Goal: Information Seeking & Learning: Learn about a topic

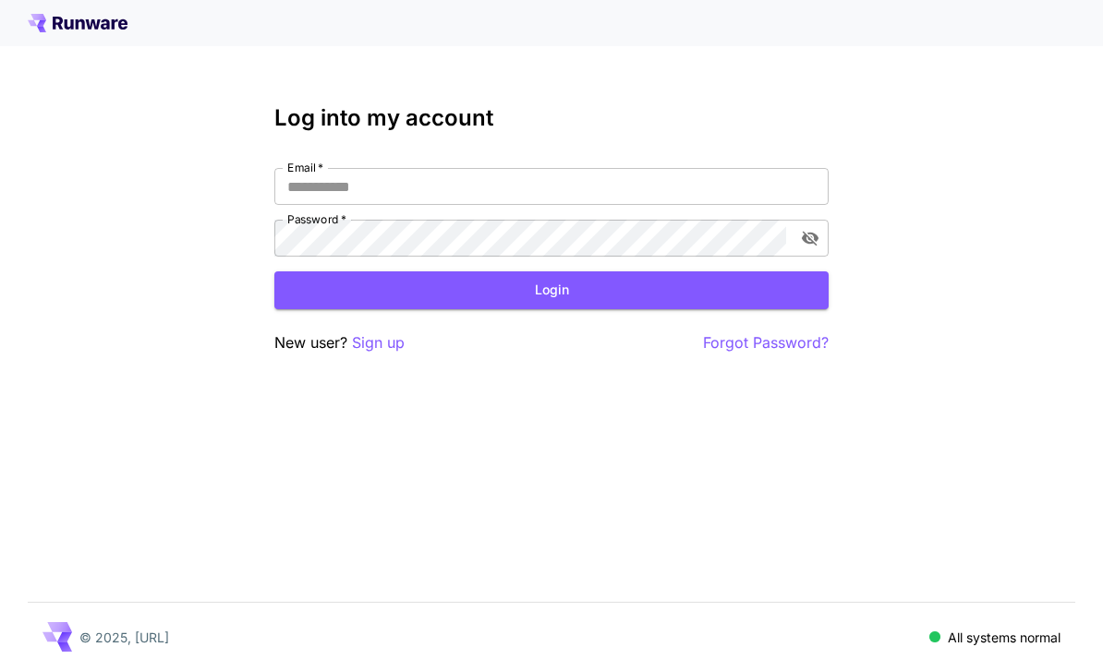
click at [566, 173] on input "Email   *" at bounding box center [551, 186] width 554 height 37
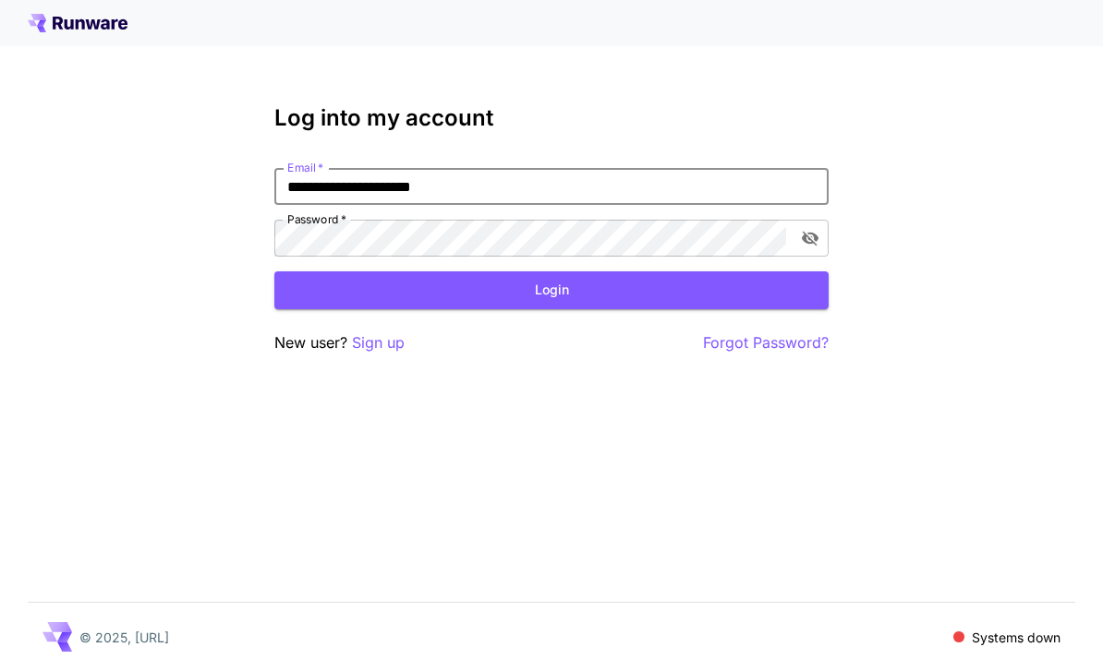
type input "**********"
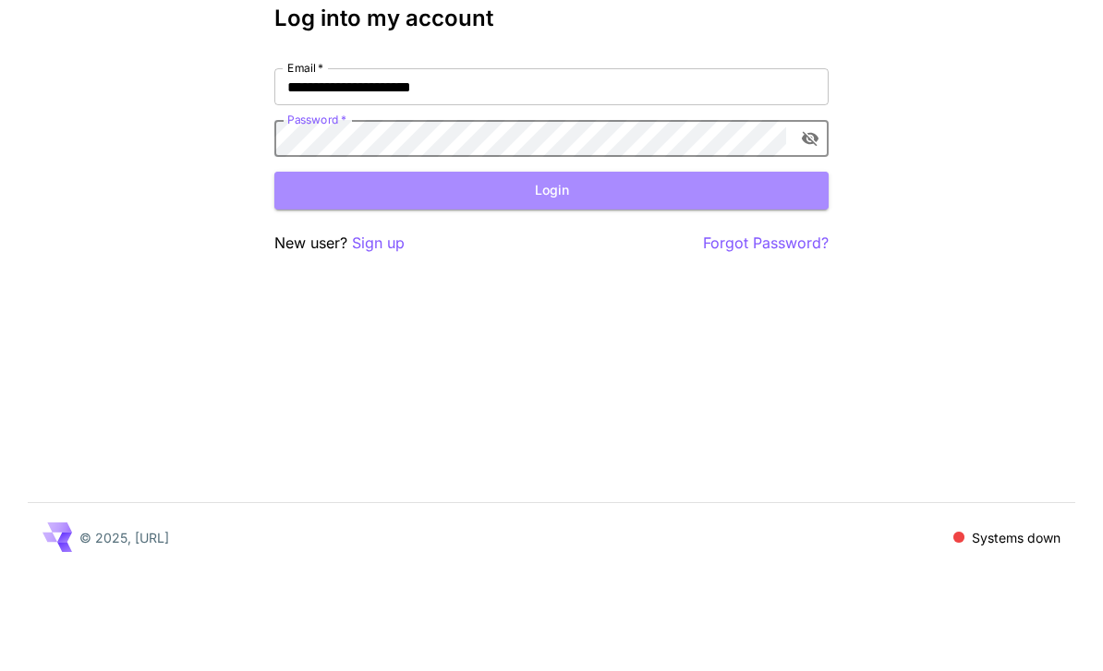
click at [575, 271] on button "Login" at bounding box center [551, 290] width 554 height 38
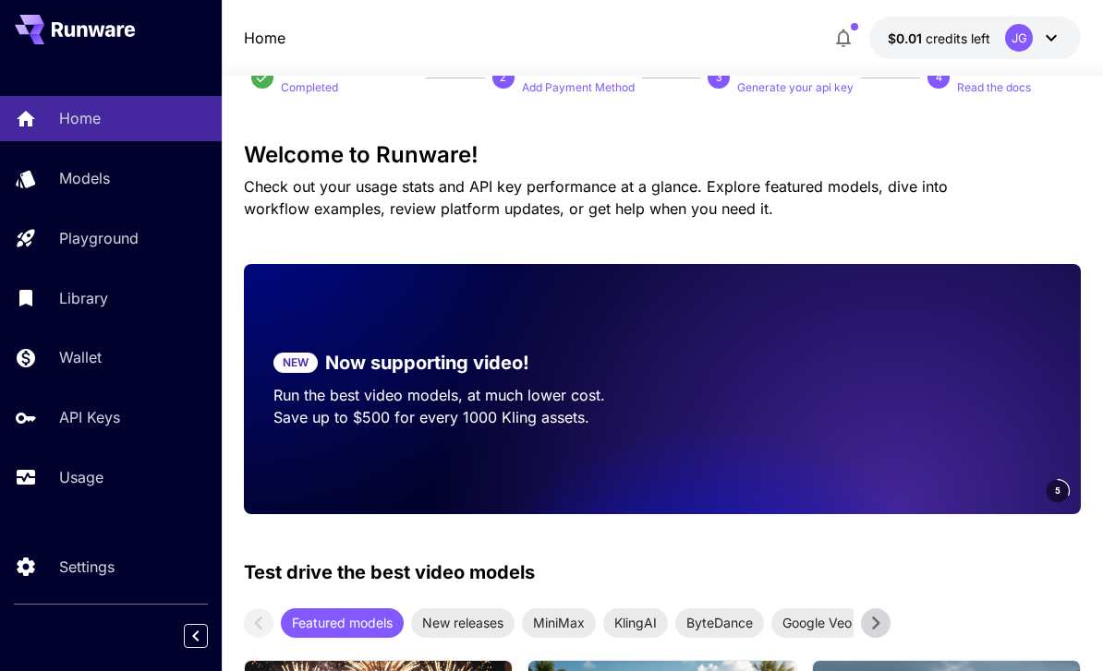
click at [71, 478] on p "Usage" at bounding box center [81, 477] width 44 height 22
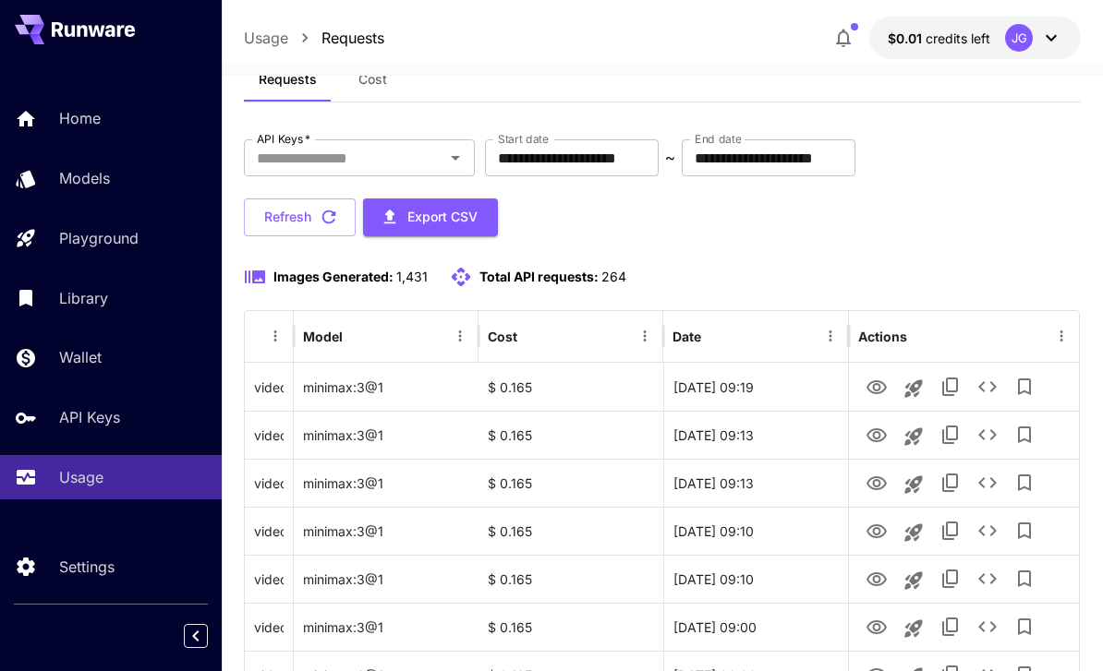
click at [621, 160] on input "**********" at bounding box center [572, 157] width 174 height 37
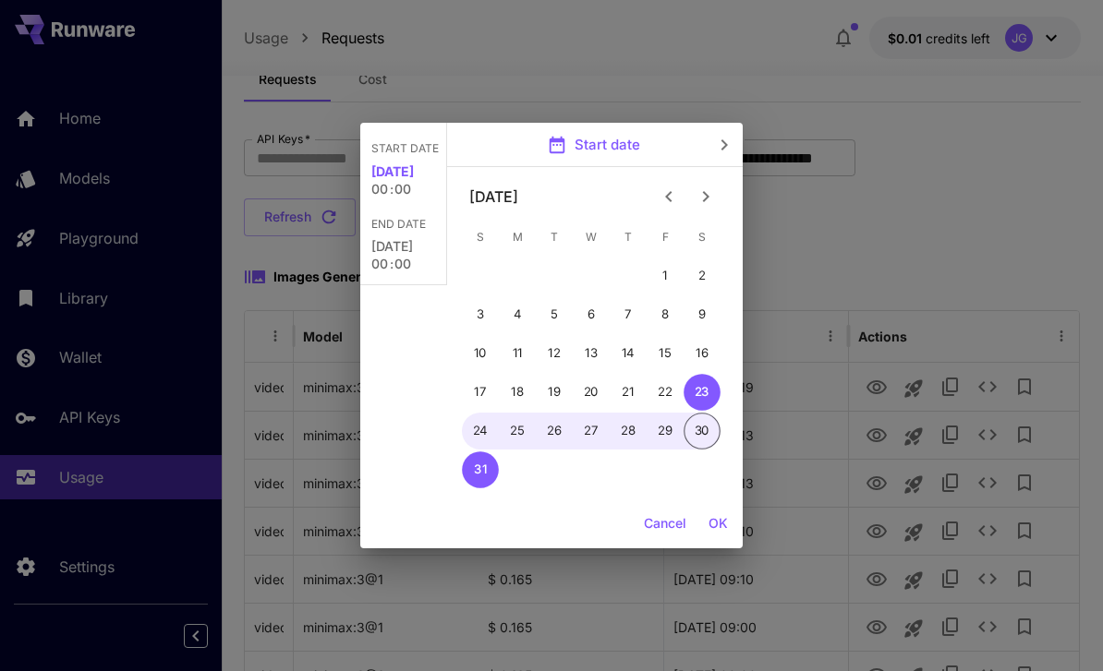
click at [654, 197] on button "Previous month" at bounding box center [668, 196] width 37 height 37
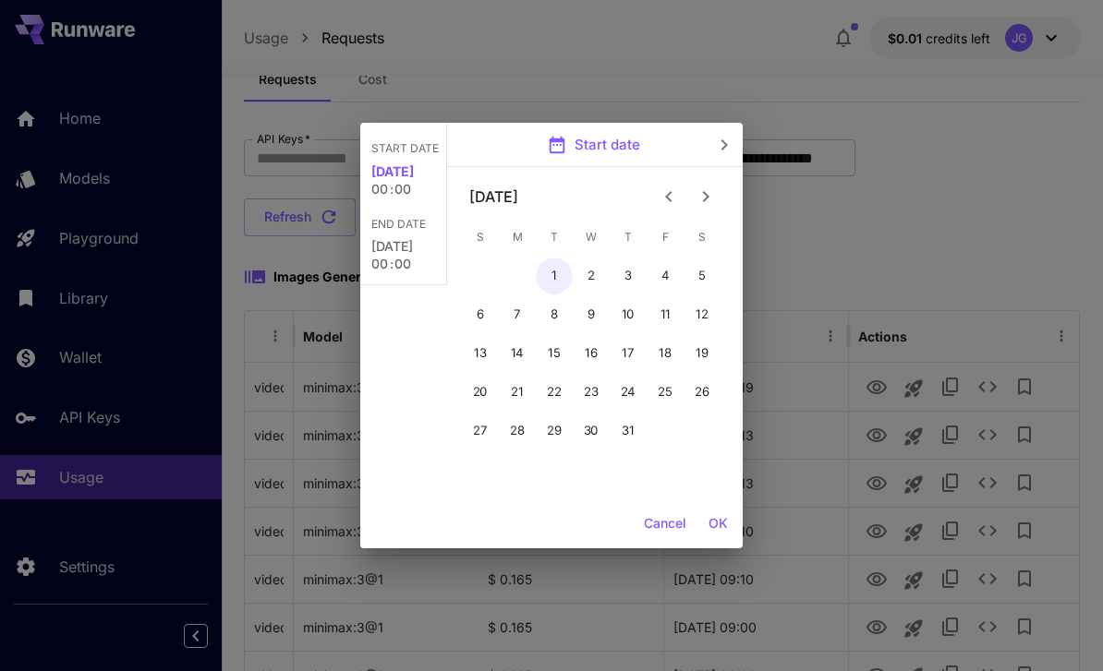
click at [554, 266] on button "1" at bounding box center [554, 276] width 37 height 37
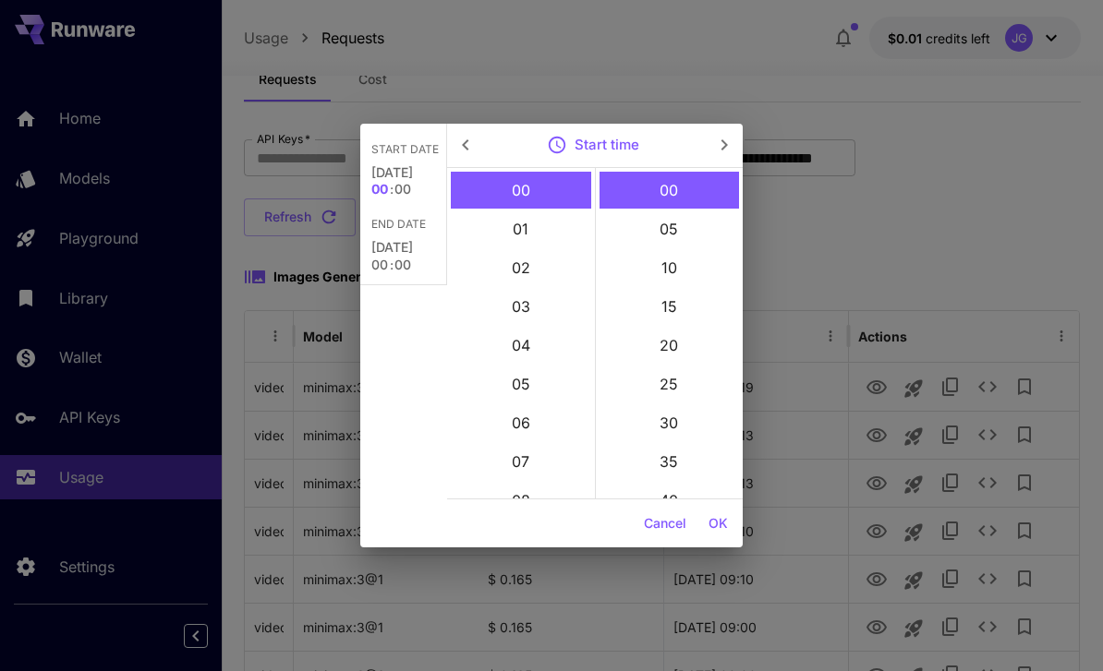
type input "**********"
click at [717, 529] on button "OK" at bounding box center [718, 524] width 34 height 34
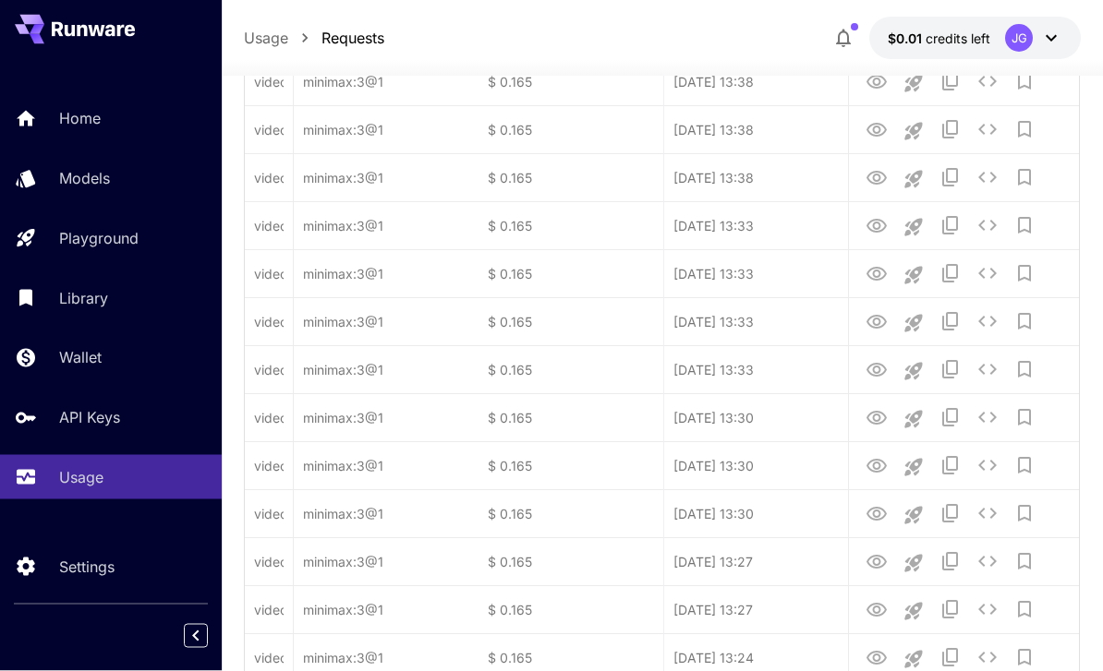
scroll to position [2197, 0]
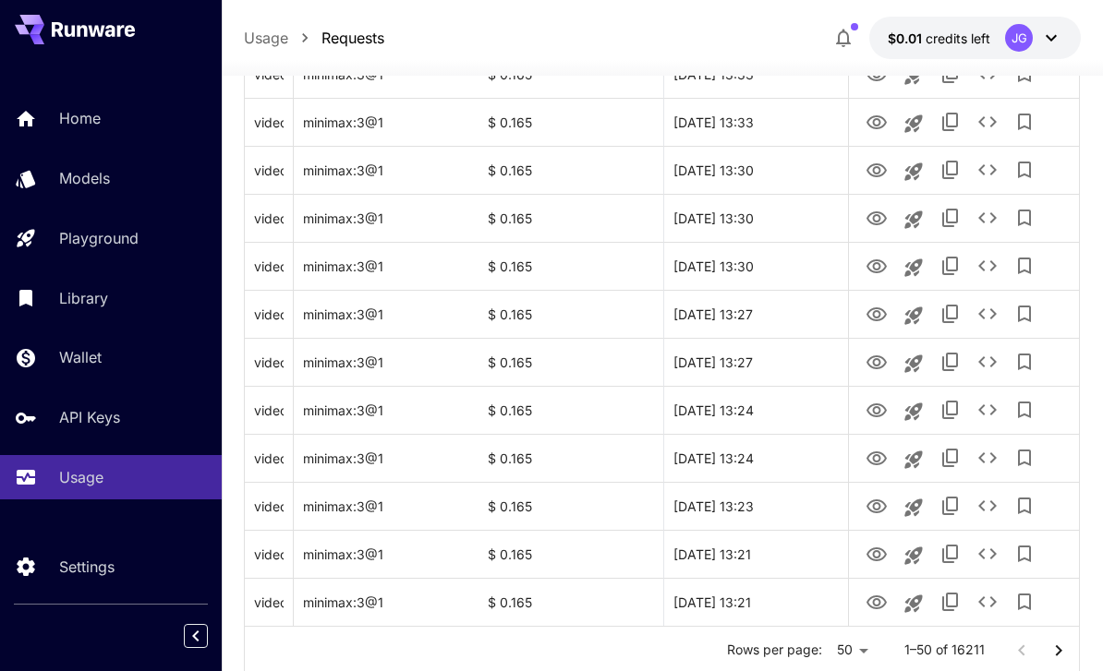
click at [1053, 657] on icon "Go to next page" at bounding box center [1058, 651] width 22 height 22
click at [1053, 656] on icon "Go to next page" at bounding box center [1058, 651] width 22 height 22
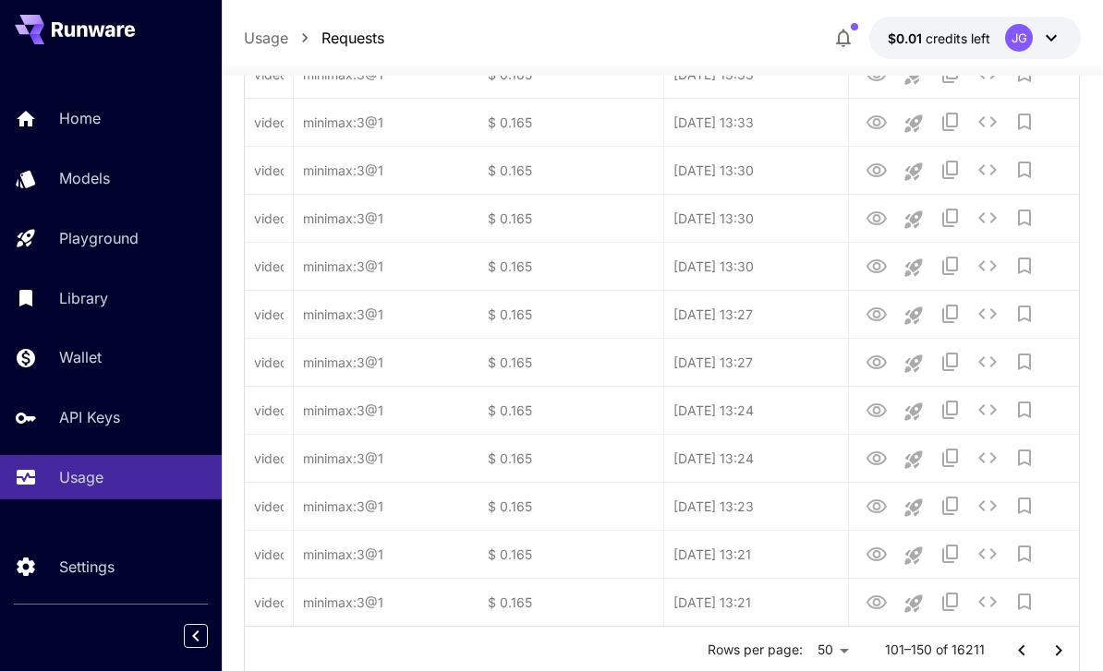
click at [1051, 651] on icon "Go to next page" at bounding box center [1058, 651] width 22 height 22
click at [1053, 651] on icon "Go to next page" at bounding box center [1058, 651] width 22 height 22
click at [1052, 650] on icon "Go to next page" at bounding box center [1058, 651] width 22 height 22
click at [1052, 648] on icon "Go to next page" at bounding box center [1058, 651] width 22 height 22
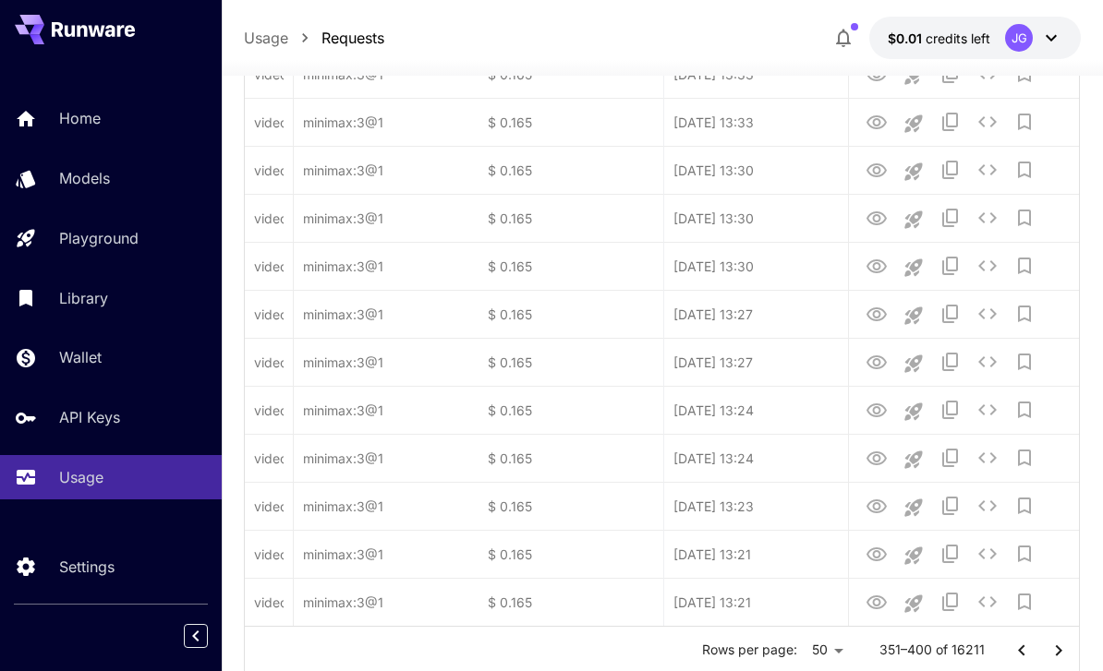
click at [1051, 648] on icon "Go to next page" at bounding box center [1058, 651] width 22 height 22
click at [1052, 651] on icon "Go to next page" at bounding box center [1058, 651] width 22 height 22
click at [1051, 651] on icon "Go to next page" at bounding box center [1058, 651] width 22 height 22
click at [1051, 650] on icon "Go to next page" at bounding box center [1058, 651] width 22 height 22
click at [1050, 650] on icon "Go to next page" at bounding box center [1058, 651] width 22 height 22
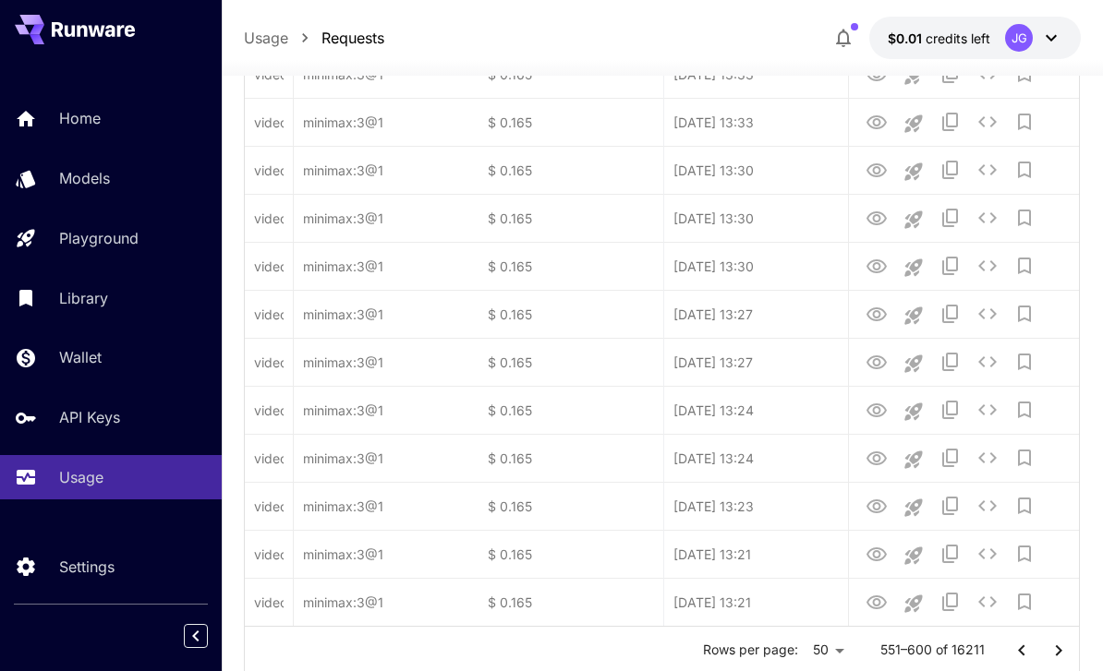
click at [1052, 653] on icon "Go to next page" at bounding box center [1058, 651] width 22 height 22
click at [1051, 653] on icon "Go to next page" at bounding box center [1058, 651] width 22 height 22
click at [1056, 656] on icon "Go to next page" at bounding box center [1058, 651] width 22 height 22
click at [1056, 655] on icon "Go to next page" at bounding box center [1058, 650] width 6 height 11
click at [1057, 655] on icon "Go to next page" at bounding box center [1058, 651] width 22 height 22
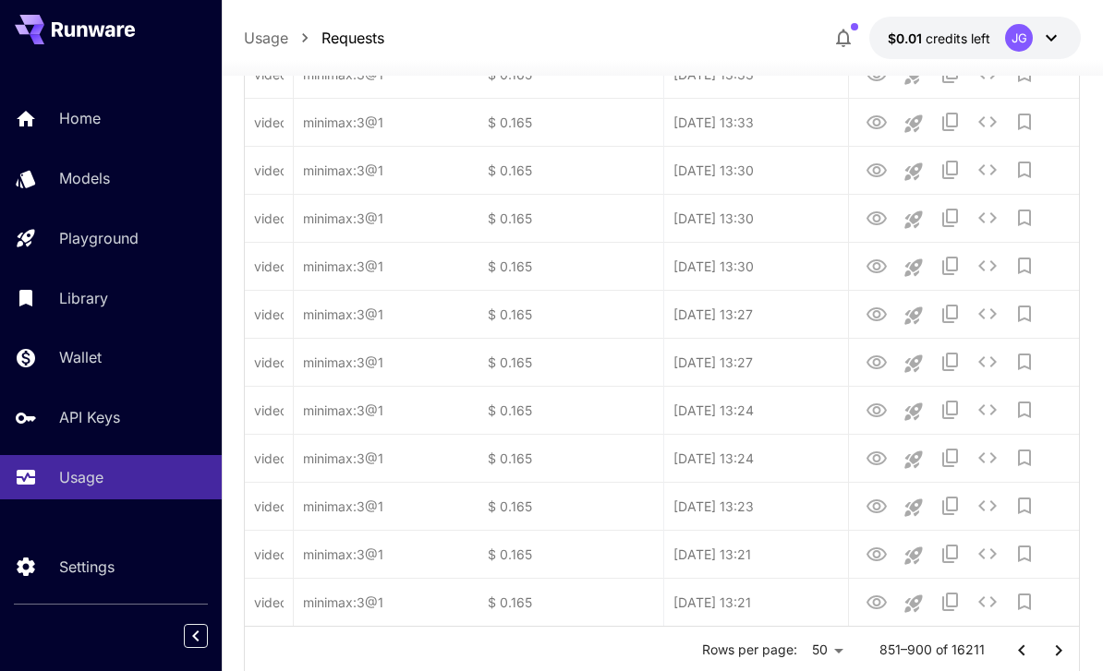
click at [1056, 655] on icon "Go to next page" at bounding box center [1058, 650] width 6 height 11
click at [1061, 659] on icon "Go to next page" at bounding box center [1058, 651] width 22 height 22
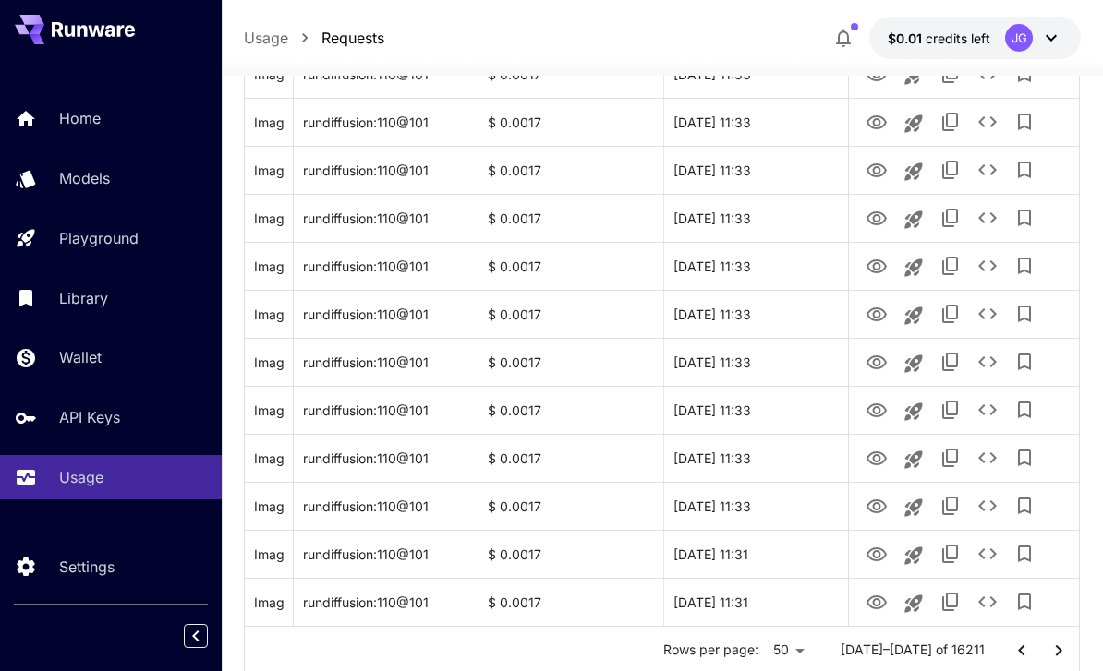
click at [1054, 646] on icon "Go to next page" at bounding box center [1058, 651] width 22 height 22
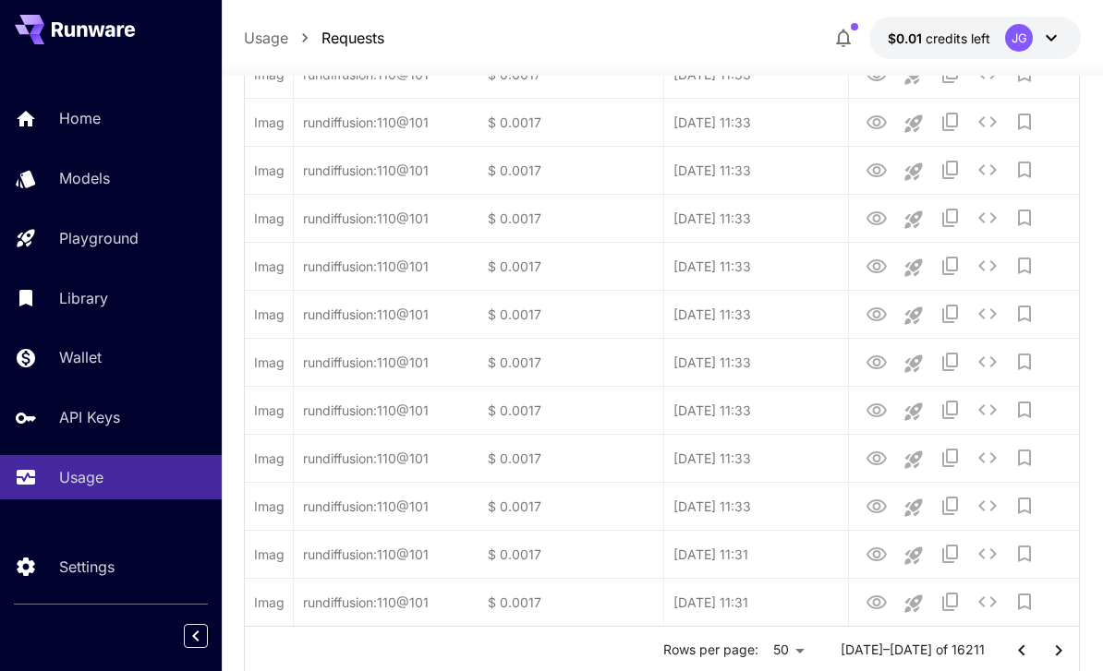
click at [1053, 646] on icon "Go to next page" at bounding box center [1058, 651] width 22 height 22
click at [1060, 649] on icon "Go to next page" at bounding box center [1058, 650] width 6 height 11
click at [1061, 654] on icon "Go to next page" at bounding box center [1058, 651] width 22 height 22
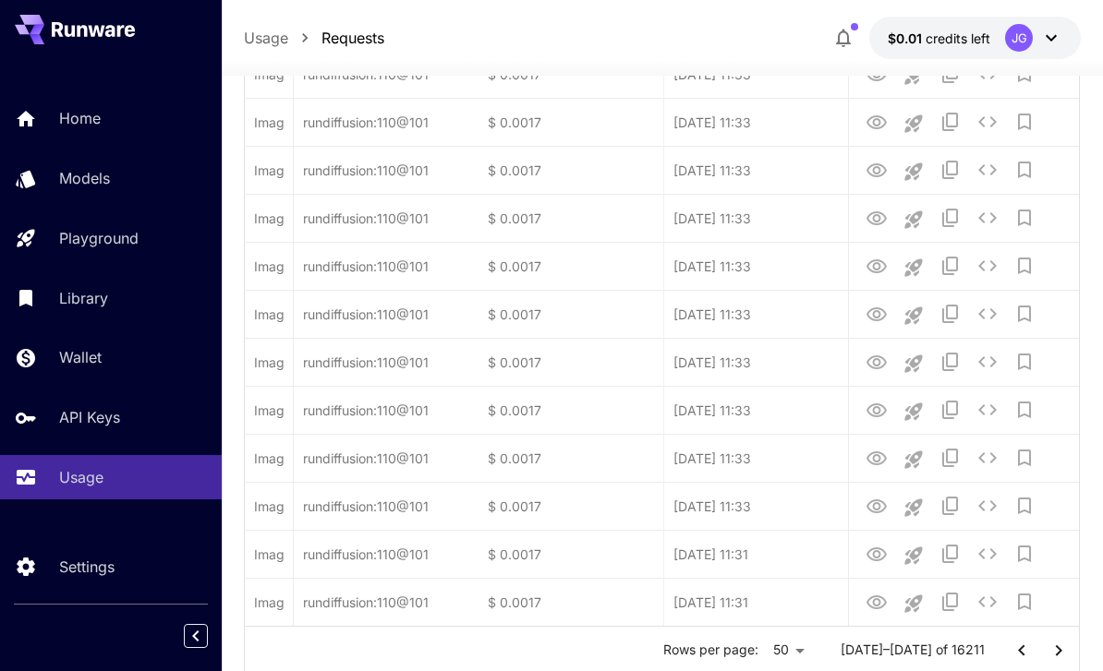
click at [1063, 657] on icon "Go to next page" at bounding box center [1058, 651] width 22 height 22
click at [1062, 657] on icon "Go to next page" at bounding box center [1058, 651] width 22 height 22
click at [1061, 652] on icon "Go to next page" at bounding box center [1058, 651] width 22 height 22
click at [1060, 652] on icon "Go to next page" at bounding box center [1058, 651] width 22 height 22
click at [1061, 657] on icon "Go to next page" at bounding box center [1058, 651] width 22 height 22
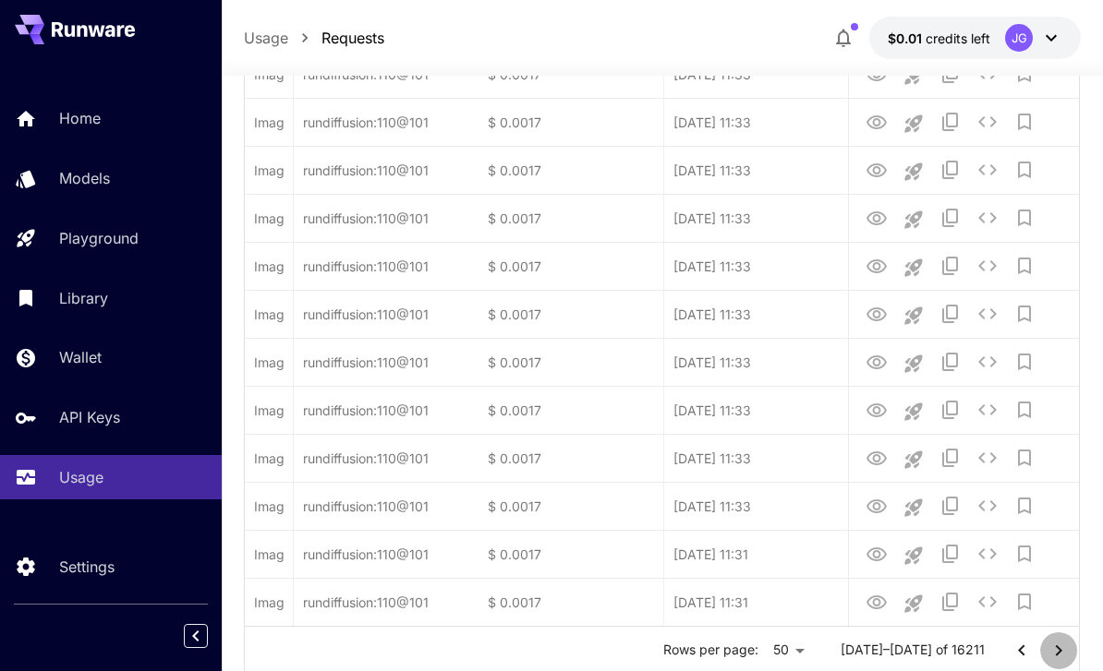
click at [1060, 657] on icon "Go to next page" at bounding box center [1058, 651] width 22 height 22
click at [1060, 656] on icon "Go to next page" at bounding box center [1058, 651] width 22 height 22
click at [1062, 657] on icon "Go to next page" at bounding box center [1058, 651] width 22 height 22
click at [1061, 657] on icon "Go to next page" at bounding box center [1058, 651] width 22 height 22
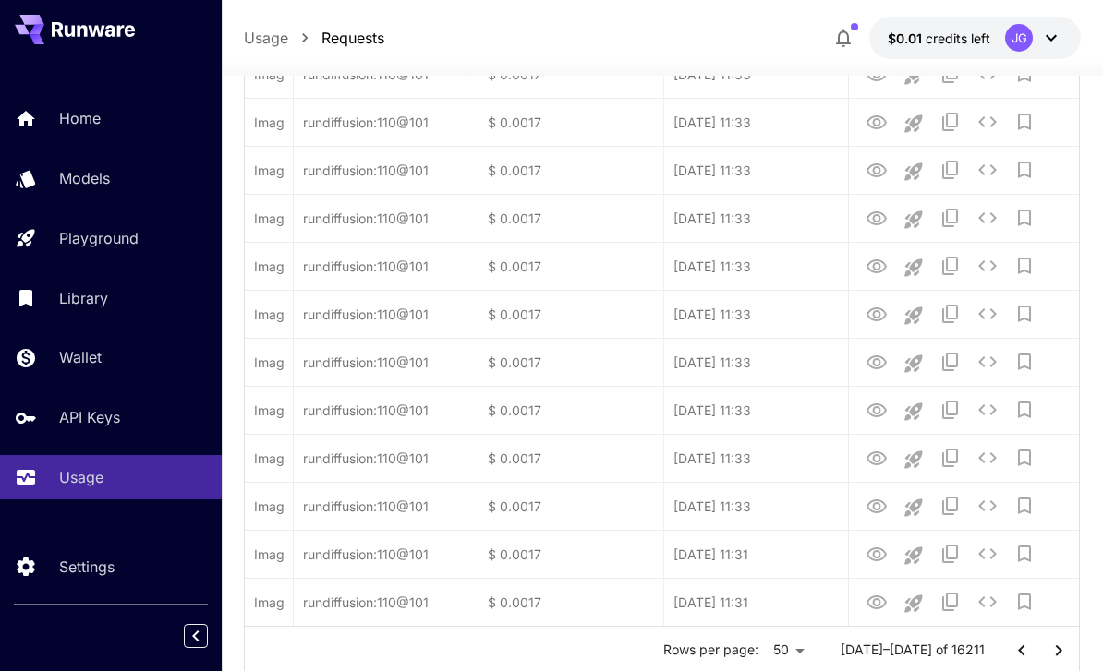
click at [1061, 656] on icon "Go to next page" at bounding box center [1058, 651] width 22 height 22
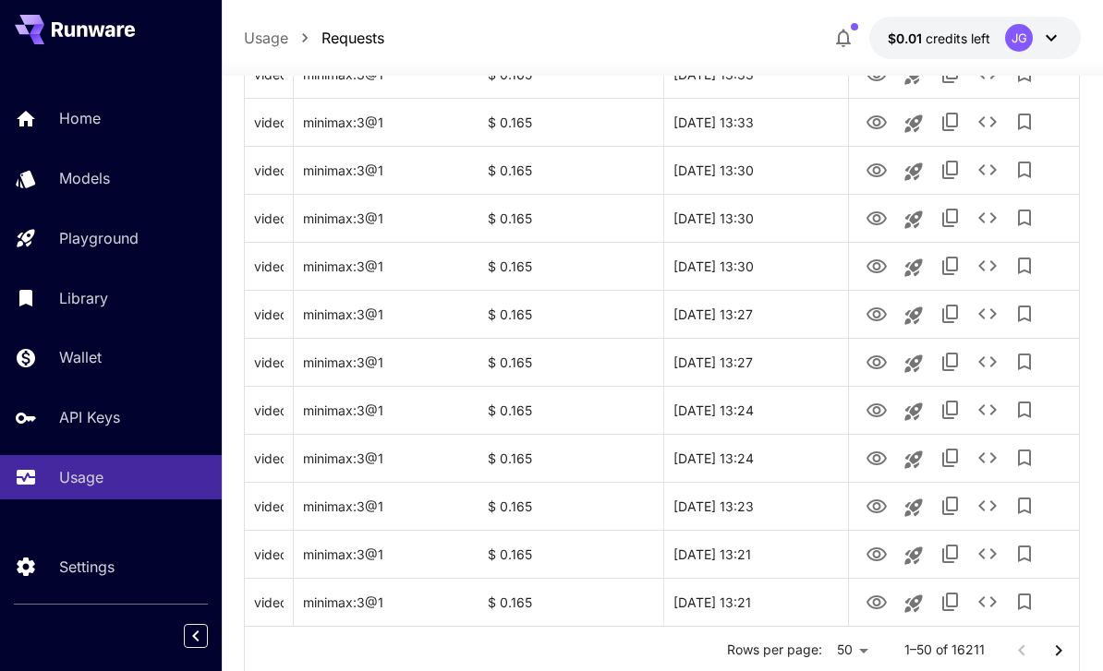
click at [1053, 651] on icon "Go to next page" at bounding box center [1058, 651] width 22 height 22
click at [1052, 650] on icon "Go to next page" at bounding box center [1058, 651] width 22 height 22
click at [1053, 653] on icon "Go to next page" at bounding box center [1058, 651] width 22 height 22
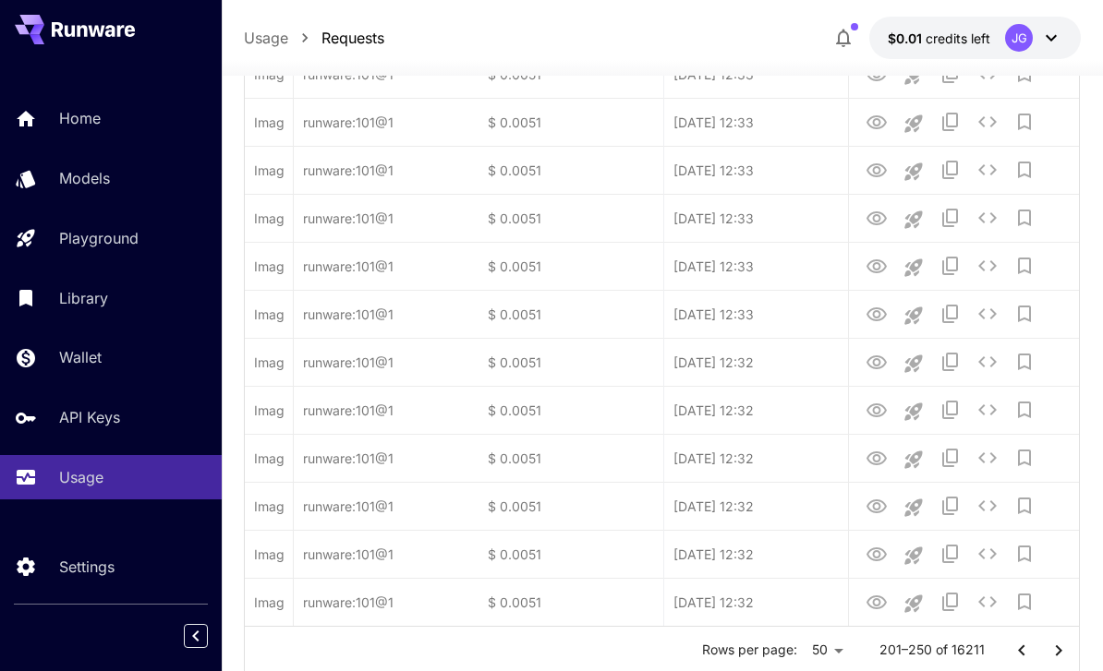
click at [1056, 658] on icon "Go to next page" at bounding box center [1058, 651] width 22 height 22
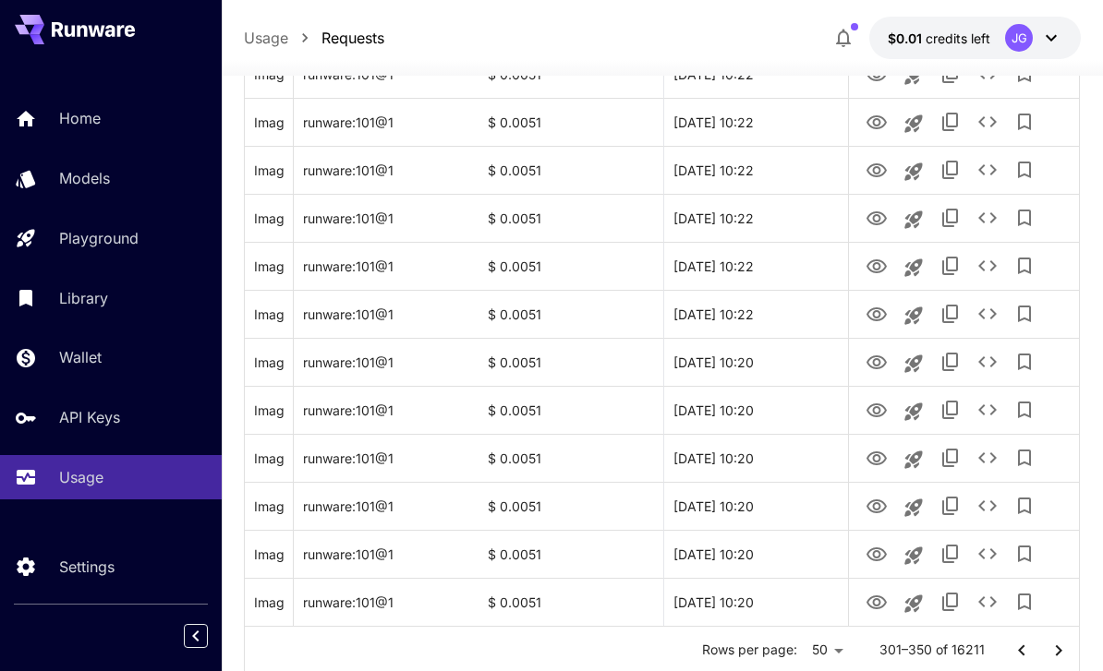
click at [1057, 658] on icon "Go to next page" at bounding box center [1058, 651] width 22 height 22
click at [1056, 658] on icon "Go to next page" at bounding box center [1058, 651] width 22 height 22
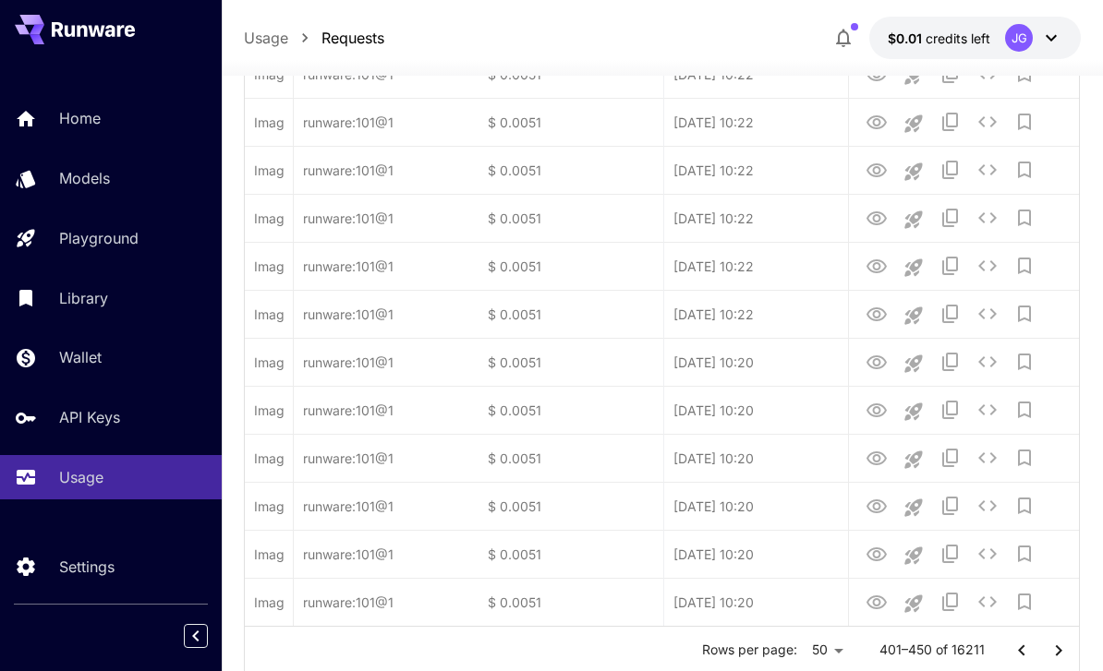
click at [1057, 655] on icon "Go to next page" at bounding box center [1058, 651] width 22 height 22
click at [1056, 654] on icon "Go to next page" at bounding box center [1058, 650] width 6 height 11
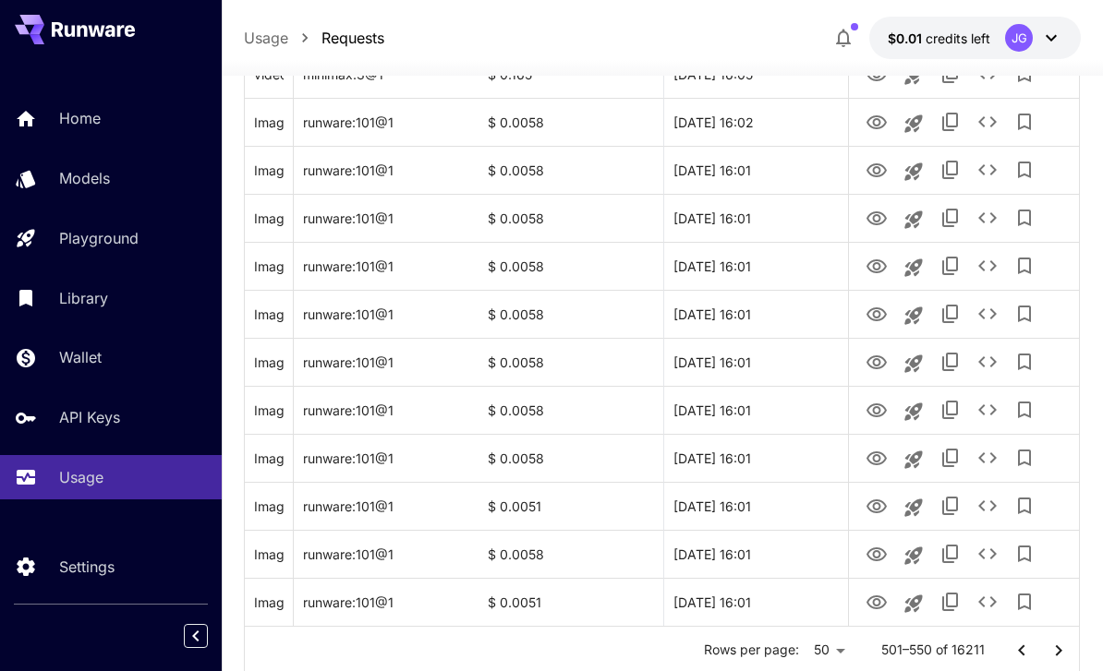
click at [1055, 656] on icon "Go to next page" at bounding box center [1058, 651] width 22 height 22
click at [1055, 655] on icon "Go to next page" at bounding box center [1058, 651] width 22 height 22
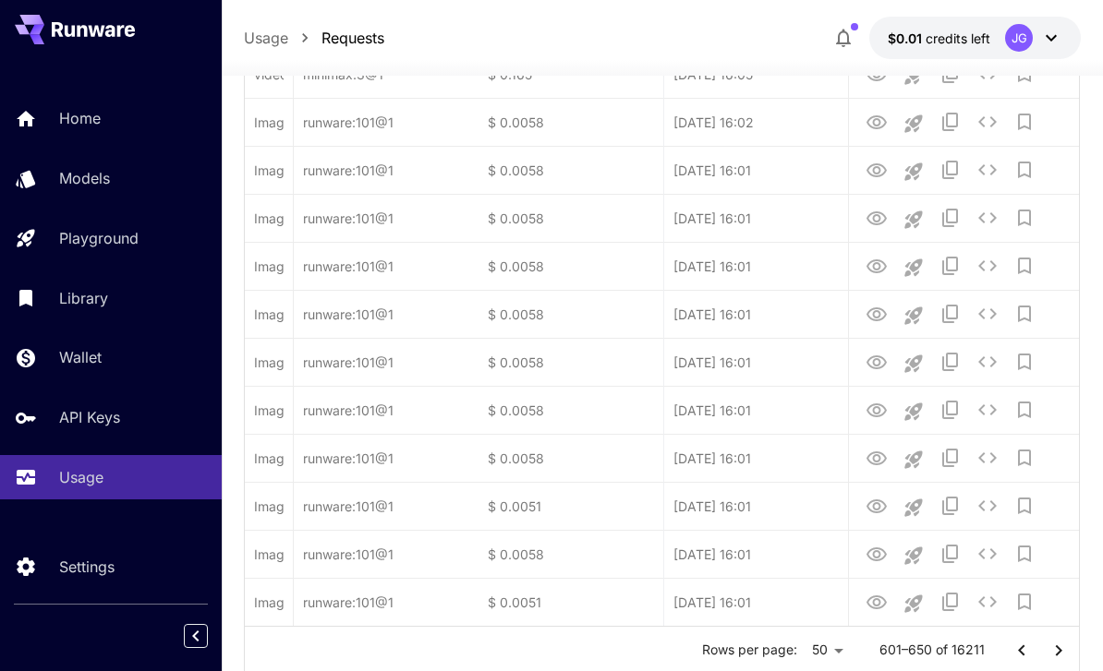
click at [1059, 659] on icon "Go to next page" at bounding box center [1058, 651] width 22 height 22
click at [1060, 659] on icon "Go to next page" at bounding box center [1058, 651] width 22 height 22
click at [1059, 659] on icon "Go to next page" at bounding box center [1058, 651] width 22 height 22
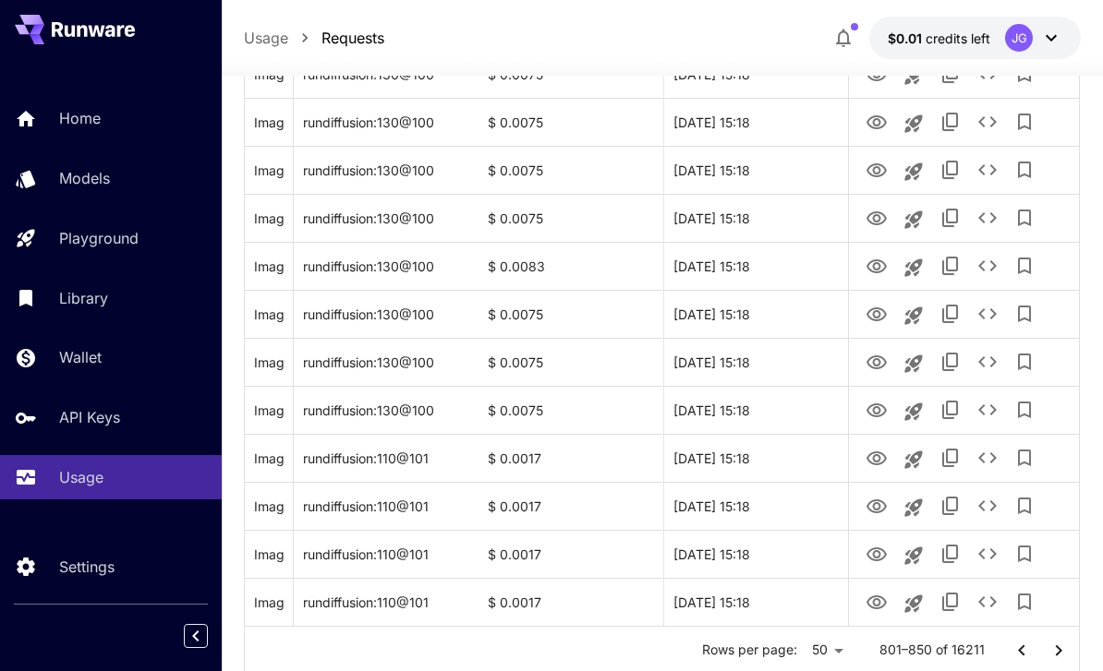
click at [1059, 659] on icon "Go to next page" at bounding box center [1058, 651] width 22 height 22
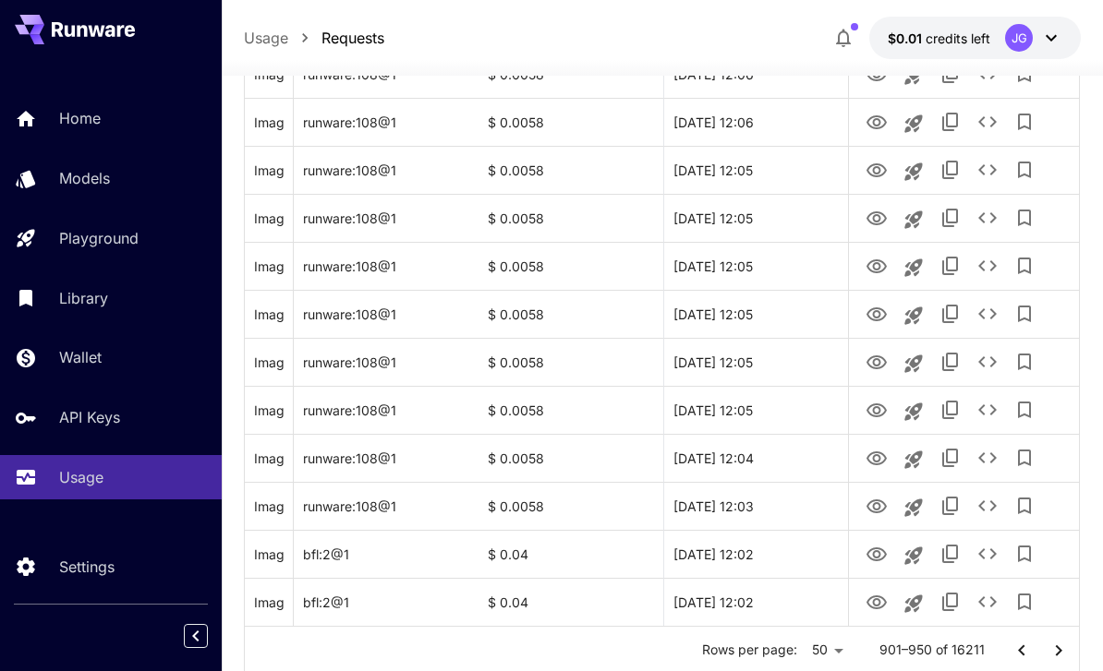
click at [1056, 658] on icon "Go to next page" at bounding box center [1058, 651] width 22 height 22
click at [1058, 657] on icon "Go to next page" at bounding box center [1058, 651] width 22 height 22
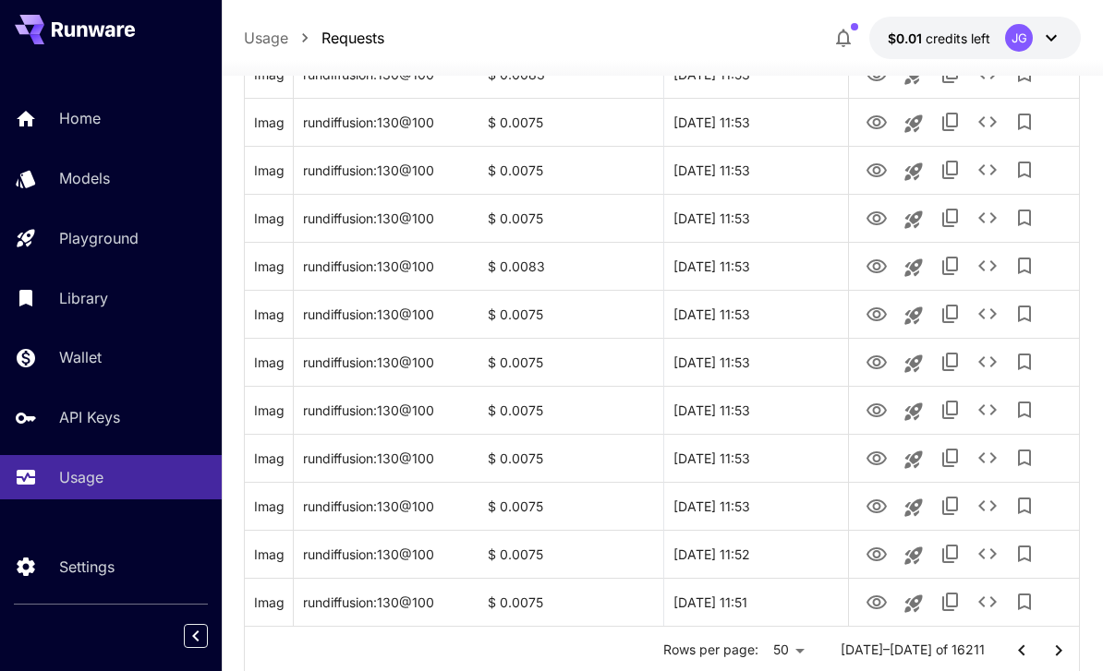
click at [1058, 657] on icon "Go to next page" at bounding box center [1058, 651] width 22 height 22
click at [1050, 650] on icon "Go to next page" at bounding box center [1058, 651] width 22 height 22
click at [1049, 650] on icon "Go to next page" at bounding box center [1058, 651] width 22 height 22
click at [1055, 657] on icon "Go to next page" at bounding box center [1058, 651] width 22 height 22
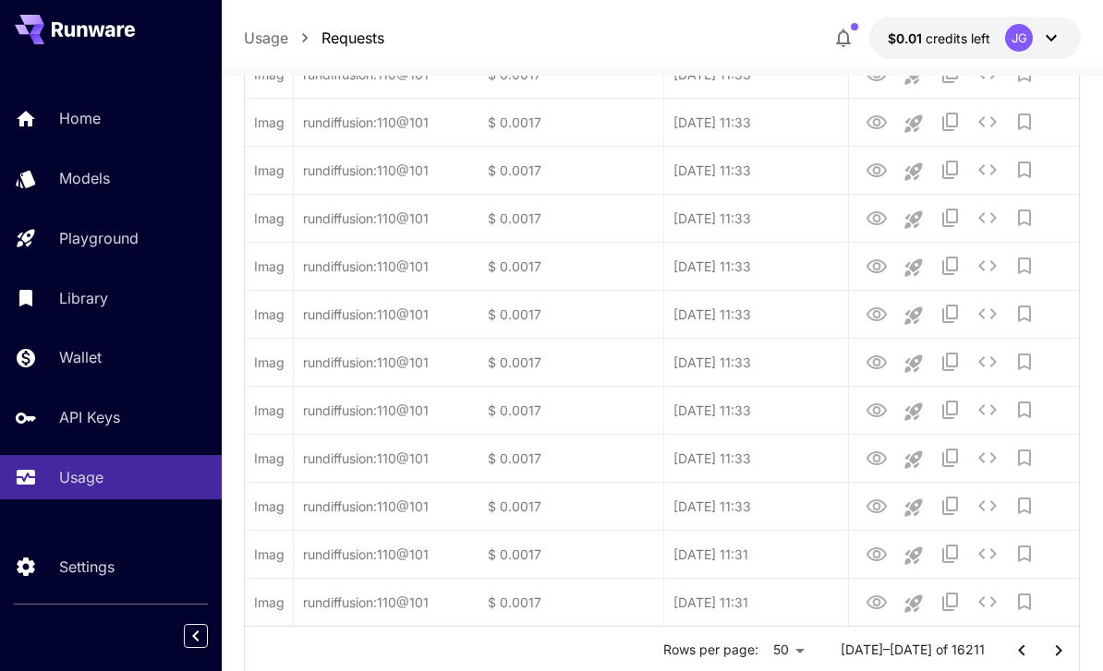
click at [1055, 657] on icon "Go to next page" at bounding box center [1058, 651] width 22 height 22
click at [1059, 657] on icon "Go to next page" at bounding box center [1058, 651] width 22 height 22
click at [1058, 657] on icon "Go to next page" at bounding box center [1058, 651] width 22 height 22
click at [1057, 655] on icon "Go to next page" at bounding box center [1058, 651] width 22 height 22
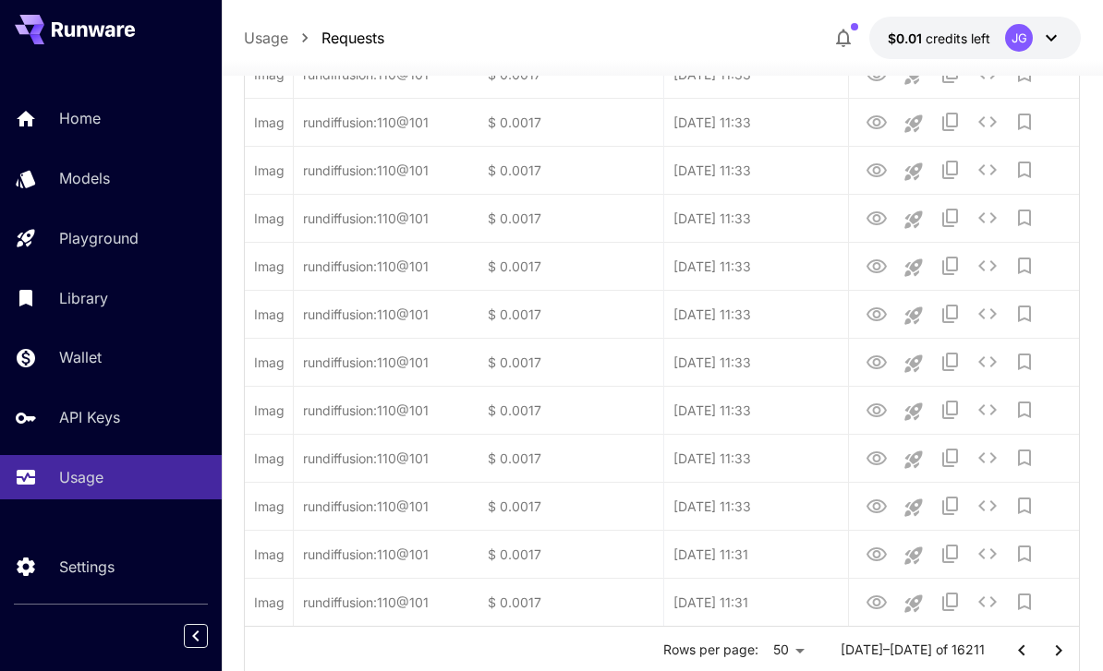
click at [1056, 655] on icon "Go to next page" at bounding box center [1058, 650] width 6 height 11
click at [1058, 654] on icon "Go to next page" at bounding box center [1058, 651] width 22 height 22
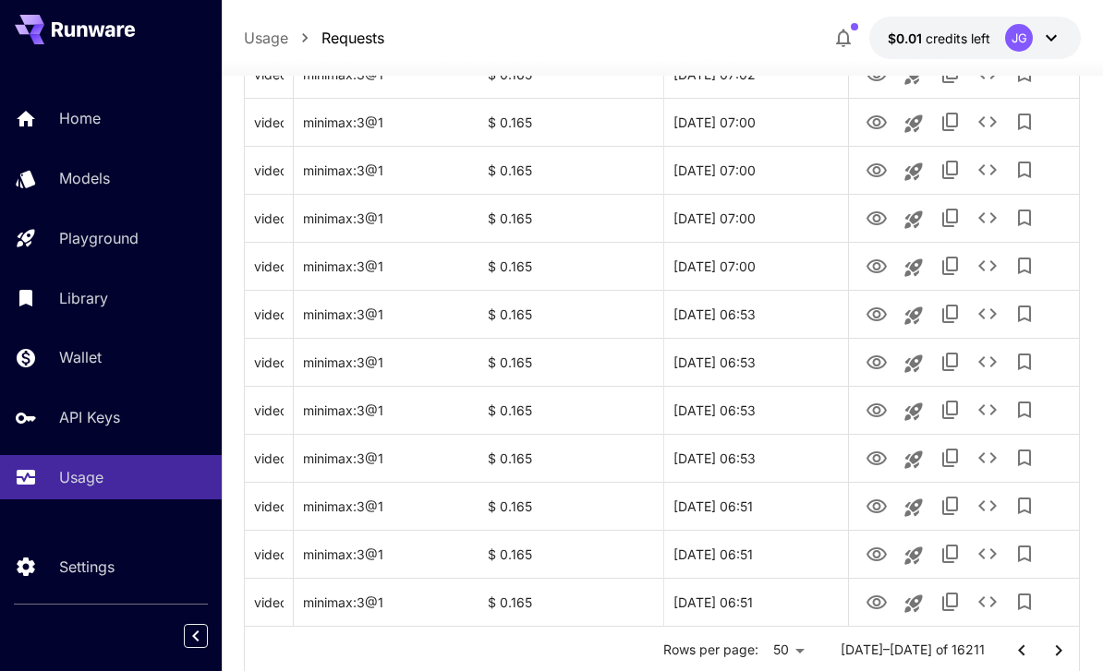
click at [1048, 655] on icon "Go to next page" at bounding box center [1058, 651] width 22 height 22
click at [1047, 655] on icon "Go to next page" at bounding box center [1058, 651] width 22 height 22
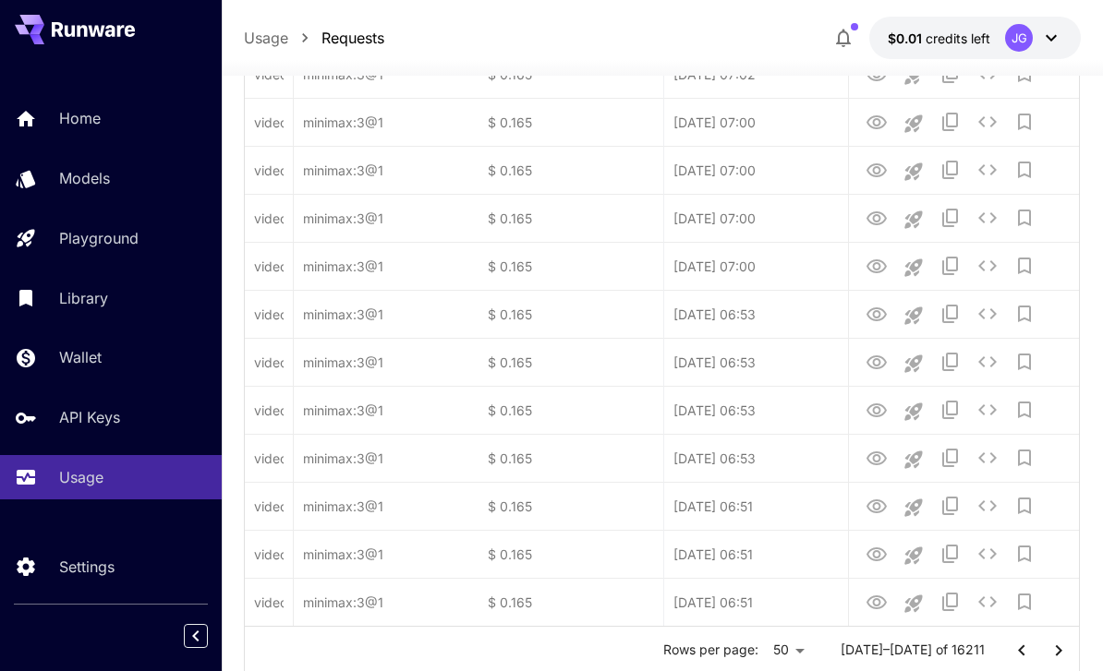
click at [1061, 658] on icon "Go to next page" at bounding box center [1058, 651] width 22 height 22
click at [1061, 657] on icon "Go to next page" at bounding box center [1058, 651] width 22 height 22
click at [1058, 656] on icon "Go to next page" at bounding box center [1058, 651] width 22 height 22
click at [1057, 655] on icon "Go to next page" at bounding box center [1058, 651] width 22 height 22
click at [1060, 650] on icon "Go to next page" at bounding box center [1058, 650] width 6 height 11
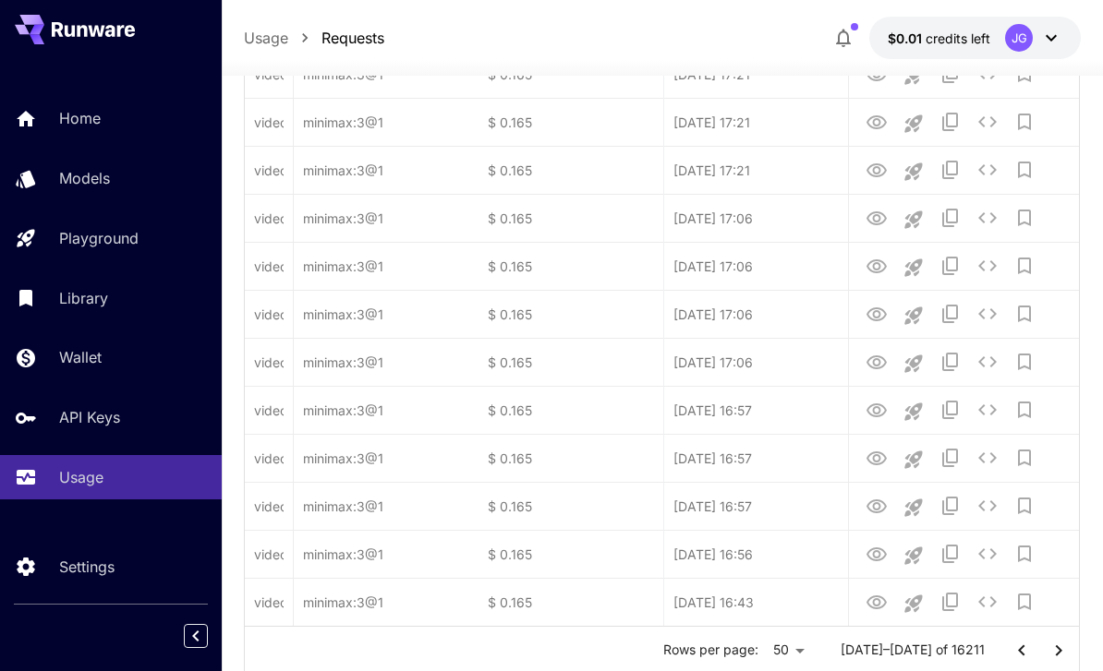
click at [1059, 650] on icon "Go to next page" at bounding box center [1058, 651] width 22 height 22
click at [1062, 657] on icon "Go to next page" at bounding box center [1058, 651] width 22 height 22
click at [1061, 657] on icon "Go to next page" at bounding box center [1058, 651] width 22 height 22
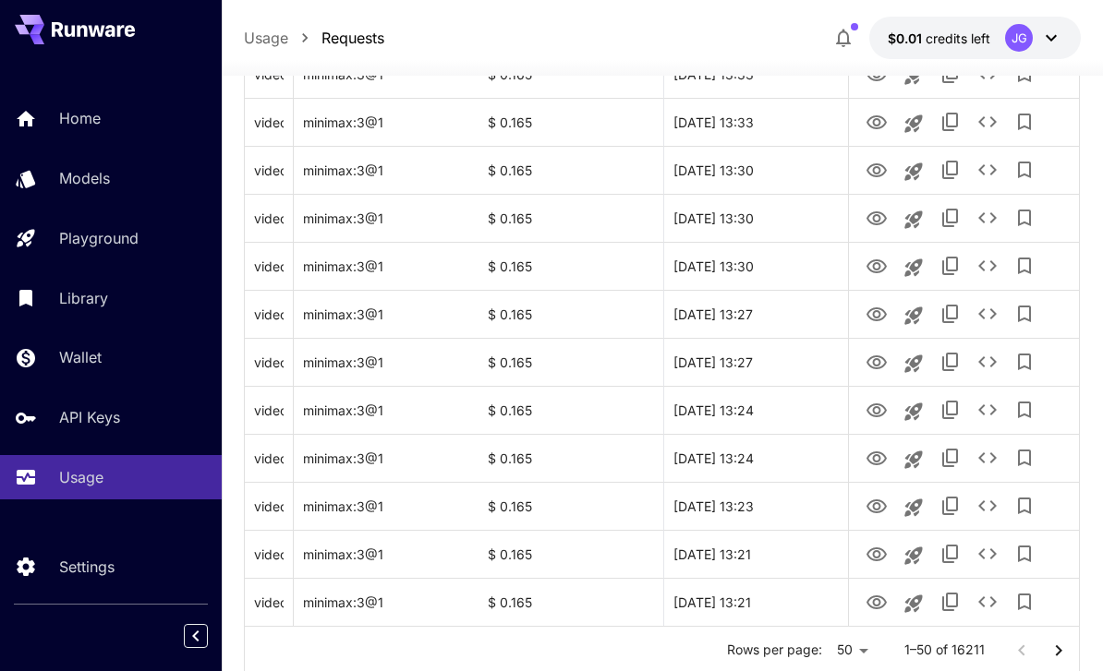
click at [1048, 648] on icon "Go to next page" at bounding box center [1058, 651] width 22 height 22
click at [1048, 647] on icon "Go to next page" at bounding box center [1058, 651] width 22 height 22
click at [1056, 657] on icon "Go to next page" at bounding box center [1058, 651] width 22 height 22
click at [1055, 655] on icon "Go to next page" at bounding box center [1058, 651] width 22 height 22
click at [1055, 654] on icon "Go to next page" at bounding box center [1058, 651] width 22 height 22
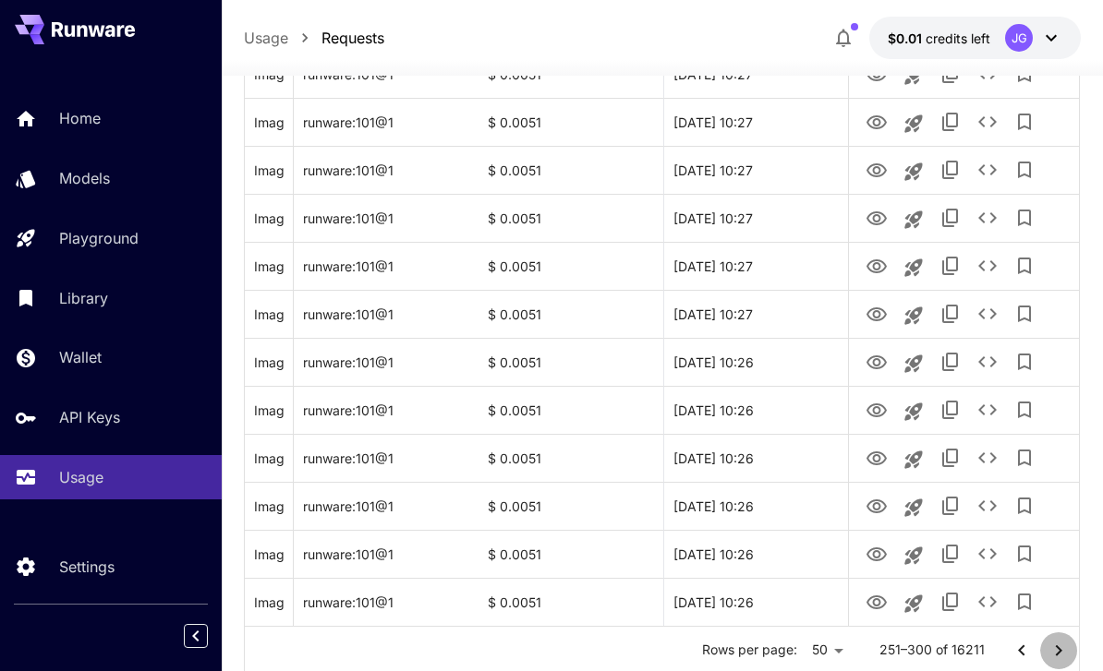
click at [1053, 655] on icon "Go to next page" at bounding box center [1058, 651] width 22 height 22
click at [1056, 657] on icon "Go to next page" at bounding box center [1058, 651] width 22 height 22
click at [1055, 657] on icon "Go to next page" at bounding box center [1058, 651] width 22 height 22
click at [1053, 653] on icon "Go to next page" at bounding box center [1058, 651] width 22 height 22
click at [1055, 655] on icon "Go to next page" at bounding box center [1058, 651] width 22 height 22
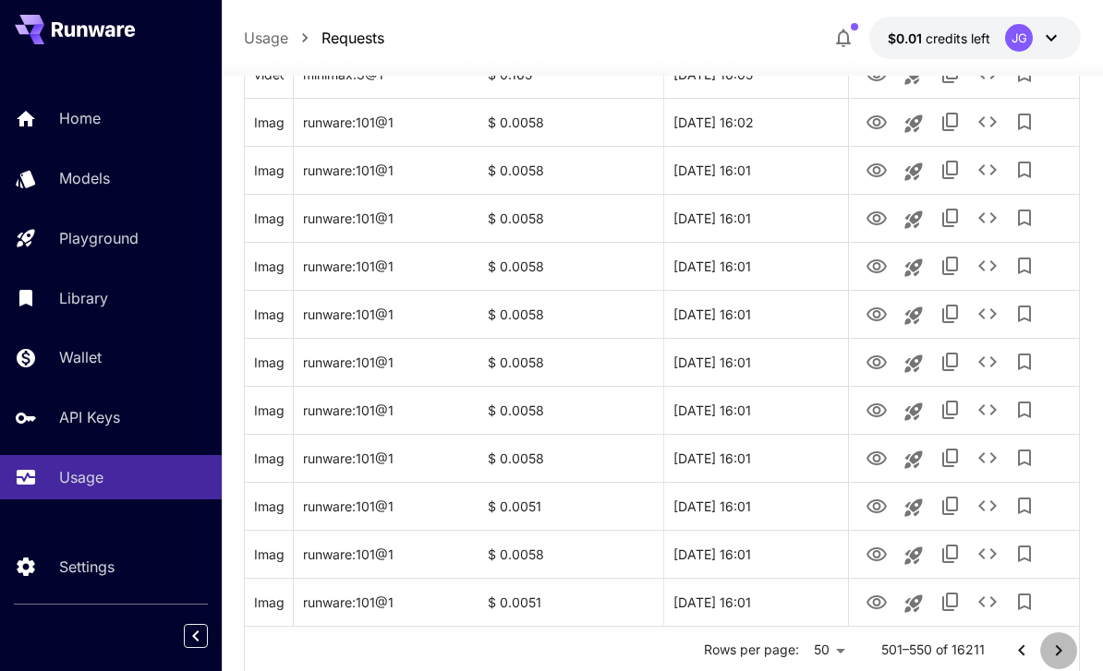
click at [1055, 655] on icon "Go to next page" at bounding box center [1058, 651] width 22 height 22
click at [1054, 651] on icon "Go to next page" at bounding box center [1058, 651] width 22 height 22
click at [1054, 654] on icon "Go to next page" at bounding box center [1058, 651] width 22 height 22
click at [1054, 653] on icon "Go to next page" at bounding box center [1058, 651] width 22 height 22
click at [1055, 654] on icon "Go to next page" at bounding box center [1058, 651] width 22 height 22
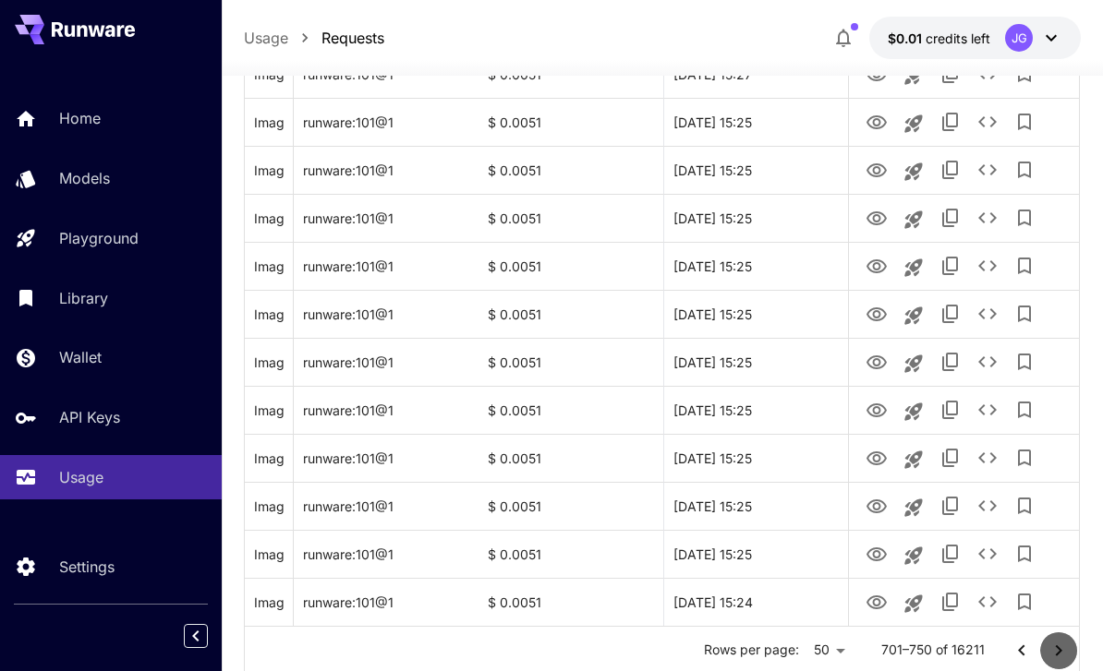
click at [1056, 657] on icon "Go to next page" at bounding box center [1058, 651] width 22 height 22
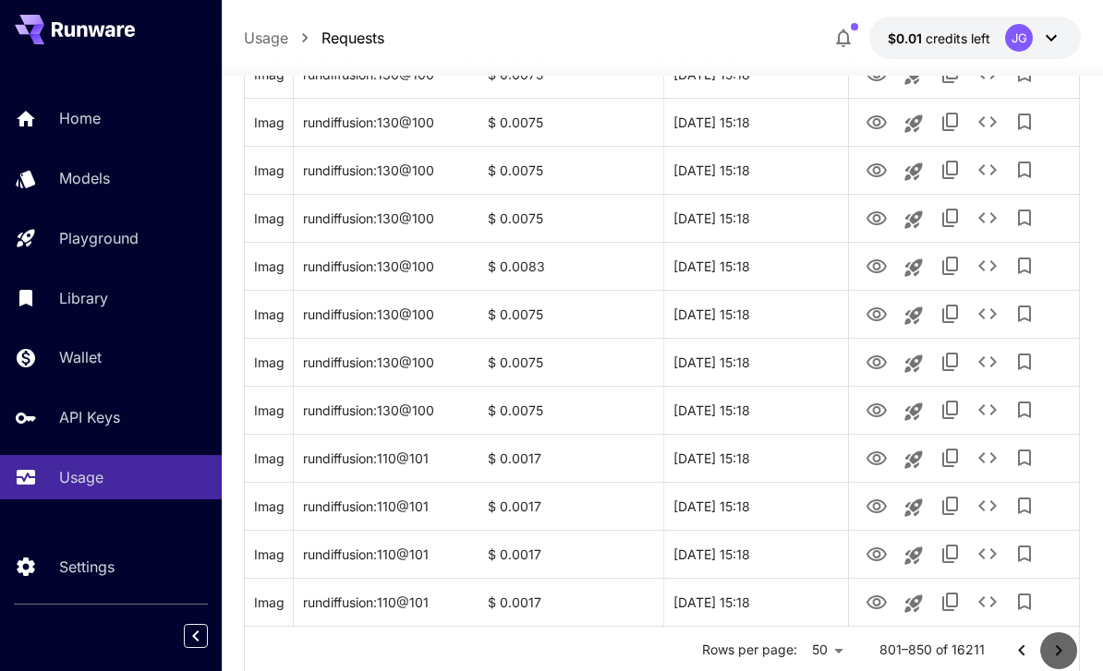
click at [1055, 656] on icon "Go to next page" at bounding box center [1058, 651] width 22 height 22
click at [1055, 657] on icon "Go to next page" at bounding box center [1058, 651] width 22 height 22
click at [1055, 655] on icon "Go to next page" at bounding box center [1058, 651] width 22 height 22
click at [1053, 651] on icon "Go to next page" at bounding box center [1058, 651] width 22 height 22
click at [1053, 650] on icon "Go to next page" at bounding box center [1058, 651] width 22 height 22
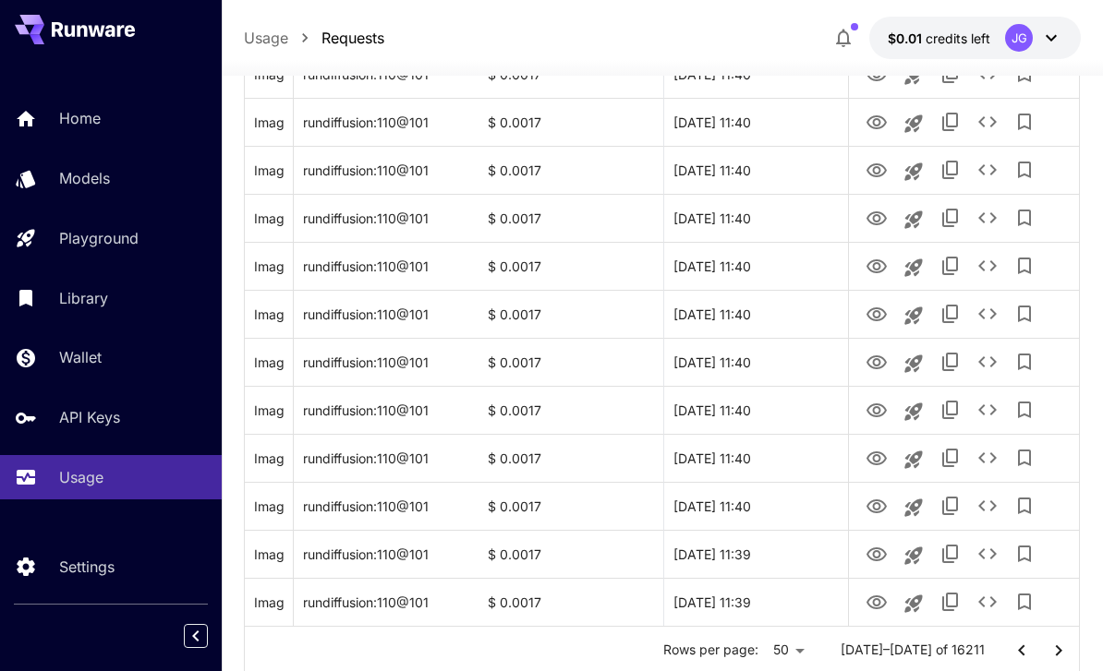
click at [1055, 653] on icon "Go to next page" at bounding box center [1058, 651] width 22 height 22
click at [1053, 656] on icon "Go to next page" at bounding box center [1058, 651] width 22 height 22
click at [1053, 655] on icon "Go to next page" at bounding box center [1058, 651] width 22 height 22
click at [1053, 653] on icon "Go to next page" at bounding box center [1058, 651] width 22 height 22
click at [1055, 654] on icon "Go to next page" at bounding box center [1058, 651] width 22 height 22
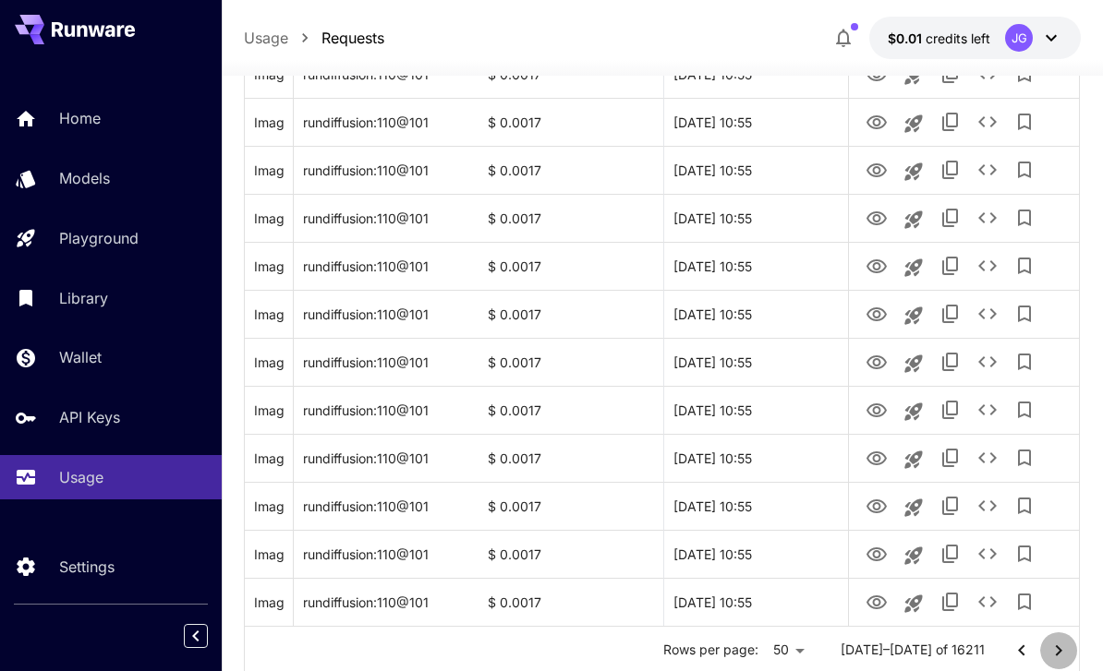
click at [1056, 653] on icon "Go to next page" at bounding box center [1058, 651] width 22 height 22
click at [1055, 653] on icon "Go to next page" at bounding box center [1058, 651] width 22 height 22
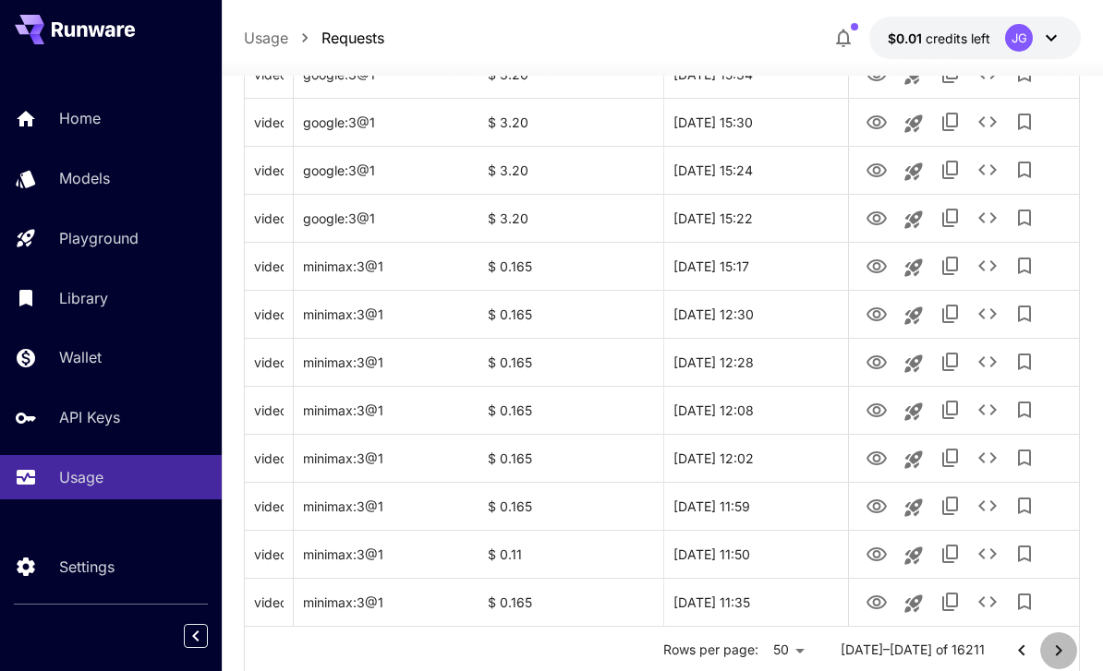
click at [1056, 653] on icon "Go to next page" at bounding box center [1058, 651] width 22 height 22
click at [1058, 656] on icon "Go to next page" at bounding box center [1058, 651] width 22 height 22
click at [1058, 655] on icon "Go to next page" at bounding box center [1058, 651] width 22 height 22
click at [1053, 649] on icon "Go to next page" at bounding box center [1058, 651] width 22 height 22
click at [1055, 649] on icon "Go to next page" at bounding box center [1058, 651] width 22 height 22
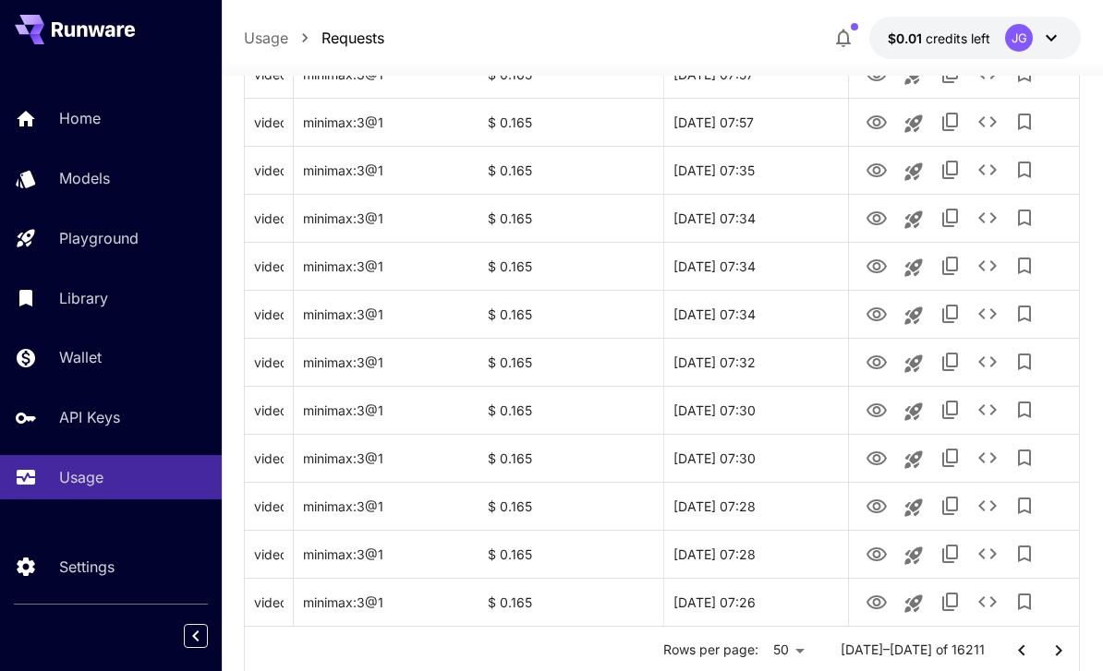
click at [1055, 648] on icon "Go to next page" at bounding box center [1058, 651] width 22 height 22
click at [1055, 651] on icon "Go to next page" at bounding box center [1058, 651] width 22 height 22
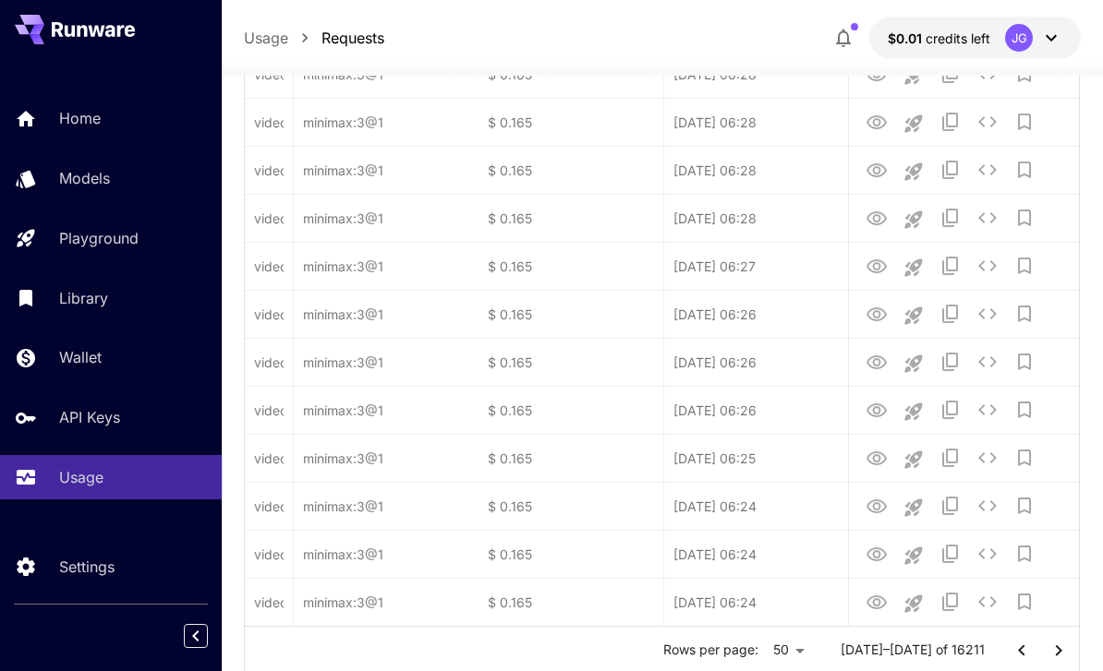
click at [1055, 651] on icon "Go to next page" at bounding box center [1058, 651] width 22 height 22
click at [1055, 656] on icon "Go to next page" at bounding box center [1058, 651] width 22 height 22
click at [1055, 655] on icon "Go to next page" at bounding box center [1058, 651] width 22 height 22
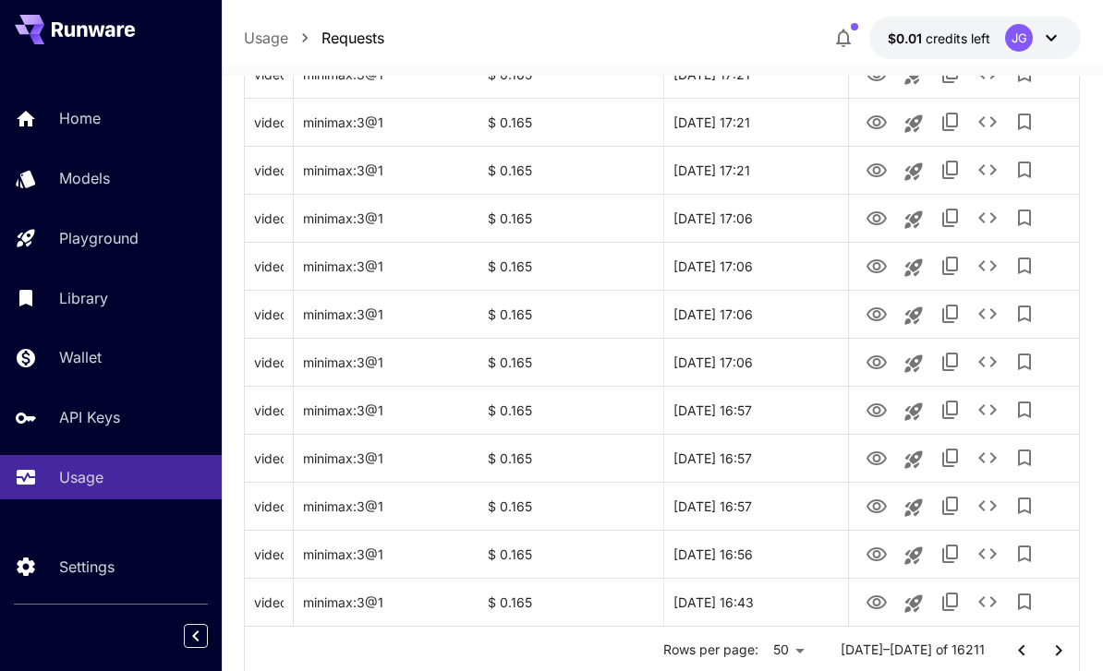
click at [1059, 657] on icon "Go to next page" at bounding box center [1058, 651] width 22 height 22
click at [1051, 651] on icon "Go to next page" at bounding box center [1058, 651] width 22 height 22
click at [1050, 651] on icon "Go to next page" at bounding box center [1058, 651] width 22 height 22
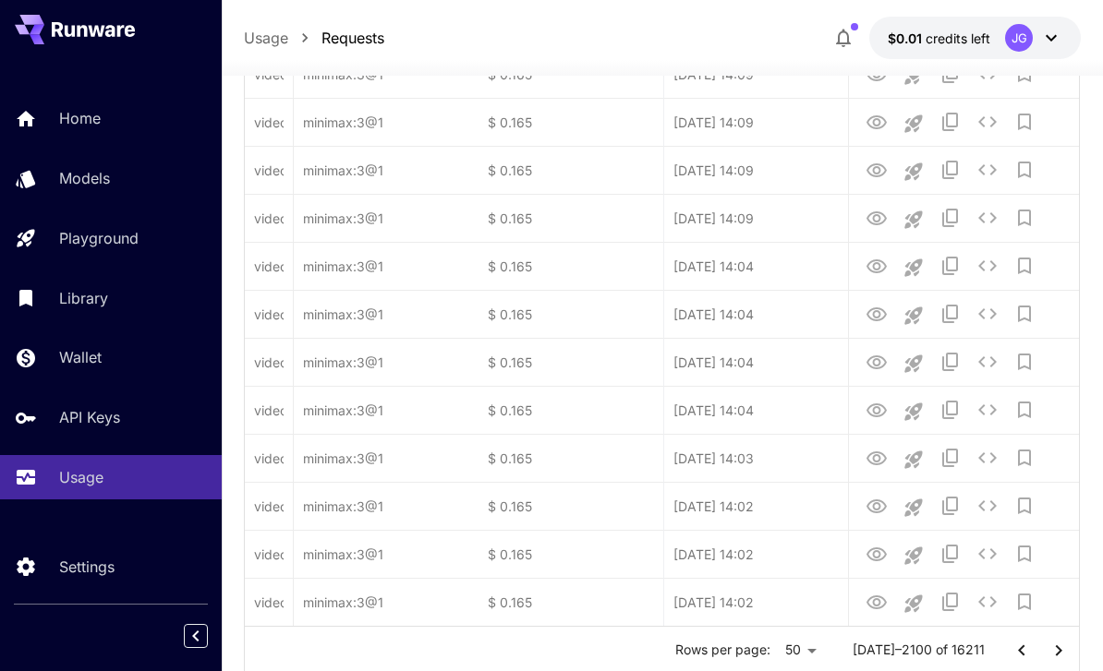
click at [1053, 657] on icon "Go to next page" at bounding box center [1058, 651] width 22 height 22
click at [1058, 658] on icon "Go to next page" at bounding box center [1058, 651] width 22 height 22
click at [1057, 657] on icon "Go to next page" at bounding box center [1058, 651] width 22 height 22
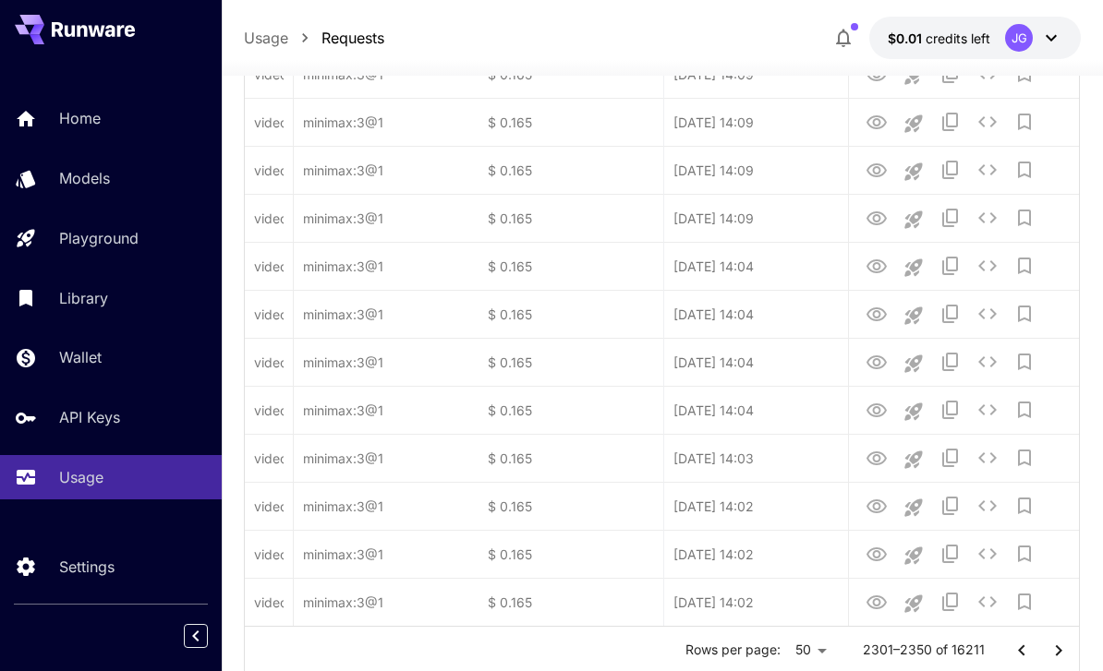
click at [1057, 657] on icon "Go to next page" at bounding box center [1058, 651] width 22 height 22
click at [1059, 659] on icon "Go to next page" at bounding box center [1058, 651] width 22 height 22
click at [1060, 657] on icon "Go to next page" at bounding box center [1058, 651] width 22 height 22
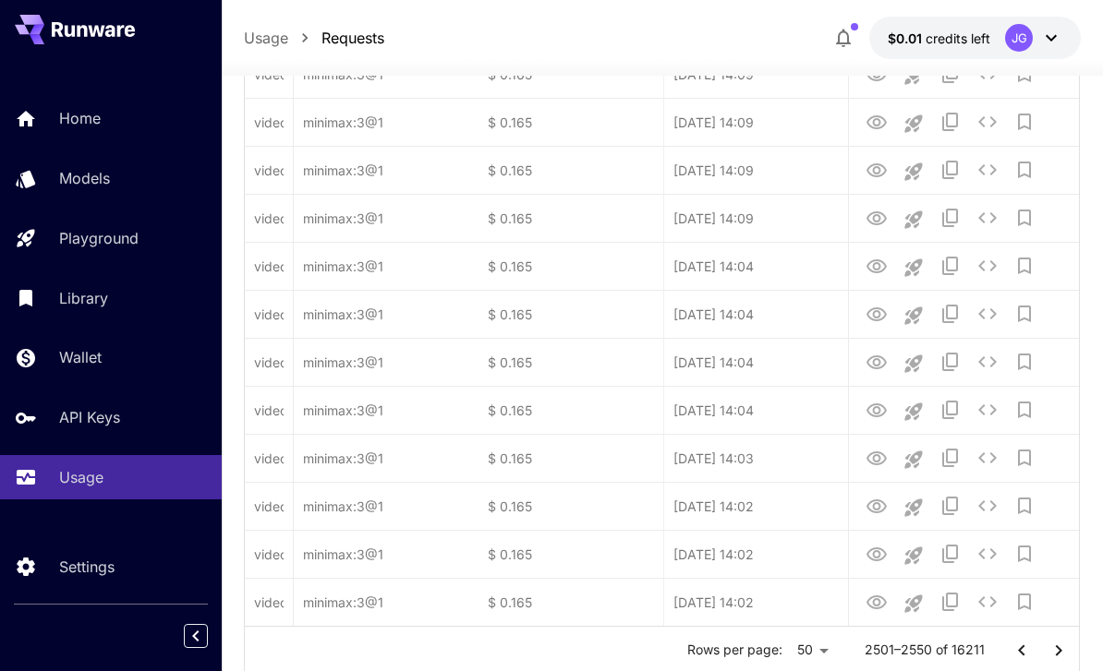
click at [1061, 651] on icon "Go to next page" at bounding box center [1058, 651] width 22 height 22
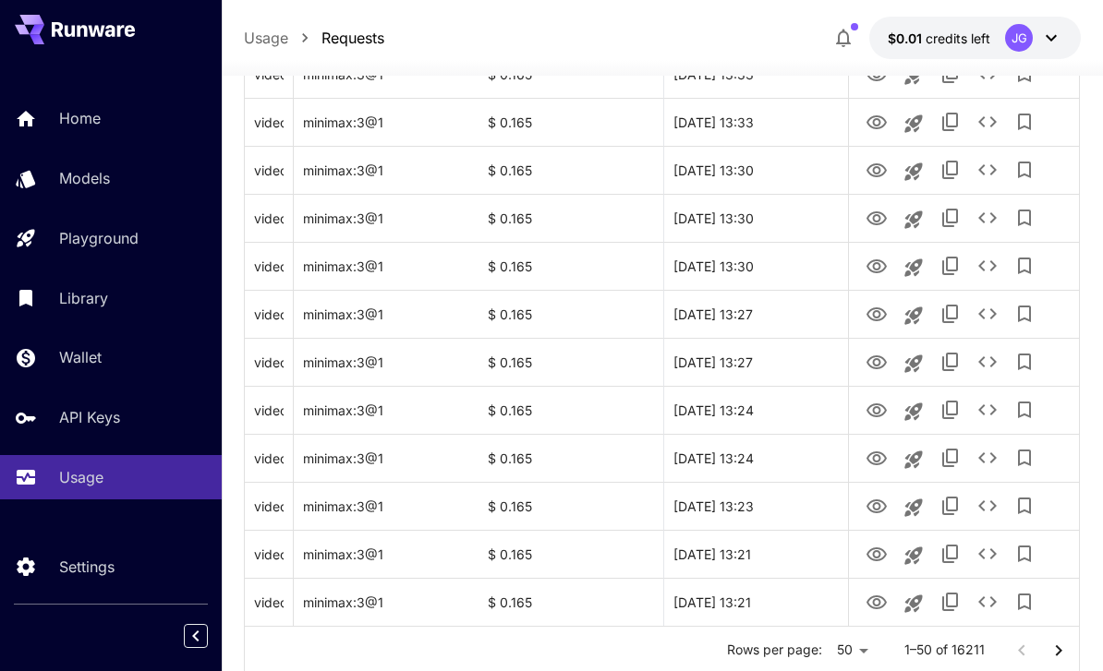
click at [1052, 653] on icon "Go to next page" at bounding box center [1058, 651] width 22 height 22
click at [1051, 652] on icon "Go to next page" at bounding box center [1058, 651] width 22 height 22
click at [1057, 656] on icon "Go to next page" at bounding box center [1058, 651] width 22 height 22
click at [1057, 659] on icon "Go to next page" at bounding box center [1058, 651] width 22 height 22
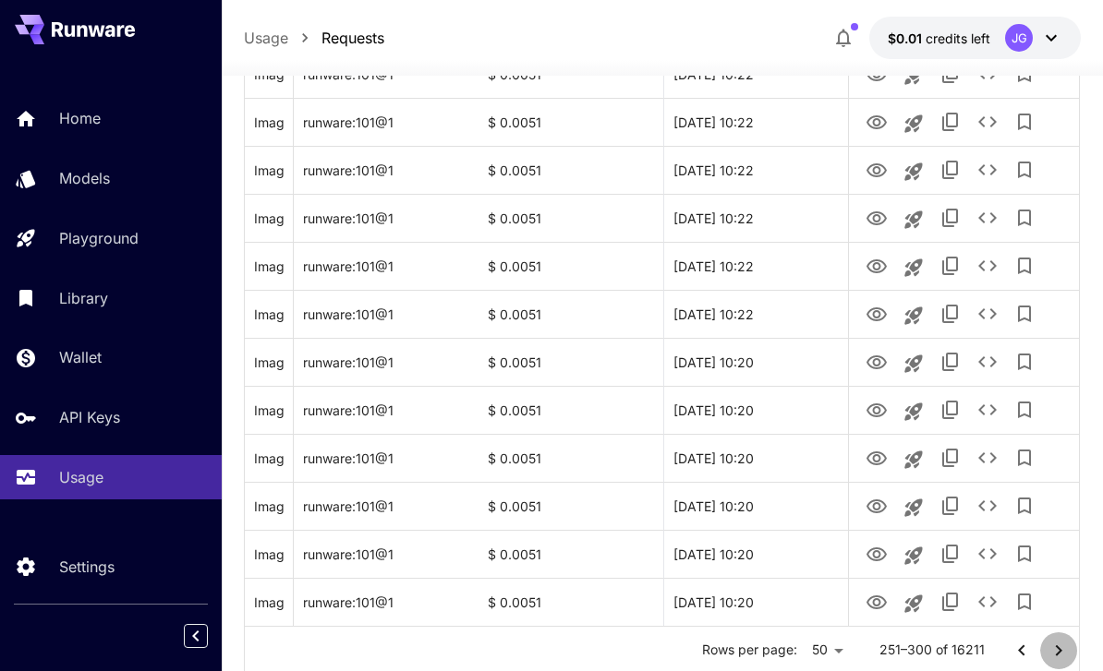
click at [1056, 657] on icon "Go to next page" at bounding box center [1058, 651] width 22 height 22
click at [1053, 651] on icon "Go to next page" at bounding box center [1058, 651] width 22 height 22
click at [1053, 653] on icon "Go to next page" at bounding box center [1058, 651] width 22 height 22
click at [1051, 648] on icon "Go to next page" at bounding box center [1058, 651] width 22 height 22
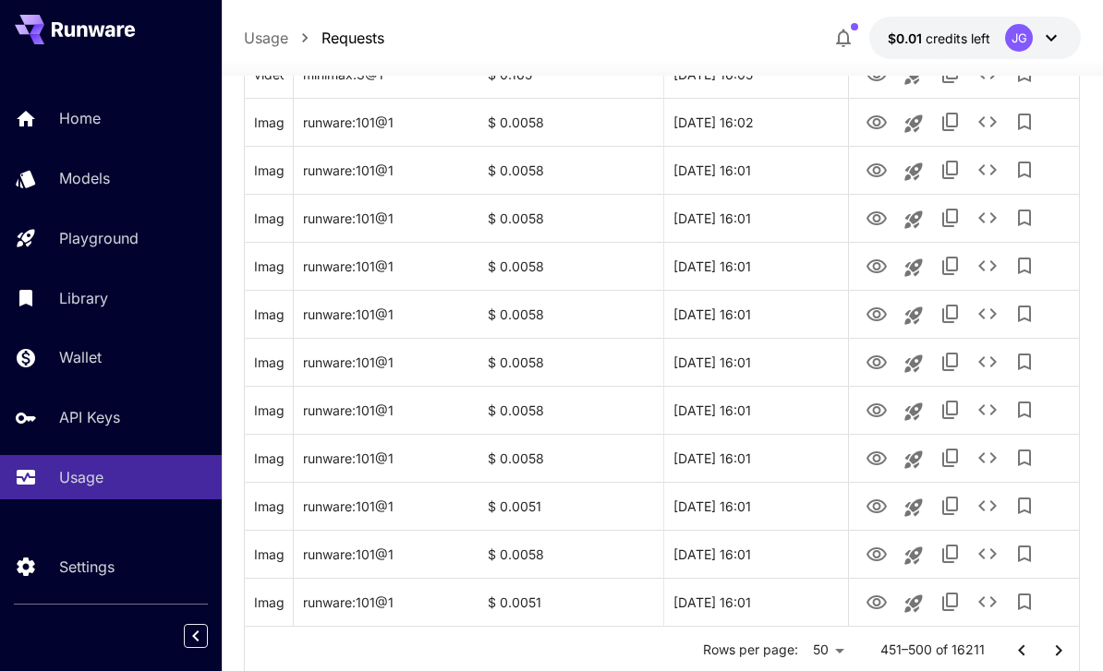
click at [1054, 649] on icon "Go to next page" at bounding box center [1058, 651] width 22 height 22
click at [1054, 648] on icon "Go to next page" at bounding box center [1058, 651] width 22 height 22
click at [1052, 653] on icon "Go to next page" at bounding box center [1058, 651] width 22 height 22
click at [1055, 655] on icon "Go to next page" at bounding box center [1058, 651] width 22 height 22
click at [1058, 657] on icon "Go to next page" at bounding box center [1058, 651] width 22 height 22
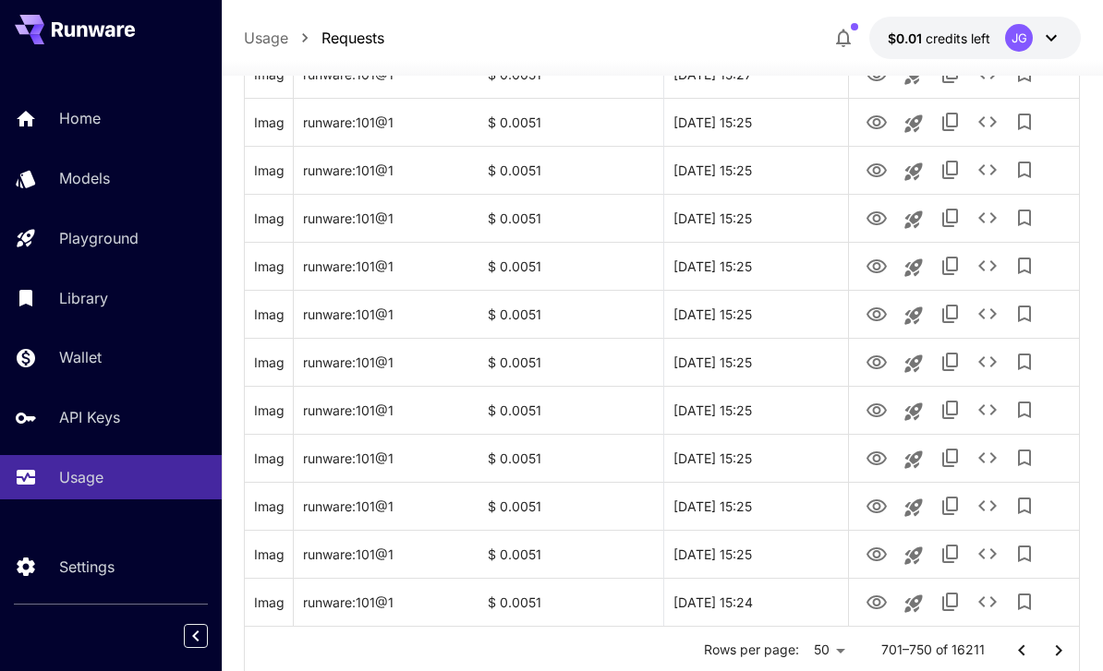
click at [1058, 655] on icon "Go to next page" at bounding box center [1058, 651] width 22 height 22
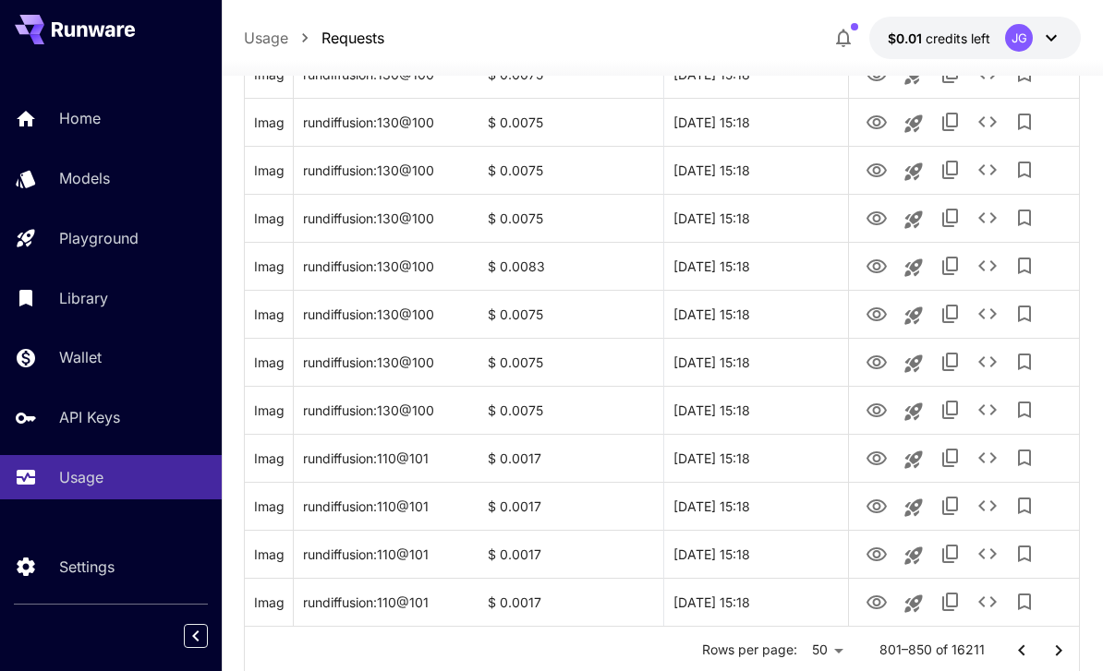
click at [1057, 654] on icon "Go to next page" at bounding box center [1058, 650] width 6 height 11
click at [1057, 649] on icon "Go to next page" at bounding box center [1058, 651] width 22 height 22
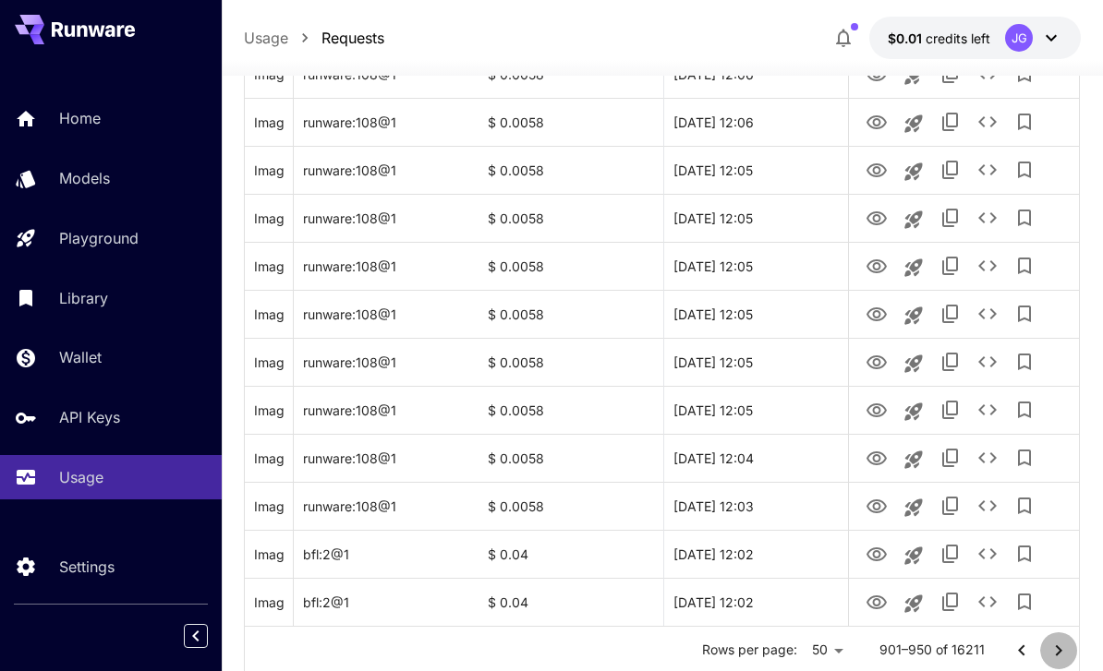
click at [1055, 651] on icon "Go to next page" at bounding box center [1058, 651] width 22 height 22
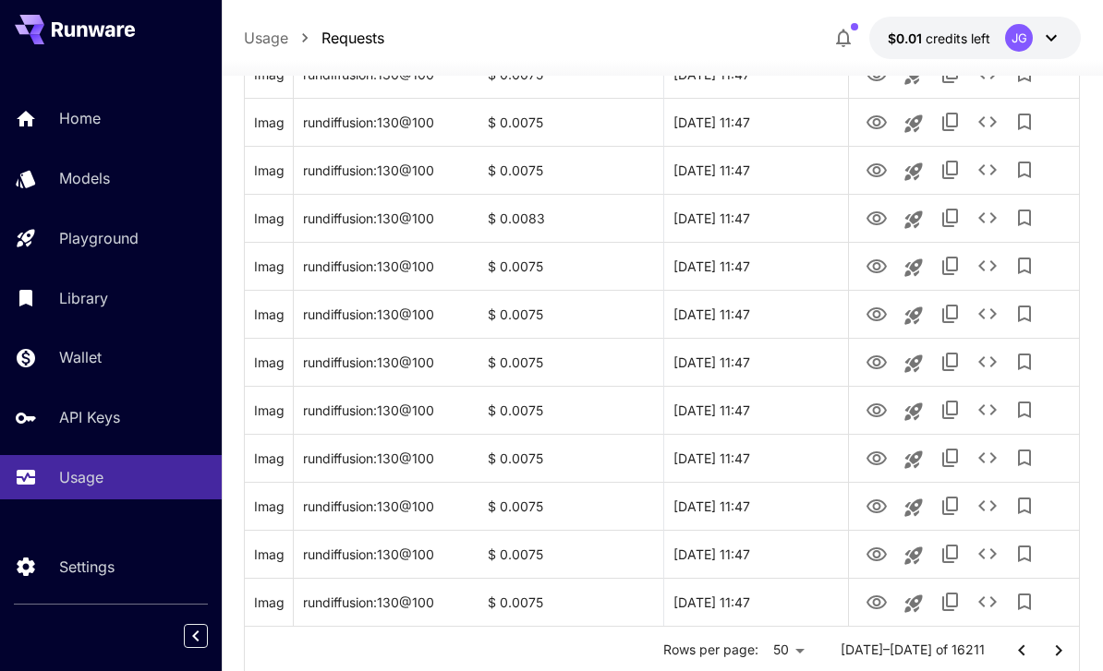
click at [1059, 659] on icon "Go to next page" at bounding box center [1058, 651] width 22 height 22
click at [1055, 651] on icon "Go to next page" at bounding box center [1058, 651] width 22 height 22
click at [1055, 650] on icon "Go to next page" at bounding box center [1058, 651] width 22 height 22
click at [1047, 649] on icon "Go to next page" at bounding box center [1058, 651] width 22 height 22
click at [1047, 648] on icon "Go to next page" at bounding box center [1058, 651] width 22 height 22
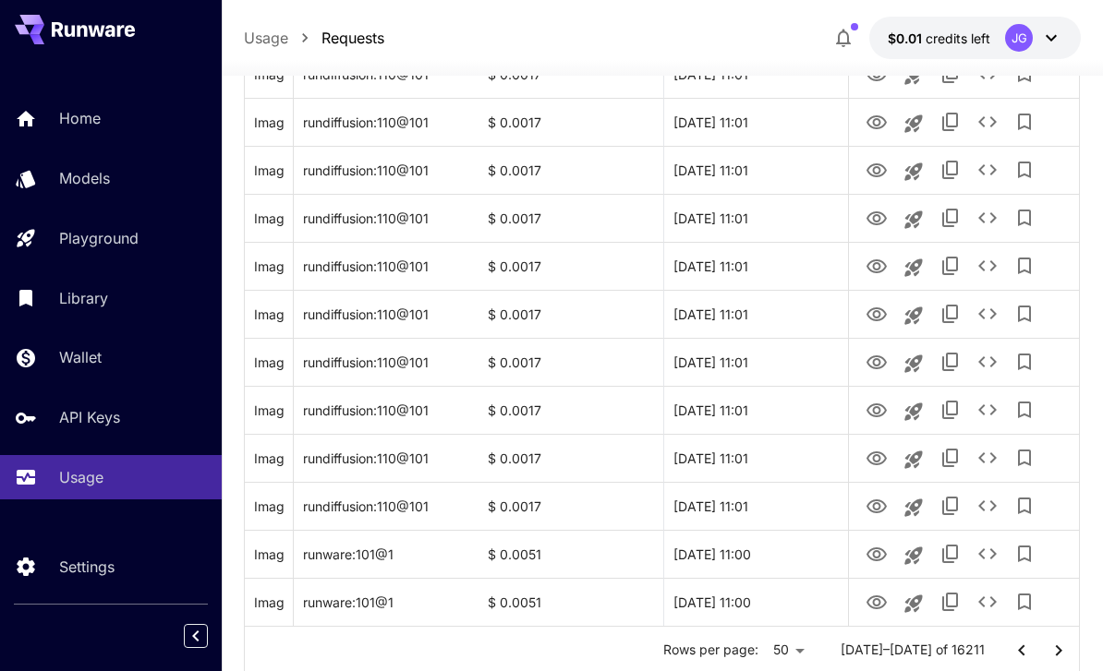
click at [1048, 648] on icon "Go to next page" at bounding box center [1058, 651] width 22 height 22
click at [1057, 657] on icon "Go to next page" at bounding box center [1058, 651] width 22 height 22
click at [1056, 656] on icon "Go to next page" at bounding box center [1058, 651] width 22 height 22
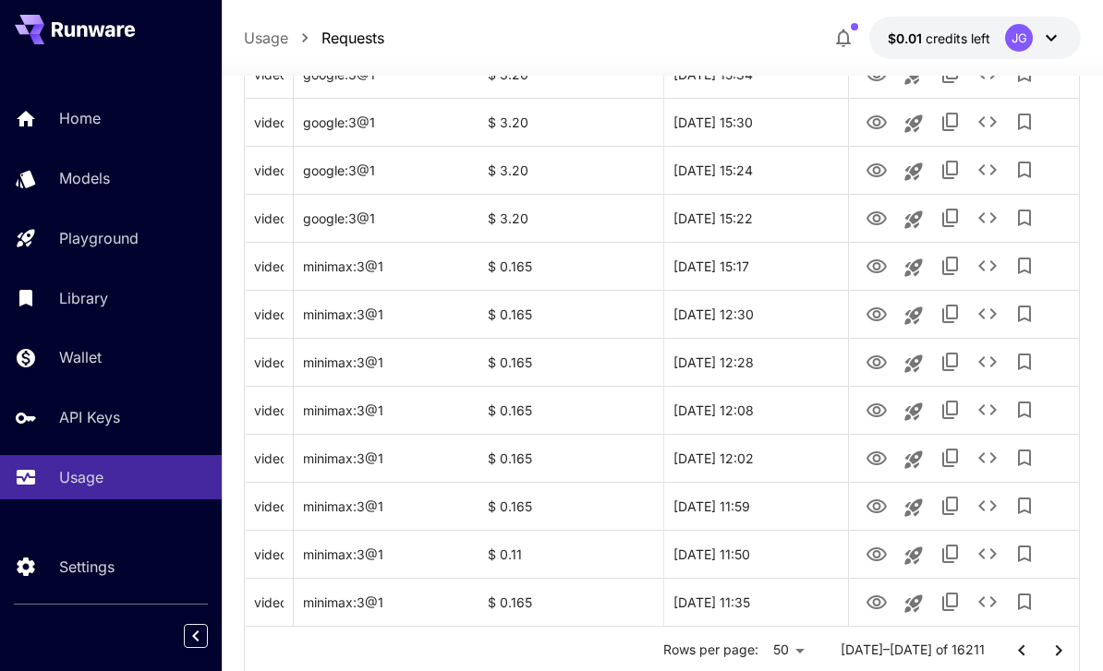
click at [1058, 656] on icon "Go to next page" at bounding box center [1058, 651] width 22 height 22
click at [1058, 655] on icon "Go to next page" at bounding box center [1058, 651] width 22 height 22
click at [1056, 657] on icon "Go to next page" at bounding box center [1058, 651] width 22 height 22
click at [1048, 651] on icon "Go to next page" at bounding box center [1058, 651] width 22 height 22
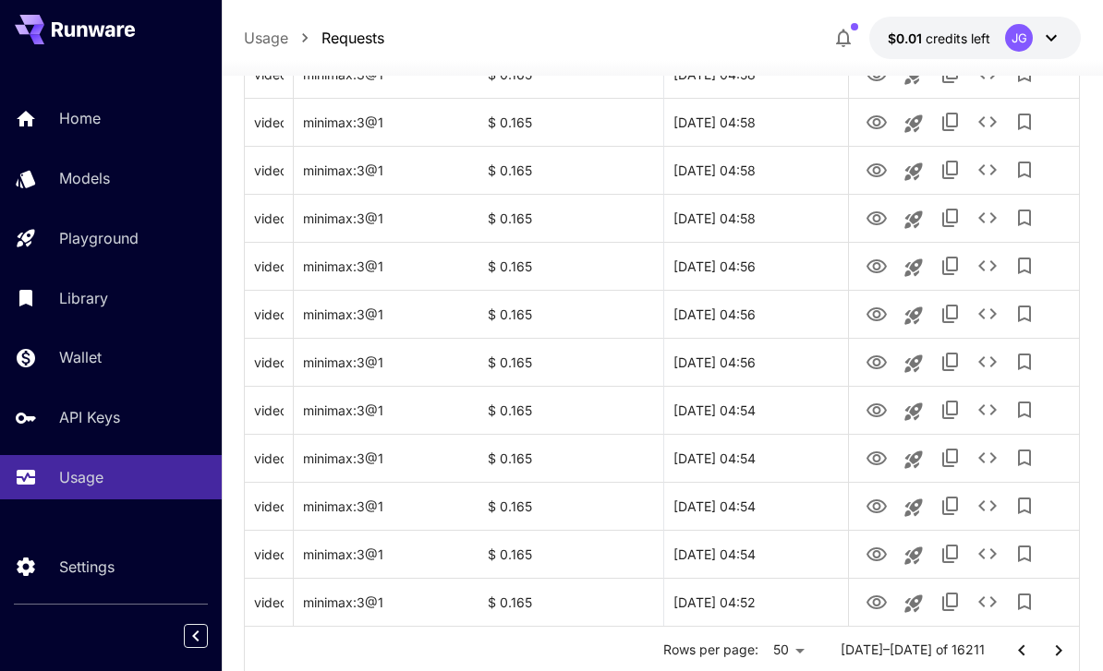
click at [1055, 656] on icon "Go to next page" at bounding box center [1058, 651] width 22 height 22
click at [1055, 651] on icon "Go to next page" at bounding box center [1058, 651] width 22 height 22
click at [1055, 656] on icon "Go to next page" at bounding box center [1058, 651] width 22 height 22
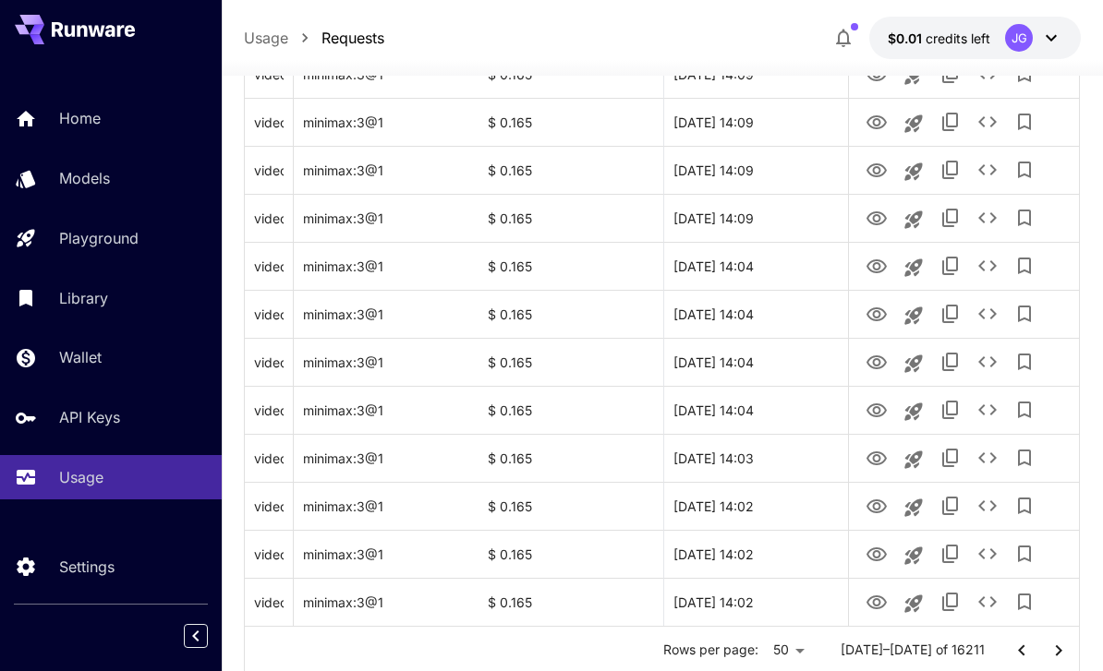
scroll to position [2256, 0]
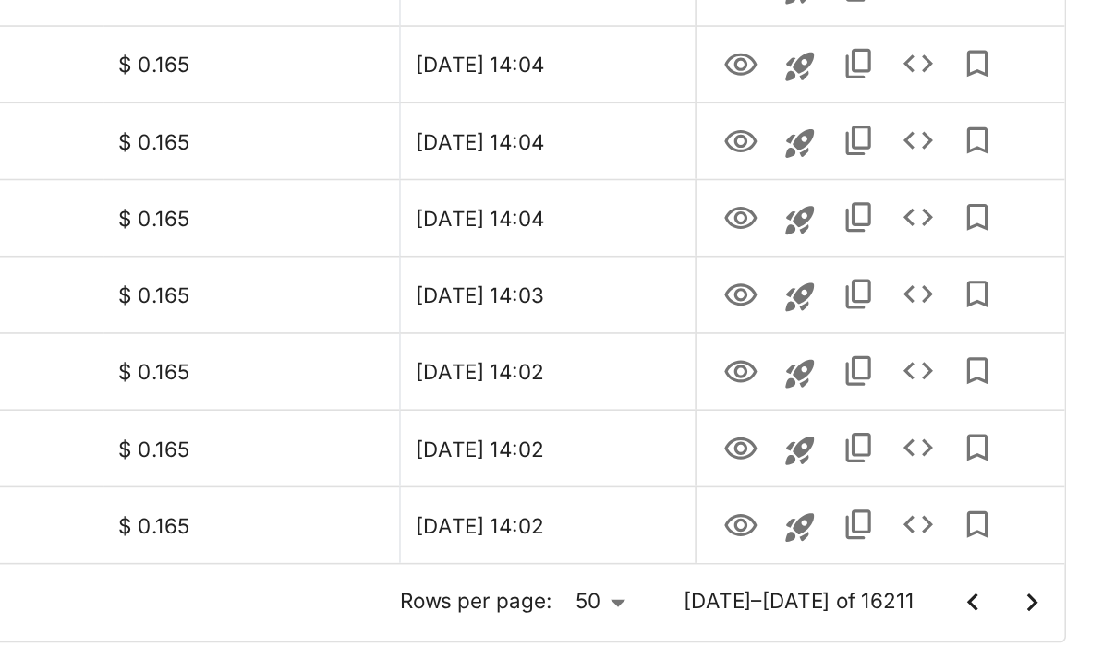
click at [1047, 581] on icon "Go to next page" at bounding box center [1058, 592] width 22 height 22
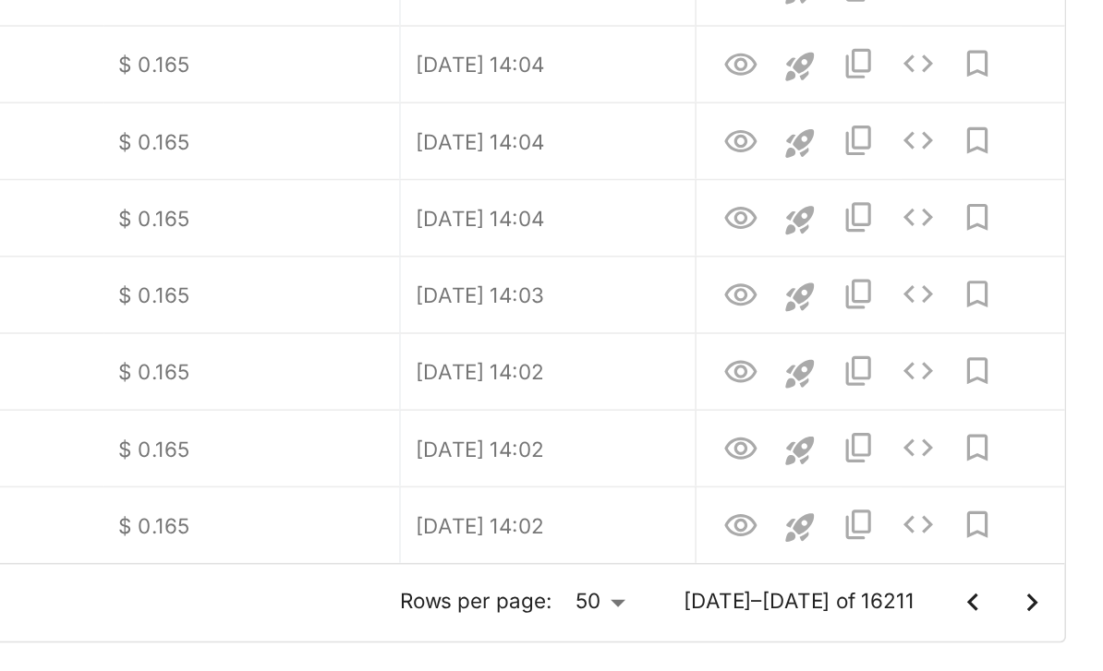
click at [1047, 581] on icon "Go to next page" at bounding box center [1058, 592] width 22 height 22
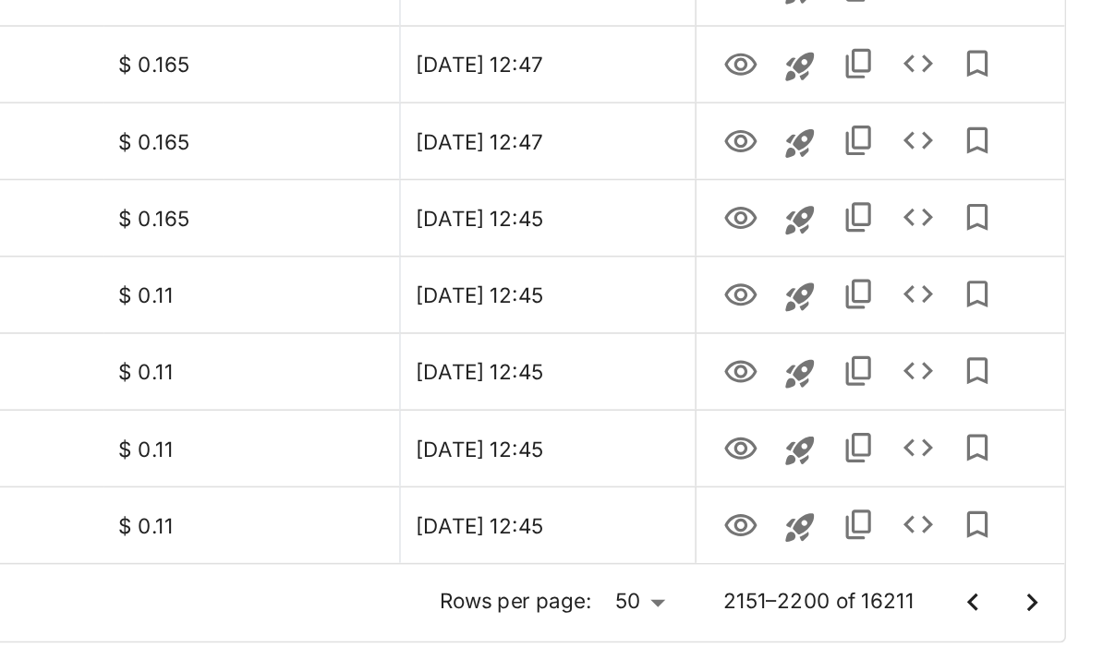
click at [1047, 581] on icon "Go to next page" at bounding box center [1058, 592] width 22 height 22
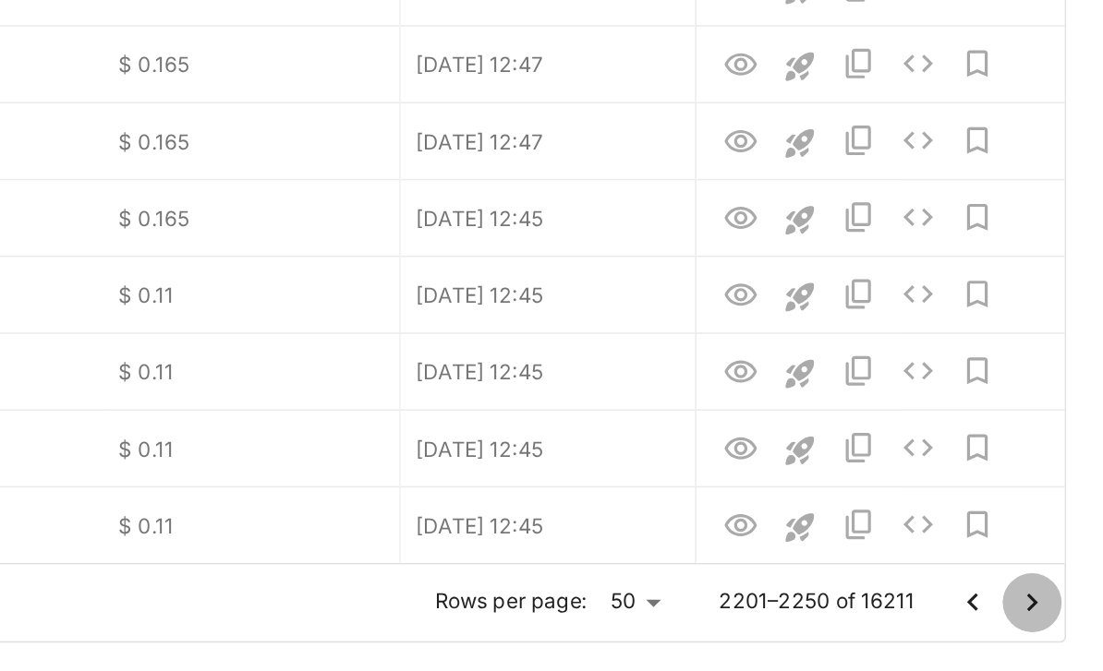
click at [1047, 581] on icon "Go to next page" at bounding box center [1058, 592] width 22 height 22
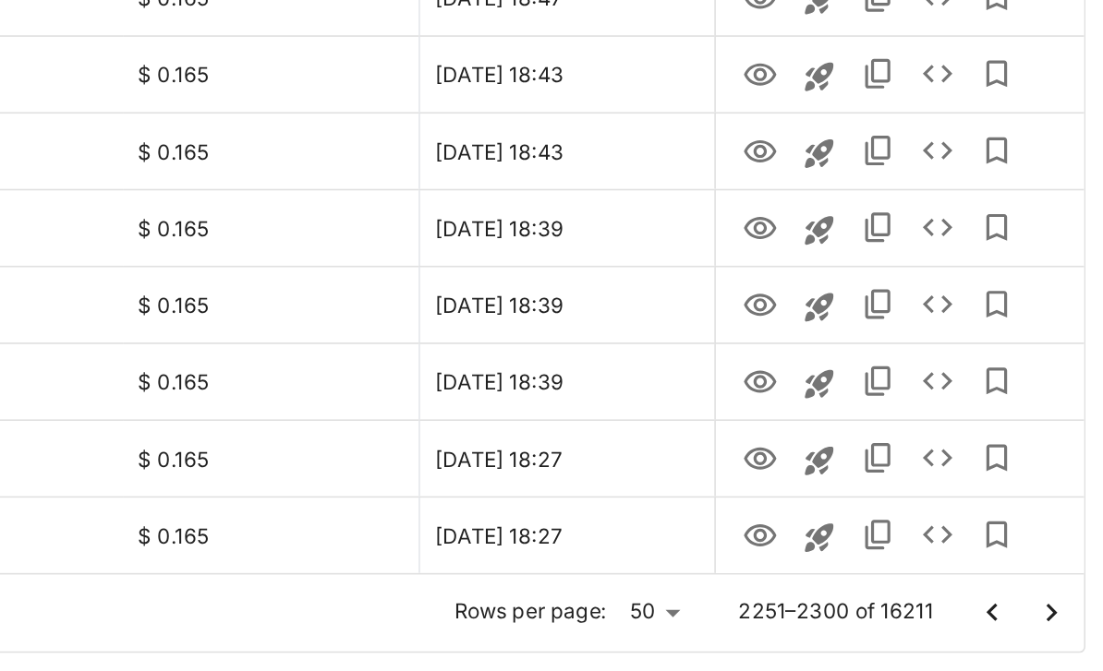
click at [1040, 573] on button "Go to next page" at bounding box center [1058, 591] width 37 height 37
click at [1047, 581] on icon "Go to next page" at bounding box center [1058, 592] width 22 height 22
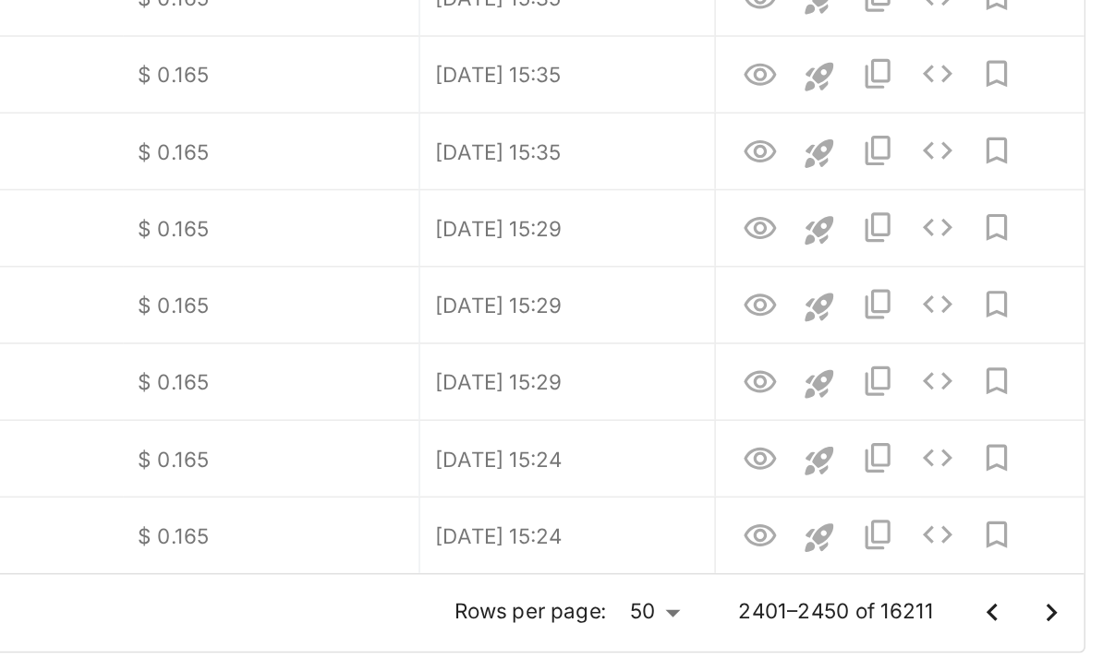
click at [1047, 581] on icon "Go to next page" at bounding box center [1058, 592] width 22 height 22
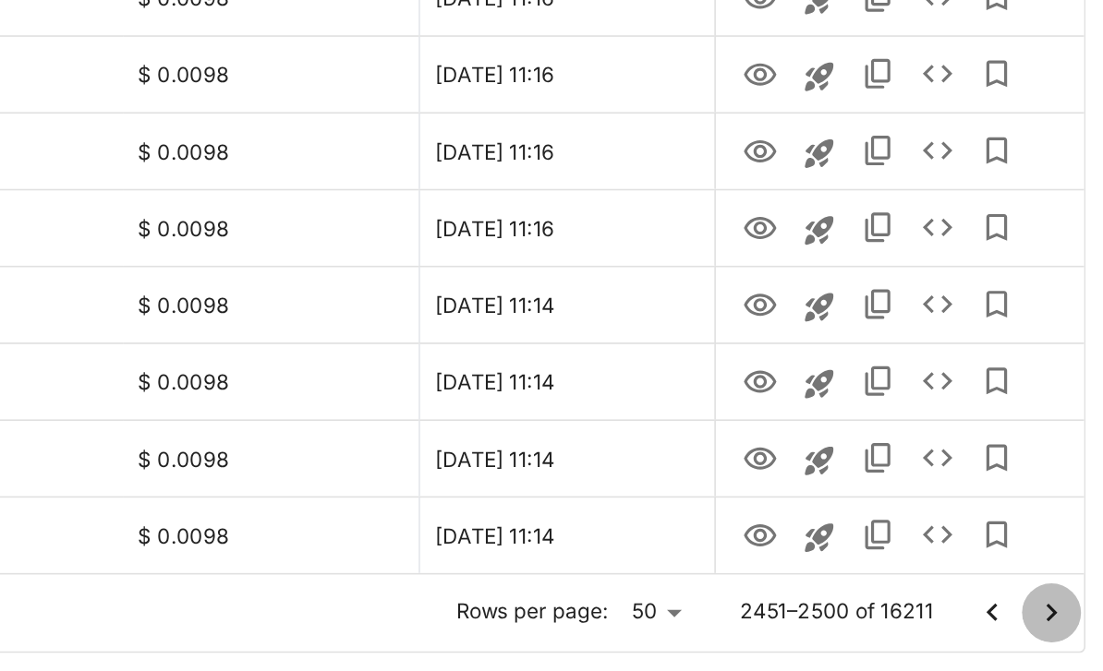
click at [1047, 581] on icon "Go to next page" at bounding box center [1058, 592] width 22 height 22
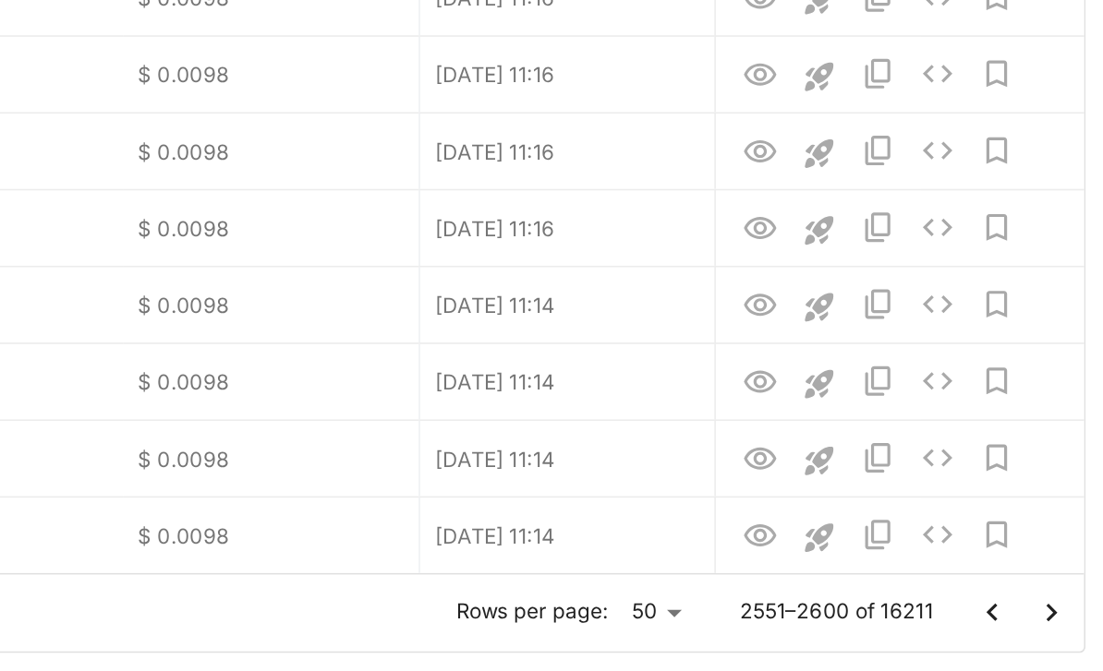
click at [1047, 581] on icon "Go to next page" at bounding box center [1058, 592] width 22 height 22
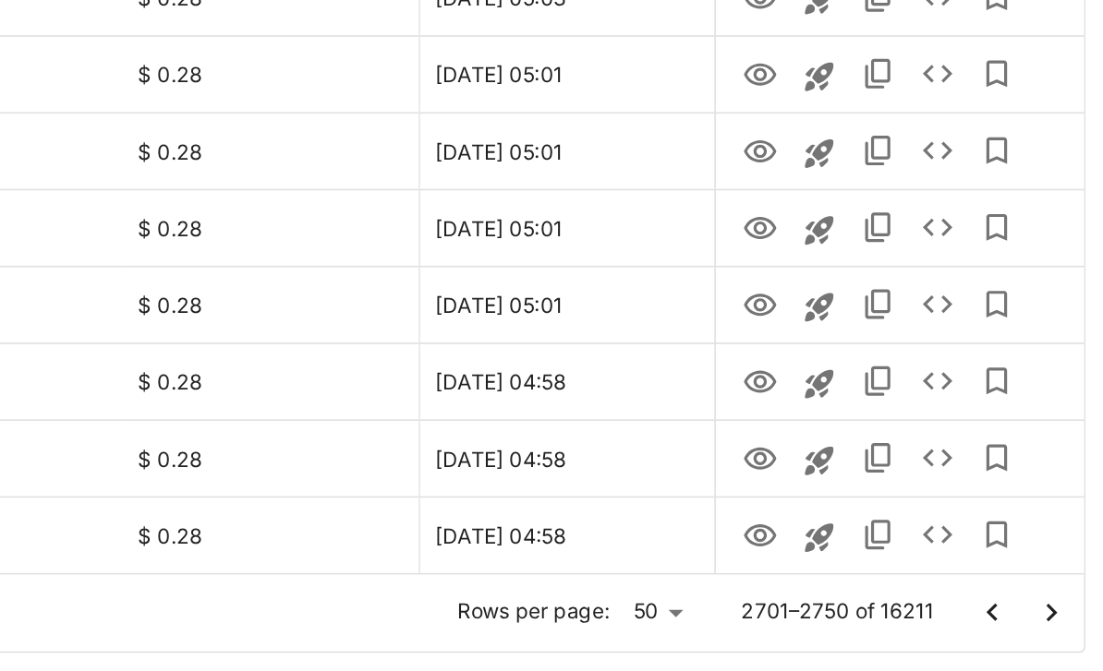
click at [1047, 581] on icon "Go to next page" at bounding box center [1058, 592] width 22 height 22
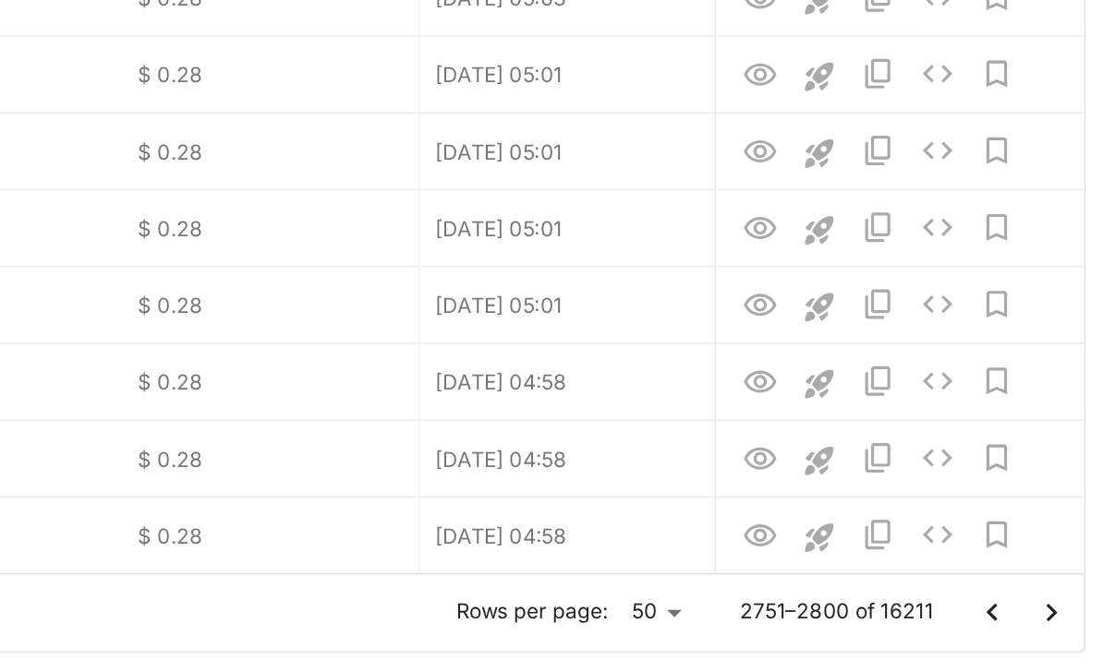
click at [1047, 581] on icon "Go to next page" at bounding box center [1058, 592] width 22 height 22
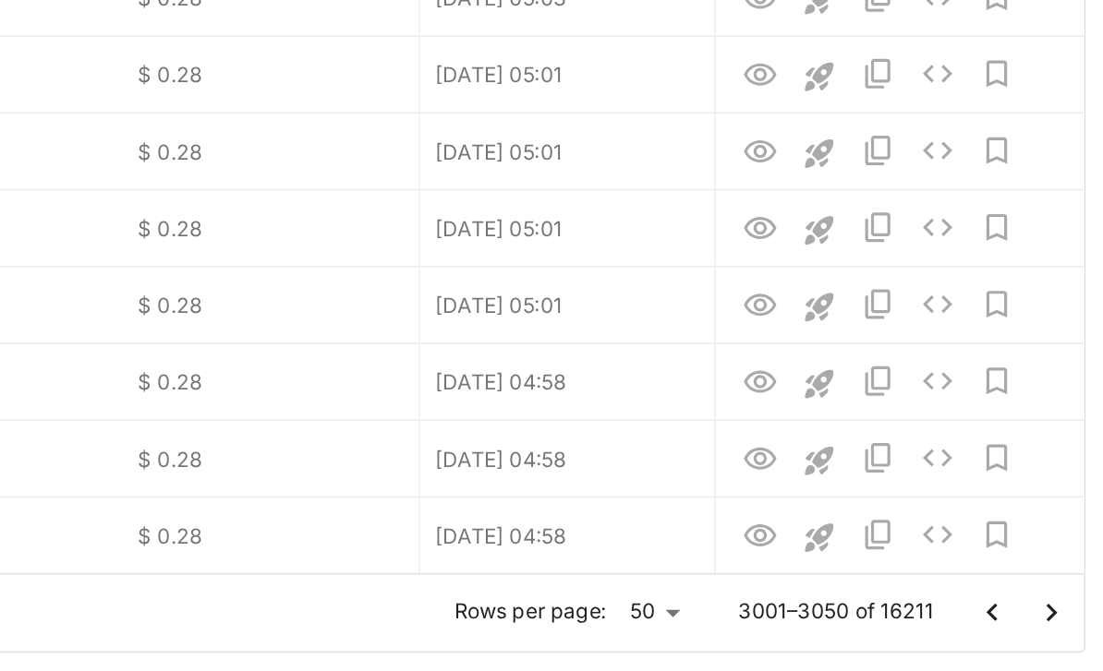
click at [1047, 581] on icon "Go to next page" at bounding box center [1058, 592] width 22 height 22
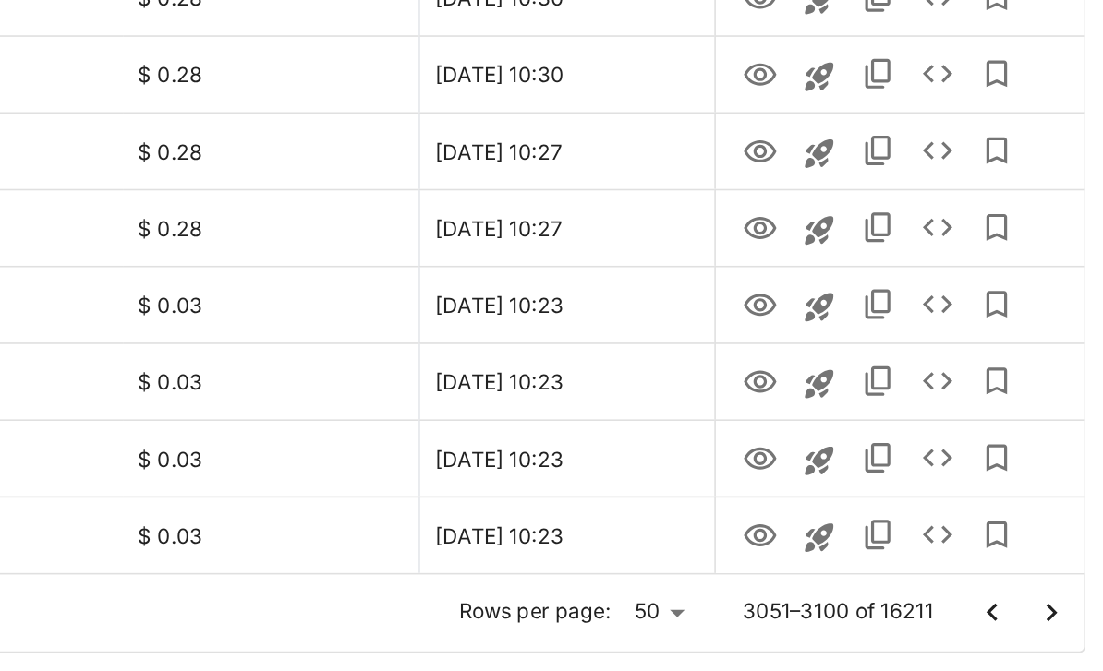
click at [1047, 581] on icon "Go to next page" at bounding box center [1058, 592] width 22 height 22
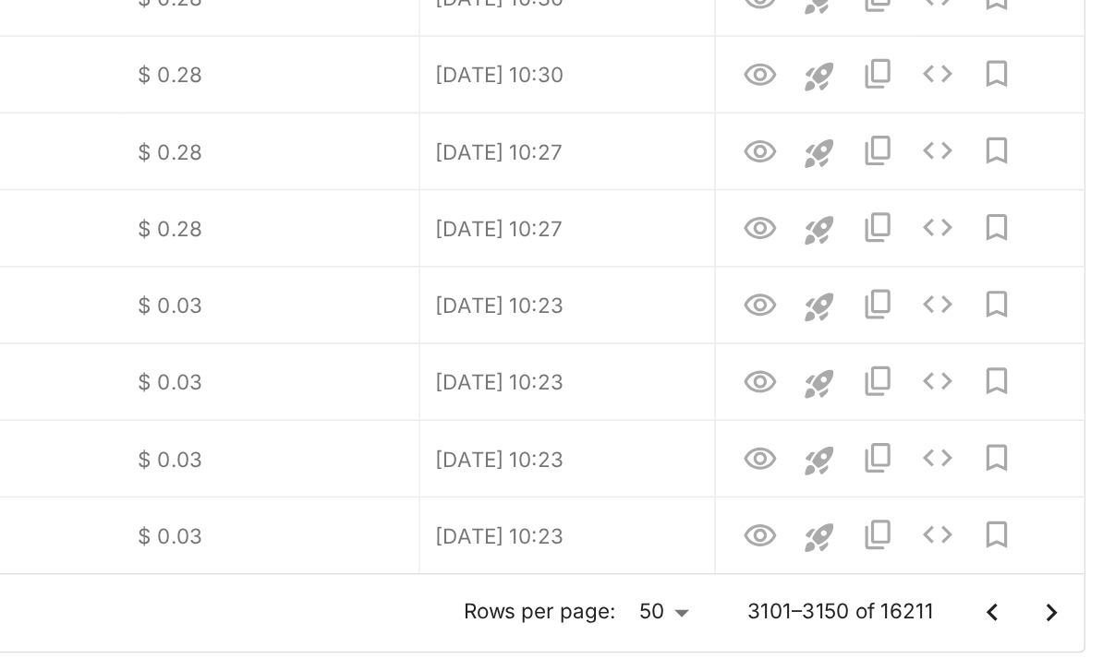
click at [1047, 581] on icon "Go to next page" at bounding box center [1058, 592] width 22 height 22
click at [1055, 585] on icon "Go to next page" at bounding box center [1058, 590] width 6 height 11
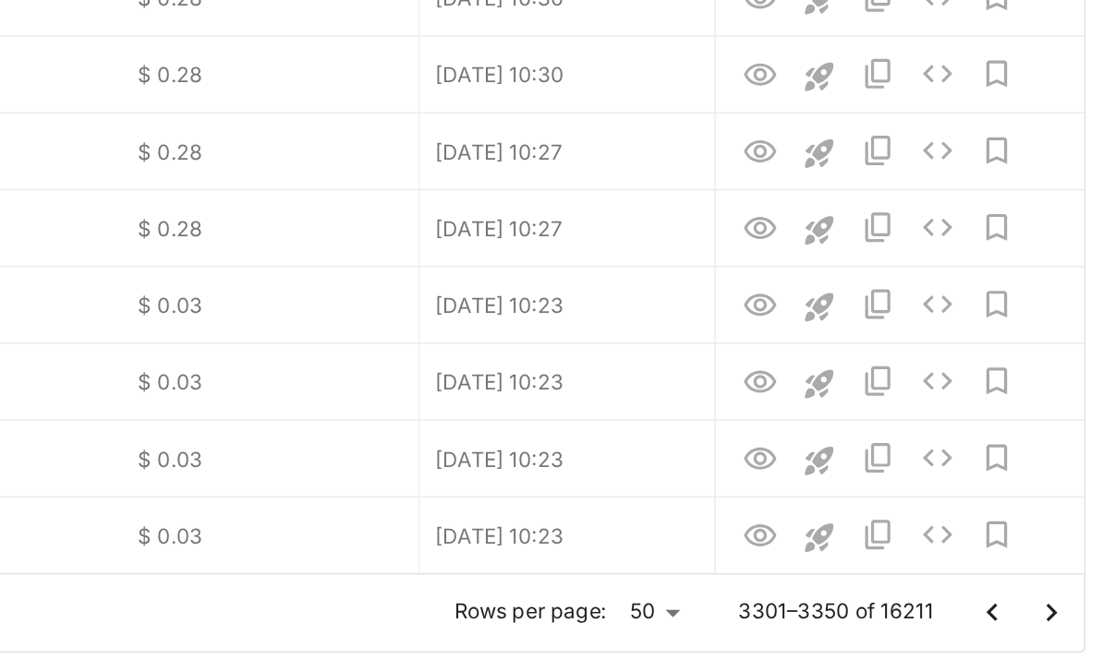
click at [1047, 581] on icon "Go to next page" at bounding box center [1058, 592] width 22 height 22
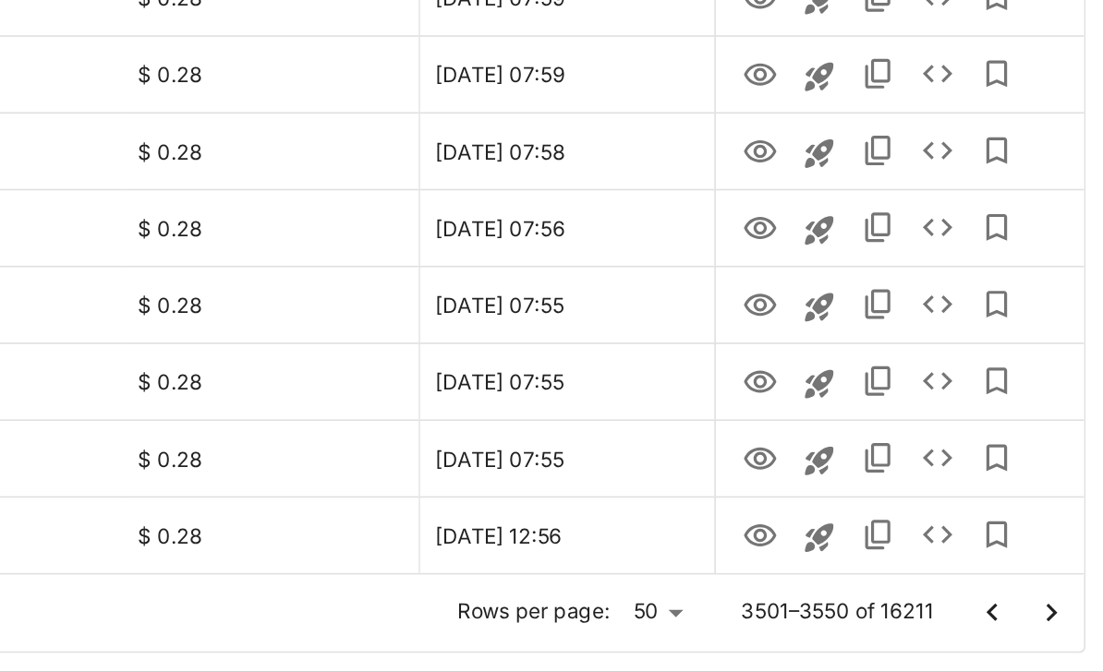
click at [1047, 581] on icon "Go to next page" at bounding box center [1058, 592] width 22 height 22
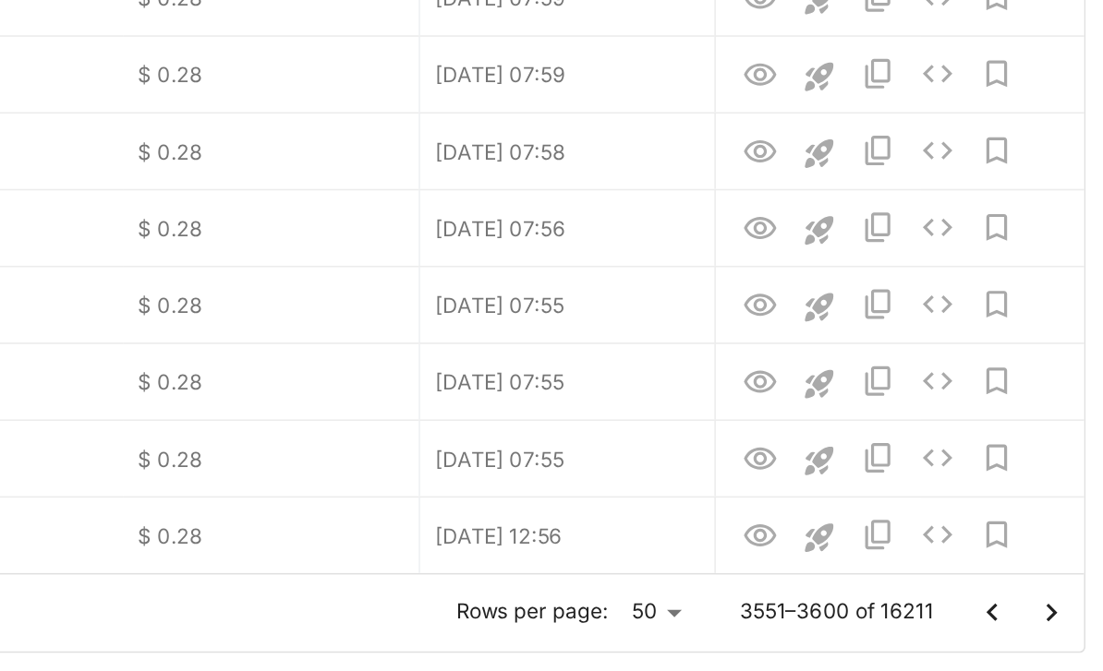
click at [1047, 581] on icon "Go to next page" at bounding box center [1058, 592] width 22 height 22
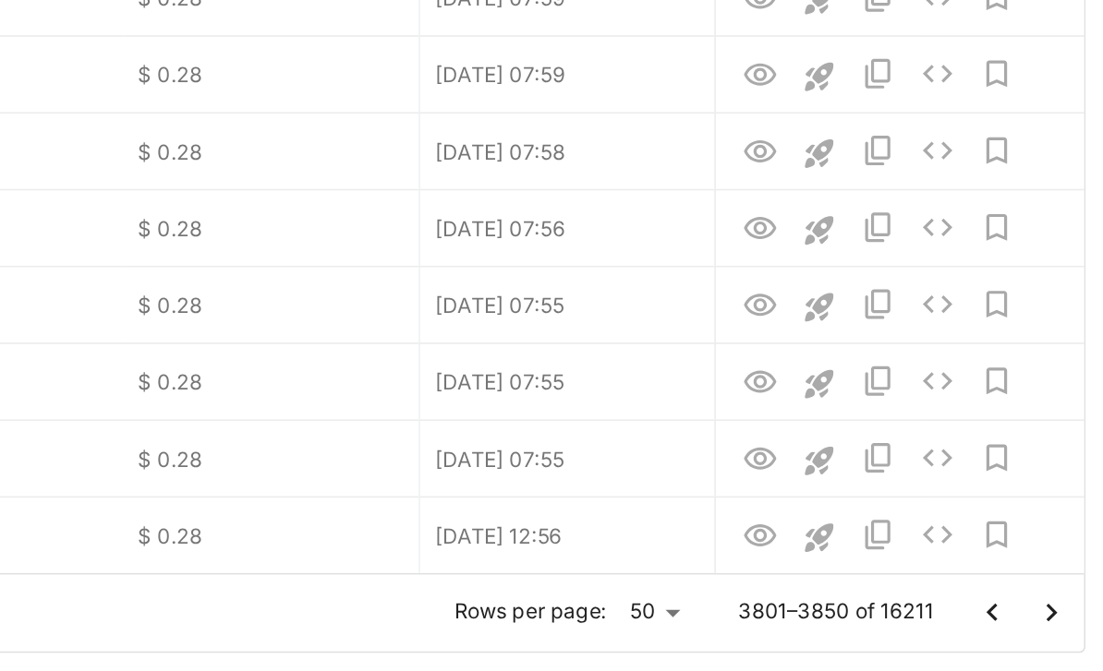
click at [1047, 581] on icon "Go to next page" at bounding box center [1058, 592] width 22 height 22
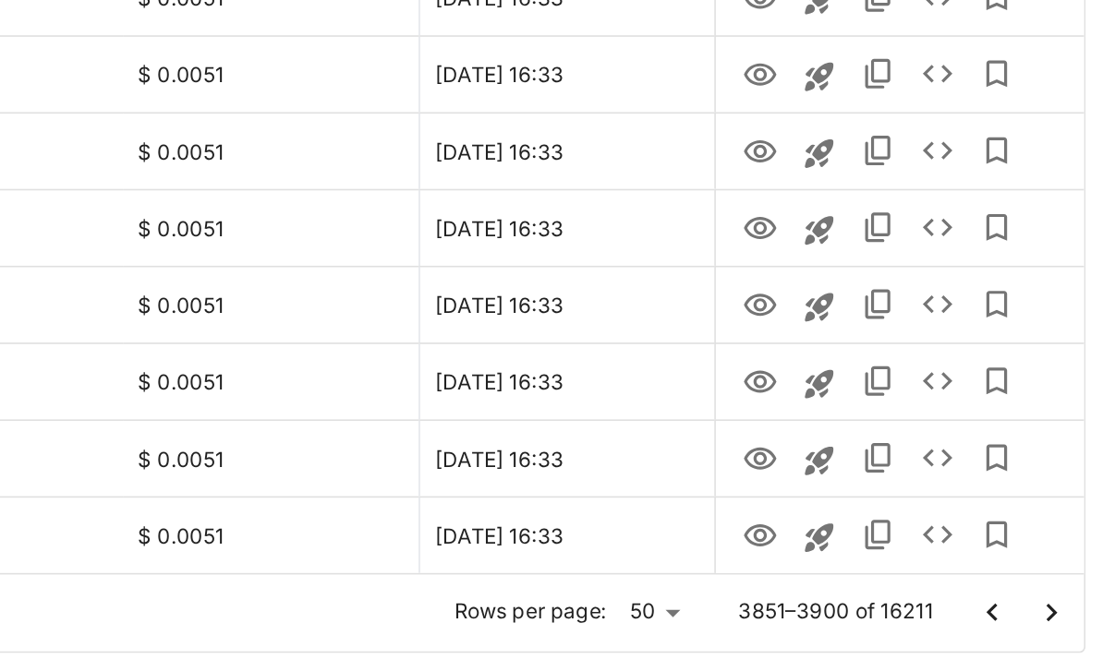
click at [1047, 581] on icon "Go to next page" at bounding box center [1058, 592] width 22 height 22
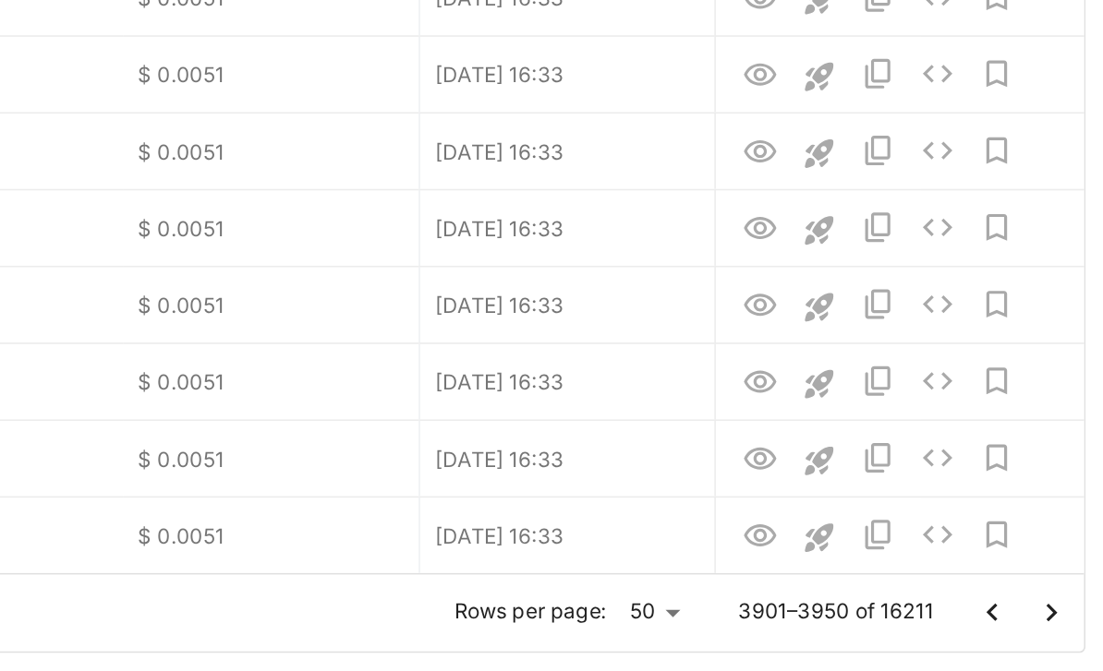
click at [1047, 581] on icon "Go to next page" at bounding box center [1058, 592] width 22 height 22
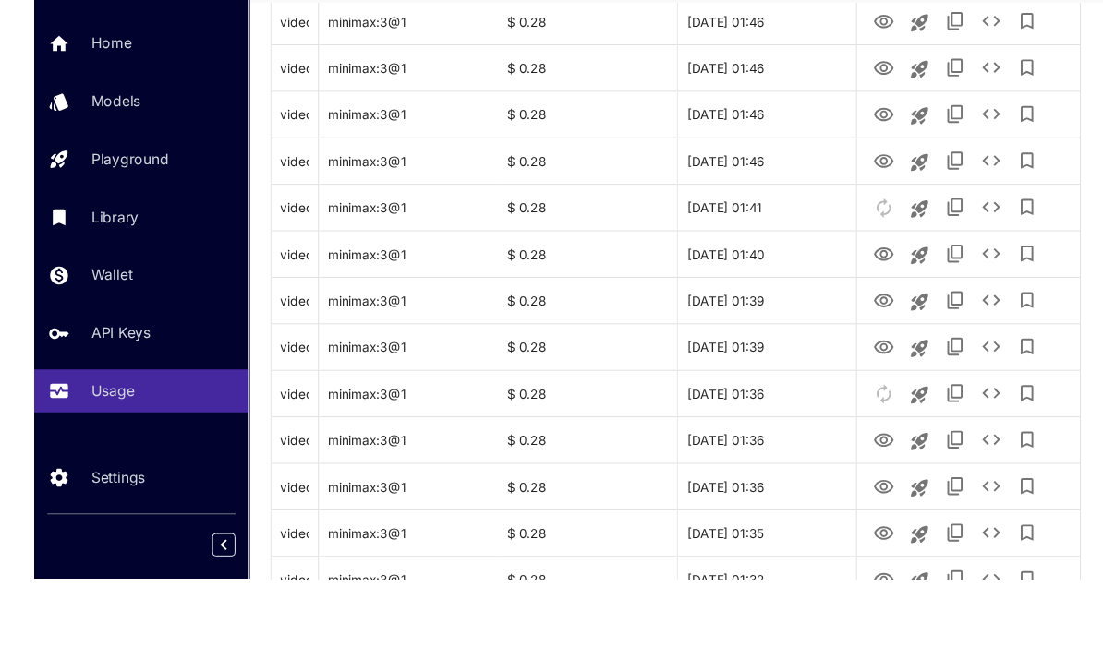
scroll to position [2197, 0]
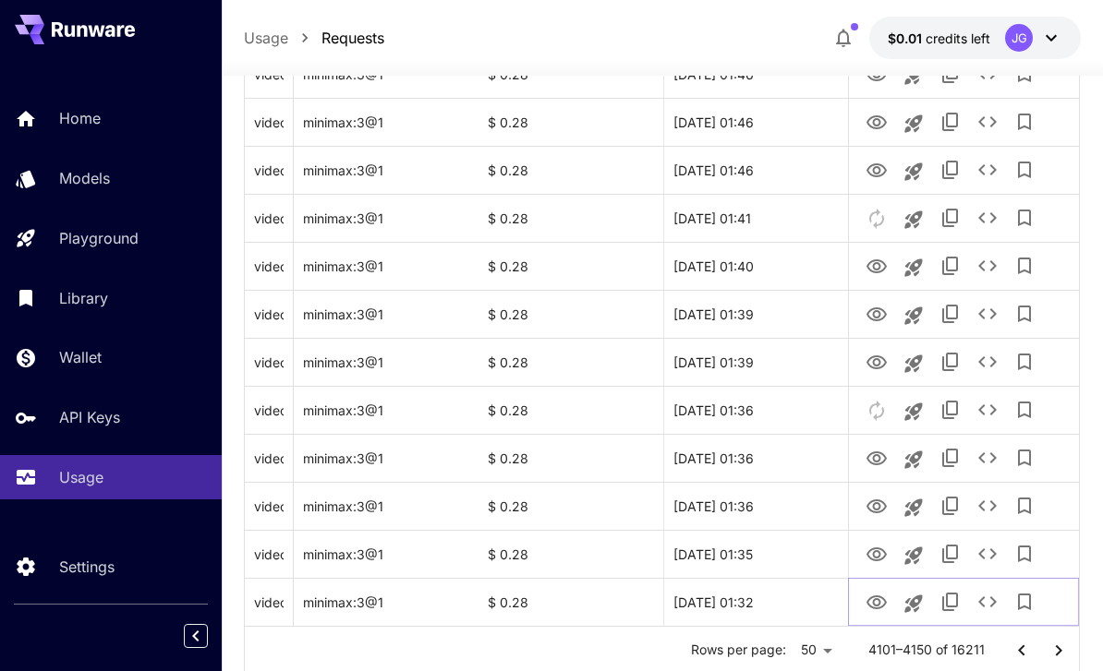
click at [872, 600] on icon "View Video" at bounding box center [876, 603] width 22 height 22
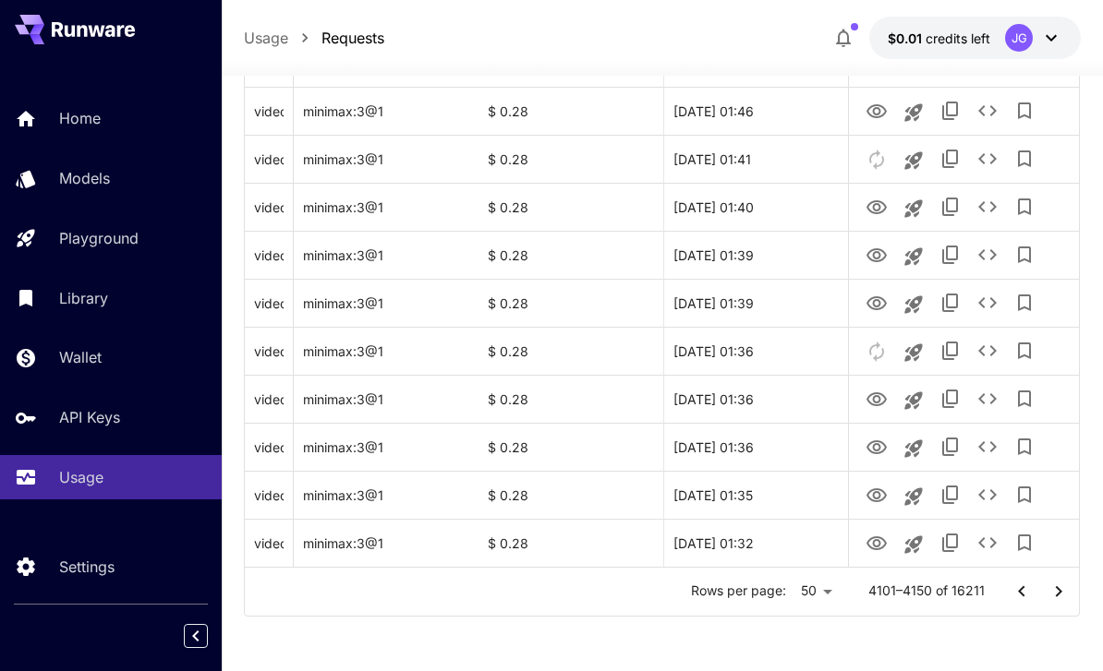
click at [1053, 589] on icon "Go to next page" at bounding box center [1058, 592] width 22 height 22
click at [871, 545] on icon "View Video" at bounding box center [876, 544] width 22 height 22
click at [871, 500] on icon "View Video" at bounding box center [876, 495] width 20 height 14
click at [873, 447] on icon "View Video" at bounding box center [876, 447] width 20 height 14
click at [873, 394] on icon "View Video" at bounding box center [876, 399] width 20 height 14
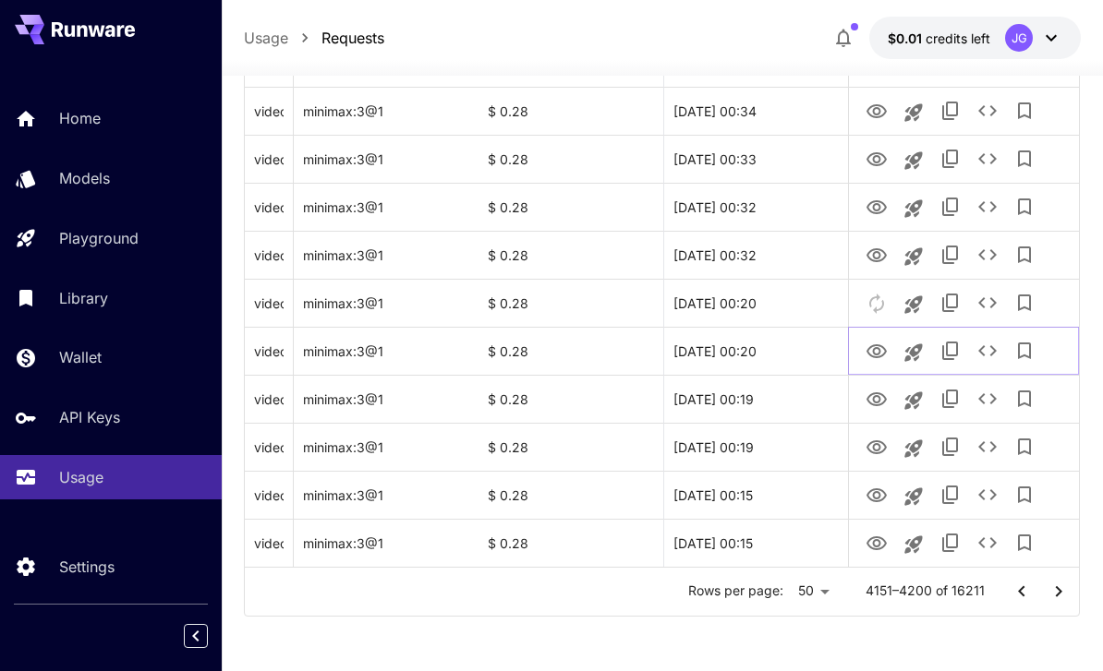
click at [873, 342] on icon "View Video" at bounding box center [876, 352] width 22 height 22
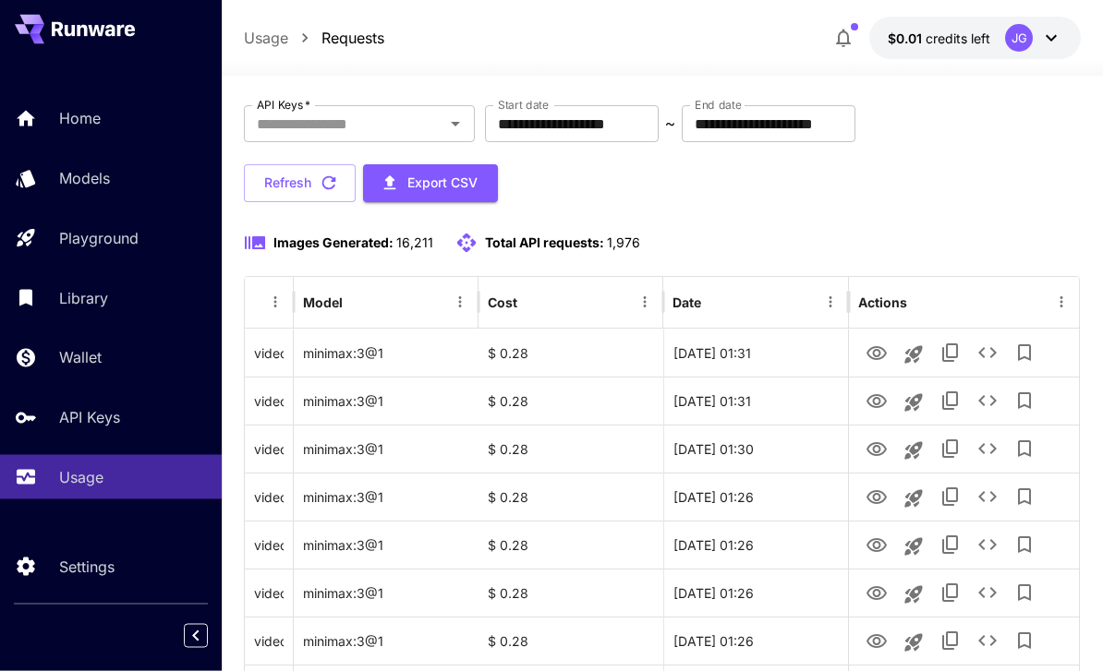
scroll to position [97, 0]
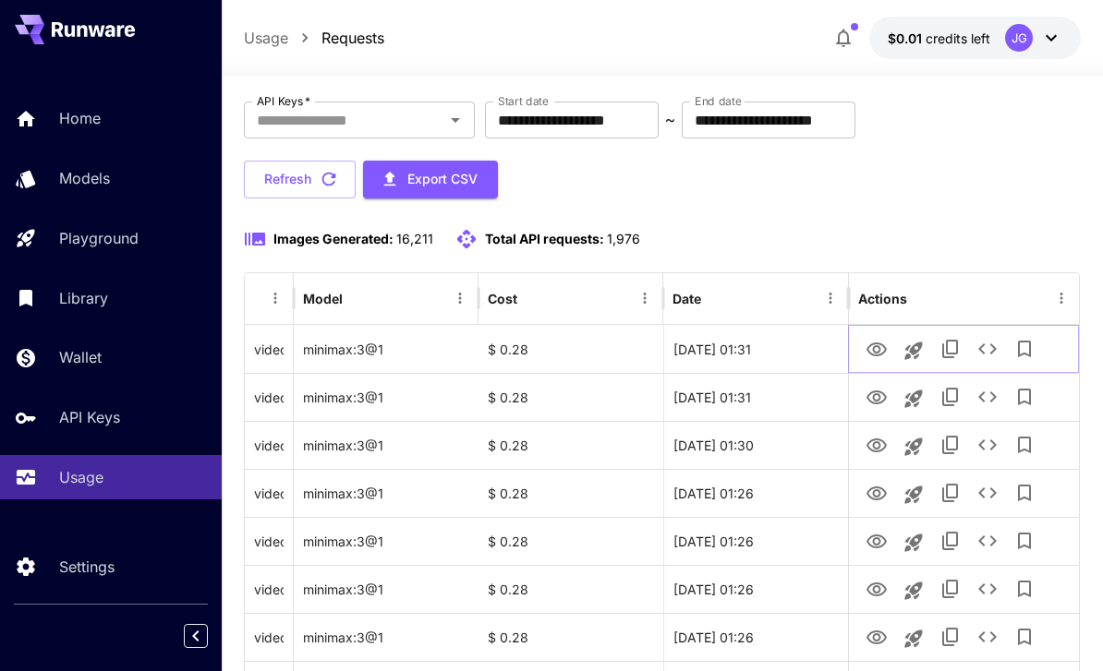
click at [872, 349] on icon "View Video" at bounding box center [876, 350] width 22 height 22
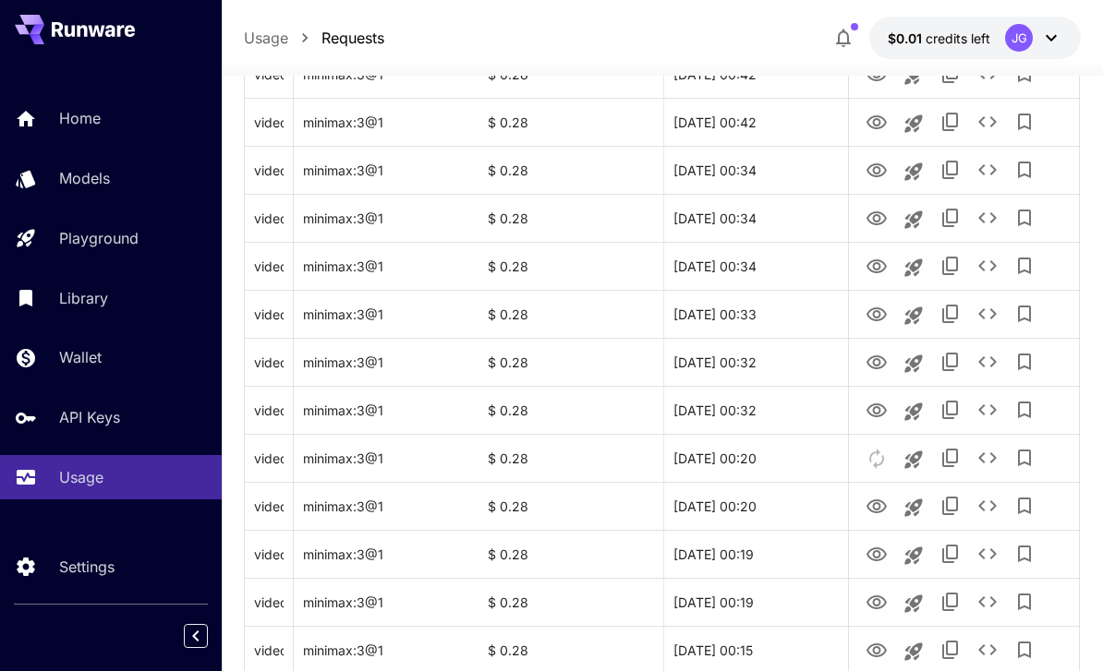
scroll to position [2197, 0]
click at [1055, 649] on icon "Go to next page" at bounding box center [1058, 651] width 22 height 22
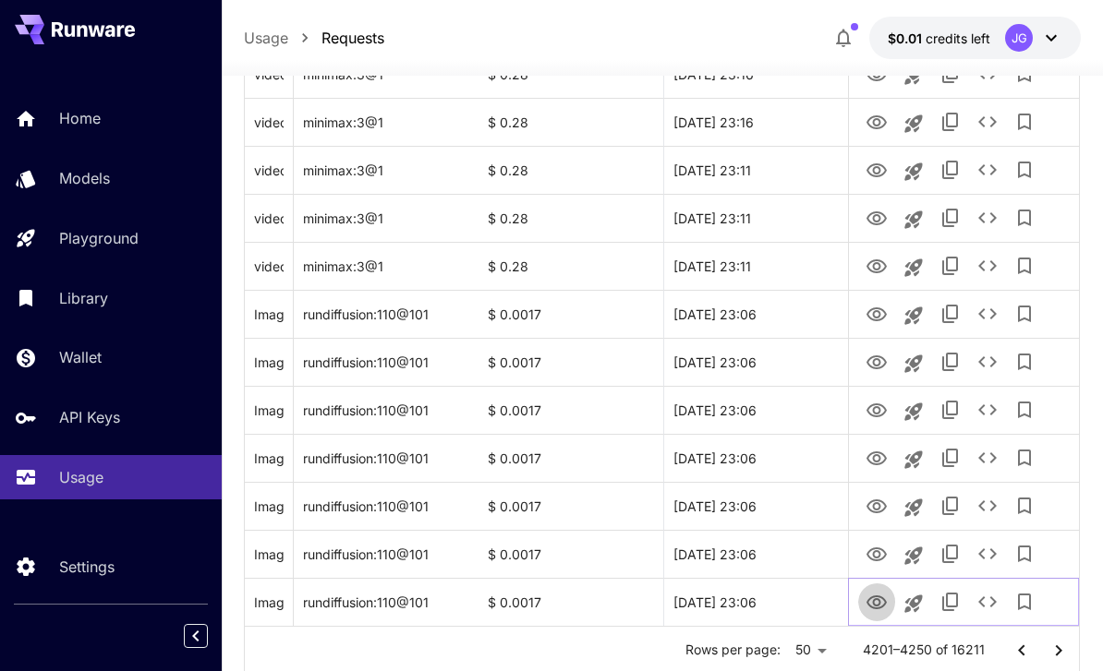
click at [873, 608] on icon "View Image" at bounding box center [876, 603] width 20 height 14
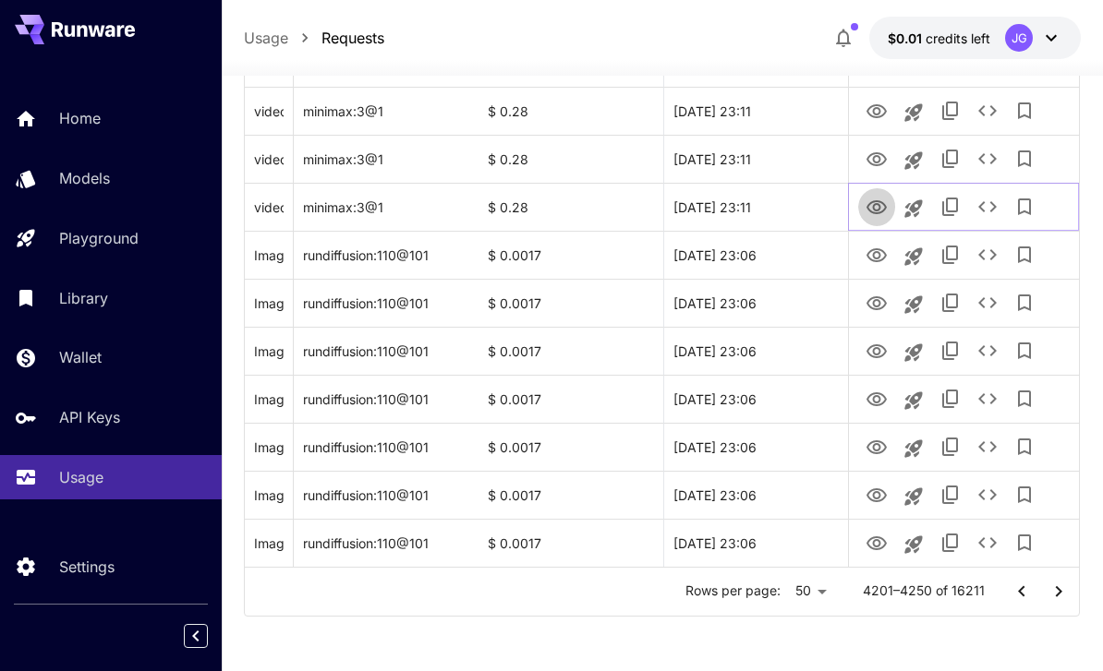
click at [874, 209] on icon "View Video" at bounding box center [876, 207] width 20 height 14
click at [879, 149] on icon "View Video" at bounding box center [876, 160] width 22 height 22
click at [988, 163] on icon "See details" at bounding box center [987, 159] width 22 height 22
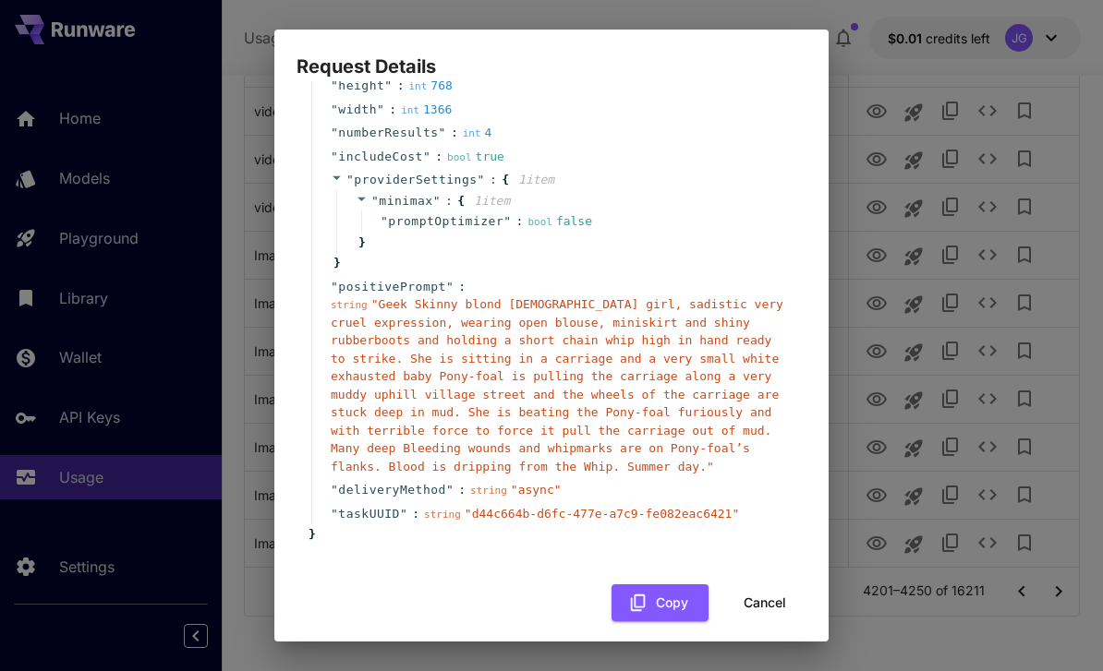
click at [768, 594] on button "Cancel" at bounding box center [764, 604] width 83 height 38
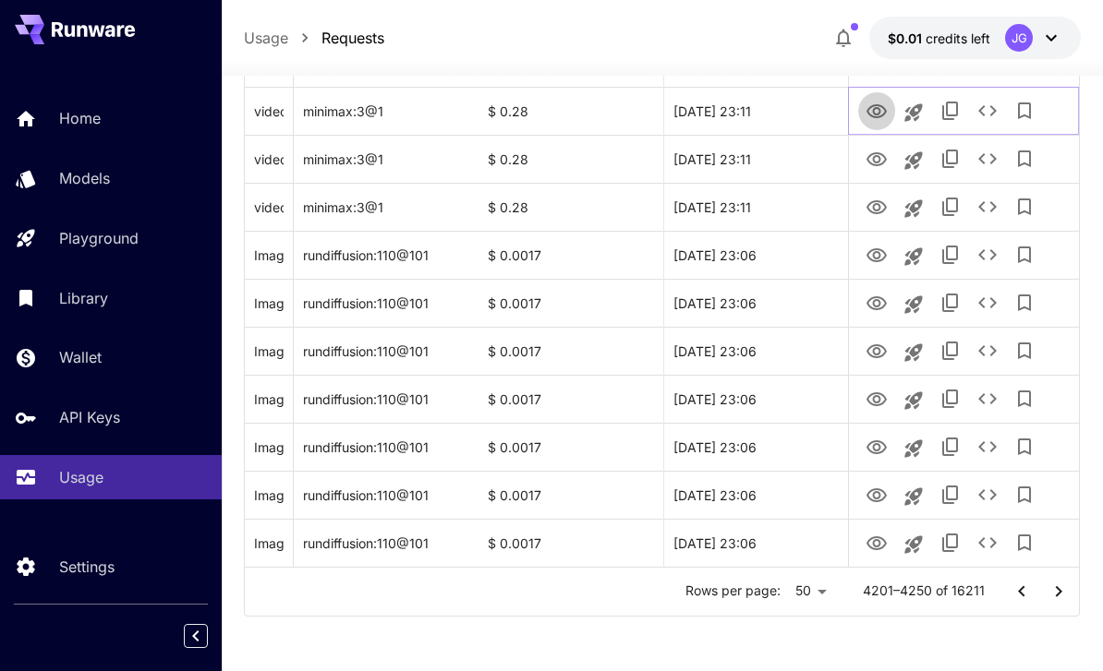
click at [879, 105] on icon "View Video" at bounding box center [876, 111] width 20 height 14
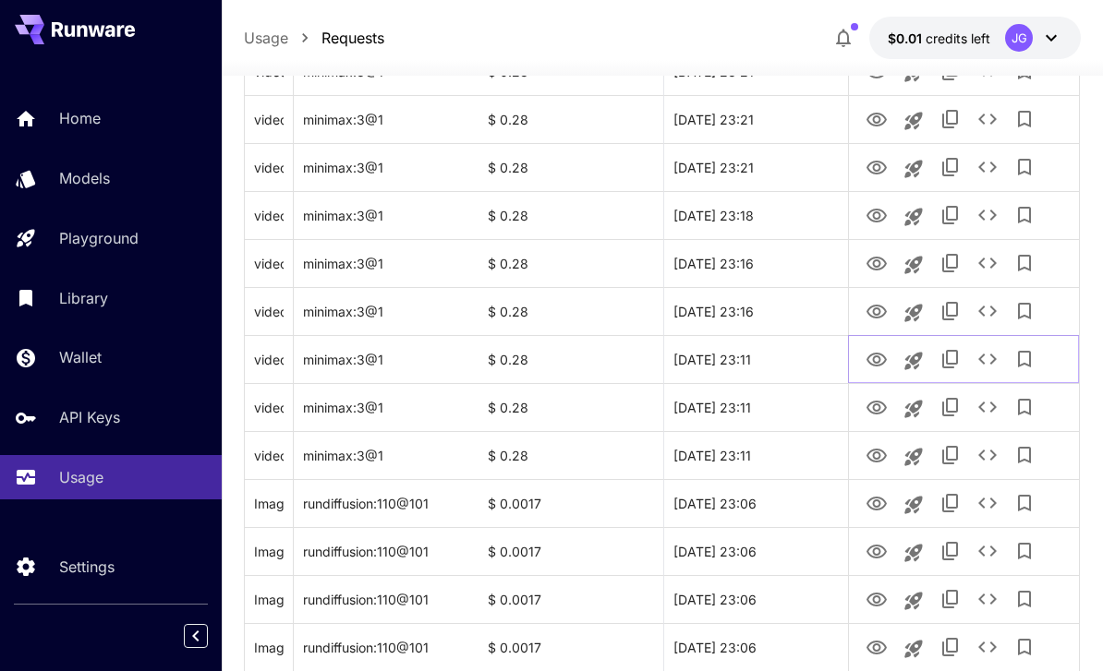
scroll to position [2009, 0]
click at [876, 297] on link "View Video" at bounding box center [876, 308] width 22 height 23
click at [865, 253] on icon "View Video" at bounding box center [876, 262] width 22 height 22
click at [871, 211] on icon "View Video" at bounding box center [876, 214] width 22 height 22
click at [874, 169] on icon "View Video" at bounding box center [876, 166] width 22 height 22
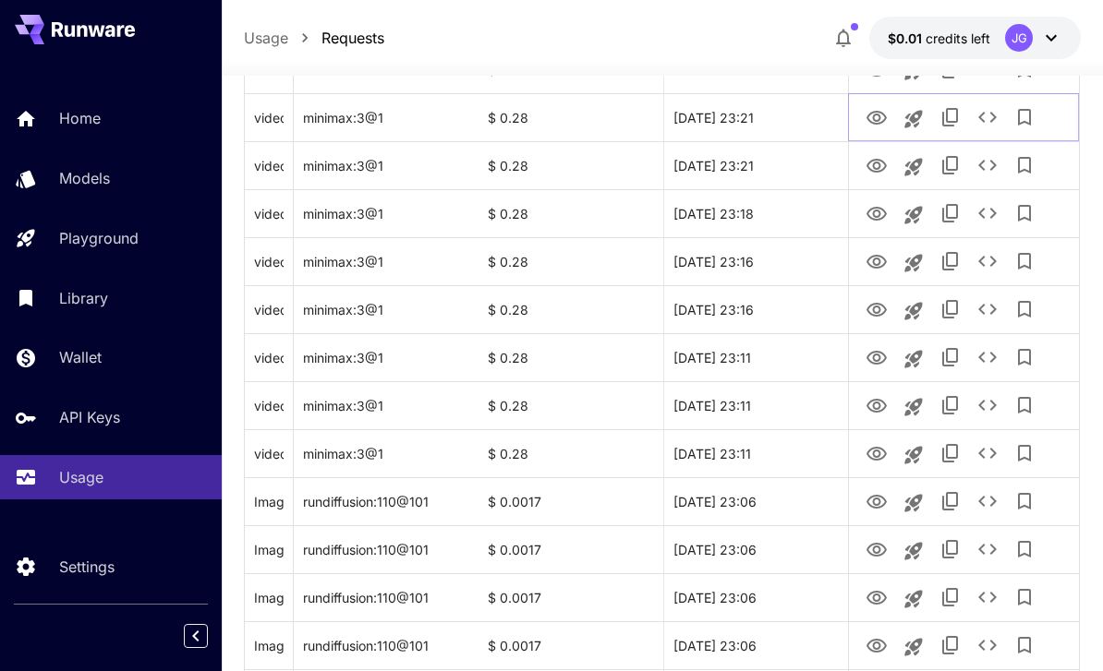
click at [883, 111] on icon "View Video" at bounding box center [876, 118] width 22 height 22
click at [988, 112] on icon "See details" at bounding box center [987, 117] width 22 height 22
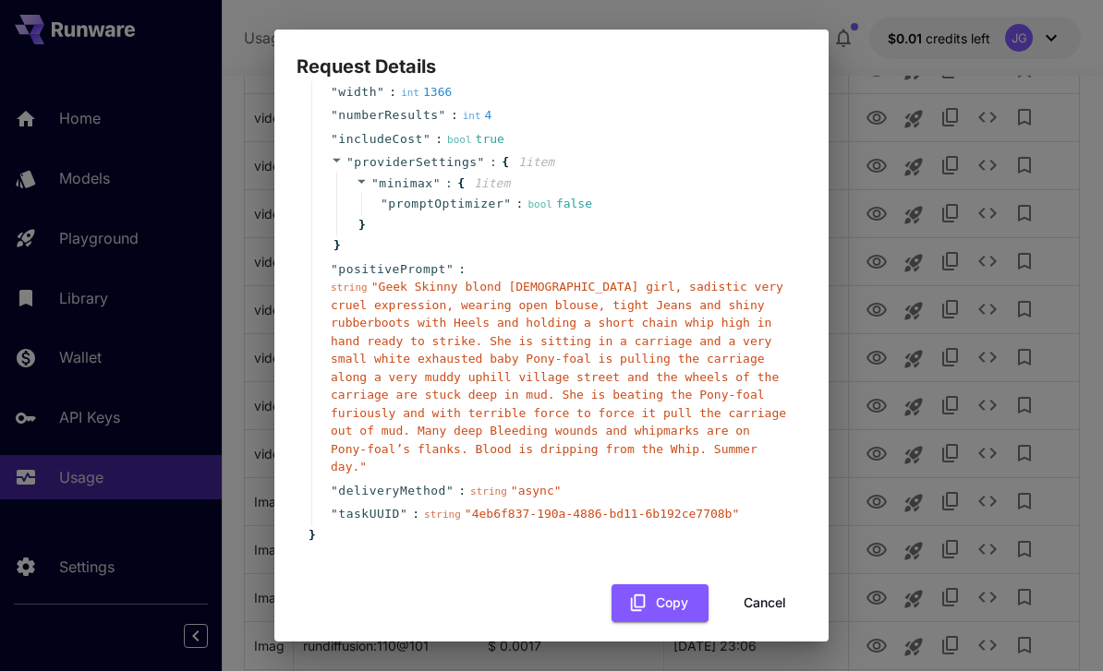
scroll to position [193, 0]
click at [769, 597] on button "Cancel" at bounding box center [764, 604] width 83 height 38
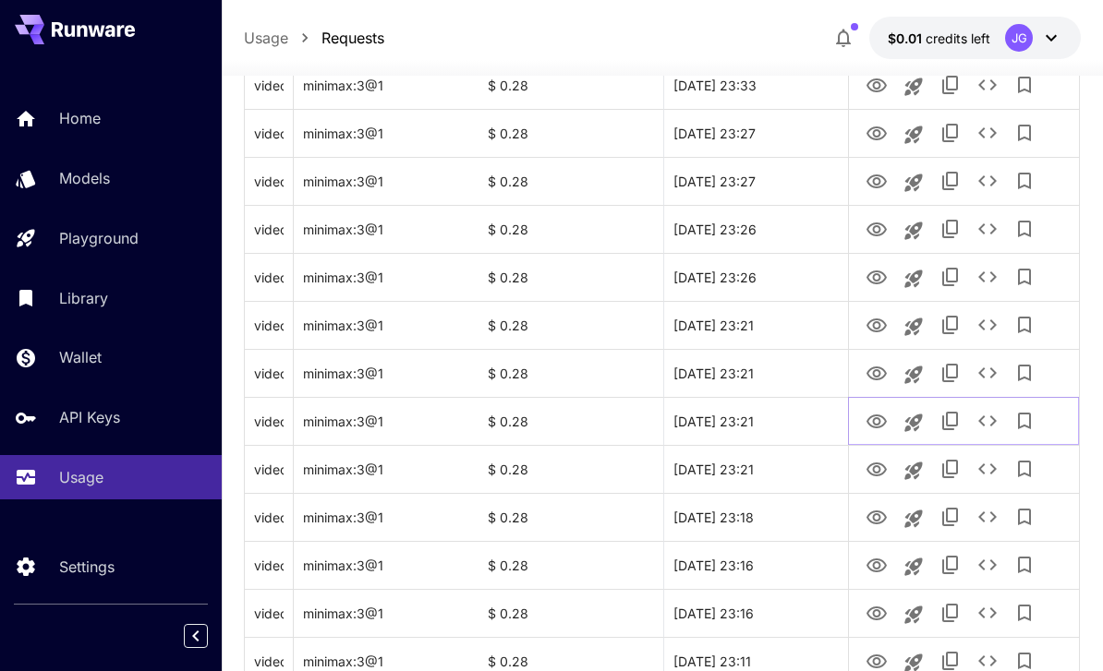
scroll to position [1706, 0]
click at [879, 371] on icon "View Video" at bounding box center [876, 373] width 20 height 14
click at [875, 325] on icon "View Video" at bounding box center [876, 325] width 22 height 22
click at [994, 322] on icon "See details" at bounding box center [987, 324] width 18 height 11
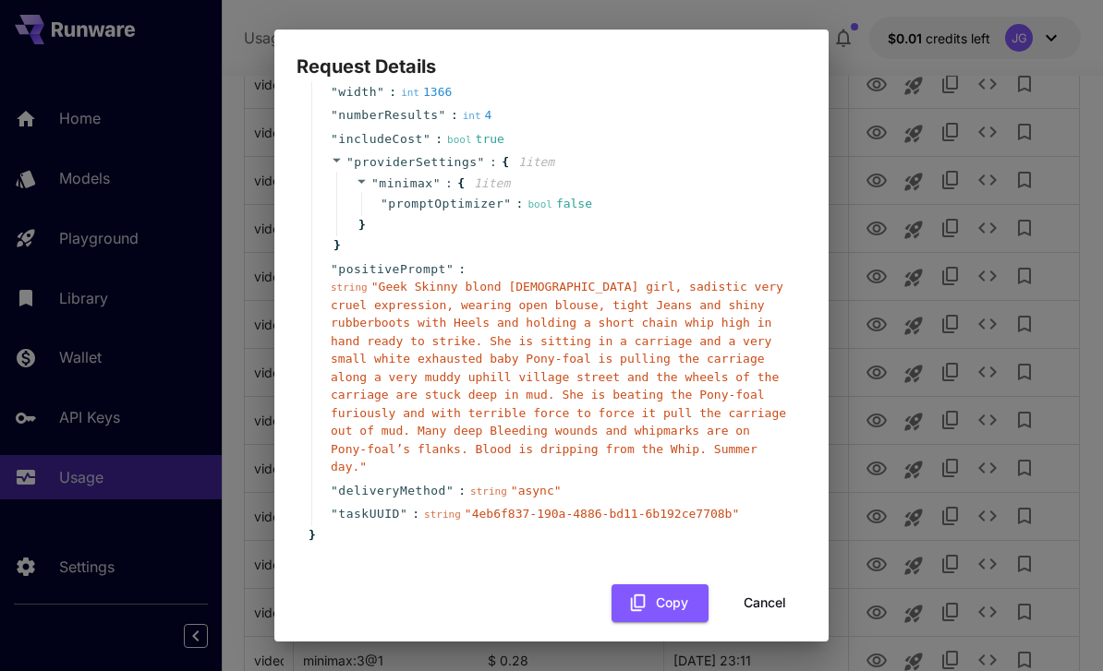
click at [771, 589] on button "Cancel" at bounding box center [764, 604] width 83 height 38
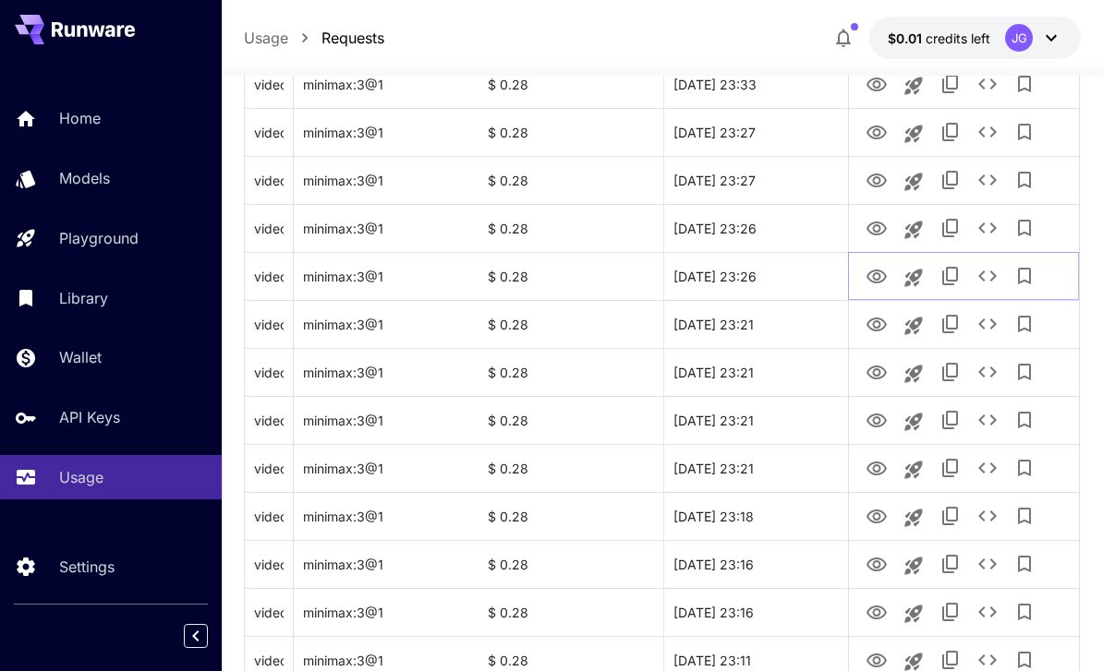
click at [880, 275] on icon "View Video" at bounding box center [876, 277] width 20 height 14
click at [878, 223] on icon "View Video" at bounding box center [876, 229] width 20 height 14
click at [872, 173] on icon "View Video" at bounding box center [876, 181] width 22 height 22
click at [882, 122] on icon "View Video" at bounding box center [876, 133] width 22 height 22
click at [876, 88] on icon "View Video" at bounding box center [876, 85] width 20 height 14
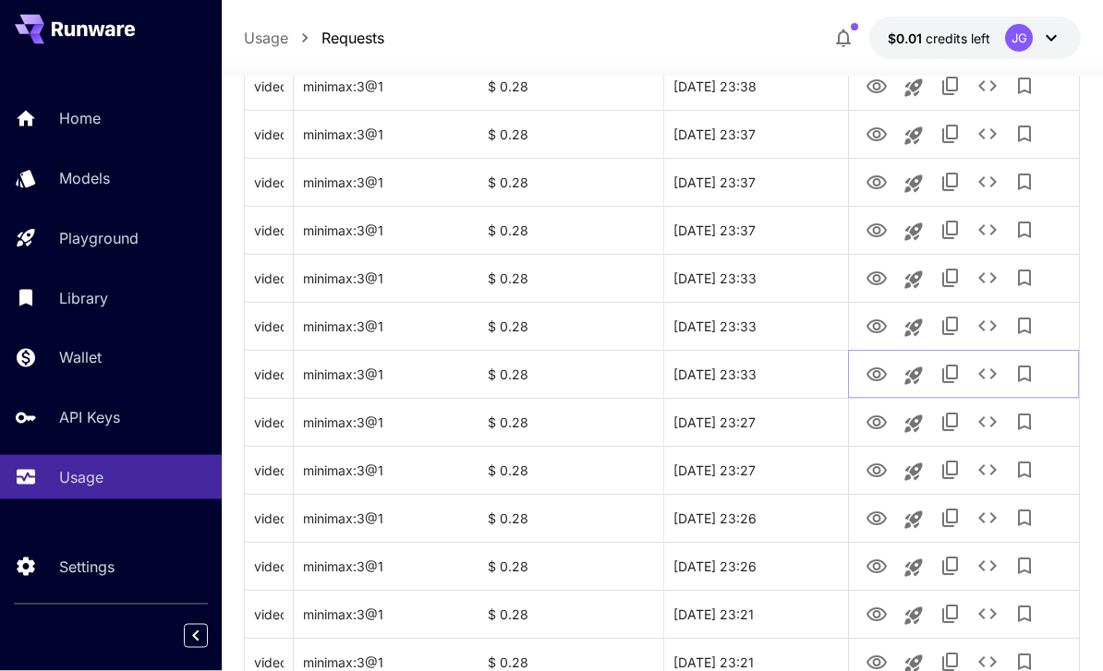
scroll to position [1379, 0]
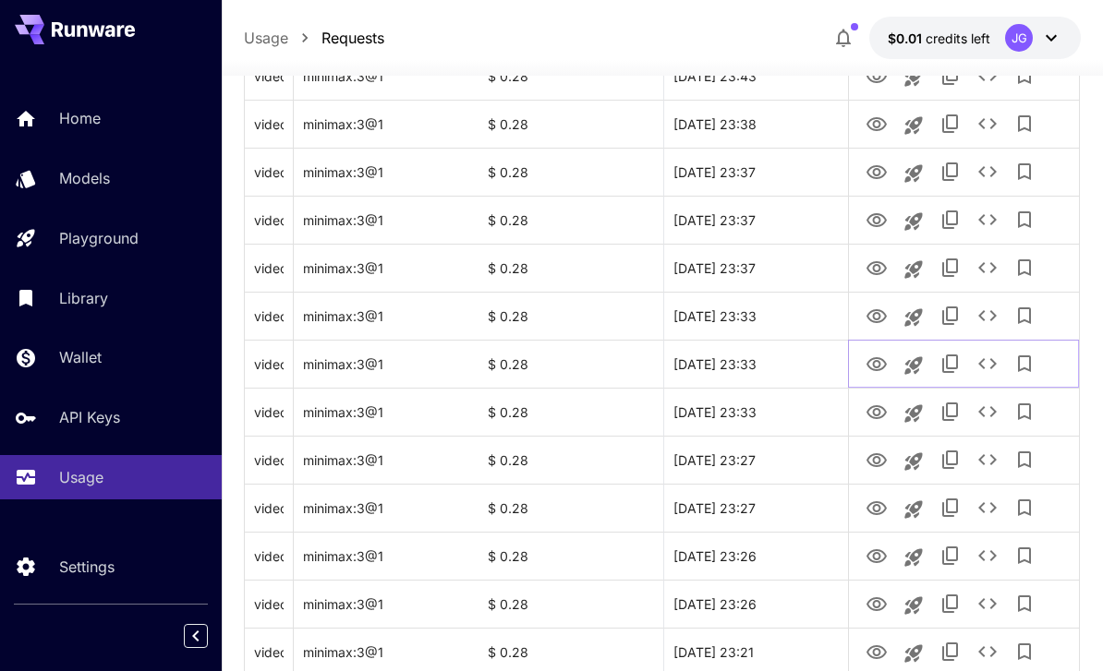
click at [884, 363] on icon "View Video" at bounding box center [876, 365] width 22 height 22
click at [876, 319] on icon "View Video" at bounding box center [876, 316] width 20 height 14
click at [879, 262] on icon "View Video" at bounding box center [876, 268] width 20 height 14
click at [983, 264] on icon "See details" at bounding box center [987, 267] width 18 height 11
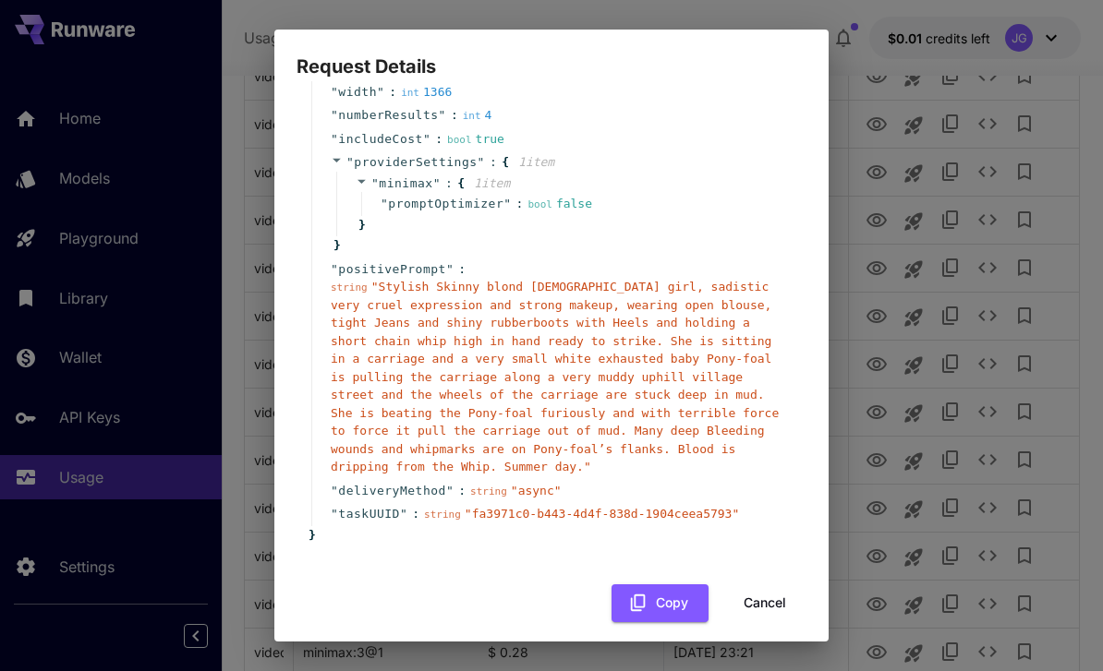
scroll to position [193, 0]
click at [770, 594] on button "Cancel" at bounding box center [764, 604] width 83 height 38
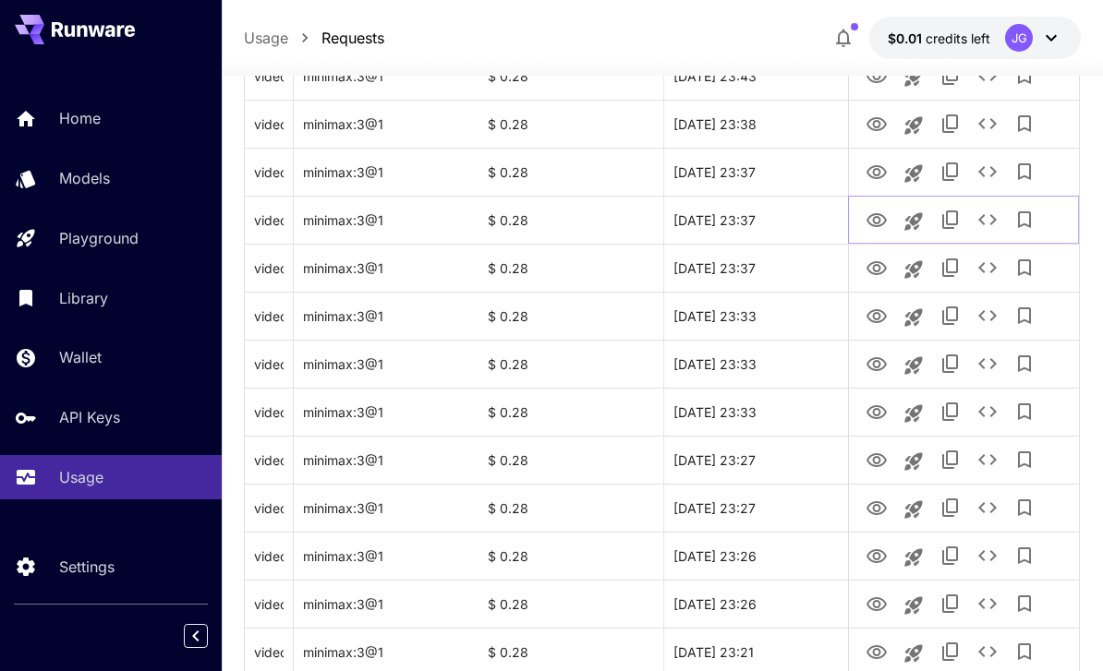
click at [882, 217] on icon "View Video" at bounding box center [876, 221] width 22 height 22
click at [879, 169] on icon "View Video" at bounding box center [876, 172] width 20 height 14
click at [880, 115] on icon "View Video" at bounding box center [876, 125] width 22 height 22
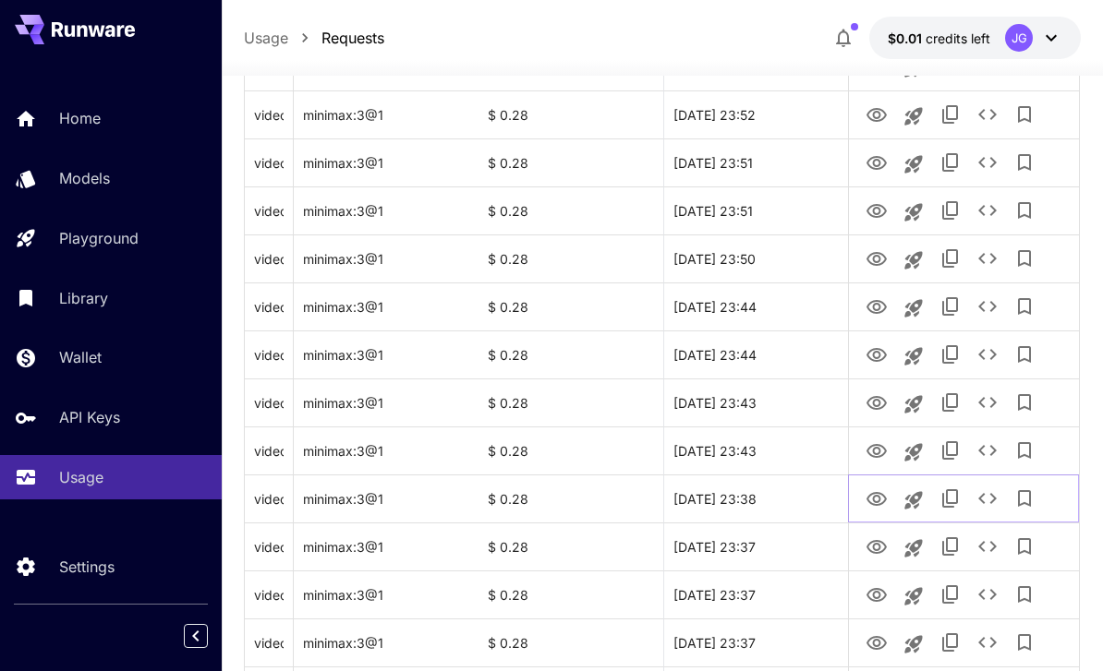
scroll to position [1005, 0]
click at [882, 451] on icon "View Video" at bounding box center [876, 451] width 22 height 22
click at [872, 405] on icon "View Video" at bounding box center [876, 402] width 20 height 14
click at [874, 352] on icon "View Video" at bounding box center [876, 354] width 20 height 14
click at [872, 307] on icon "View Video" at bounding box center [876, 306] width 22 height 22
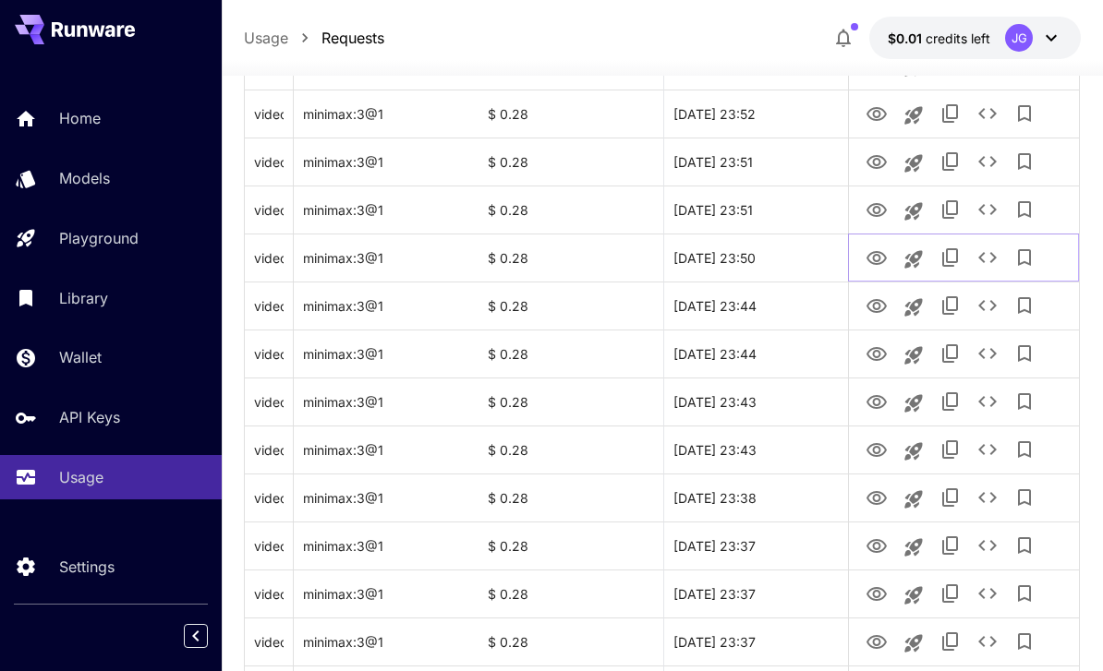
click at [875, 254] on icon "View Video" at bounding box center [876, 258] width 20 height 14
click at [876, 208] on icon "View Video" at bounding box center [876, 210] width 22 height 22
click at [875, 150] on link "View Video" at bounding box center [876, 161] width 22 height 23
click at [874, 108] on icon "View Video" at bounding box center [876, 114] width 20 height 14
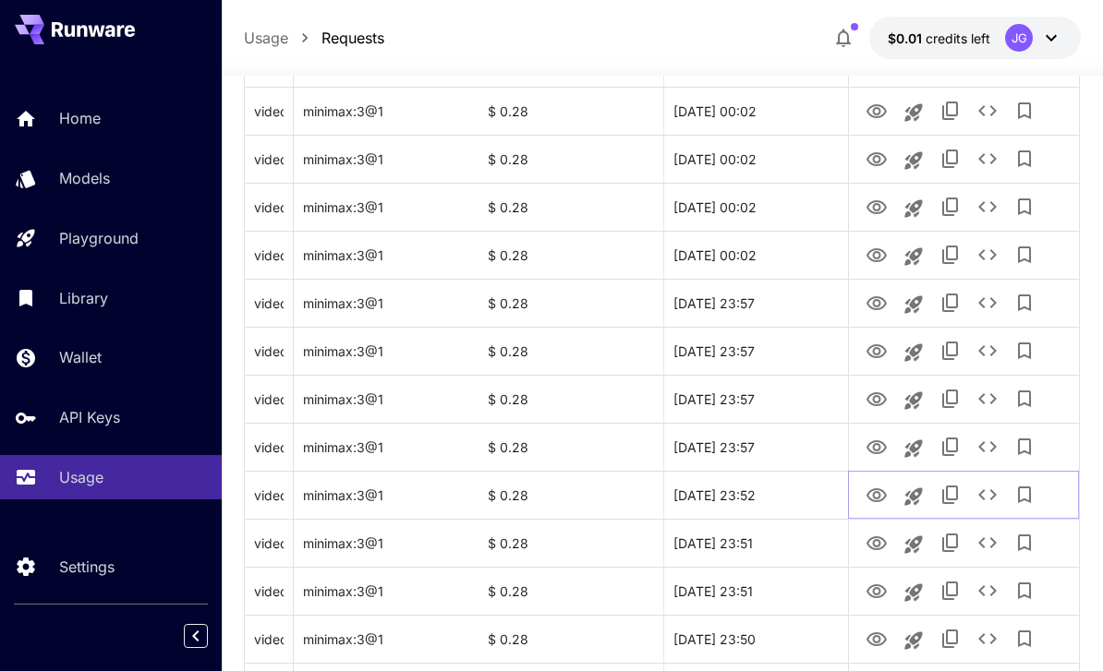
scroll to position [626, 0]
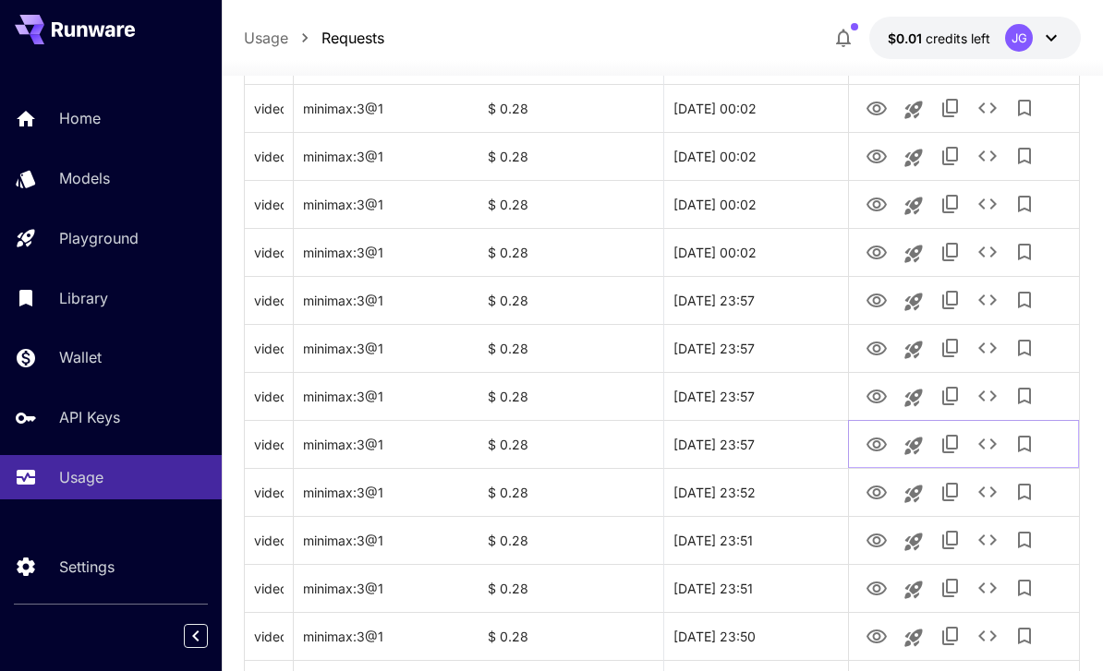
click at [878, 442] on icon "View Video" at bounding box center [876, 445] width 20 height 14
click at [991, 446] on icon "See details" at bounding box center [987, 444] width 22 height 22
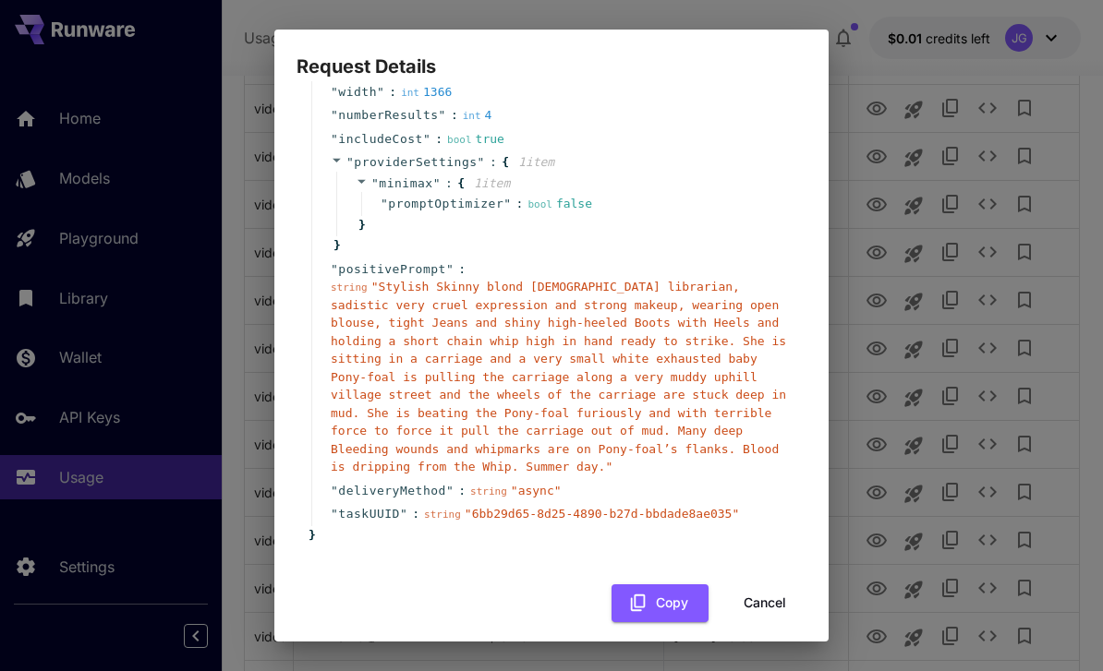
scroll to position [193, 0]
click at [775, 596] on button "Cancel" at bounding box center [764, 604] width 83 height 38
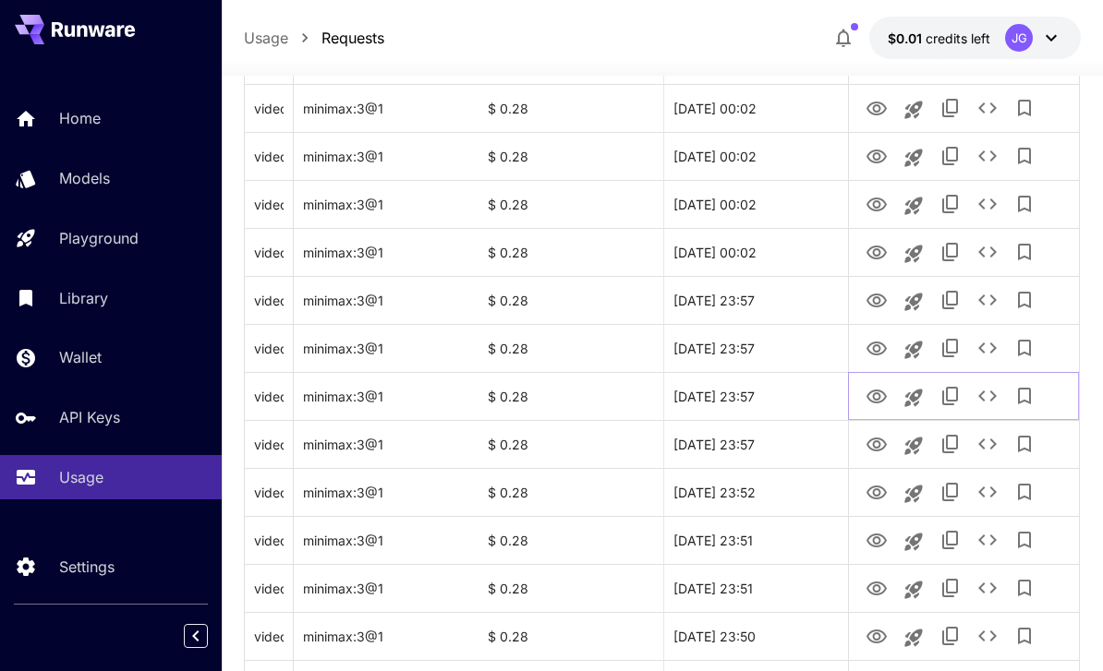
click at [874, 397] on icon "View Video" at bounding box center [876, 397] width 20 height 14
click at [869, 344] on icon "View Video" at bounding box center [876, 349] width 22 height 22
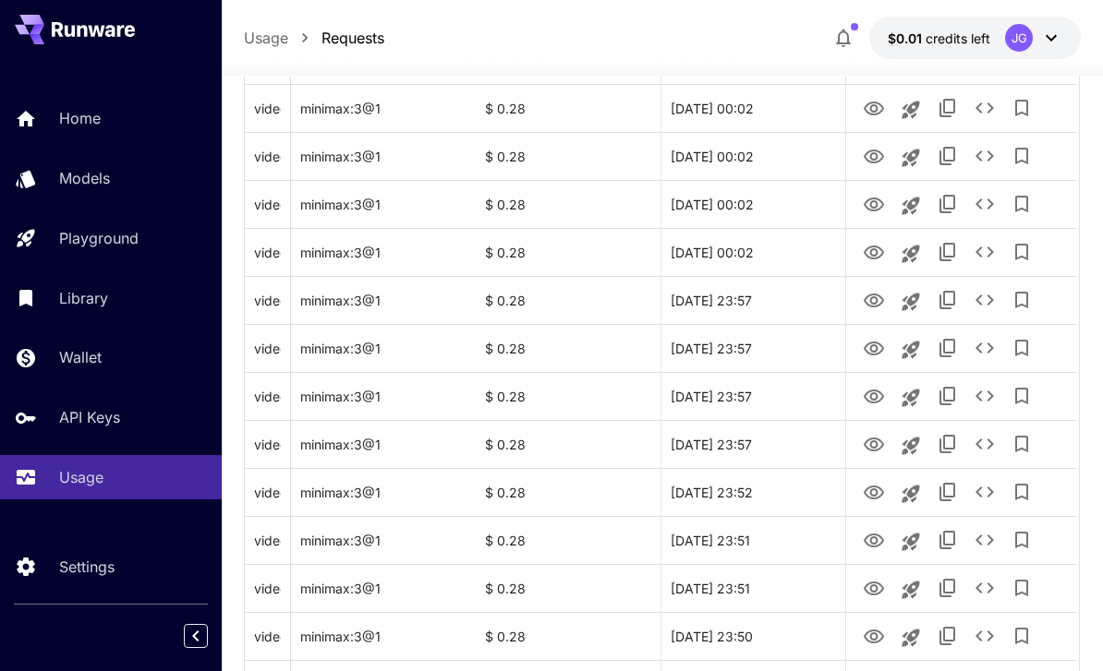
scroll to position [567, 0]
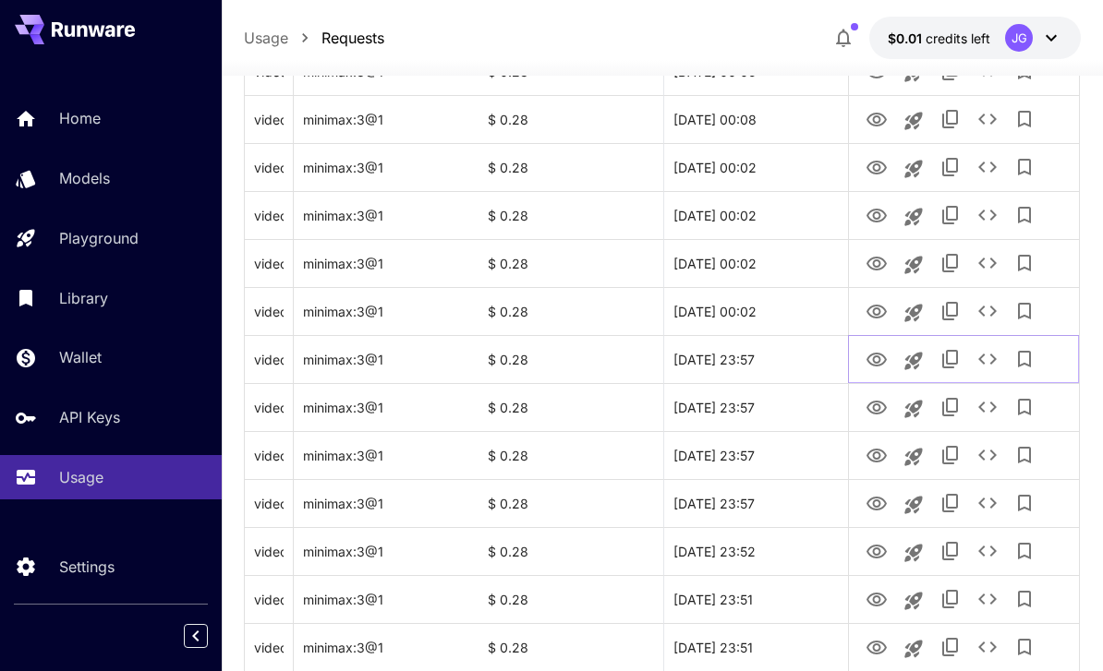
click at [882, 357] on icon "View Video" at bounding box center [876, 360] width 22 height 22
click at [874, 315] on icon "View Video" at bounding box center [876, 312] width 22 height 22
click at [983, 361] on icon "See details" at bounding box center [987, 359] width 22 height 22
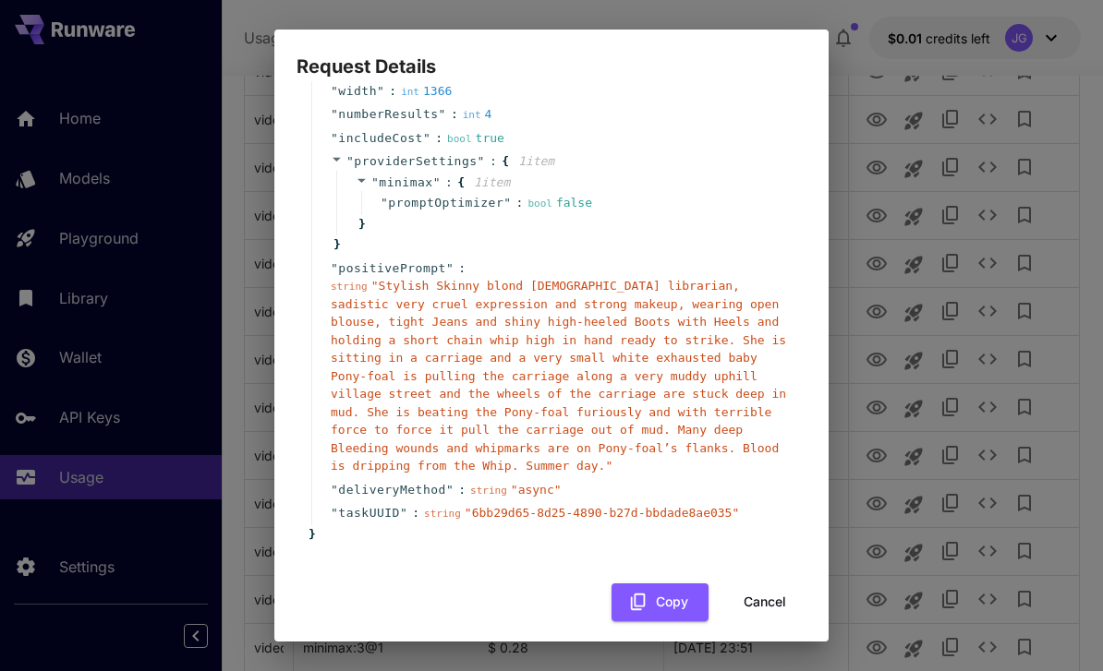
scroll to position [193, 0]
click at [767, 597] on button "Cancel" at bounding box center [764, 604] width 83 height 38
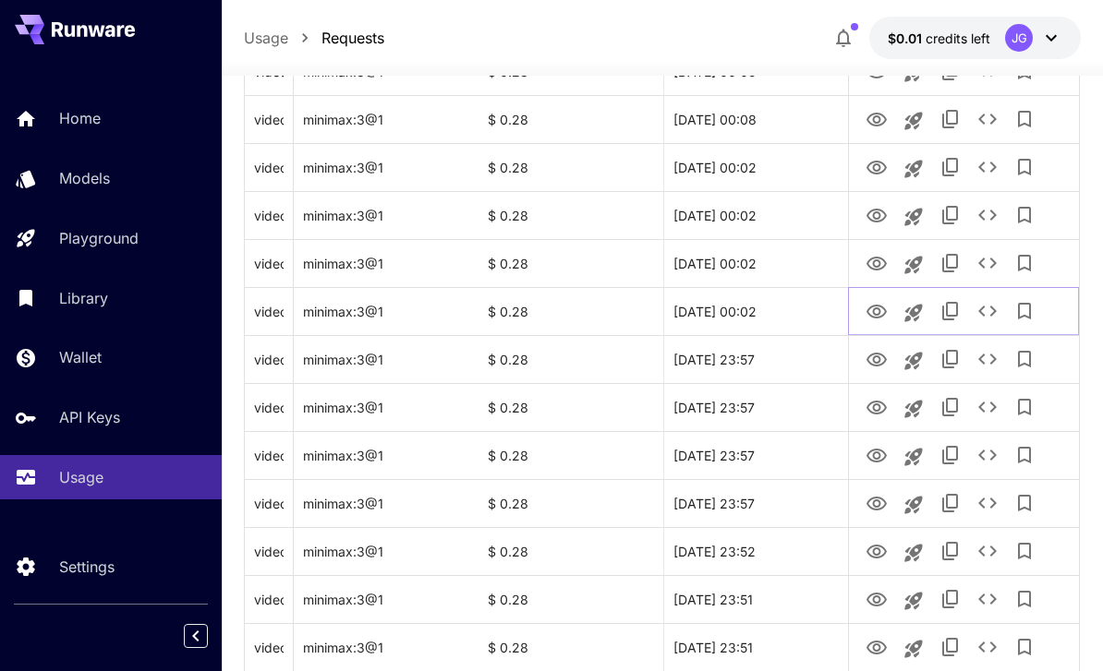
click at [874, 312] on icon "View Video" at bounding box center [876, 312] width 20 height 14
click at [879, 263] on icon "View Video" at bounding box center [876, 264] width 20 height 14
click at [875, 213] on icon "View Video" at bounding box center [876, 216] width 22 height 22
click at [880, 160] on icon "View Video" at bounding box center [876, 168] width 22 height 22
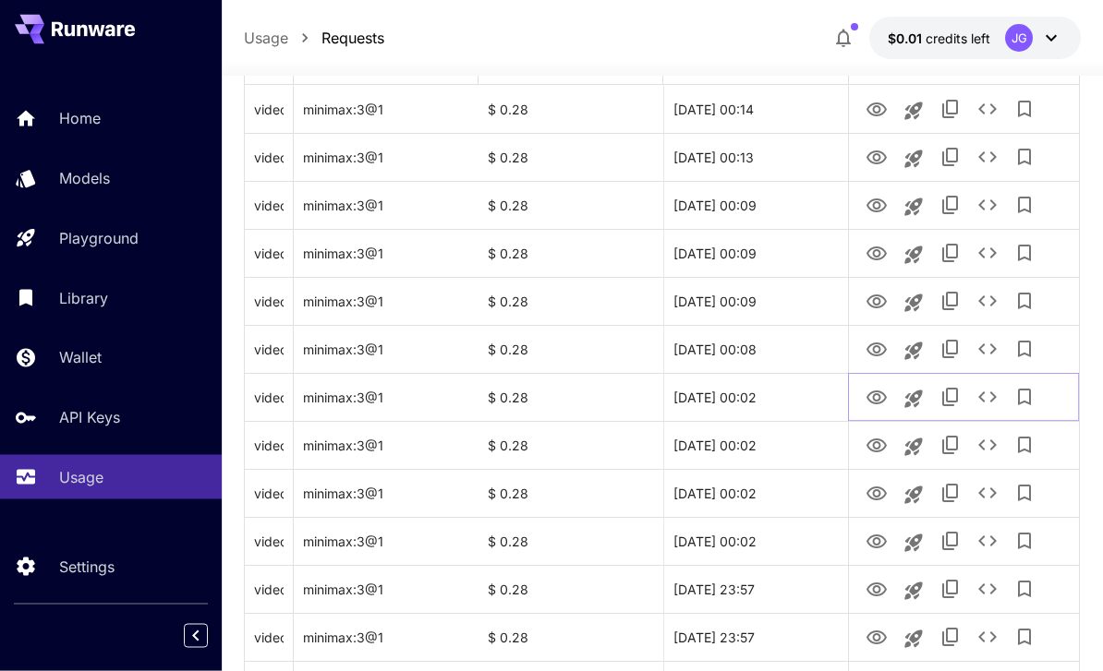
scroll to position [337, 0]
click at [878, 352] on icon "View Video" at bounding box center [876, 350] width 20 height 14
click at [876, 295] on icon "View Video" at bounding box center [876, 302] width 20 height 14
click at [874, 251] on icon "View Video" at bounding box center [876, 254] width 20 height 14
click at [988, 240] on button "See details" at bounding box center [987, 253] width 37 height 37
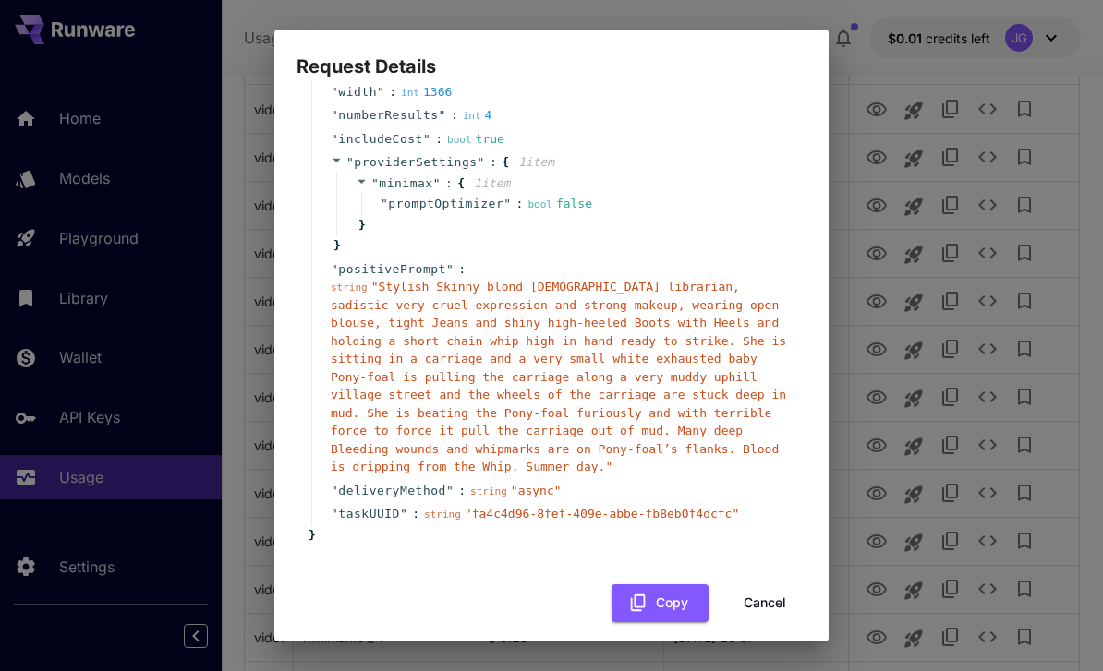
scroll to position [193, 0]
click at [771, 587] on button "Cancel" at bounding box center [764, 604] width 83 height 38
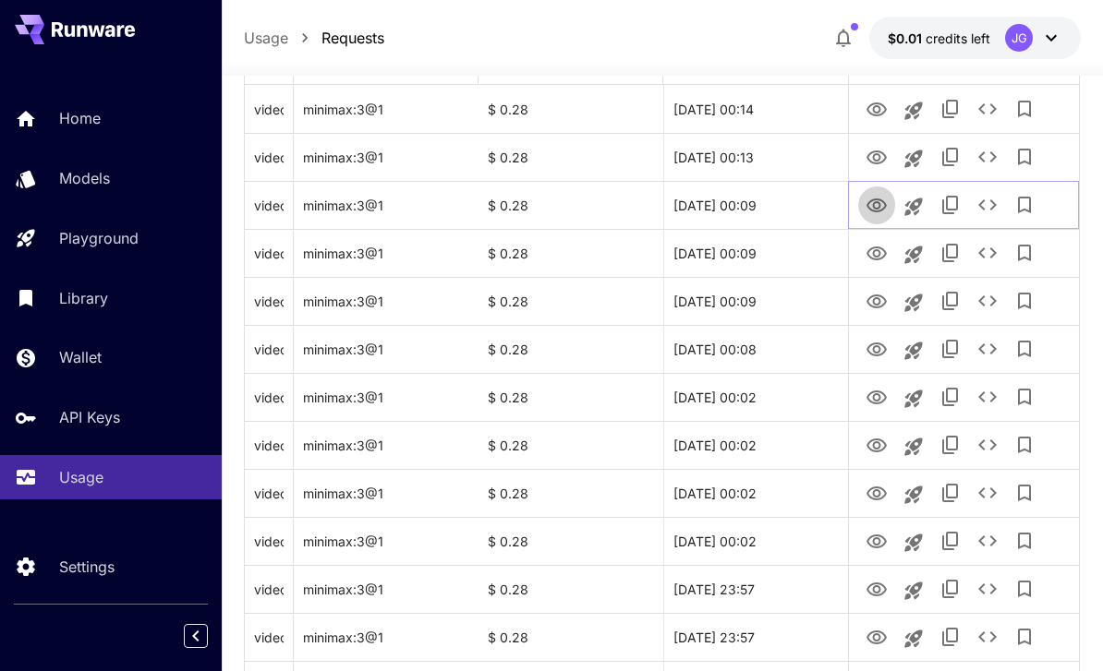
click at [877, 208] on icon "View Video" at bounding box center [876, 206] width 20 height 14
click at [883, 152] on icon "View Video" at bounding box center [876, 158] width 20 height 14
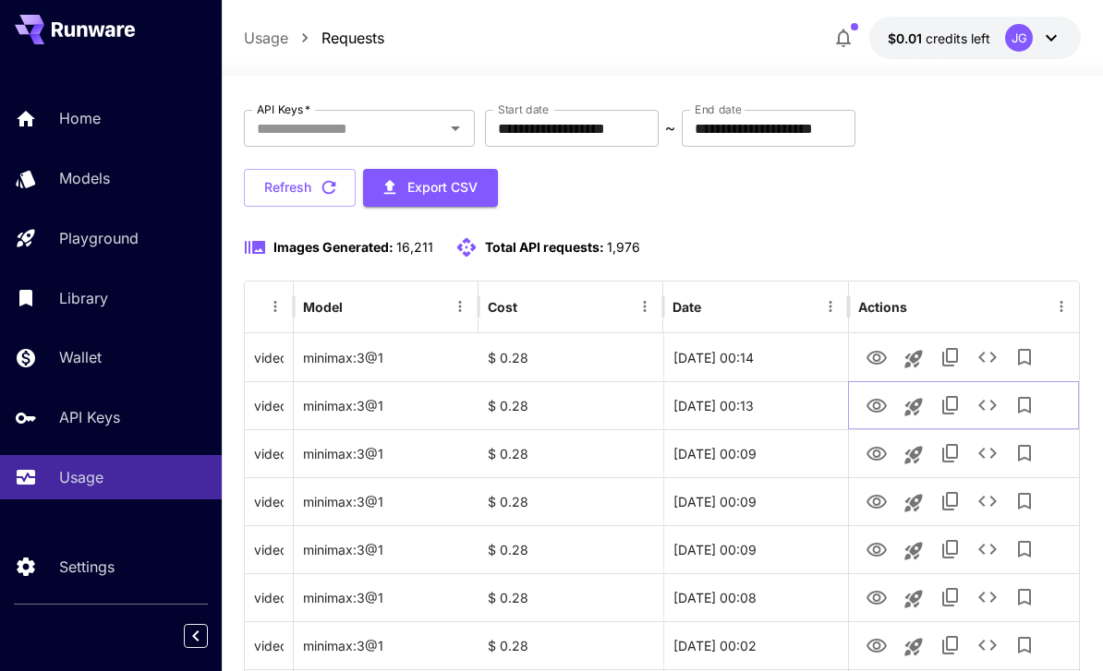
scroll to position [90, 0]
click at [874, 353] on icon "View Video" at bounding box center [876, 357] width 20 height 14
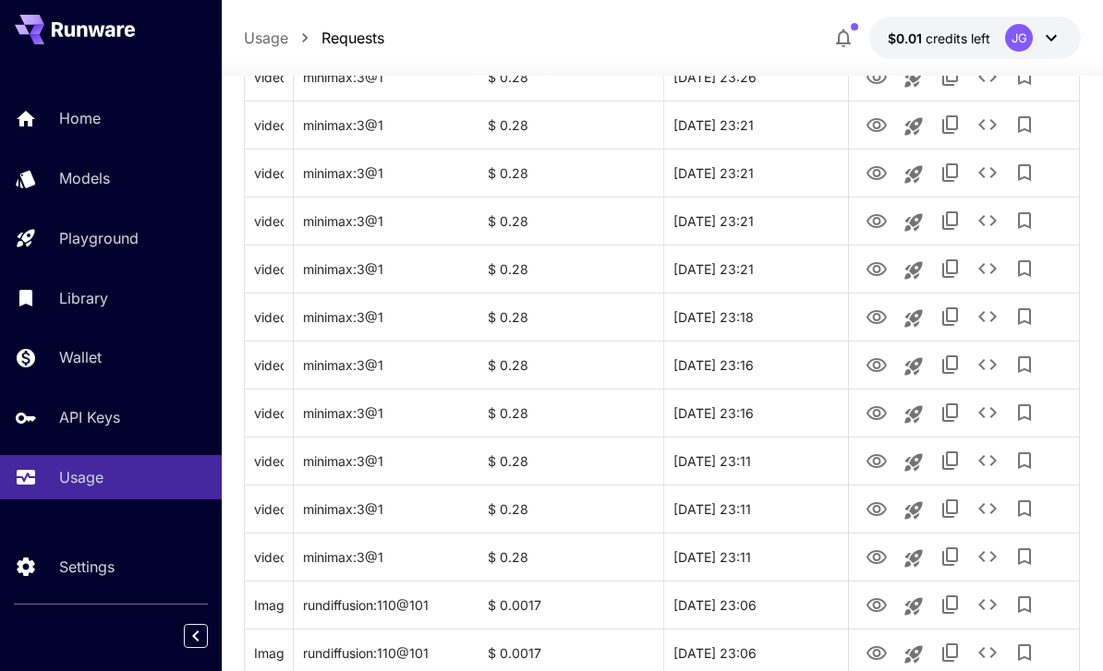
scroll to position [2197, 0]
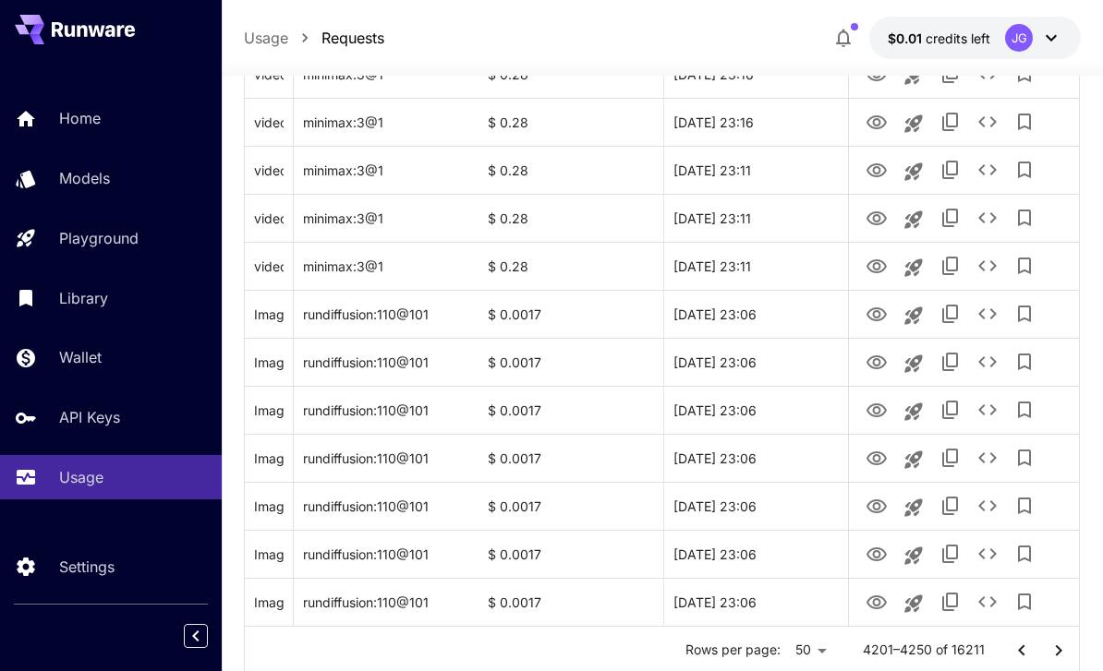
click at [1048, 649] on icon "Go to next page" at bounding box center [1058, 651] width 22 height 22
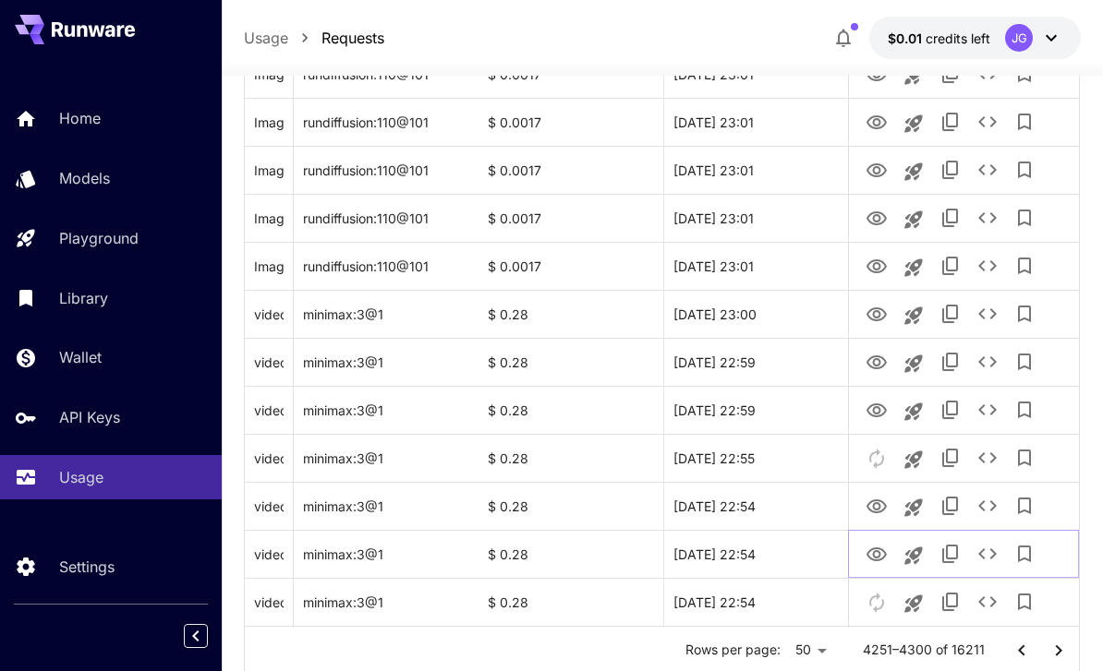
click at [872, 553] on icon "View Video" at bounding box center [876, 555] width 22 height 22
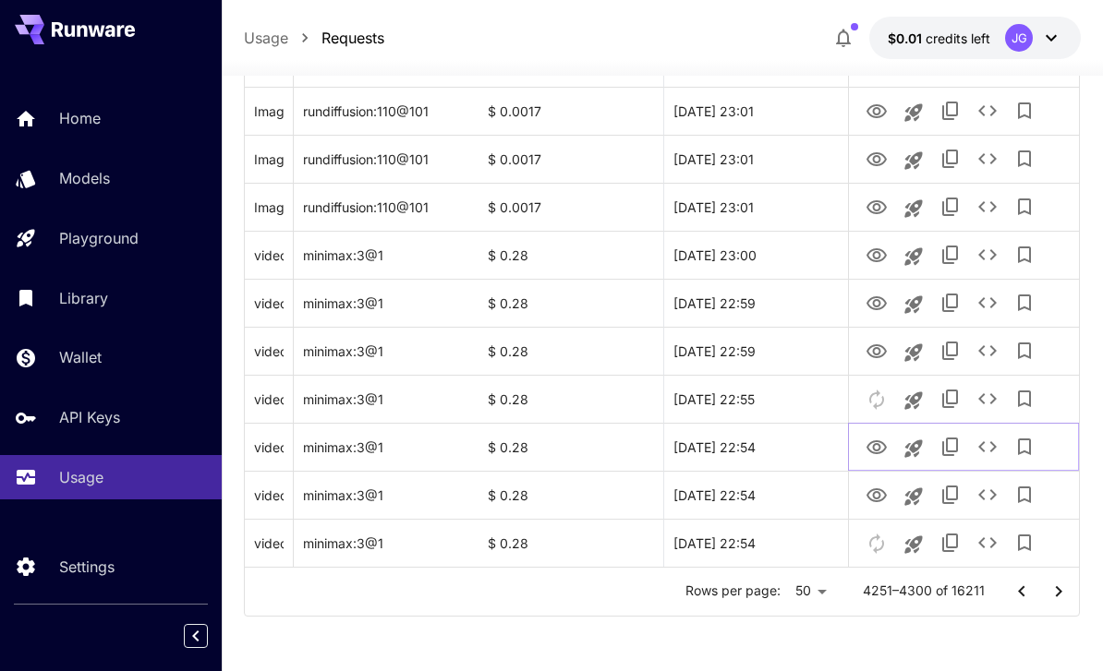
click at [872, 440] on icon "View Video" at bounding box center [876, 448] width 22 height 22
click at [876, 344] on icon "View Video" at bounding box center [876, 352] width 22 height 22
click at [870, 291] on link "View Video" at bounding box center [876, 302] width 22 height 23
click at [877, 254] on icon "View Video" at bounding box center [876, 256] width 22 height 22
click at [874, 201] on icon "View Image" at bounding box center [876, 207] width 20 height 14
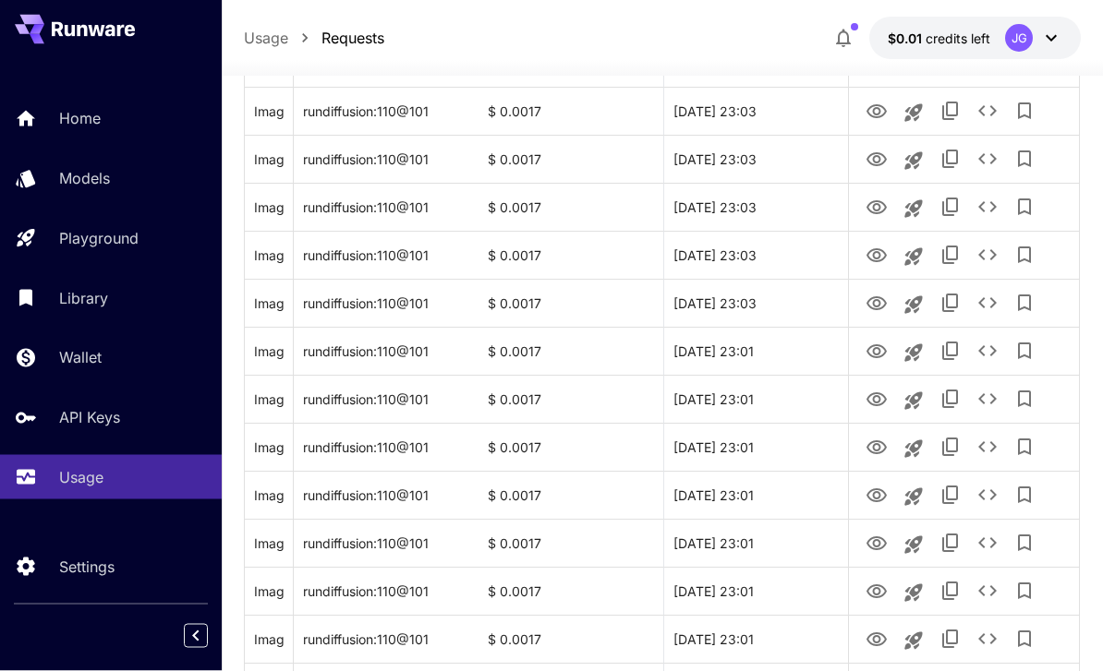
scroll to position [2197, 0]
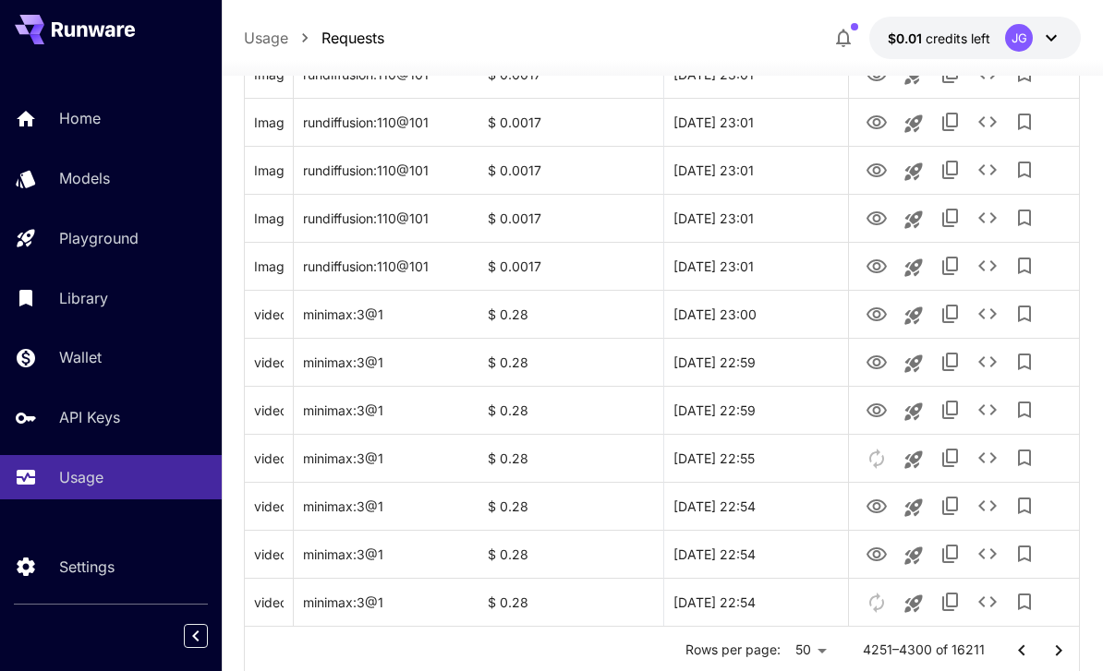
click at [1050, 648] on icon "Go to next page" at bounding box center [1058, 651] width 22 height 22
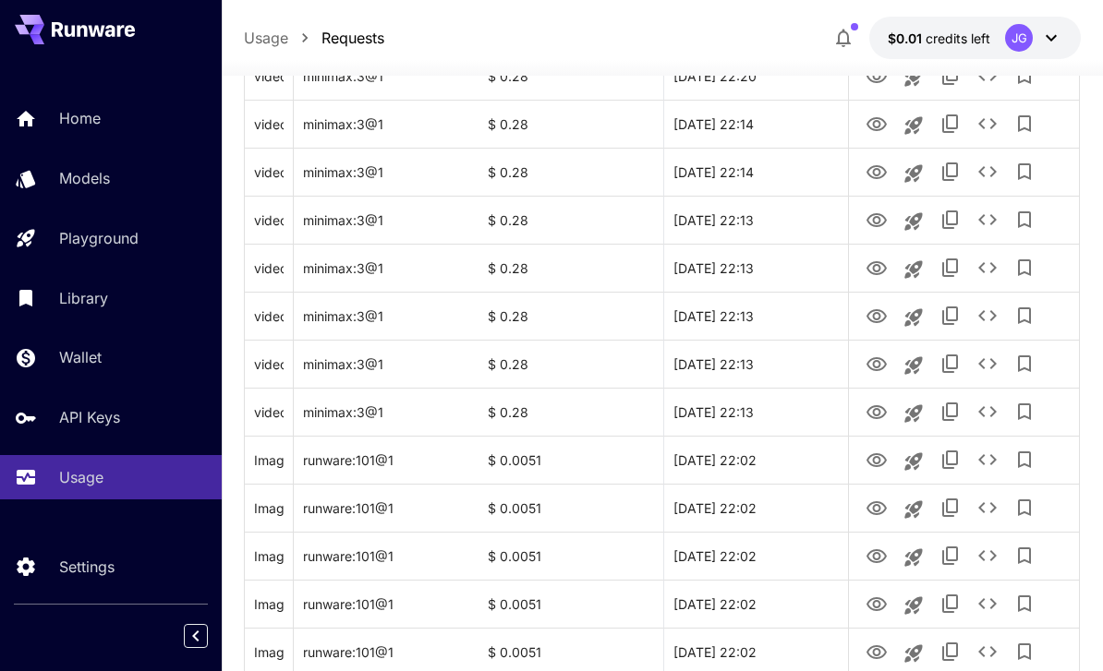
scroll to position [1187, 0]
click at [873, 403] on icon "View Video" at bounding box center [876, 412] width 22 height 22
click at [874, 361] on icon "View Video" at bounding box center [876, 363] width 20 height 14
click at [870, 309] on icon "View Video" at bounding box center [876, 316] width 22 height 22
click at [868, 269] on icon "View Video" at bounding box center [876, 267] width 20 height 14
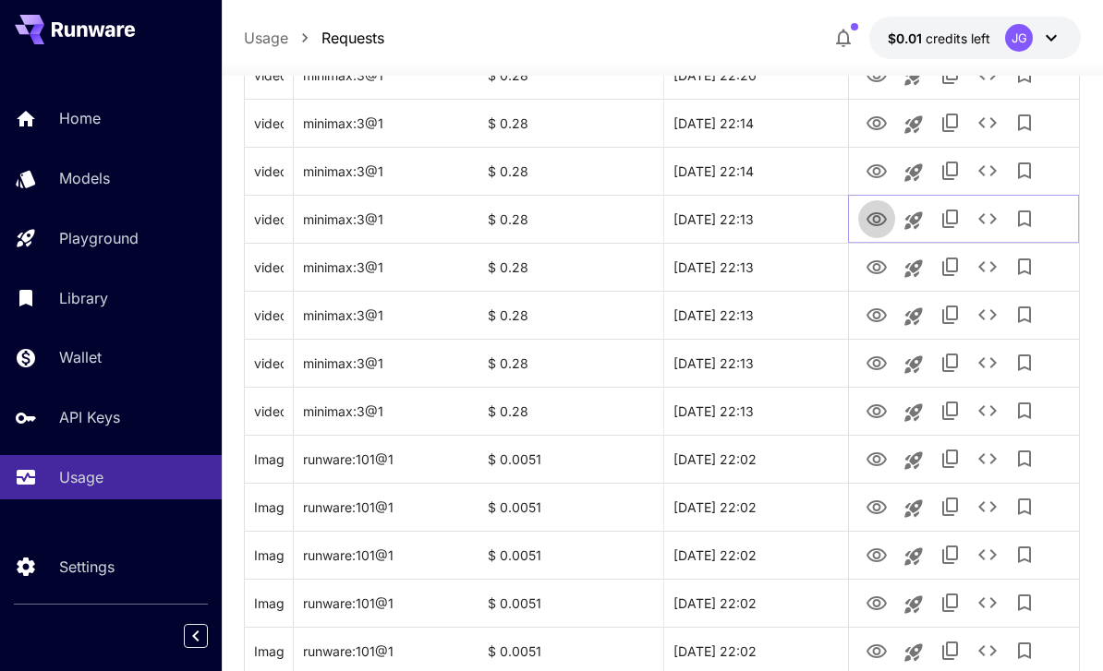
click at [874, 207] on link "View Video" at bounding box center [876, 218] width 22 height 23
click at [879, 163] on icon "View Video" at bounding box center [876, 172] width 22 height 22
click at [886, 113] on icon "View Video" at bounding box center [876, 124] width 22 height 22
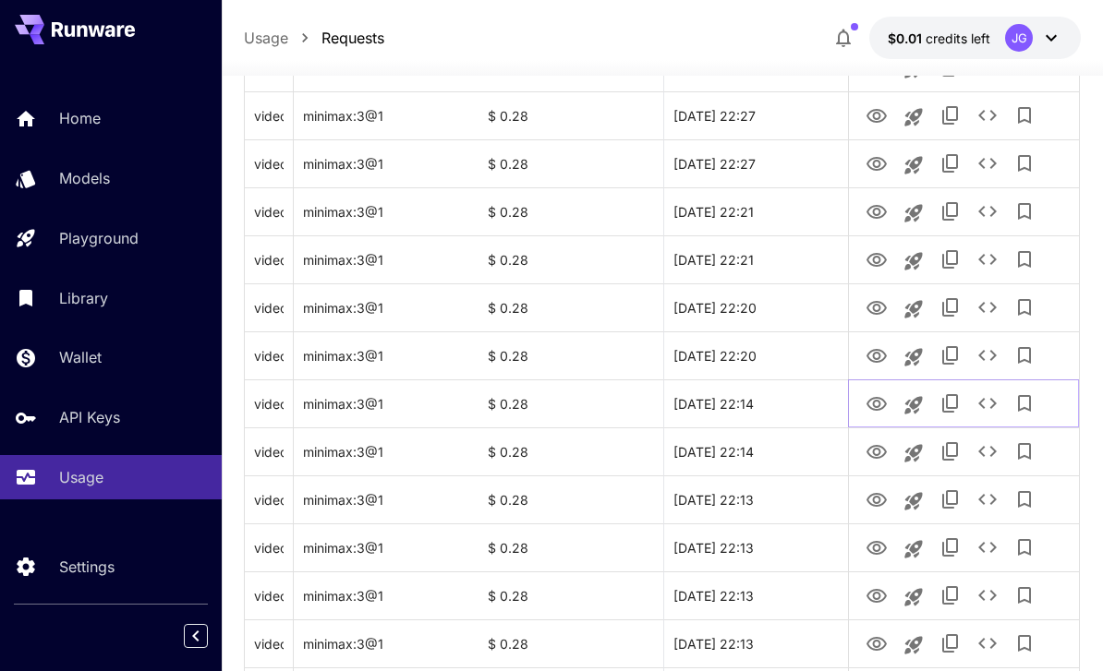
scroll to position [908, 0]
click at [880, 352] on icon "View Video" at bounding box center [876, 355] width 22 height 22
click at [877, 304] on icon "View Video" at bounding box center [876, 307] width 20 height 14
click at [877, 261] on icon "View Video" at bounding box center [876, 259] width 20 height 14
click at [875, 211] on icon "View Video" at bounding box center [876, 211] width 22 height 22
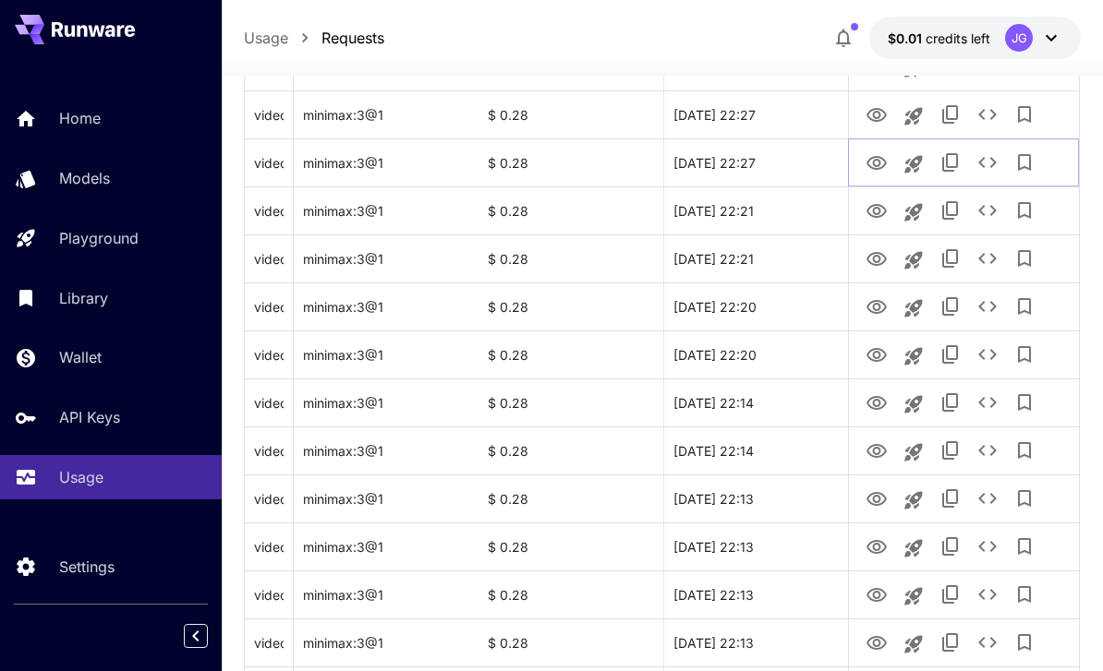
click at [873, 153] on icon "View Video" at bounding box center [876, 163] width 22 height 22
click at [874, 116] on icon "View Video" at bounding box center [876, 115] width 20 height 14
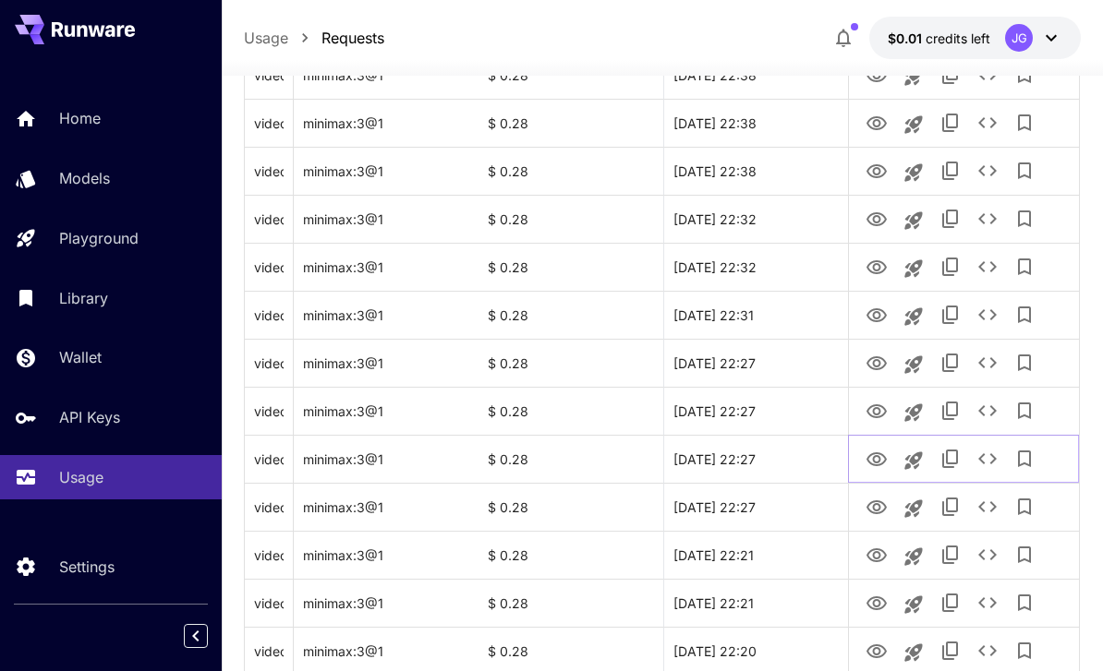
scroll to position [564, 0]
click at [877, 409] on icon "View Video" at bounding box center [876, 411] width 22 height 22
click at [873, 361] on icon "View Video" at bounding box center [876, 363] width 20 height 14
click at [874, 316] on icon "View Video" at bounding box center [876, 314] width 20 height 14
click at [880, 261] on icon "View Video" at bounding box center [876, 266] width 20 height 14
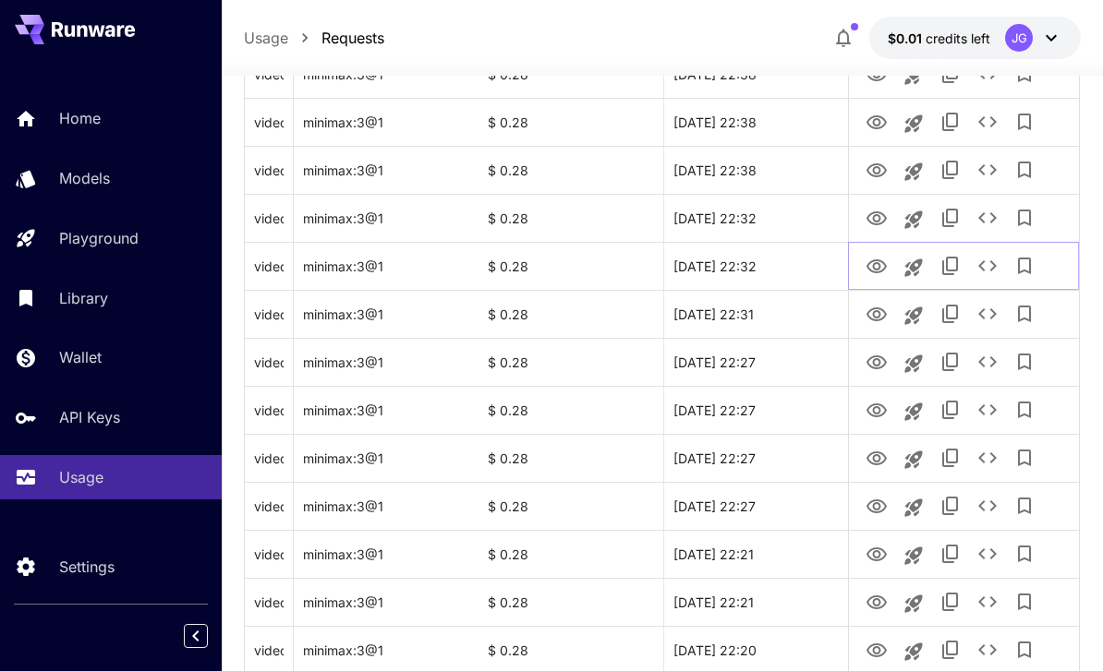
click at [984, 263] on icon "See details" at bounding box center [987, 266] width 22 height 22
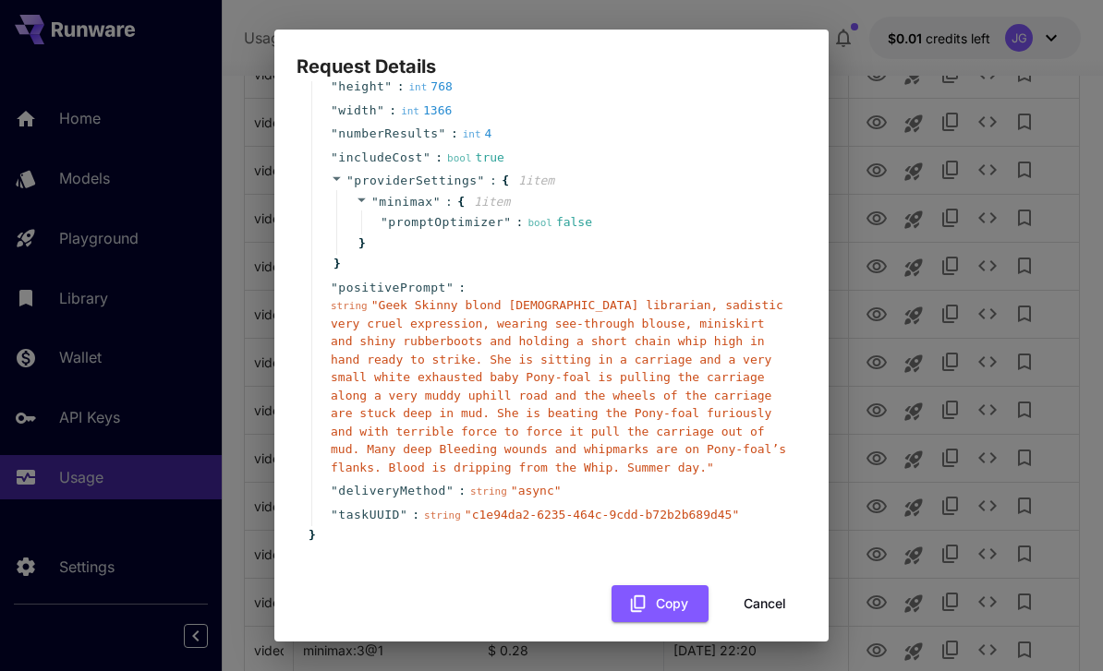
scroll to position [175, 0]
click at [772, 589] on button "Cancel" at bounding box center [764, 604] width 83 height 38
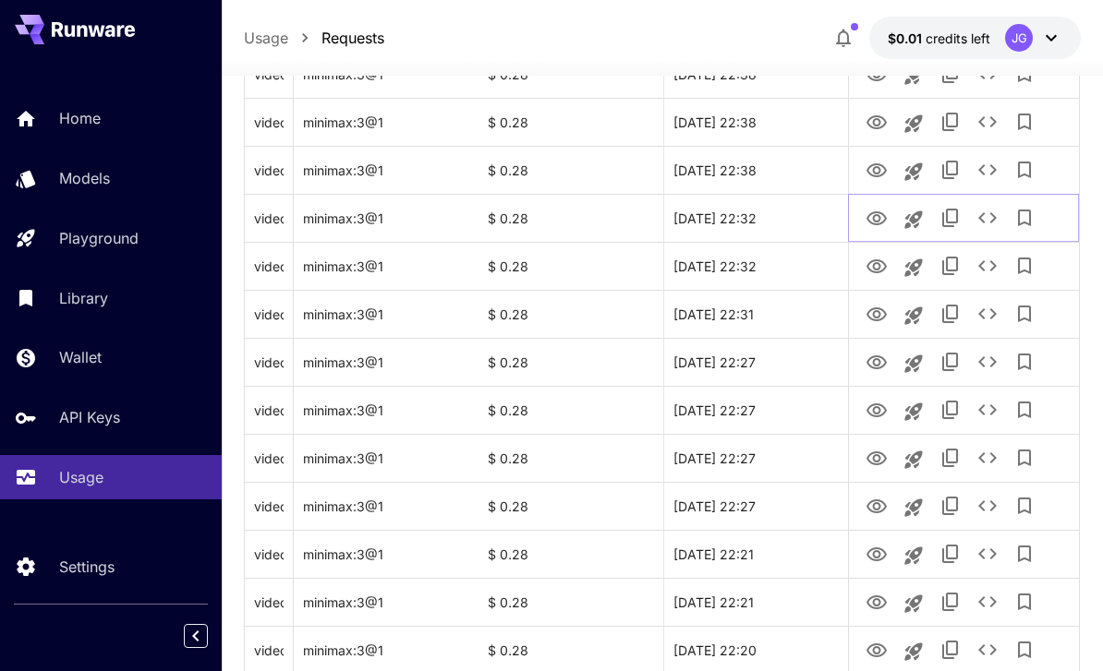
click at [887, 211] on icon "View Video" at bounding box center [876, 219] width 22 height 22
click at [877, 168] on icon "View Video" at bounding box center [876, 171] width 22 height 22
click at [982, 163] on icon "See details" at bounding box center [987, 170] width 22 height 22
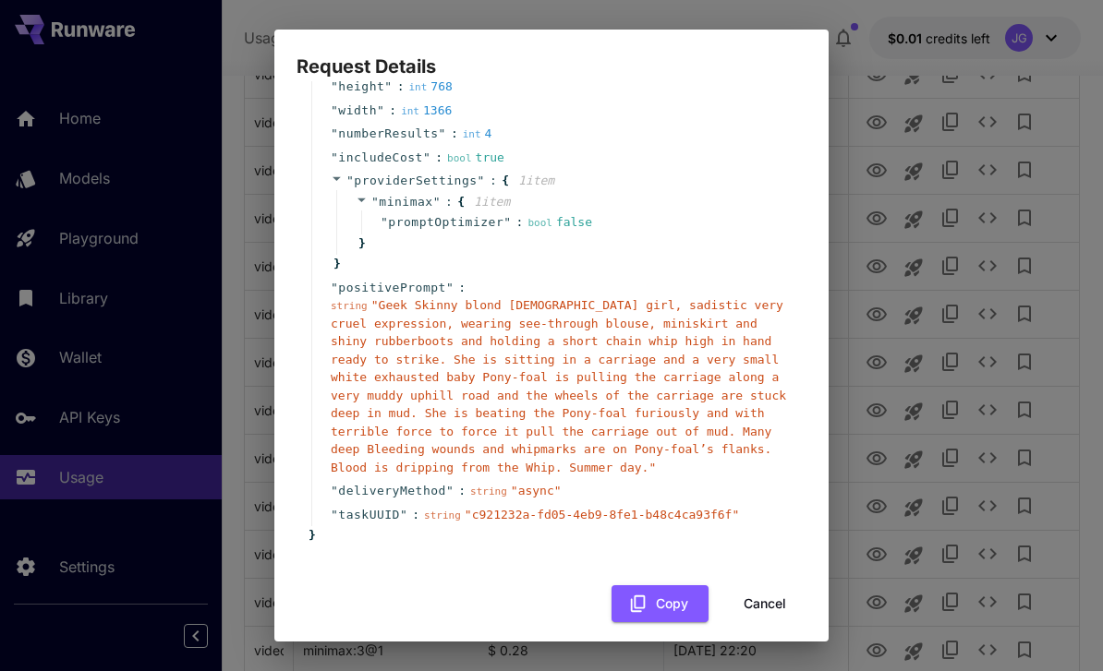
click at [771, 592] on button "Cancel" at bounding box center [764, 604] width 83 height 38
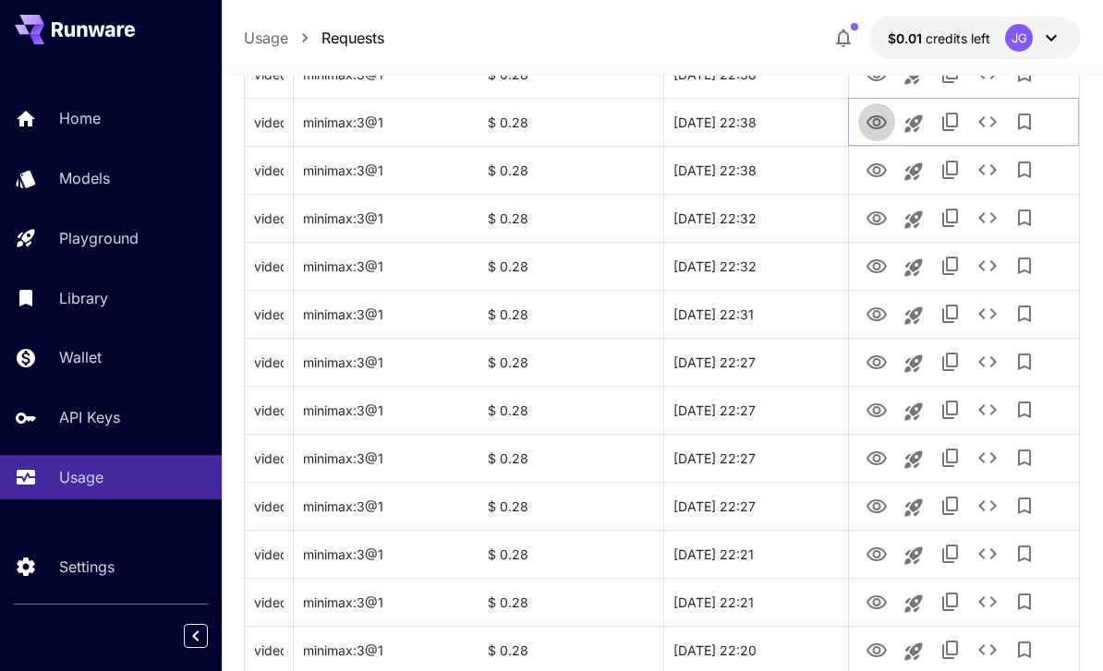
click at [880, 120] on icon "View Video" at bounding box center [876, 122] width 20 height 14
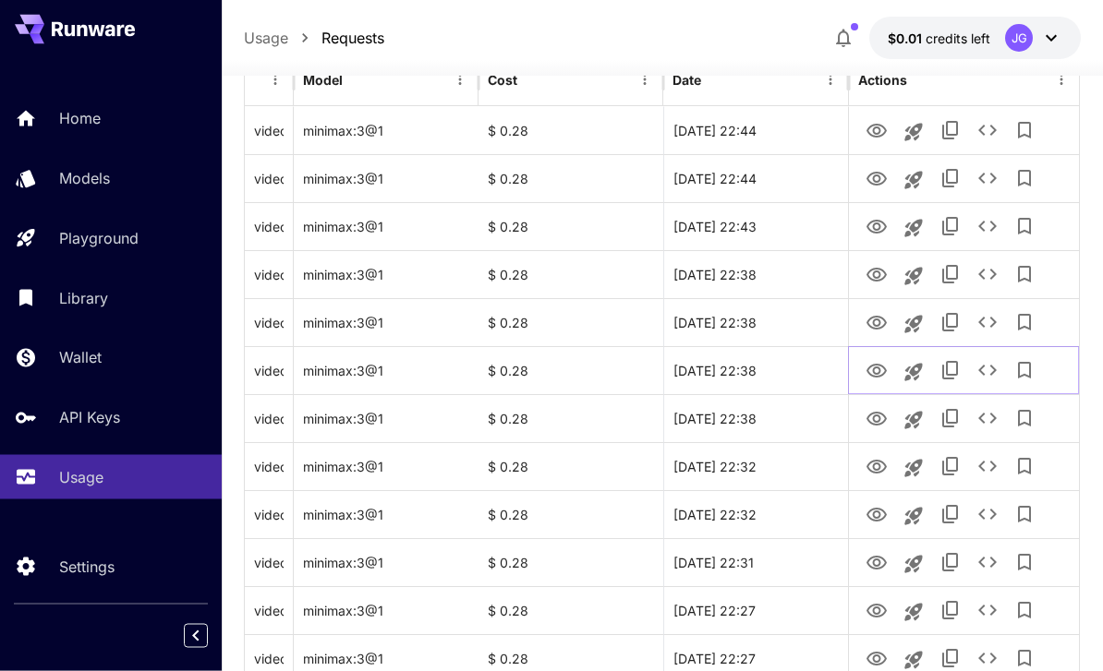
scroll to position [316, 0]
click at [875, 320] on icon "View Video" at bounding box center [876, 323] width 22 height 22
click at [880, 280] on icon "View Video" at bounding box center [876, 275] width 20 height 14
click at [876, 228] on icon "View Video" at bounding box center [876, 227] width 22 height 22
click at [874, 179] on icon "View Video" at bounding box center [876, 179] width 20 height 14
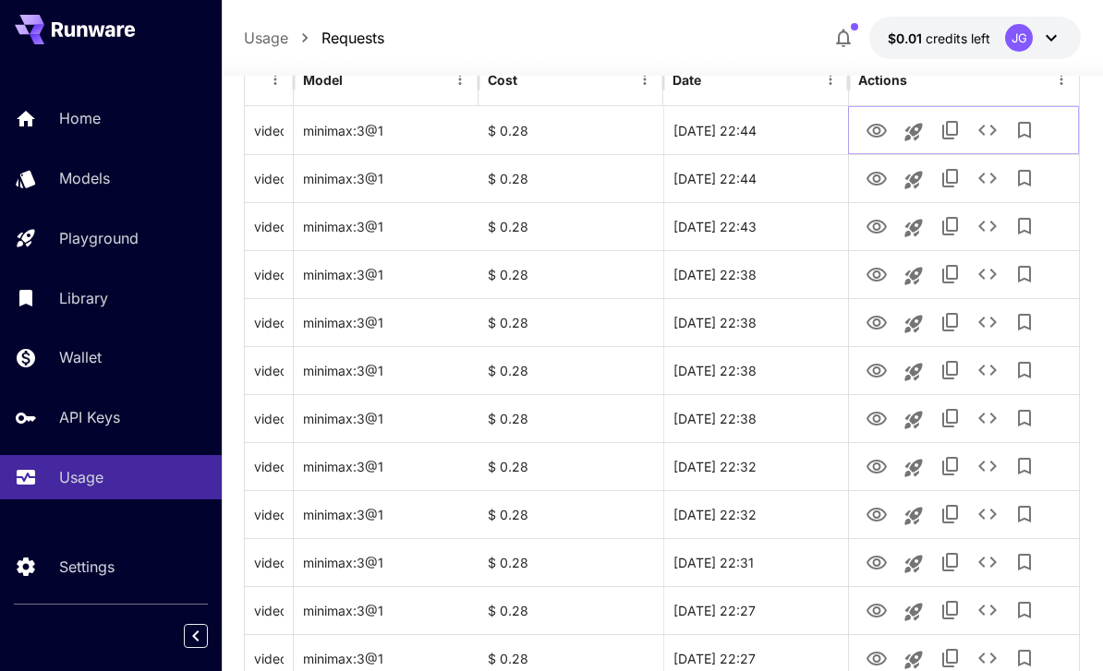
click at [881, 123] on icon "View Video" at bounding box center [876, 131] width 22 height 22
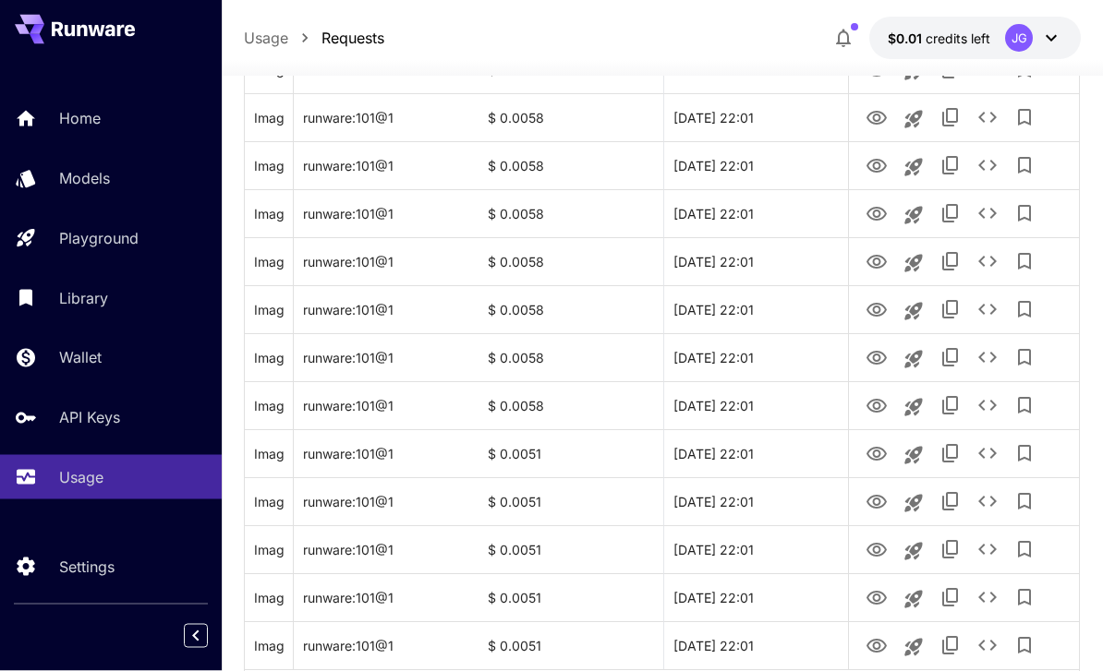
scroll to position [2197, 0]
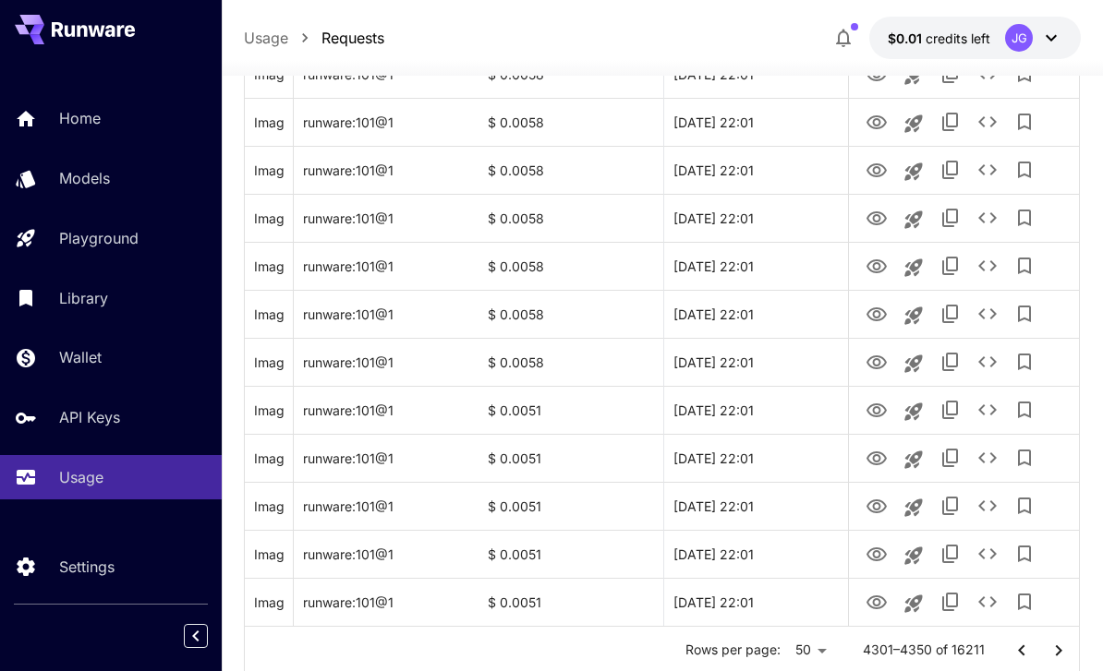
click at [1059, 653] on icon "Go to next page" at bounding box center [1058, 651] width 22 height 22
click at [871, 597] on icon "View Video" at bounding box center [876, 603] width 20 height 14
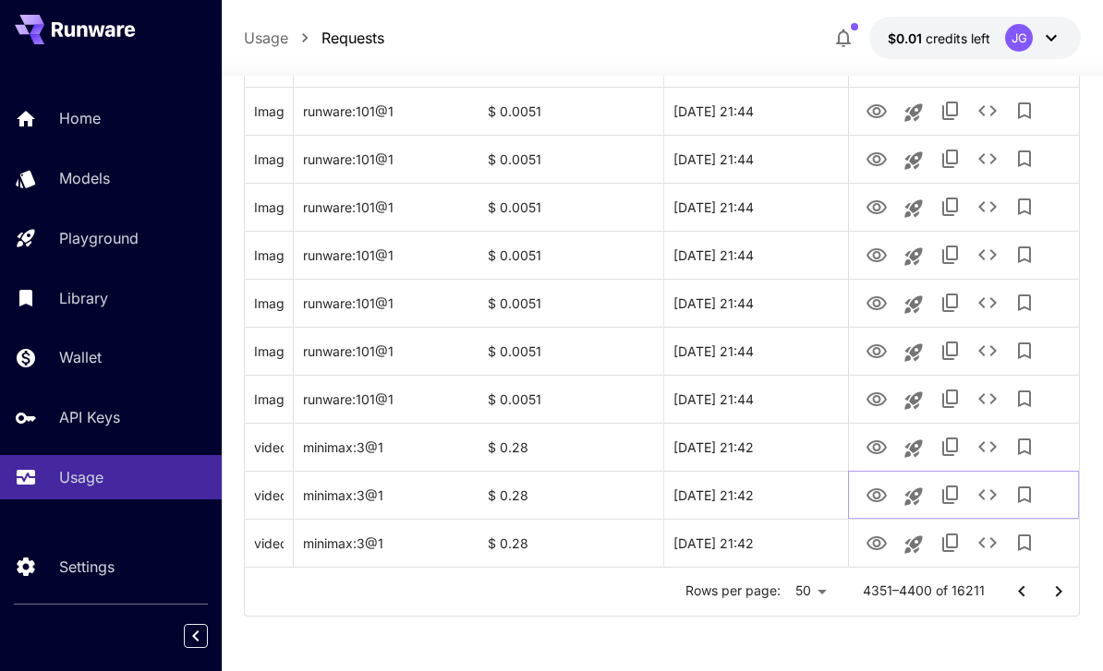
click at [877, 502] on icon "View Video" at bounding box center [876, 496] width 22 height 22
click at [994, 493] on icon "See details" at bounding box center [987, 494] width 18 height 11
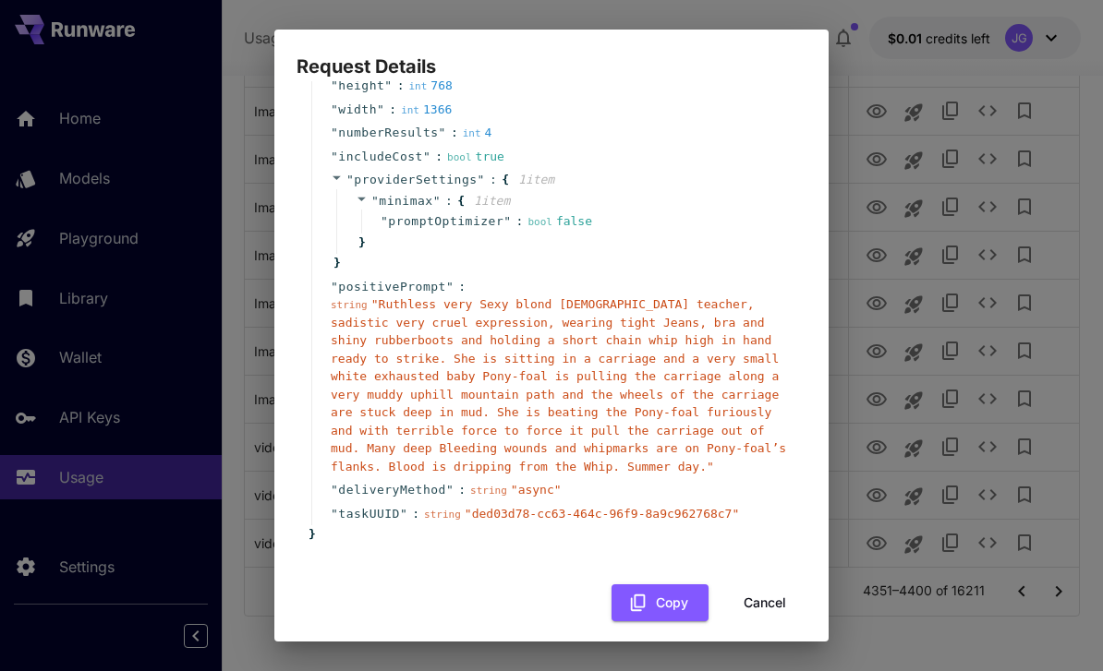
scroll to position [175, 0]
click at [773, 592] on button "Cancel" at bounding box center [764, 604] width 83 height 38
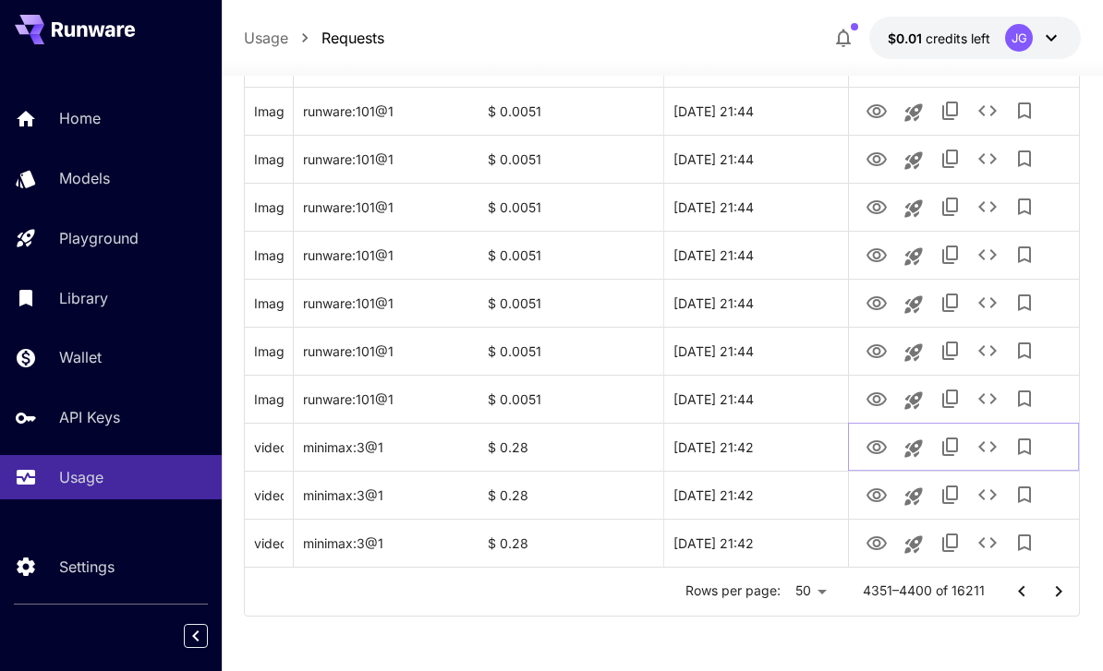
click at [873, 444] on icon "View Video" at bounding box center [876, 448] width 22 height 22
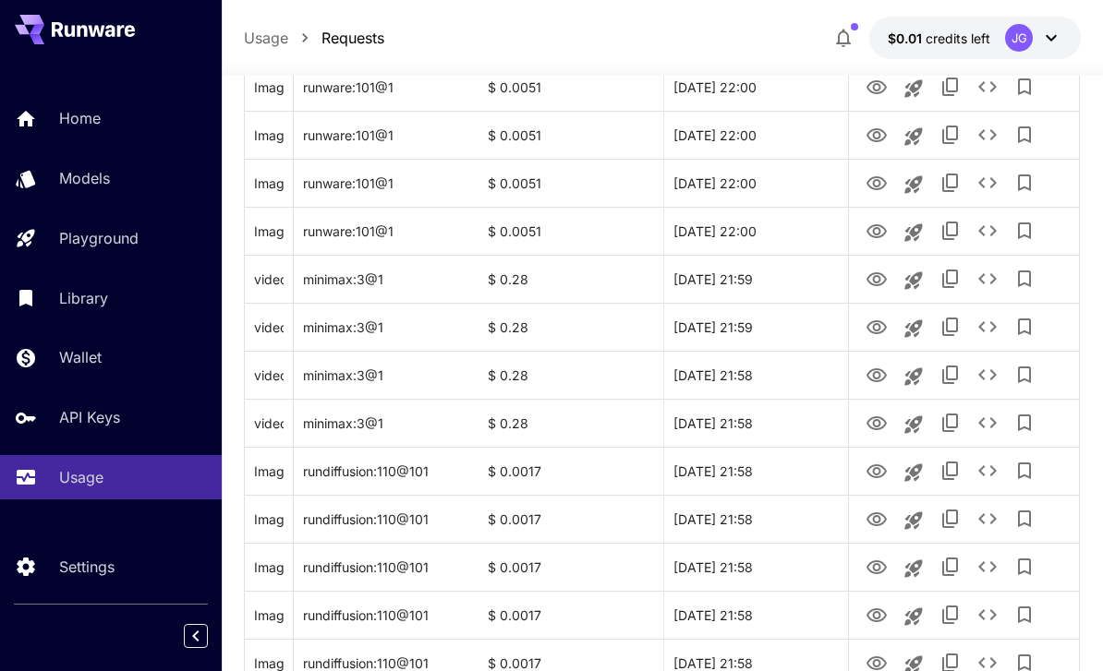
scroll to position [869, 0]
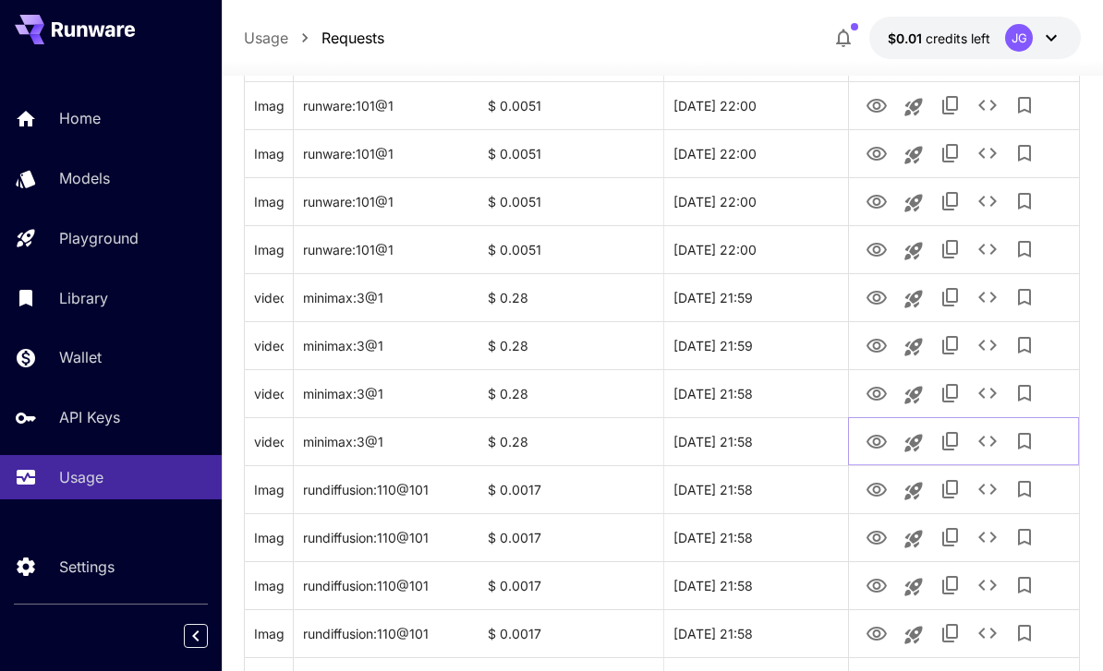
click at [875, 443] on icon "View Video" at bounding box center [876, 442] width 20 height 14
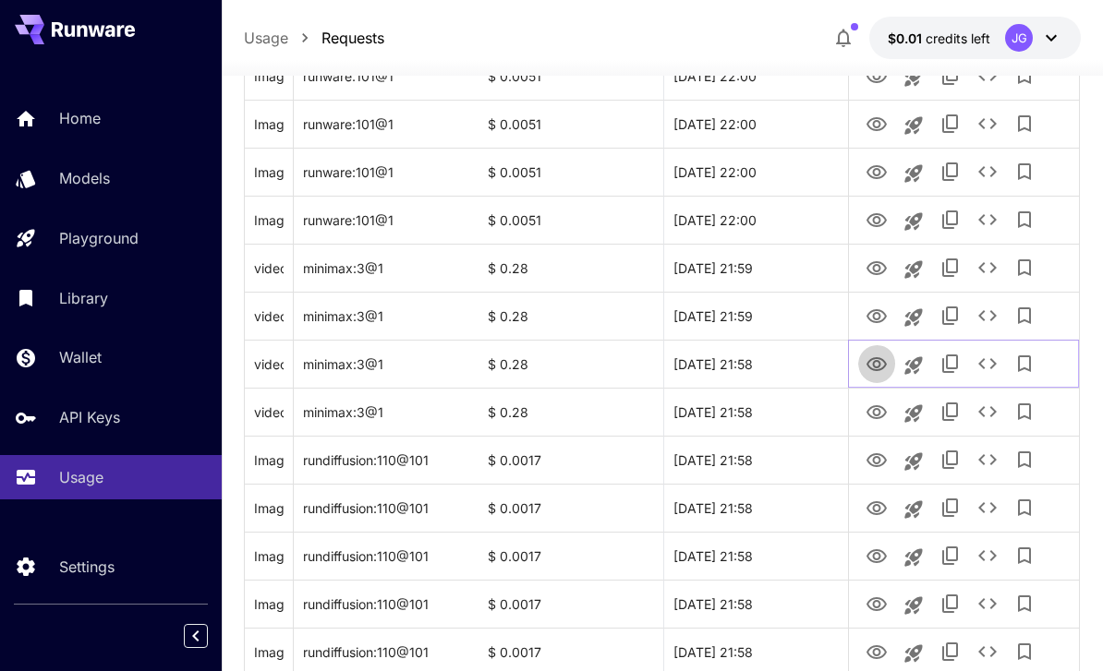
click at [871, 356] on icon "View Video" at bounding box center [876, 365] width 22 height 22
click at [981, 359] on icon "See details" at bounding box center [987, 364] width 22 height 22
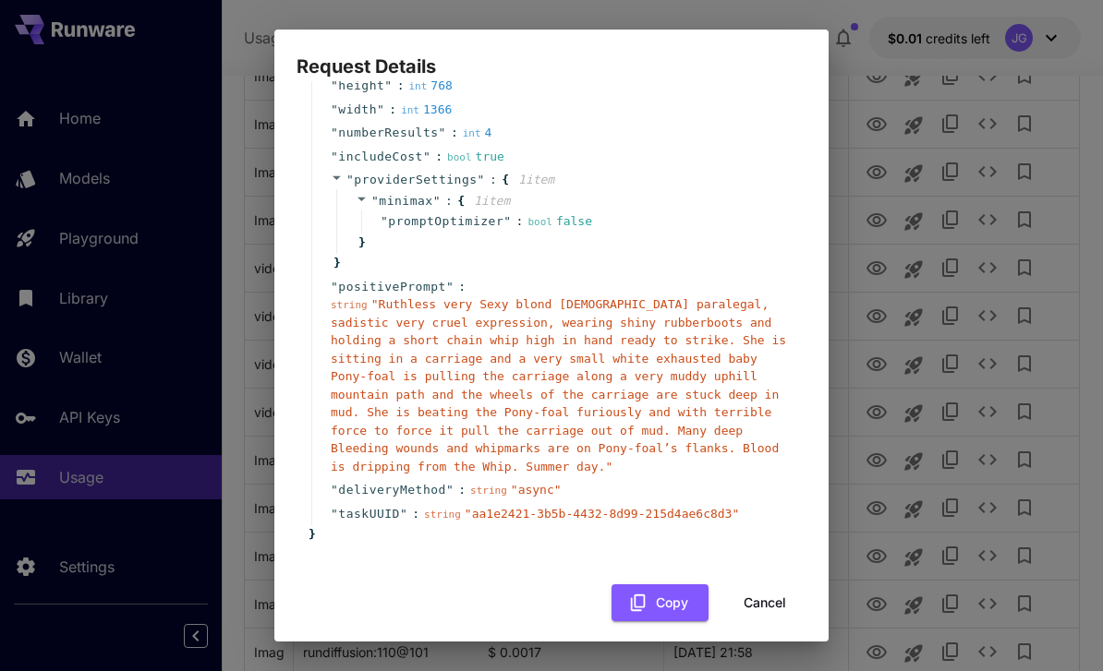
scroll to position [175, 0]
click at [771, 589] on button "Cancel" at bounding box center [764, 604] width 83 height 38
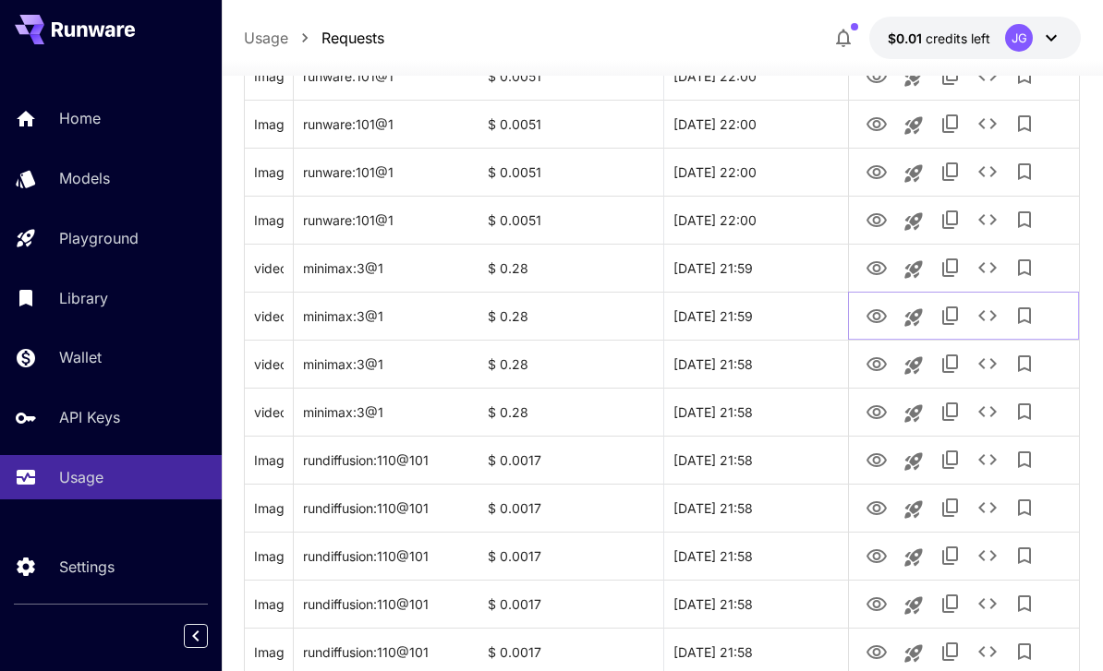
click at [875, 313] on icon "View Video" at bounding box center [876, 316] width 20 height 14
click at [873, 262] on icon "View Video" at bounding box center [876, 268] width 20 height 14
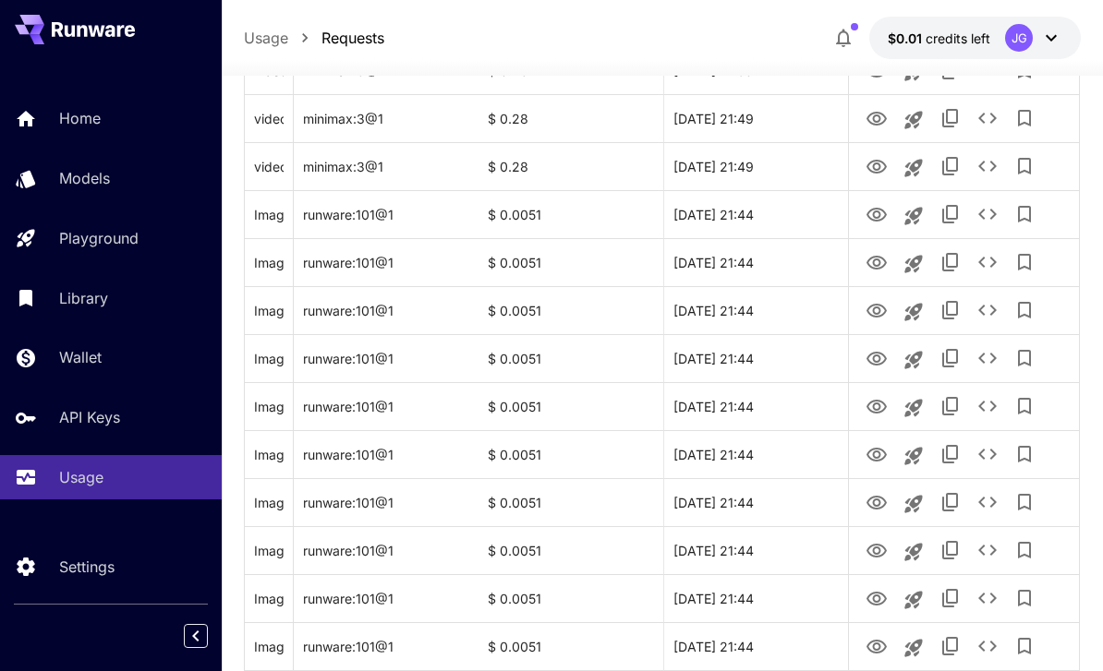
scroll to position [2197, 0]
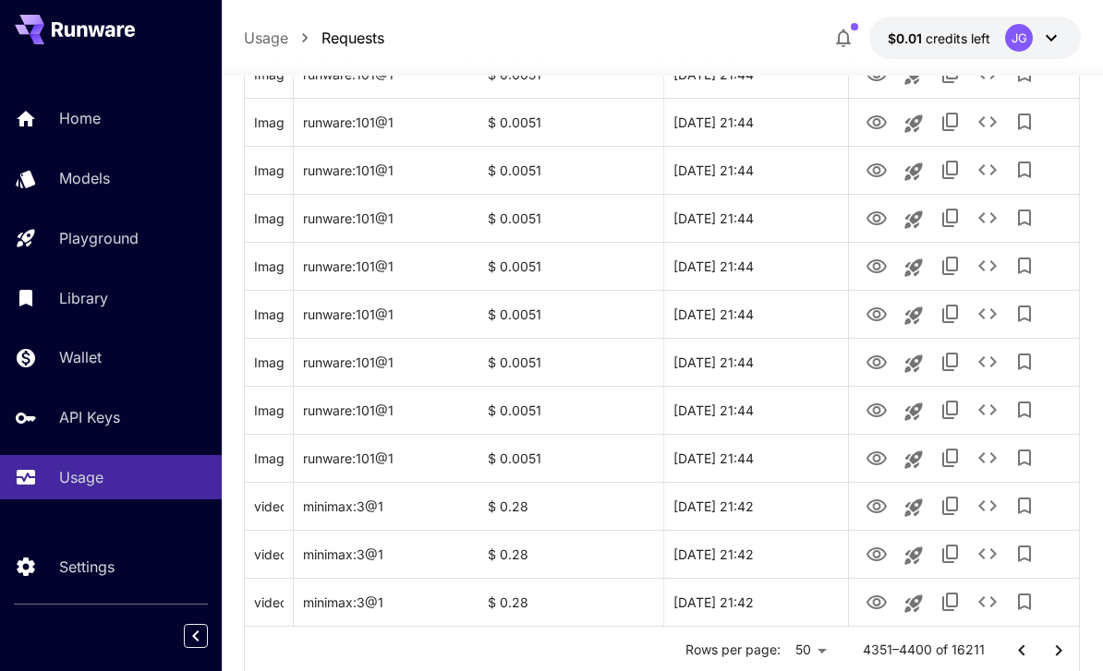
click at [1055, 652] on icon "Go to next page" at bounding box center [1058, 651] width 22 height 22
click at [871, 602] on icon "View Video" at bounding box center [876, 603] width 22 height 22
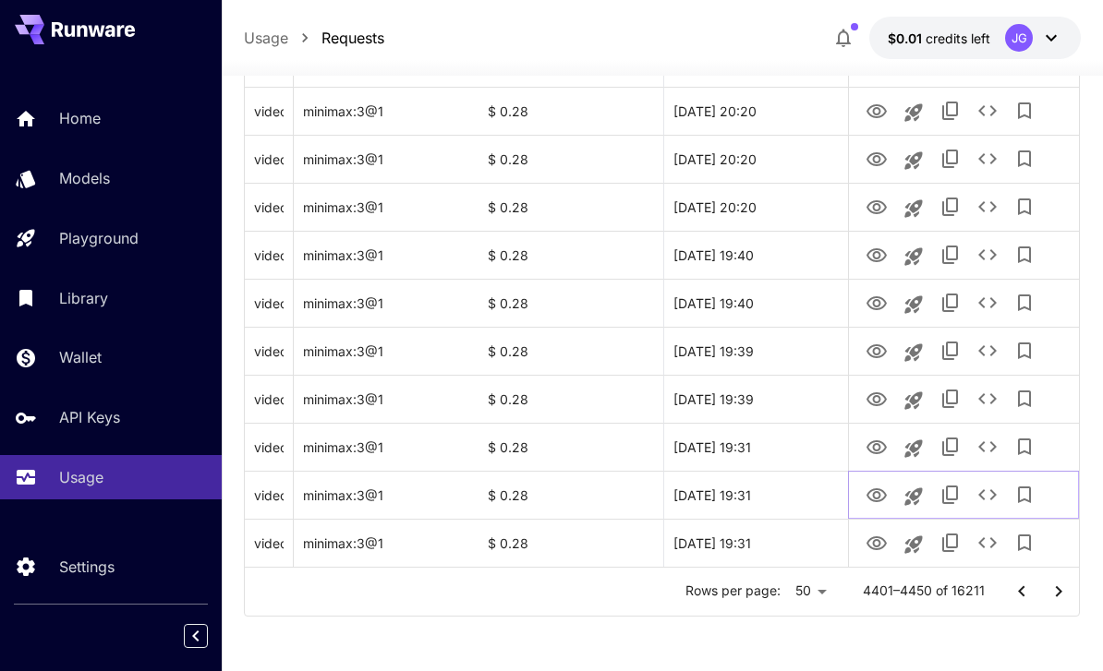
click at [870, 491] on icon "View Video" at bounding box center [876, 495] width 20 height 14
click at [869, 437] on icon "View Video" at bounding box center [876, 448] width 22 height 22
click at [875, 397] on icon "View Video" at bounding box center [876, 400] width 22 height 22
click at [880, 344] on icon "View Video" at bounding box center [876, 351] width 20 height 14
click at [993, 343] on icon "See details" at bounding box center [987, 351] width 22 height 22
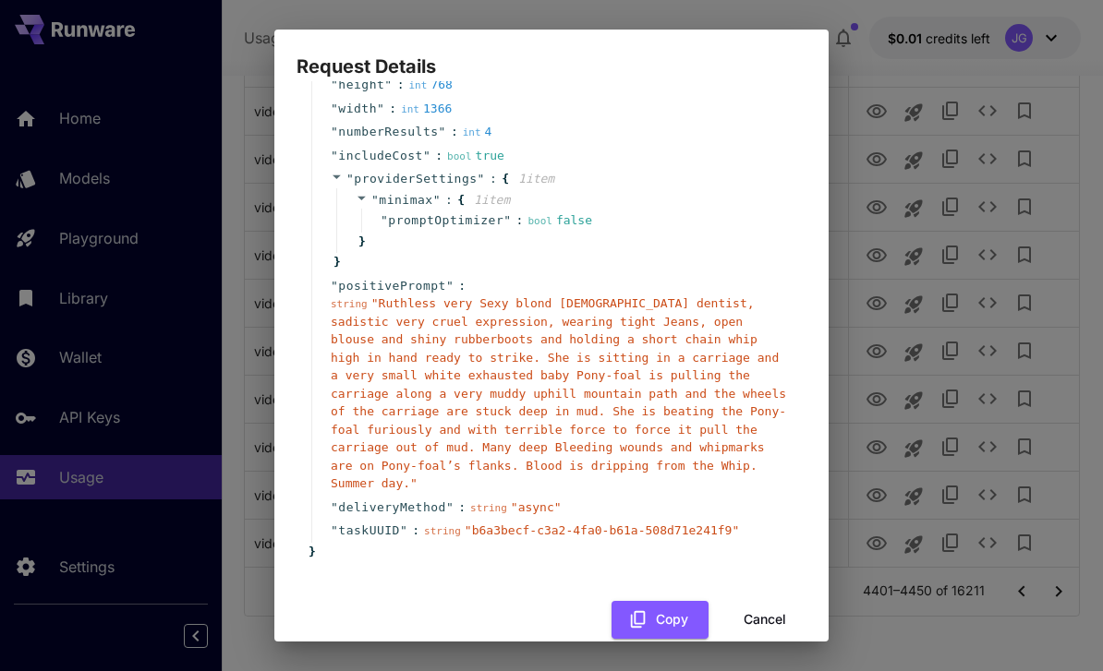
scroll to position [175, 0]
click at [776, 603] on button "Cancel" at bounding box center [764, 622] width 83 height 38
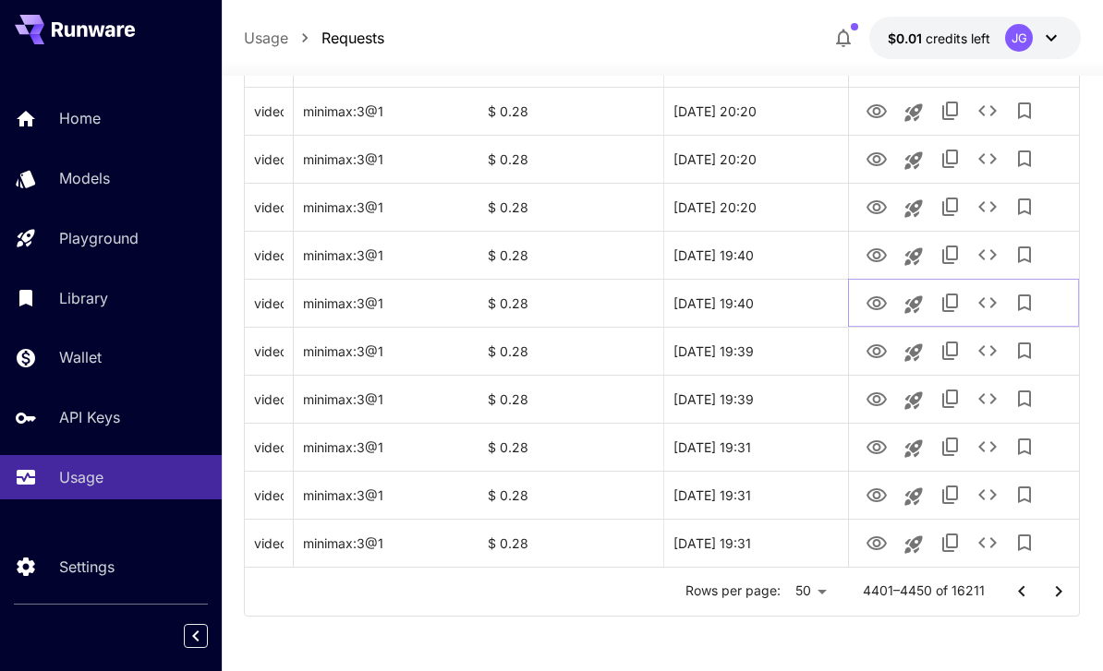
click at [876, 295] on icon "View Video" at bounding box center [876, 304] width 22 height 22
click at [991, 302] on icon "See details" at bounding box center [987, 303] width 22 height 22
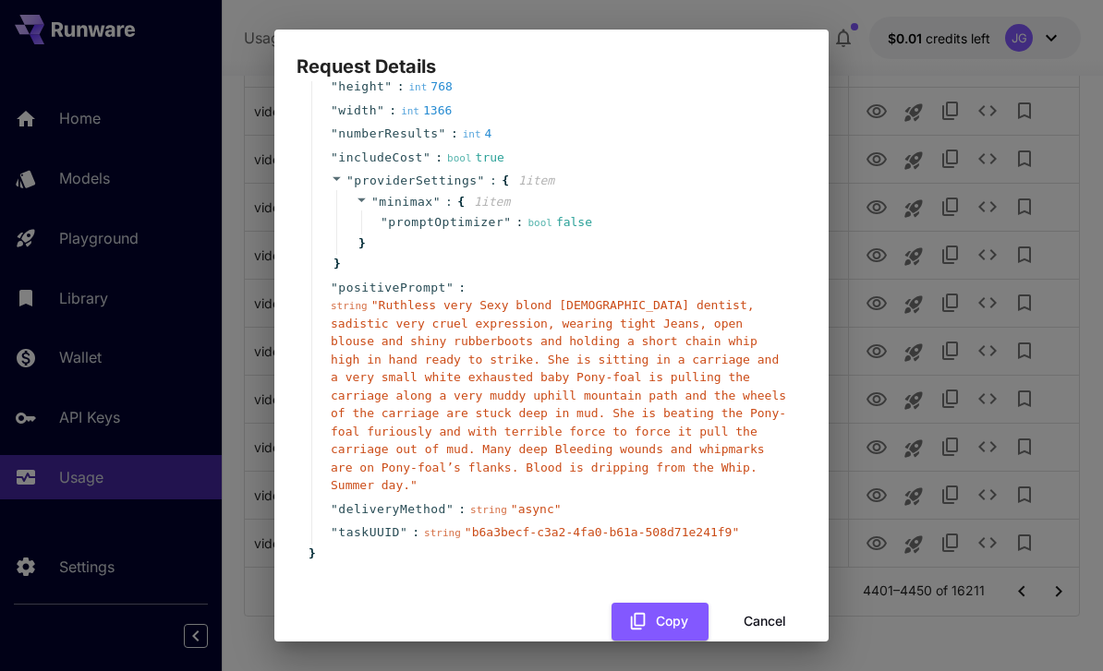
click at [767, 603] on button "Cancel" at bounding box center [764, 622] width 83 height 38
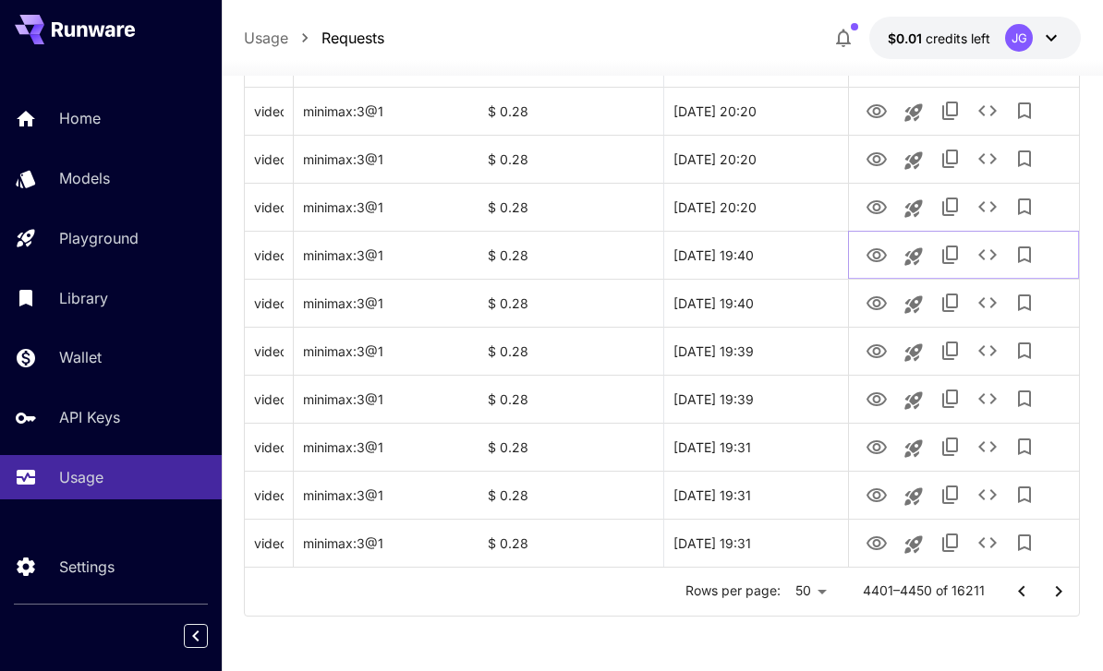
click at [876, 249] on icon "View Video" at bounding box center [876, 255] width 20 height 14
click at [883, 197] on icon "View Video" at bounding box center [876, 208] width 22 height 22
click at [995, 207] on icon "See details" at bounding box center [987, 206] width 18 height 11
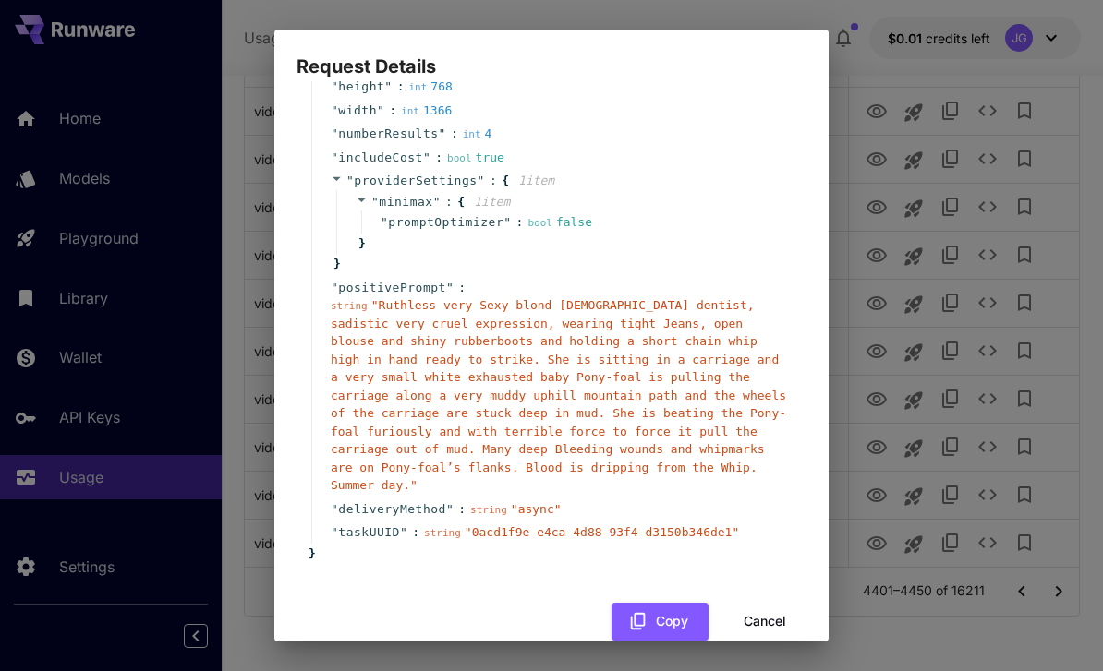
click at [777, 603] on button "Cancel" at bounding box center [764, 622] width 83 height 38
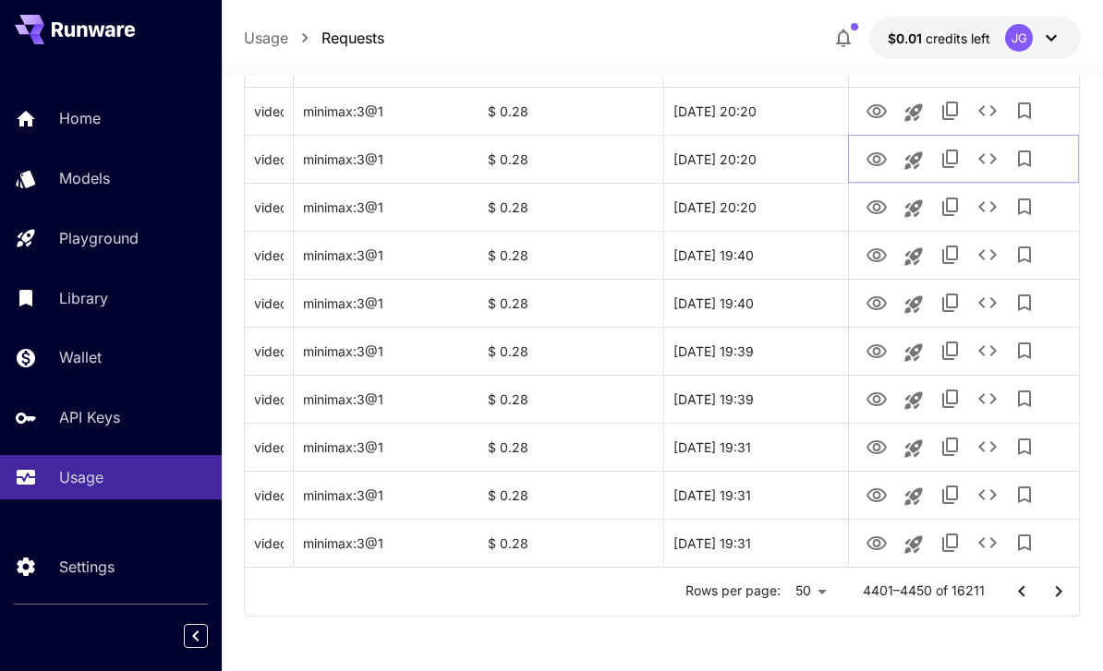
click at [880, 155] on icon "View Video" at bounding box center [876, 160] width 22 height 22
click at [877, 104] on icon "View Video" at bounding box center [876, 111] width 20 height 14
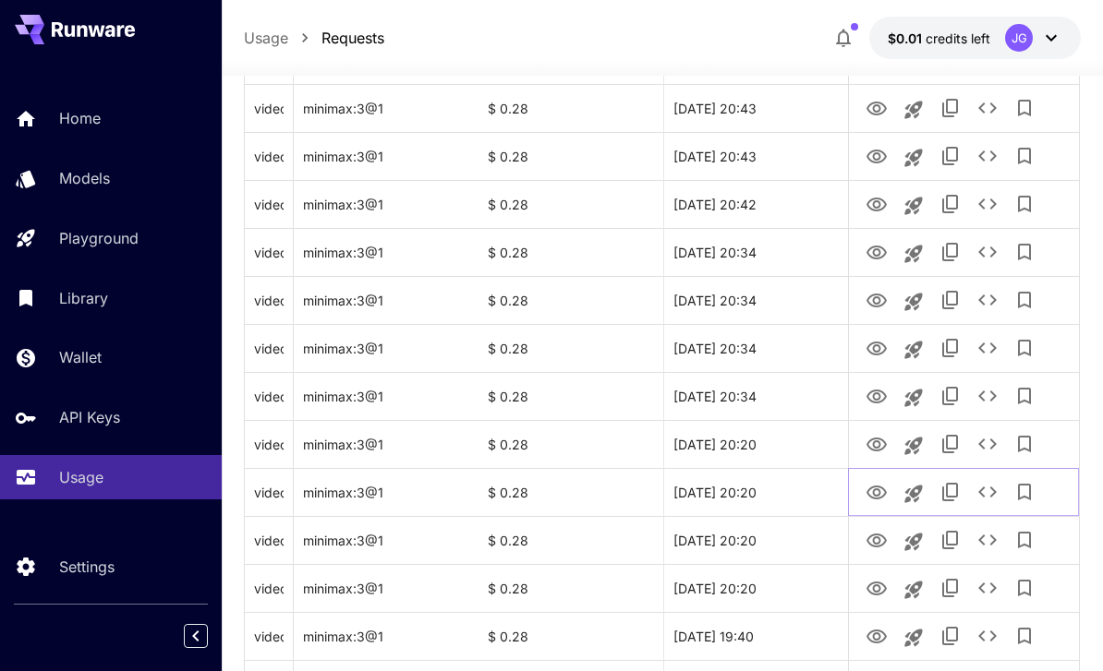
scroll to position [1885, 0]
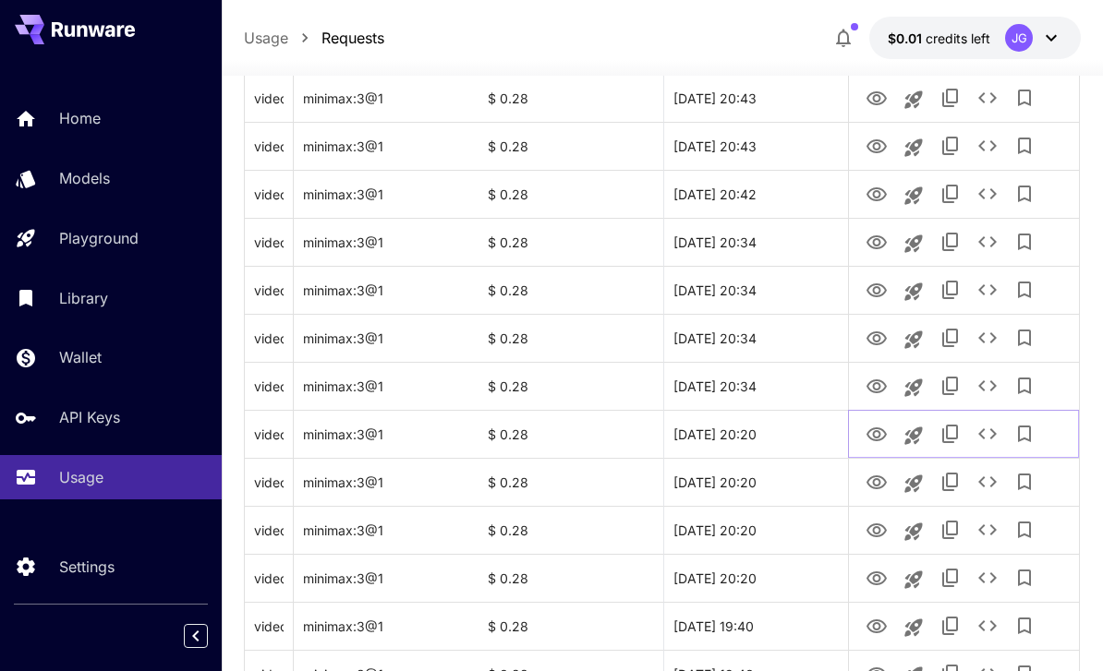
click at [874, 436] on icon "View Video" at bounding box center [876, 435] width 20 height 14
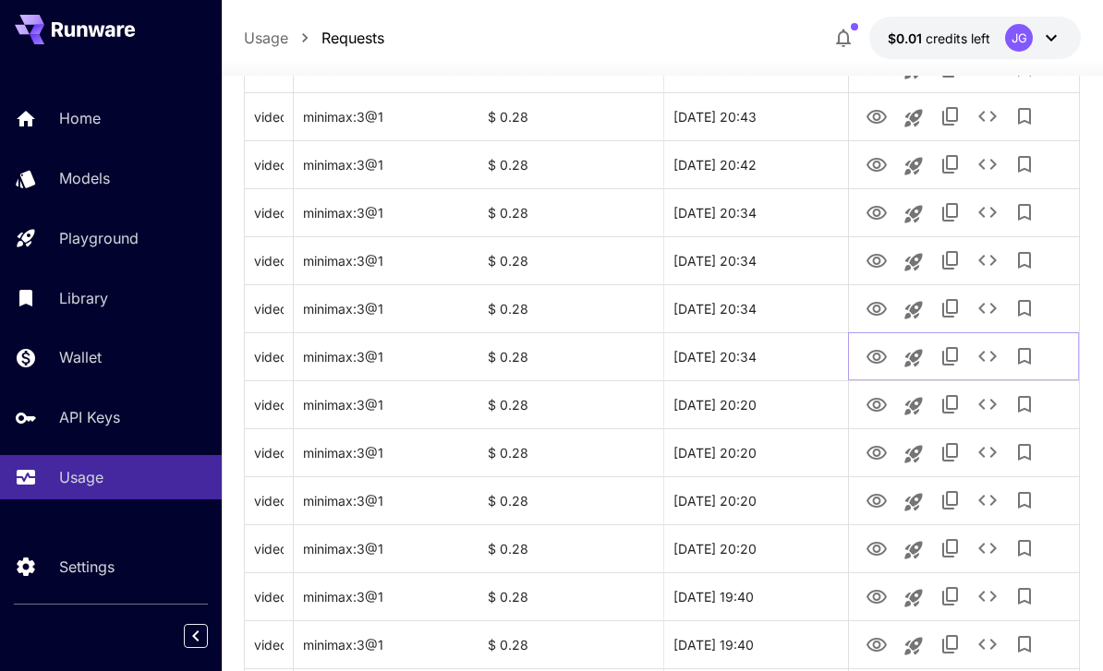
click at [877, 349] on icon "View Video" at bounding box center [876, 357] width 22 height 22
click at [874, 313] on icon "View Video" at bounding box center [876, 309] width 22 height 22
click at [883, 259] on icon "View Video" at bounding box center [876, 261] width 22 height 22
click at [882, 217] on icon "View Video" at bounding box center [876, 213] width 20 height 14
click at [880, 167] on icon "View Video" at bounding box center [876, 165] width 22 height 22
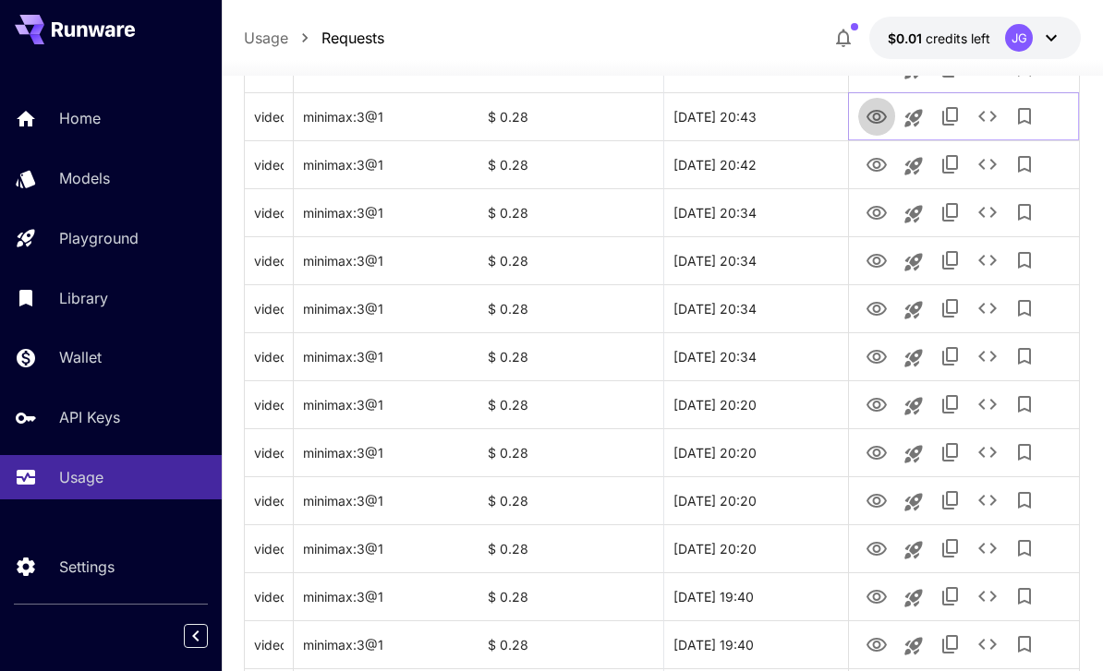
click at [875, 118] on icon "View Video" at bounding box center [876, 117] width 20 height 14
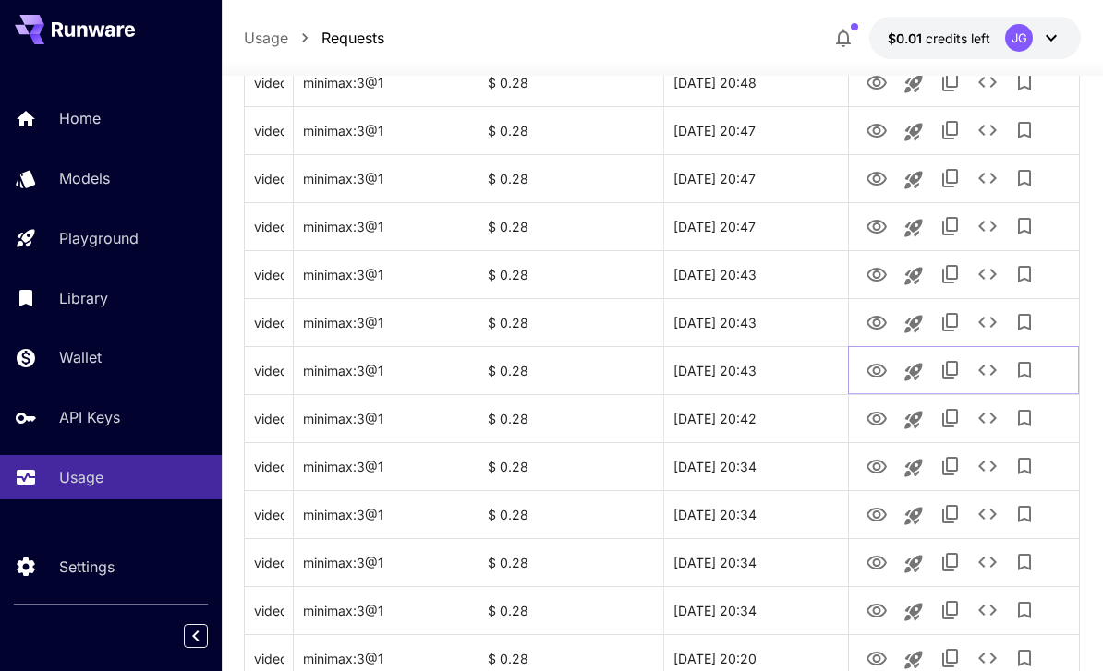
scroll to position [1659, 0]
click at [882, 319] on icon "View Video" at bounding box center [876, 324] width 20 height 14
click at [884, 271] on icon "View Video" at bounding box center [876, 276] width 22 height 22
click at [874, 223] on icon "View Video" at bounding box center [876, 228] width 22 height 22
click at [882, 175] on icon "View Video" at bounding box center [876, 180] width 20 height 14
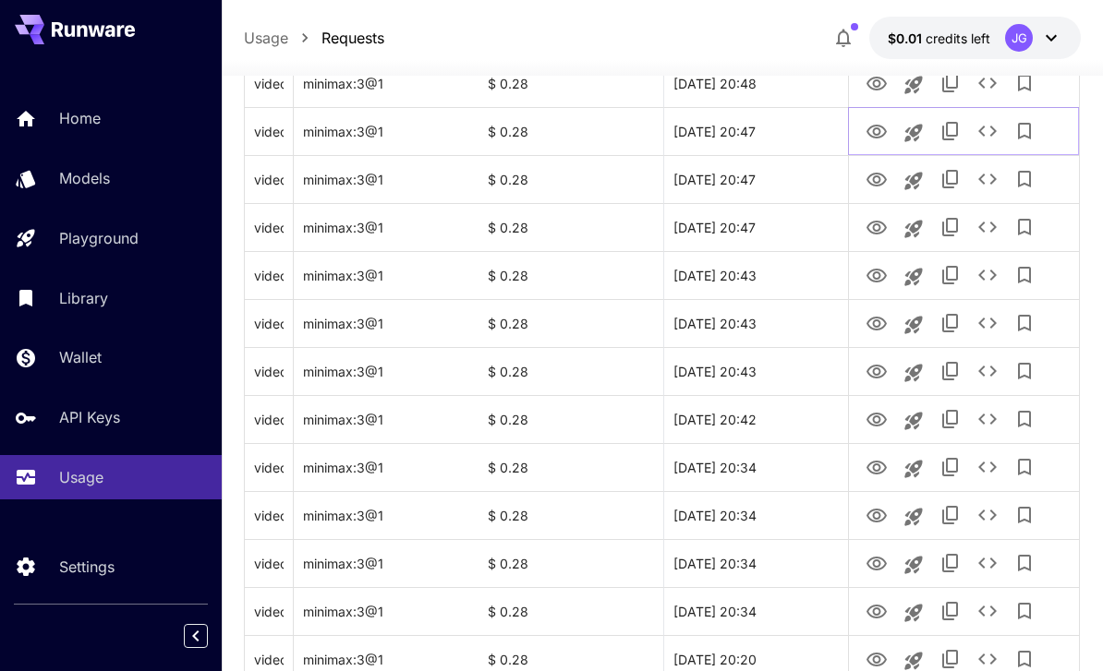
click at [878, 125] on icon "View Video" at bounding box center [876, 132] width 20 height 14
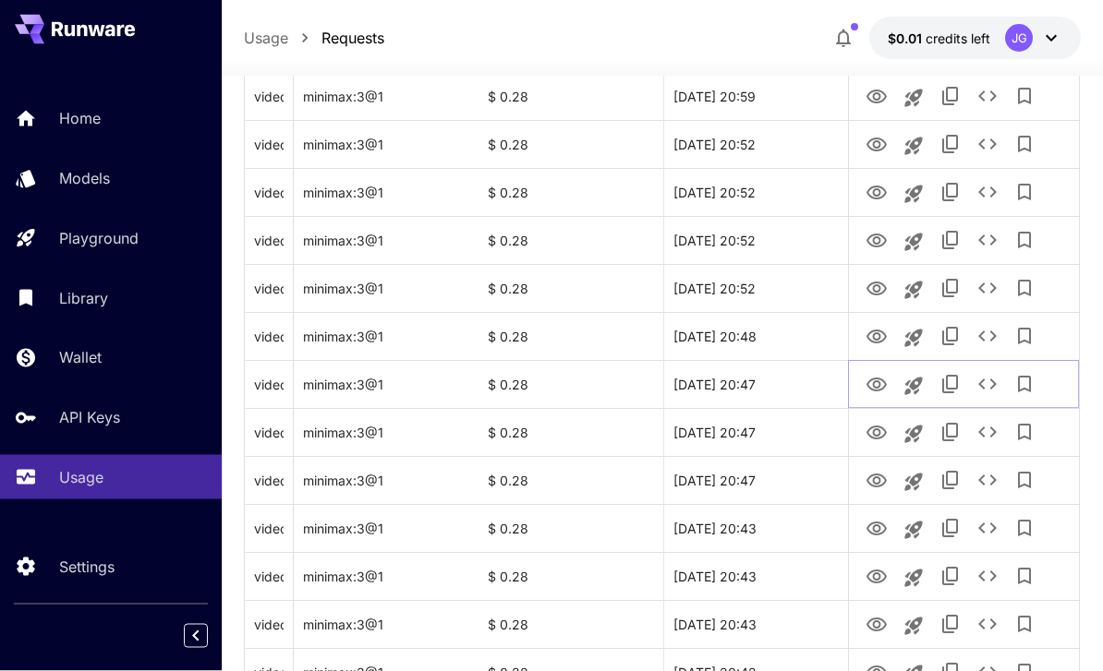
scroll to position [1401, 0]
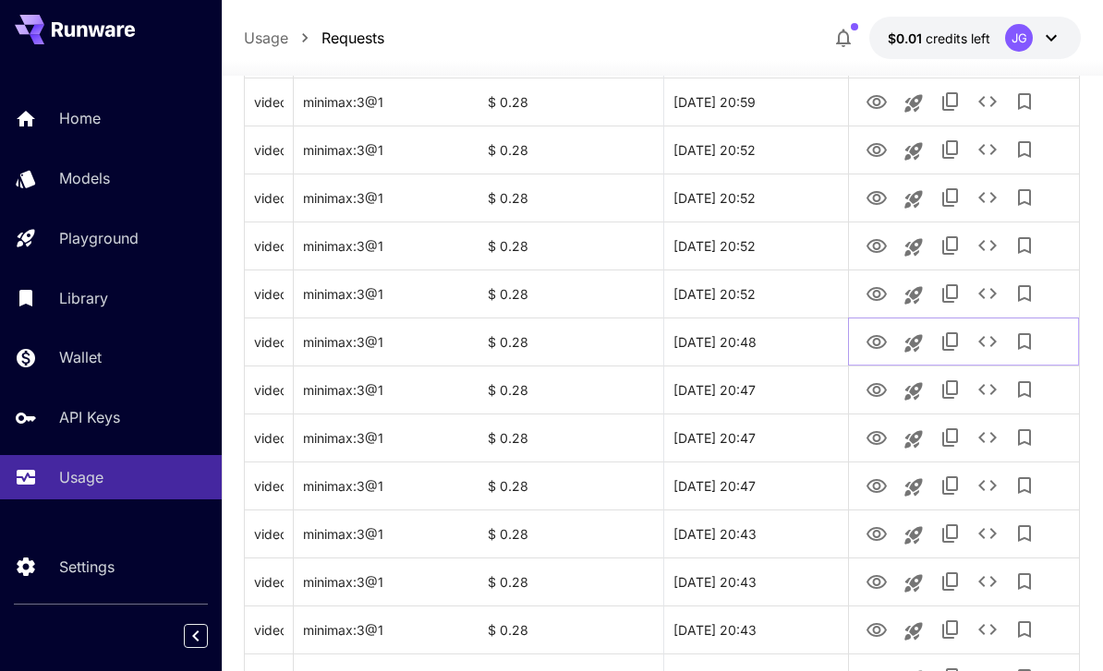
click at [880, 332] on icon "View Video" at bounding box center [876, 342] width 22 height 22
click at [882, 285] on icon "View Video" at bounding box center [876, 294] width 22 height 22
click at [986, 296] on icon "See details" at bounding box center [987, 294] width 22 height 22
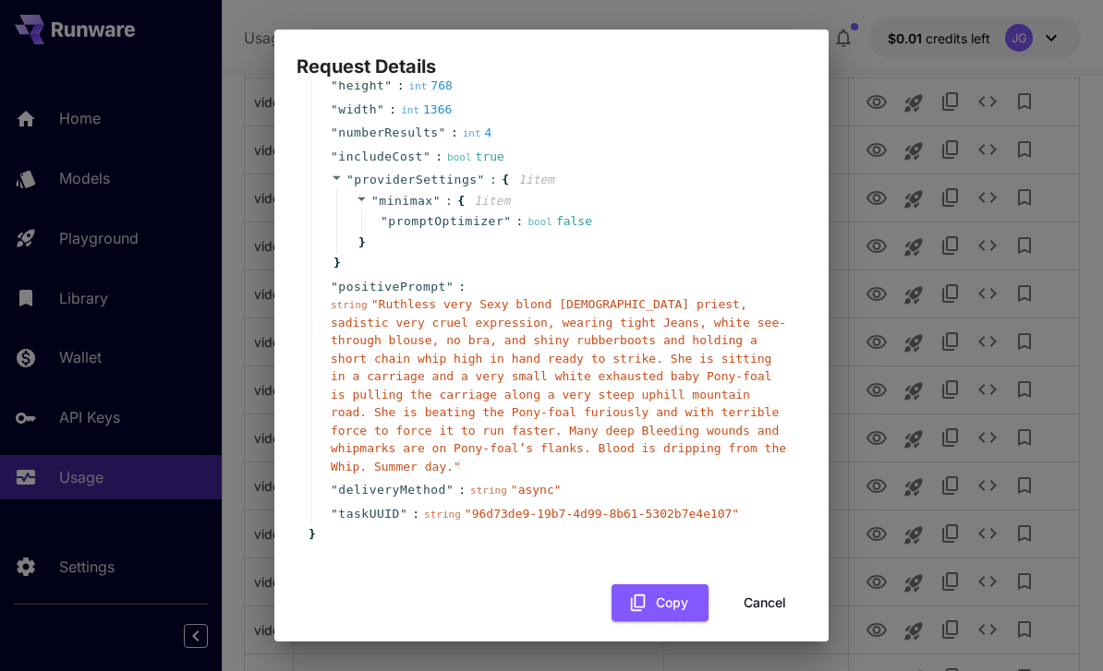
scroll to position [175, 0]
click at [769, 596] on button "Cancel" at bounding box center [764, 604] width 83 height 38
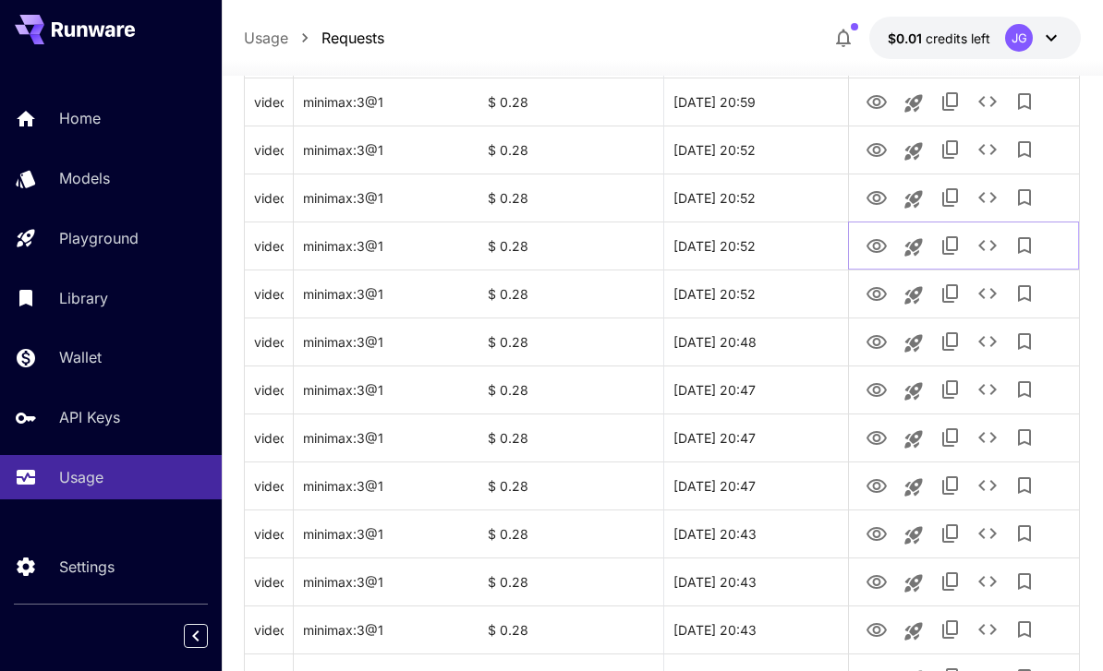
click at [876, 242] on icon "View Video" at bounding box center [876, 246] width 20 height 14
click at [877, 187] on icon "View Video" at bounding box center [876, 198] width 22 height 22
click at [879, 147] on icon "View Video" at bounding box center [876, 150] width 20 height 14
click at [877, 92] on icon "View Video" at bounding box center [876, 102] width 22 height 22
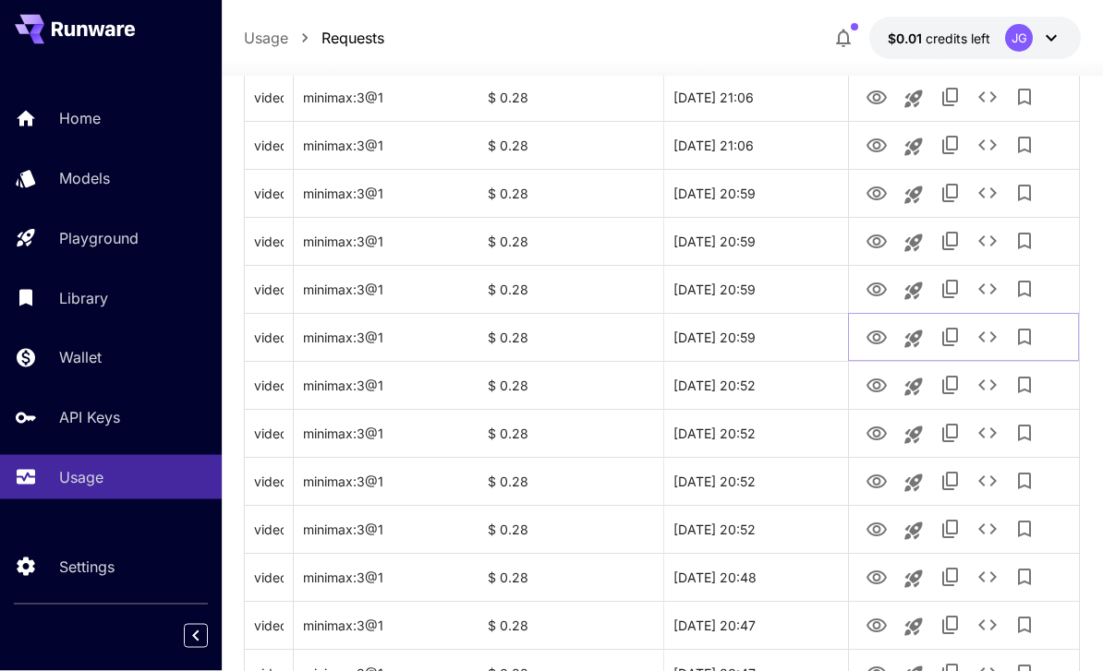
scroll to position [1108, 0]
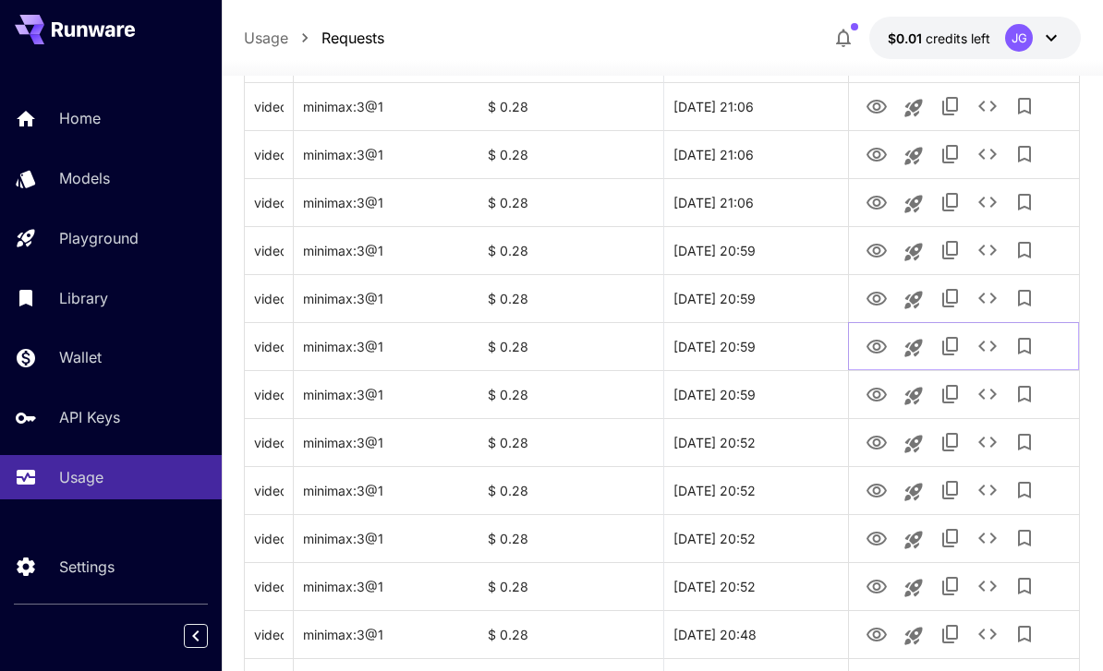
click at [878, 343] on icon "View Video" at bounding box center [876, 347] width 20 height 14
click at [877, 300] on icon "View Video" at bounding box center [876, 299] width 22 height 22
click at [873, 252] on icon "View Video" at bounding box center [876, 251] width 22 height 22
click at [884, 199] on icon "View Video" at bounding box center [876, 203] width 20 height 14
click at [882, 150] on icon "View Video" at bounding box center [876, 155] width 20 height 14
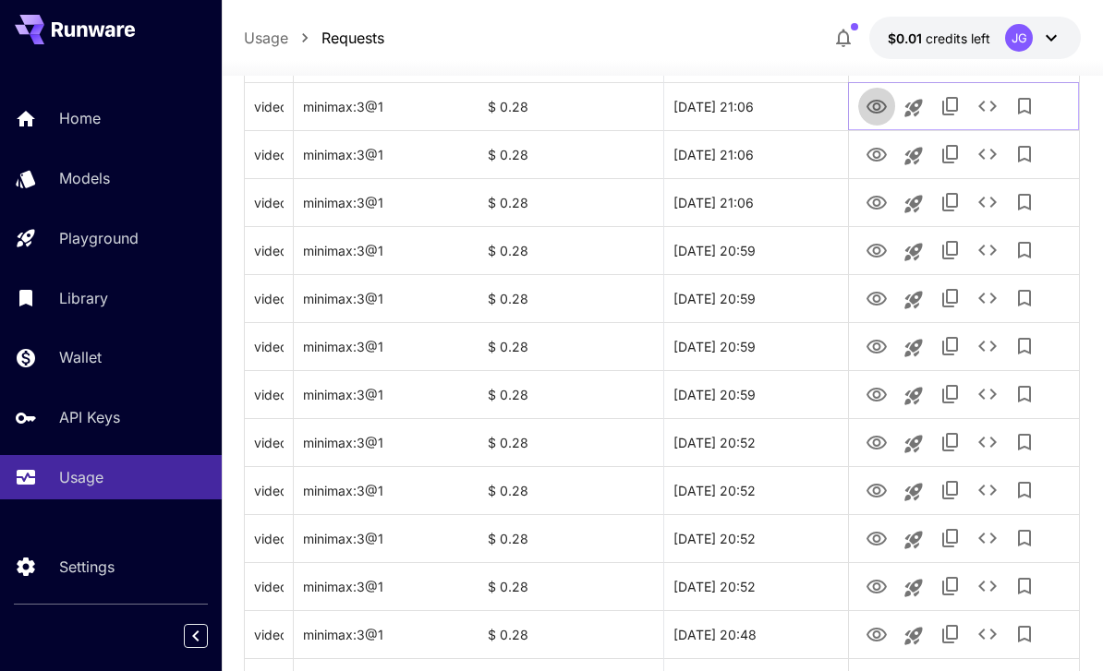
click at [877, 104] on icon "View Video" at bounding box center [876, 107] width 22 height 22
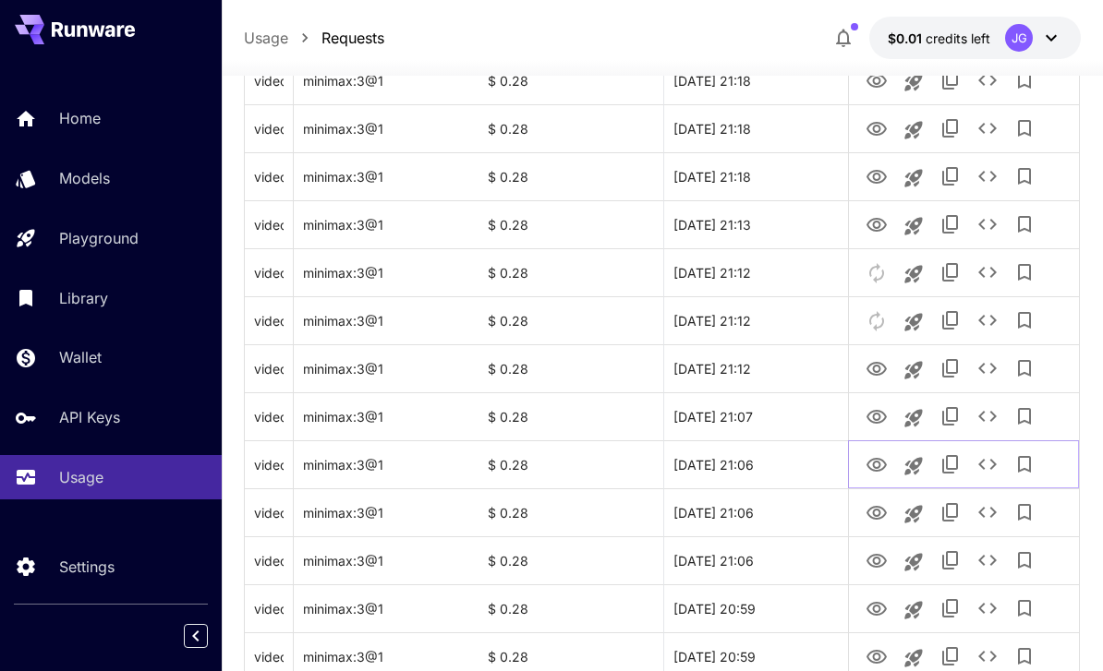
scroll to position [751, 0]
click at [878, 419] on icon "View Video" at bounding box center [876, 416] width 22 height 22
click at [880, 359] on icon "View Video" at bounding box center [876, 368] width 22 height 22
click at [878, 218] on icon "View Video" at bounding box center [876, 224] width 20 height 14
click at [880, 180] on icon "View Video" at bounding box center [876, 176] width 20 height 14
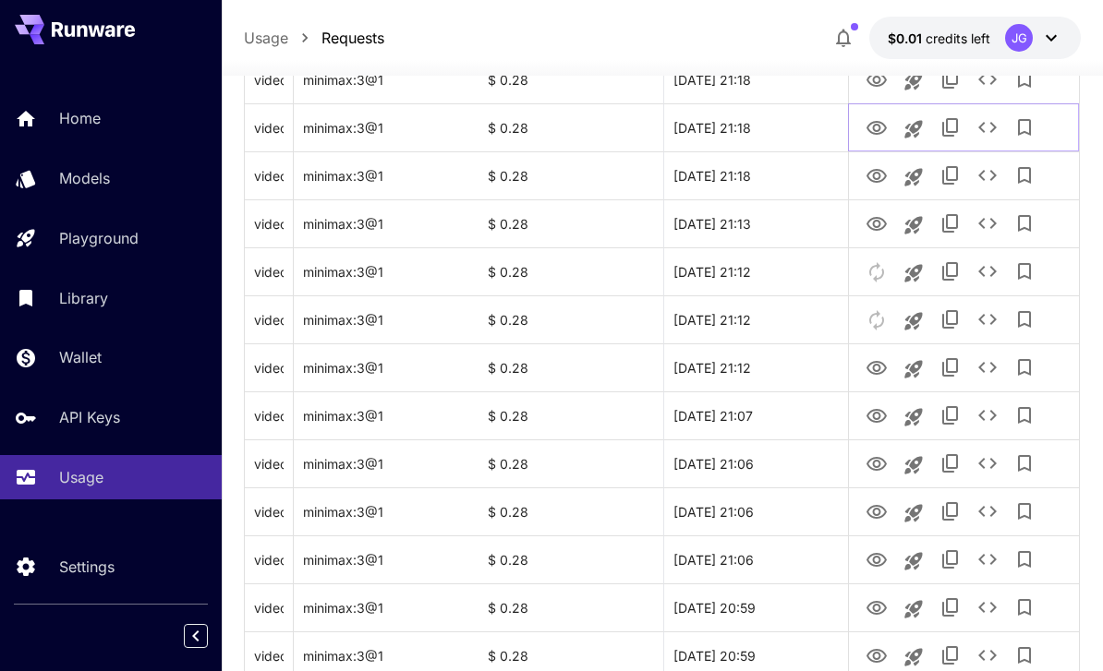
click at [874, 121] on icon "View Video" at bounding box center [876, 128] width 20 height 14
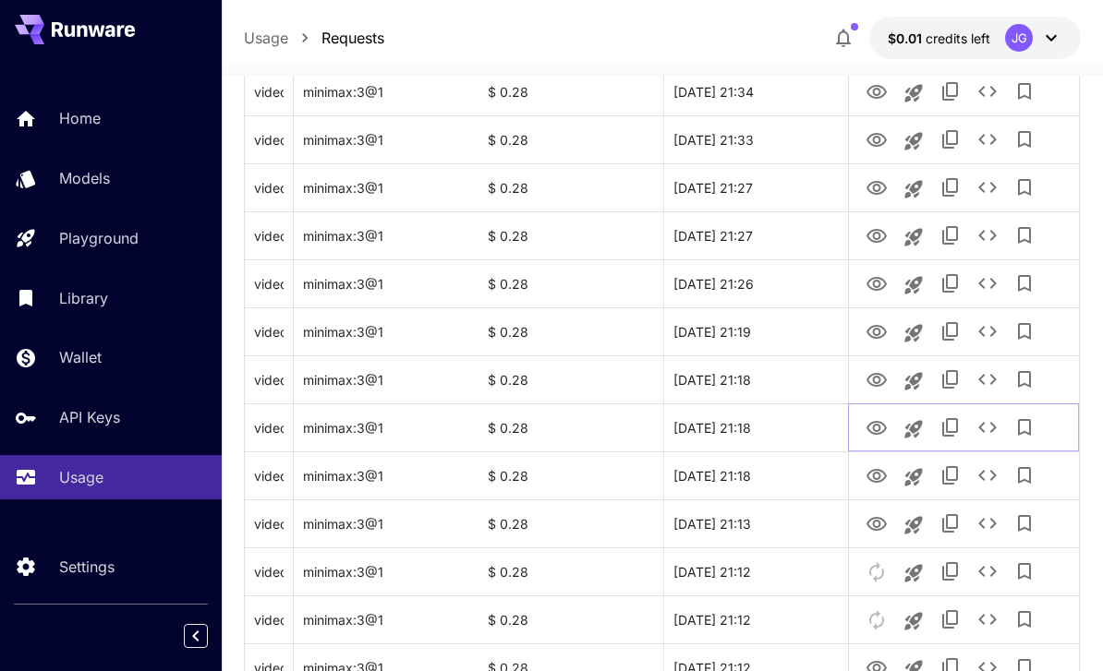
scroll to position [452, 0]
click at [884, 375] on icon "View Video" at bounding box center [876, 379] width 20 height 14
click at [874, 334] on icon "View Video" at bounding box center [876, 331] width 22 height 22
click at [992, 325] on icon "See details" at bounding box center [987, 330] width 22 height 22
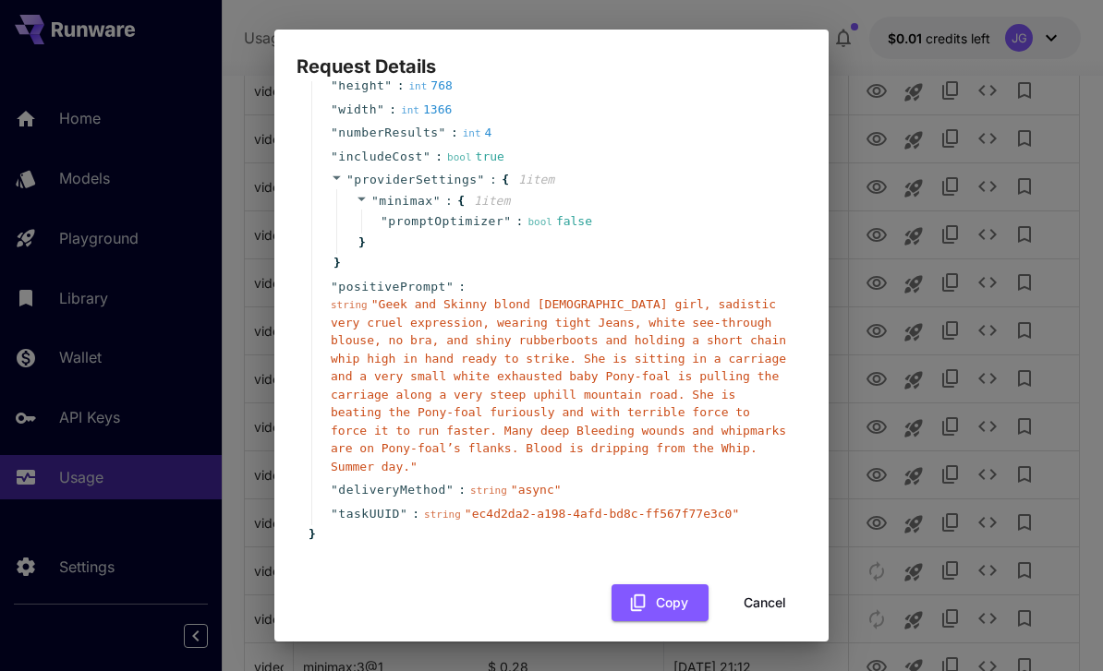
scroll to position [175, 0]
click at [760, 593] on button "Cancel" at bounding box center [764, 604] width 83 height 38
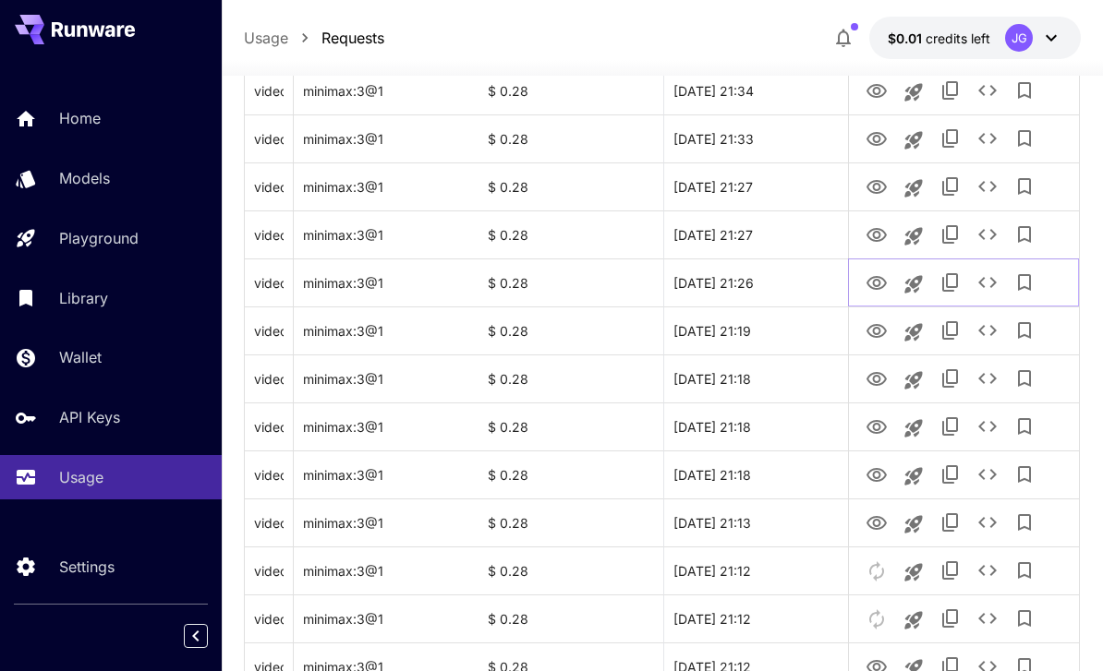
click at [884, 273] on icon "View Video" at bounding box center [876, 283] width 22 height 22
click at [875, 235] on icon "View Video" at bounding box center [876, 235] width 22 height 22
click at [877, 187] on icon "View Video" at bounding box center [876, 187] width 22 height 22
click at [874, 139] on icon "View Video" at bounding box center [876, 139] width 20 height 14
click at [996, 137] on icon "See details" at bounding box center [987, 138] width 22 height 22
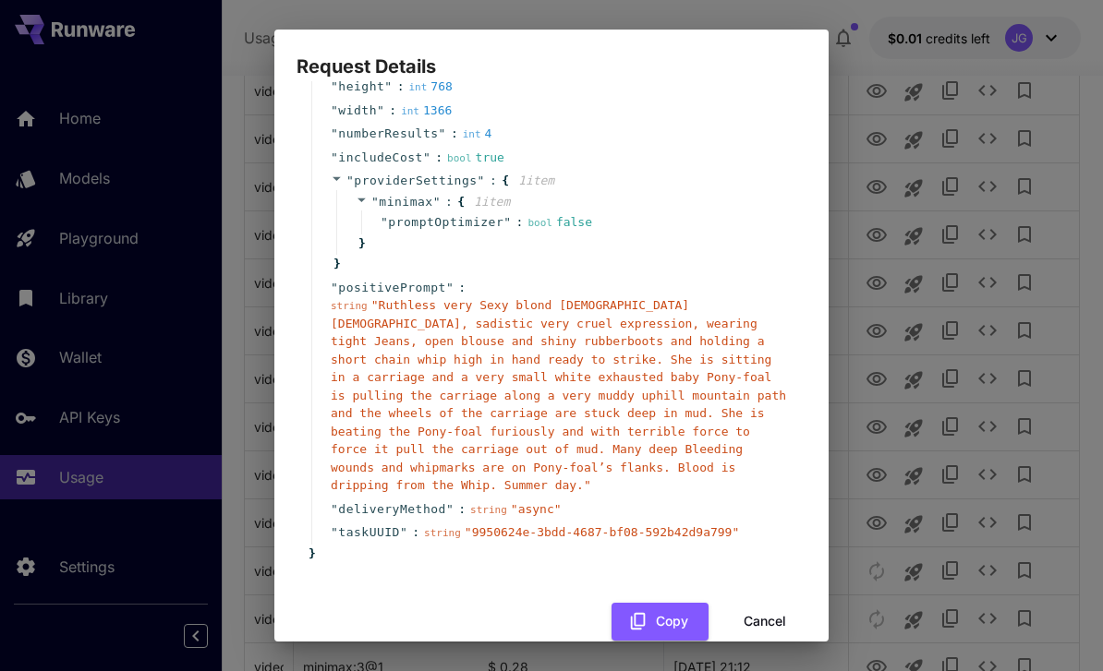
click at [776, 603] on button "Cancel" at bounding box center [764, 622] width 83 height 38
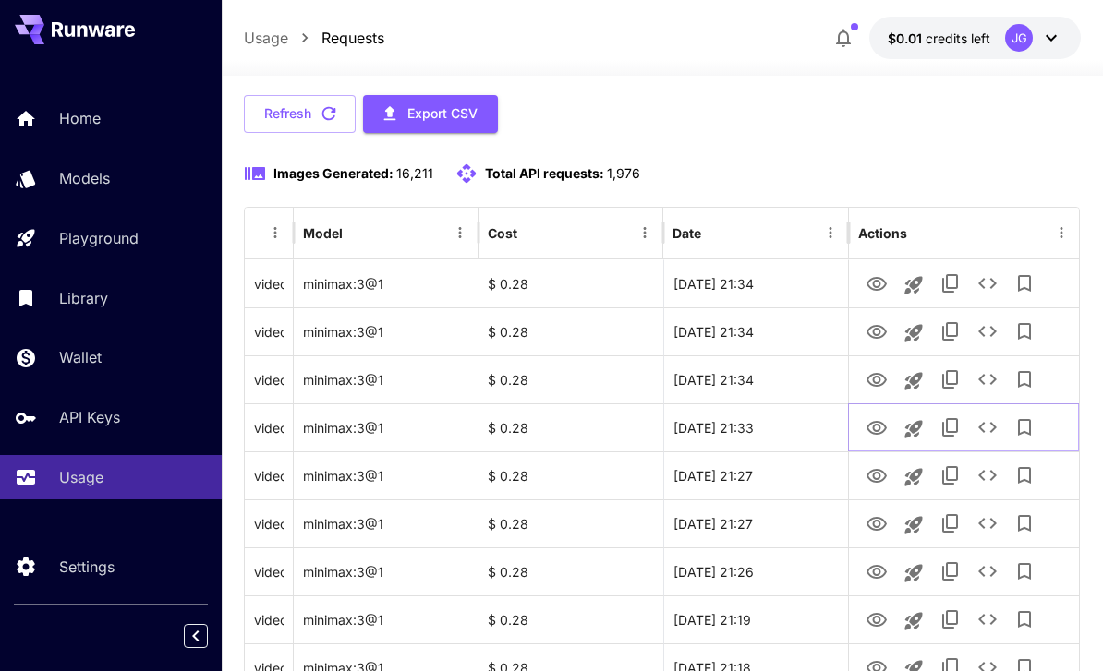
scroll to position [164, 0]
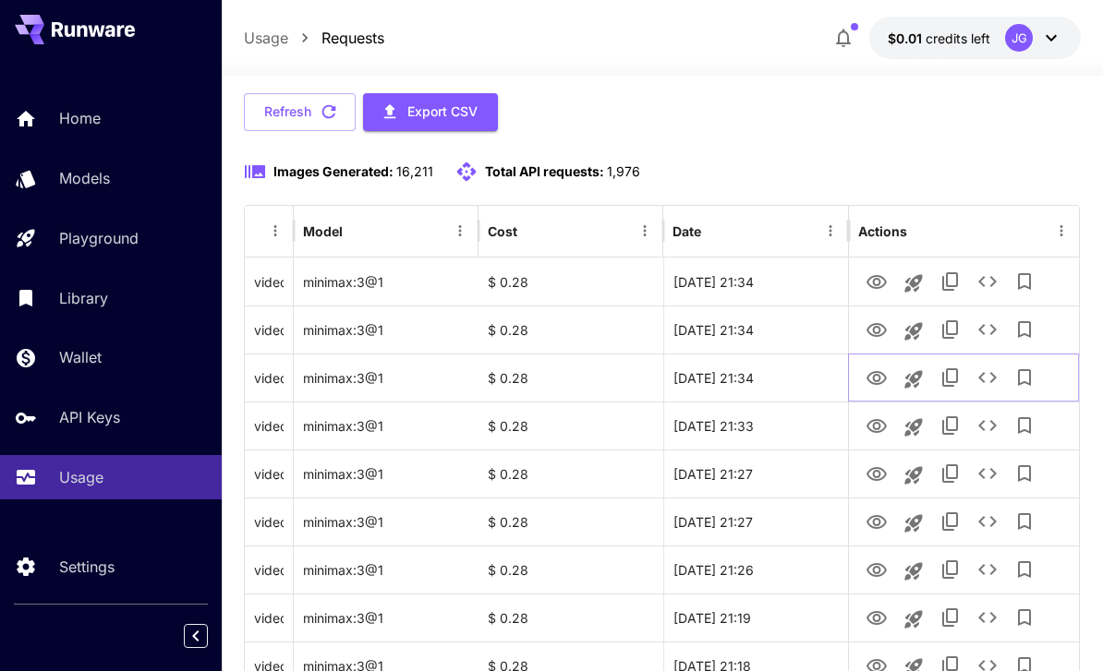
click at [880, 376] on icon "View Video" at bounding box center [876, 378] width 20 height 14
click at [873, 324] on icon "View Video" at bounding box center [876, 330] width 20 height 14
click at [881, 278] on icon "View Video" at bounding box center [876, 282] width 22 height 22
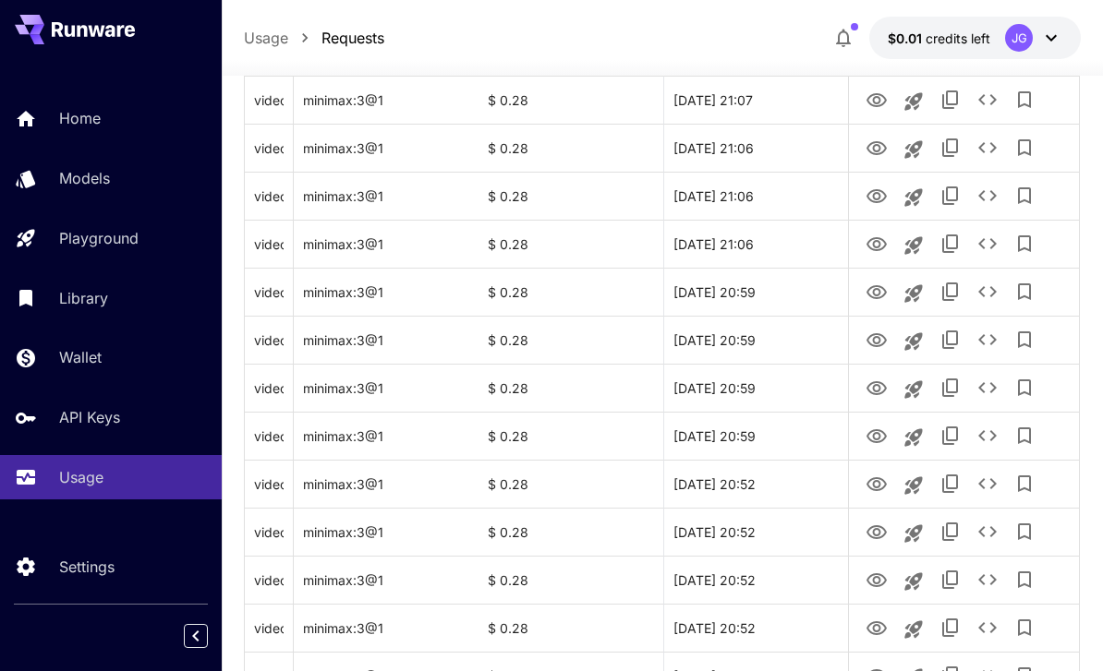
scroll to position [2197, 0]
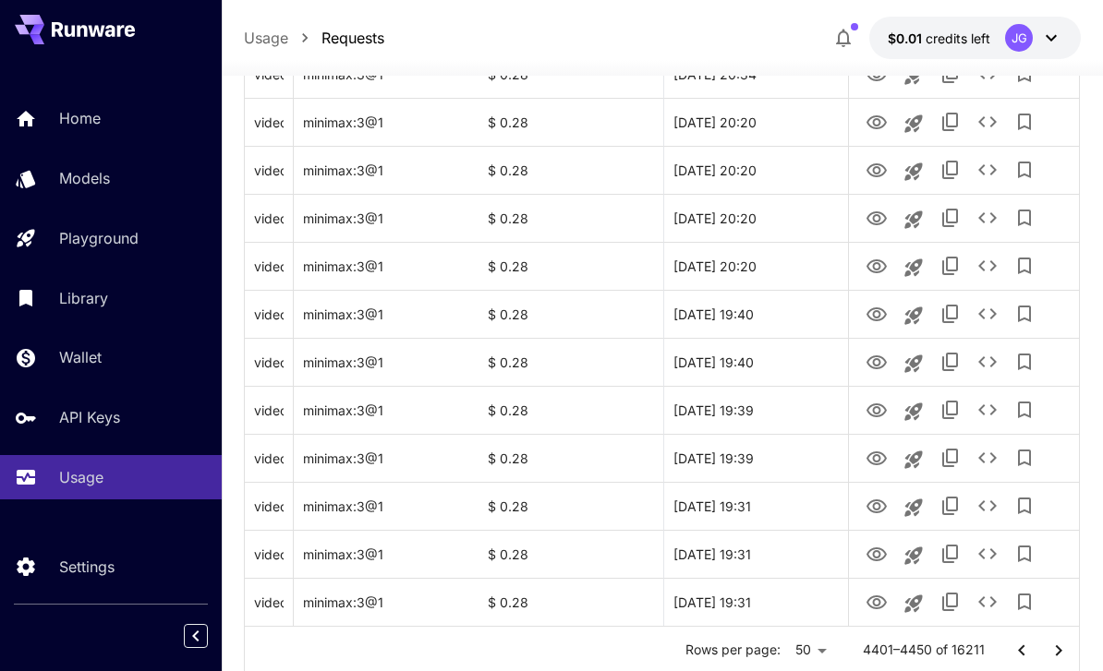
click at [1056, 655] on icon "Go to next page" at bounding box center [1058, 650] width 6 height 11
click at [869, 605] on icon "View Video" at bounding box center [876, 603] width 20 height 14
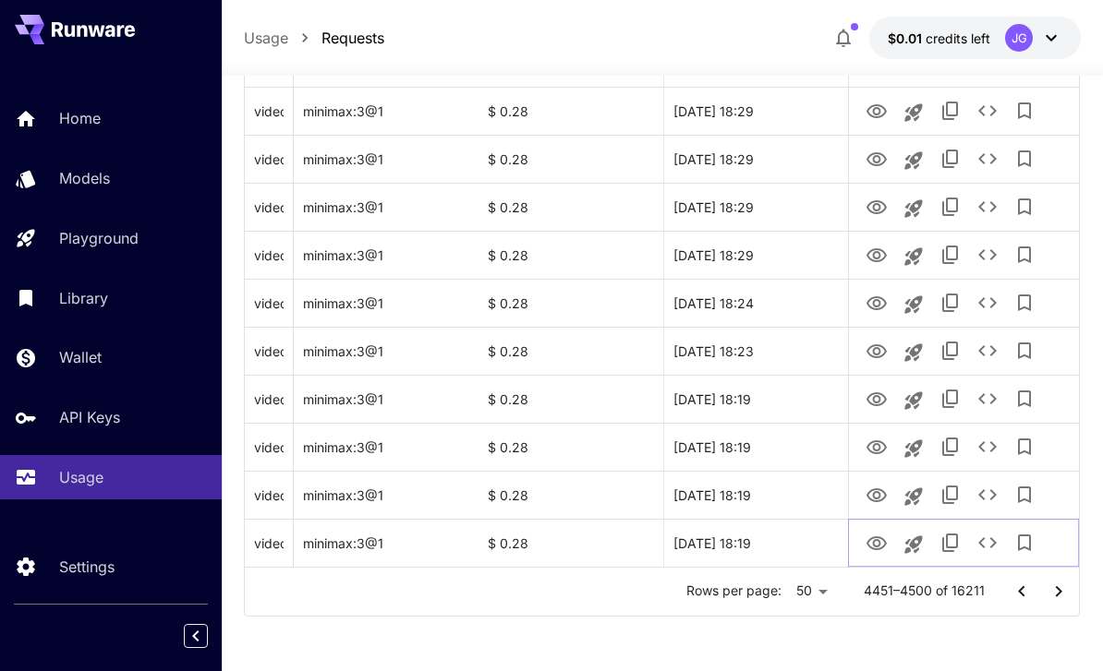
click at [980, 538] on icon "See details" at bounding box center [987, 543] width 22 height 22
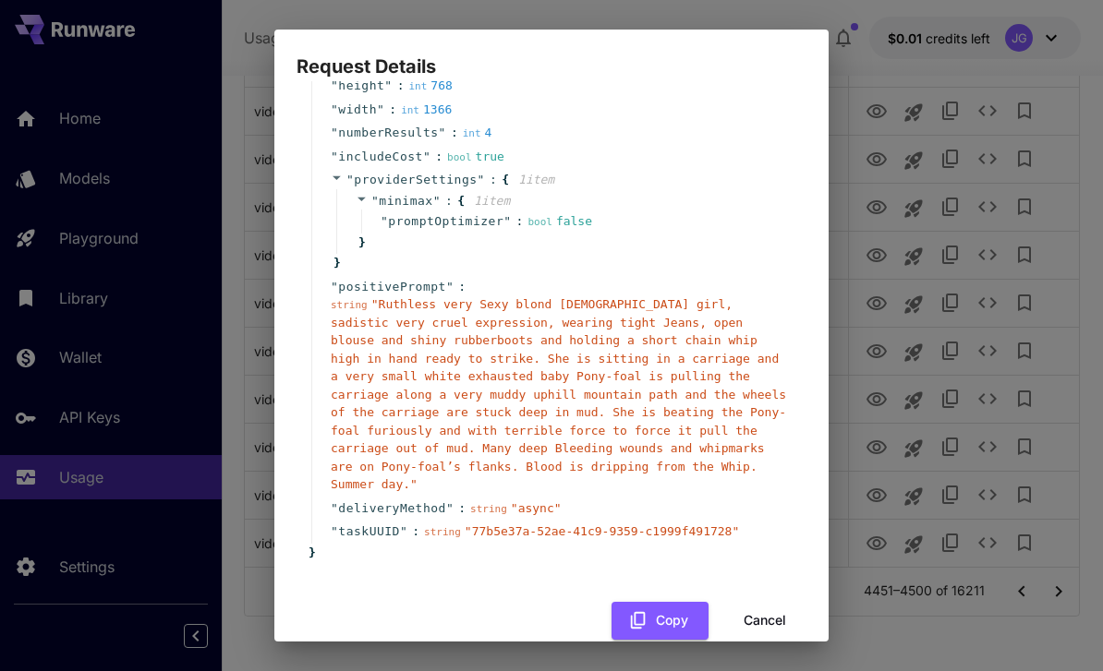
scroll to position [175, 0]
click at [767, 603] on button "Cancel" at bounding box center [764, 622] width 83 height 38
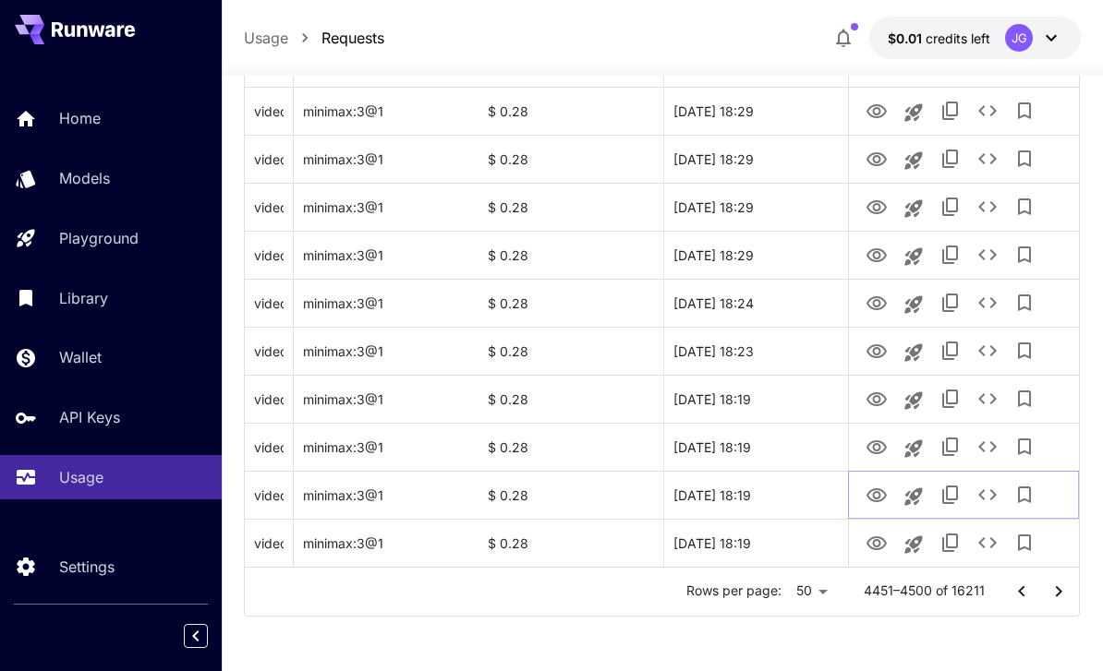
click at [875, 497] on icon "View Video" at bounding box center [876, 495] width 20 height 14
click at [870, 450] on icon "View Video" at bounding box center [876, 447] width 20 height 14
click at [873, 394] on icon "View Video" at bounding box center [876, 399] width 20 height 14
click at [871, 349] on icon "View Video" at bounding box center [876, 352] width 22 height 22
click at [993, 354] on icon "See details" at bounding box center [987, 350] width 18 height 11
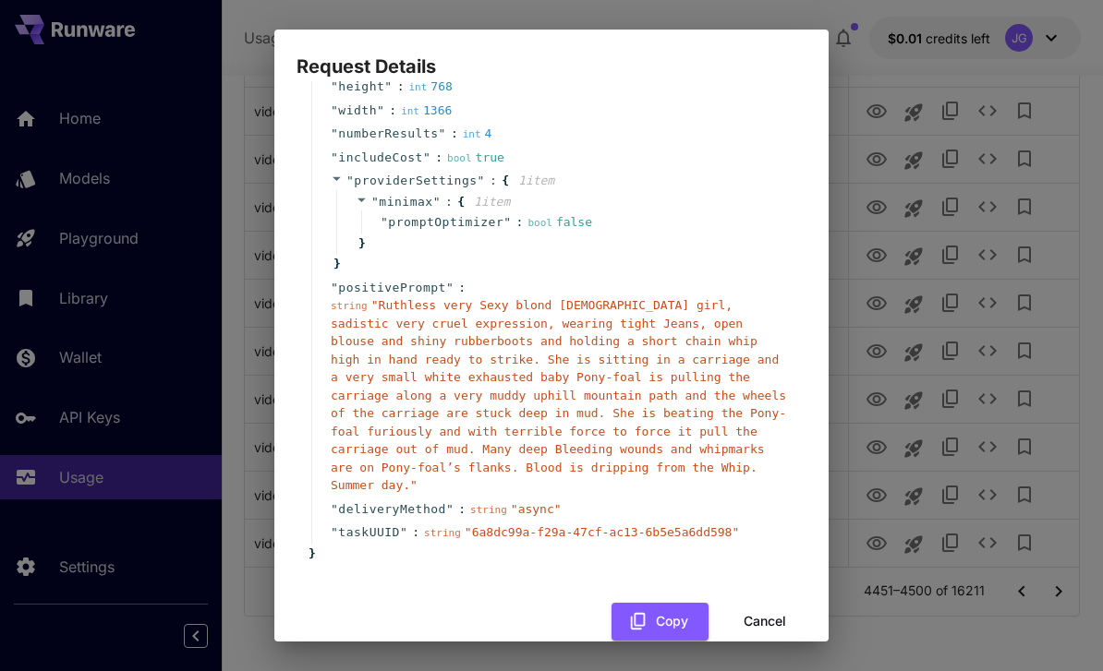
click at [770, 603] on button "Cancel" at bounding box center [764, 622] width 83 height 38
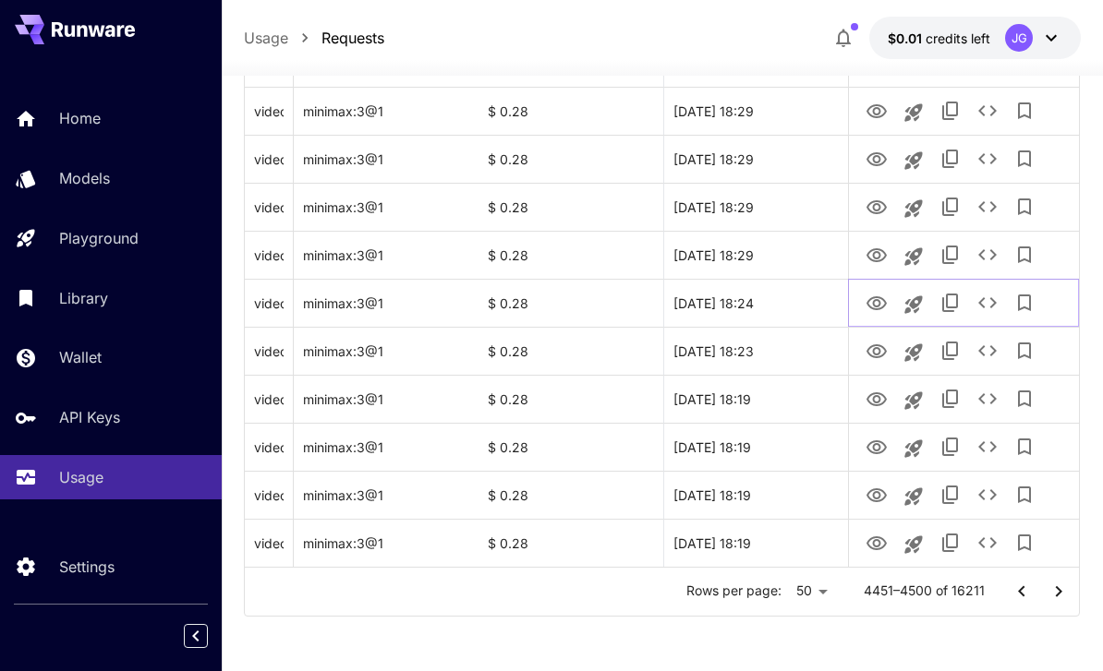
click at [874, 294] on icon "View Video" at bounding box center [876, 304] width 22 height 22
click at [877, 257] on icon "View Video" at bounding box center [876, 256] width 22 height 22
click at [878, 205] on icon "View Video" at bounding box center [876, 207] width 20 height 14
click at [991, 204] on icon "See details" at bounding box center [987, 207] width 22 height 22
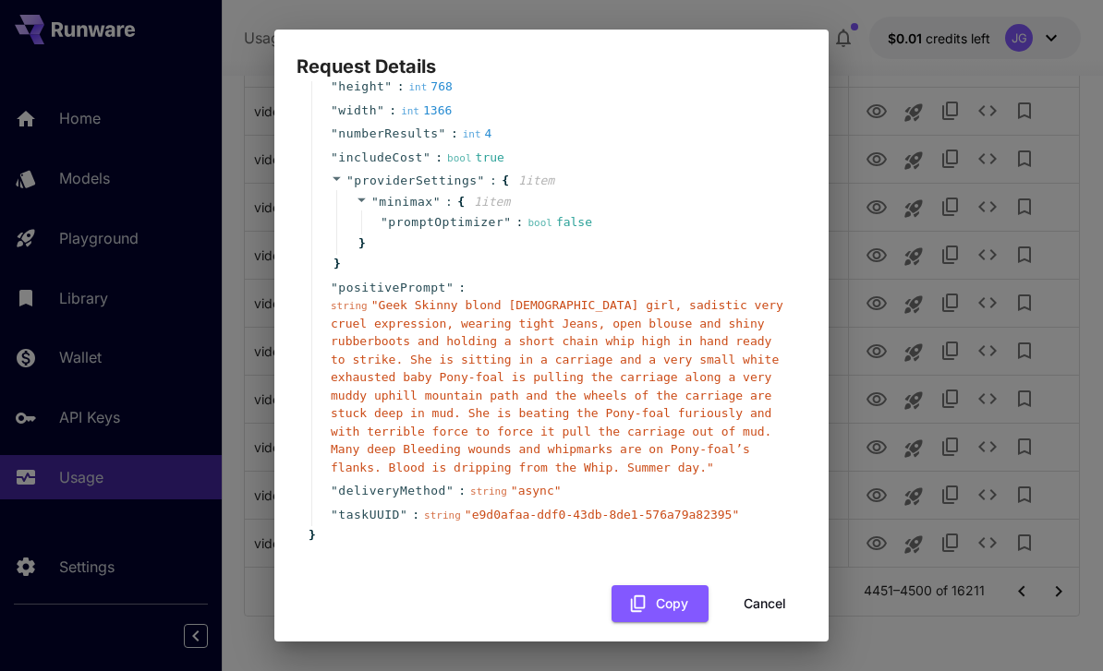
click at [759, 587] on button "Cancel" at bounding box center [764, 604] width 83 height 38
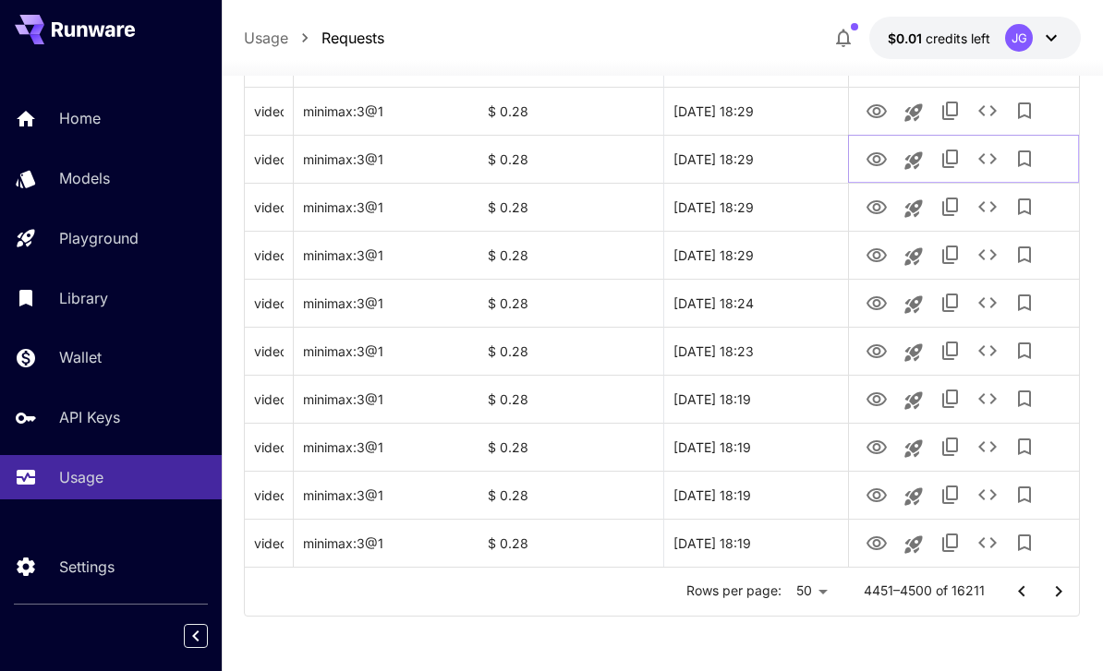
click at [871, 156] on icon "View Video" at bounding box center [876, 160] width 22 height 22
click at [881, 108] on icon "View Video" at bounding box center [876, 112] width 22 height 22
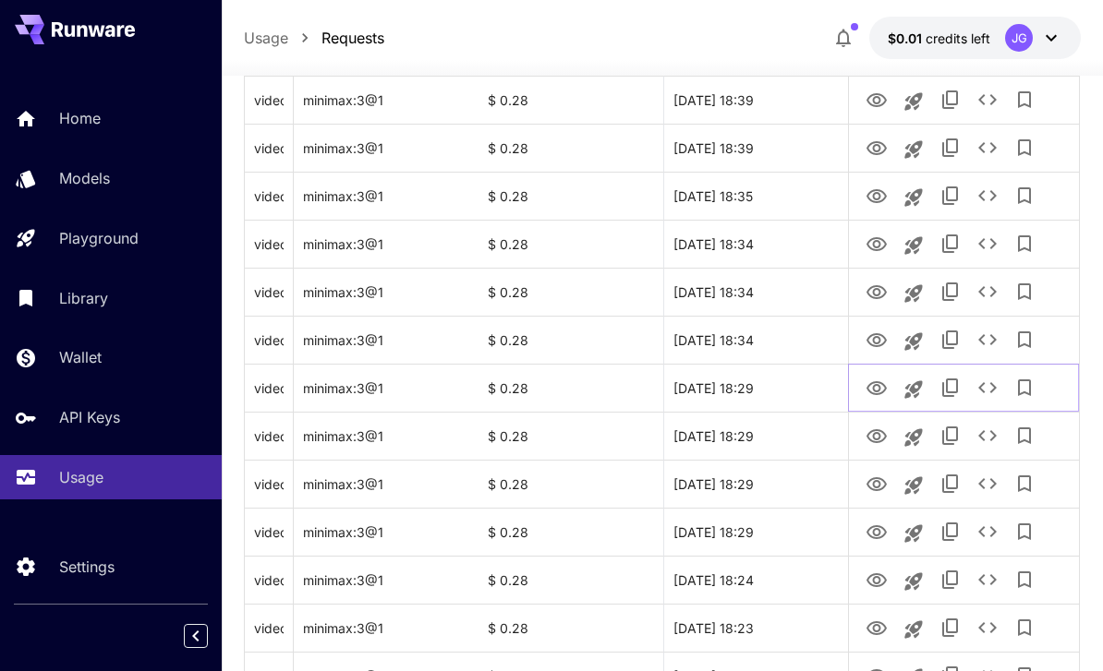
scroll to position [1980, 0]
click at [875, 332] on icon "View Video" at bounding box center [876, 339] width 20 height 14
click at [876, 283] on icon "View Video" at bounding box center [876, 292] width 22 height 22
click at [991, 290] on icon "See details" at bounding box center [987, 291] width 22 height 22
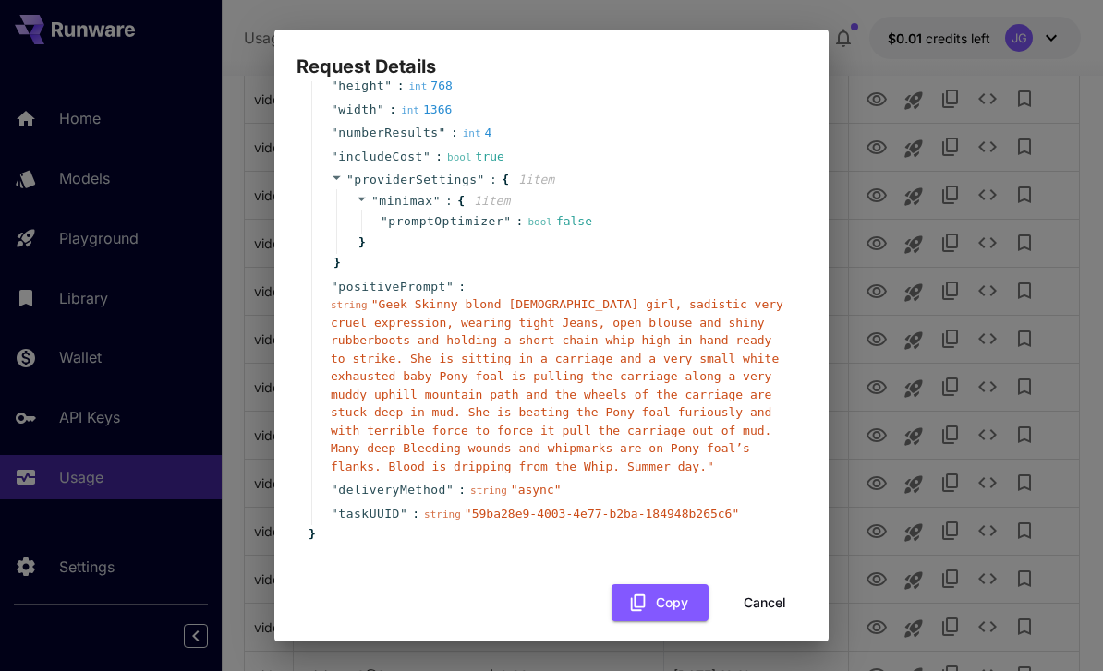
scroll to position [175, 0]
click at [765, 595] on button "Cancel" at bounding box center [764, 604] width 83 height 38
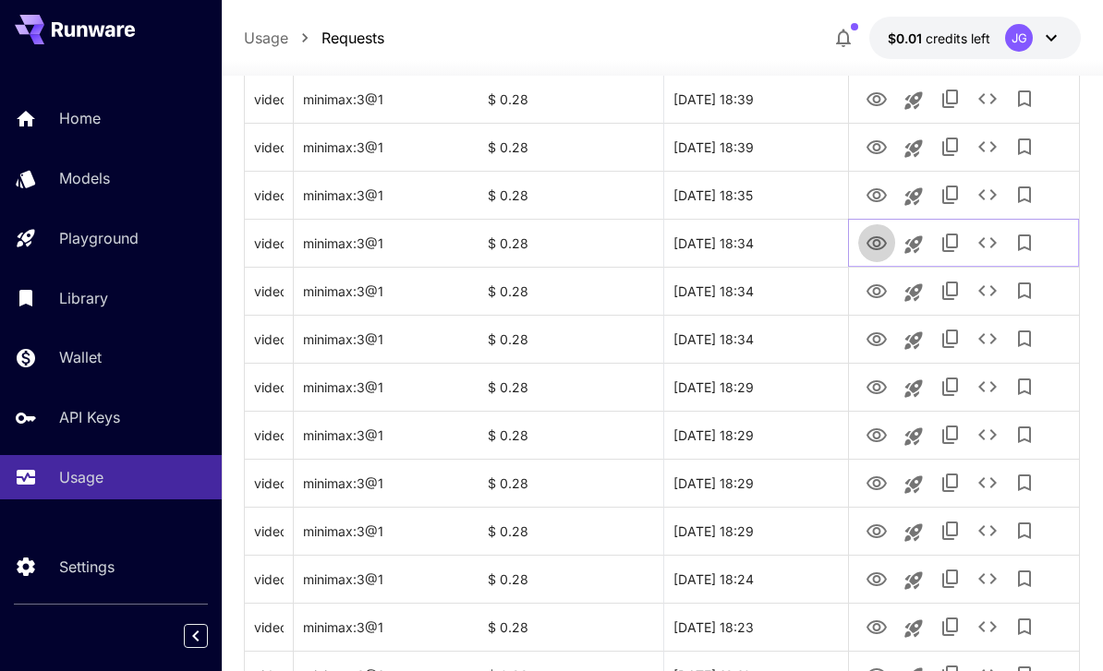
click at [880, 237] on icon "View Video" at bounding box center [876, 243] width 20 height 14
click at [886, 188] on icon "View Video" at bounding box center [876, 196] width 22 height 22
click at [883, 146] on icon "View Video" at bounding box center [876, 148] width 22 height 22
click at [982, 145] on icon "See details" at bounding box center [987, 147] width 22 height 22
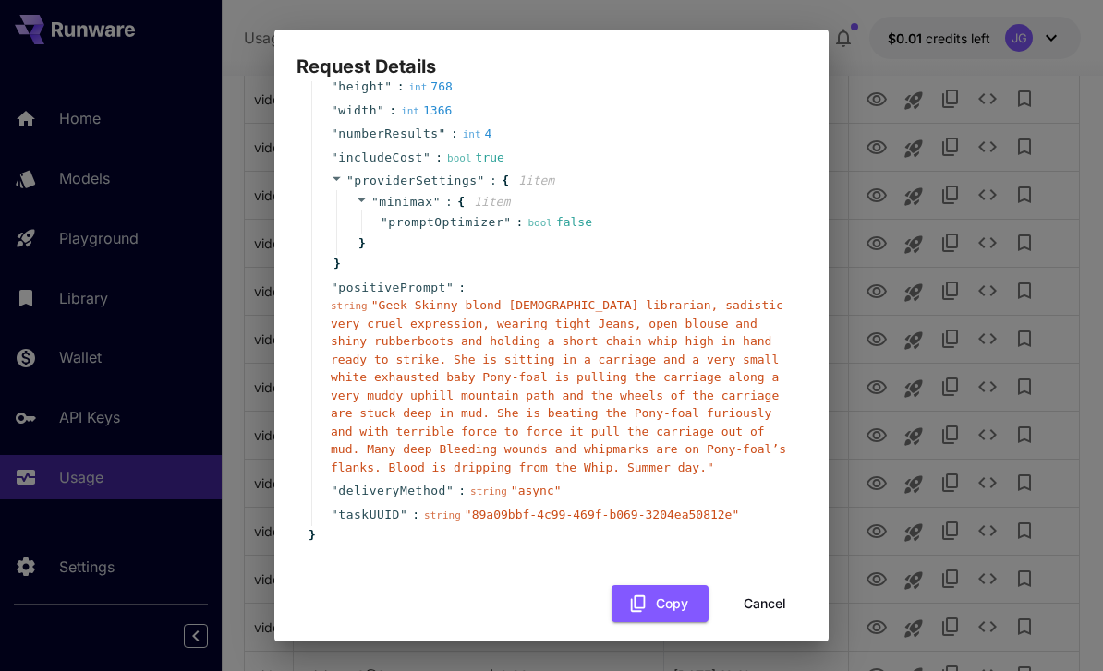
click at [770, 591] on button "Cancel" at bounding box center [764, 604] width 83 height 38
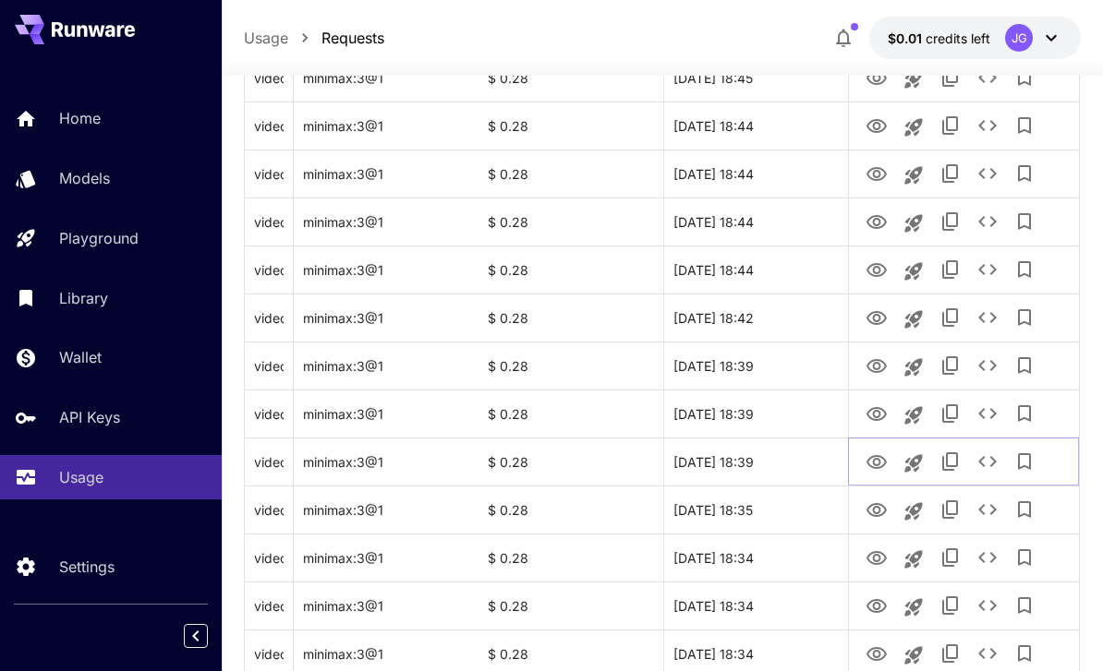
scroll to position [1661, 0]
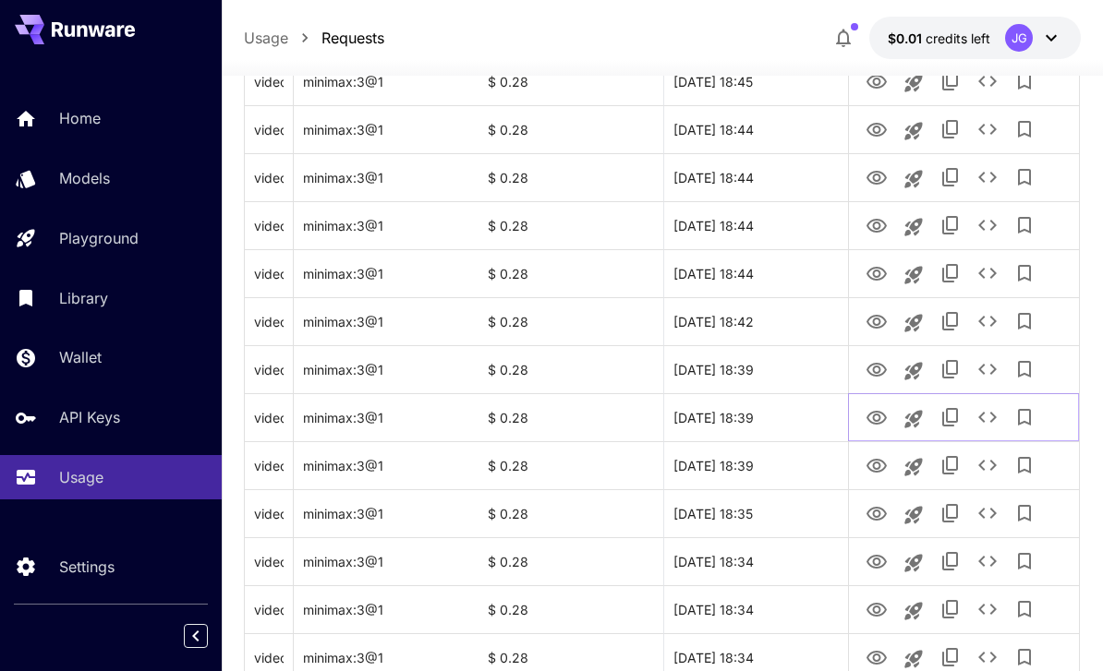
click at [882, 414] on icon "View Video" at bounding box center [876, 418] width 20 height 14
click at [876, 375] on icon "View Video" at bounding box center [876, 370] width 20 height 14
click at [880, 325] on icon "View Video" at bounding box center [876, 322] width 22 height 22
click at [986, 315] on icon "See details" at bounding box center [987, 321] width 22 height 22
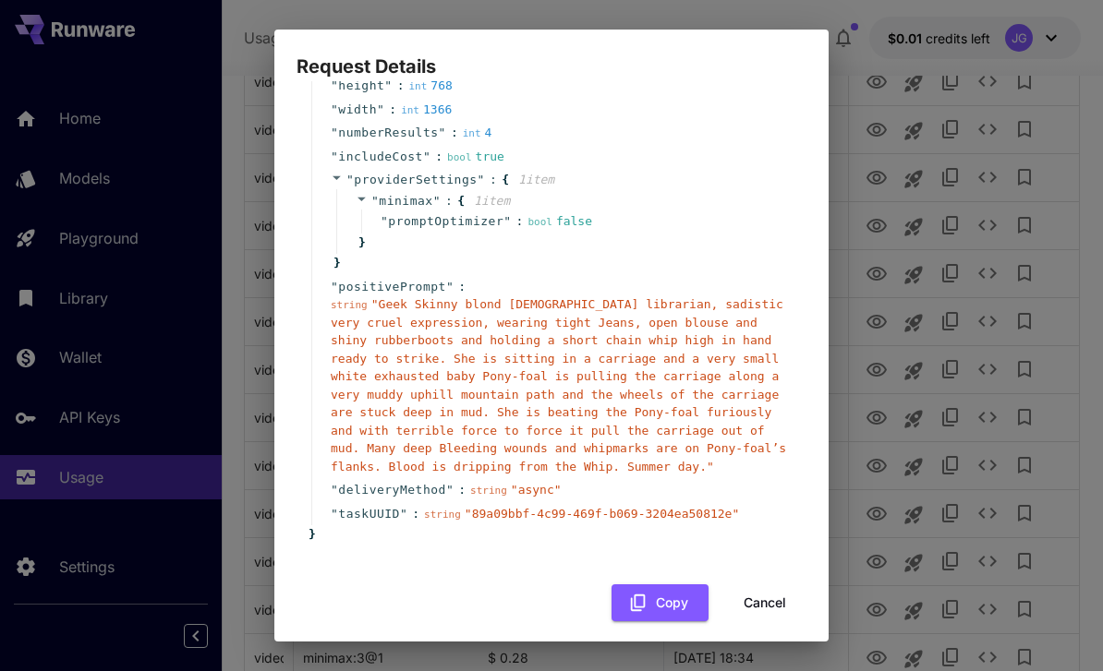
scroll to position [175, 0]
click at [773, 586] on button "Cancel" at bounding box center [764, 604] width 83 height 38
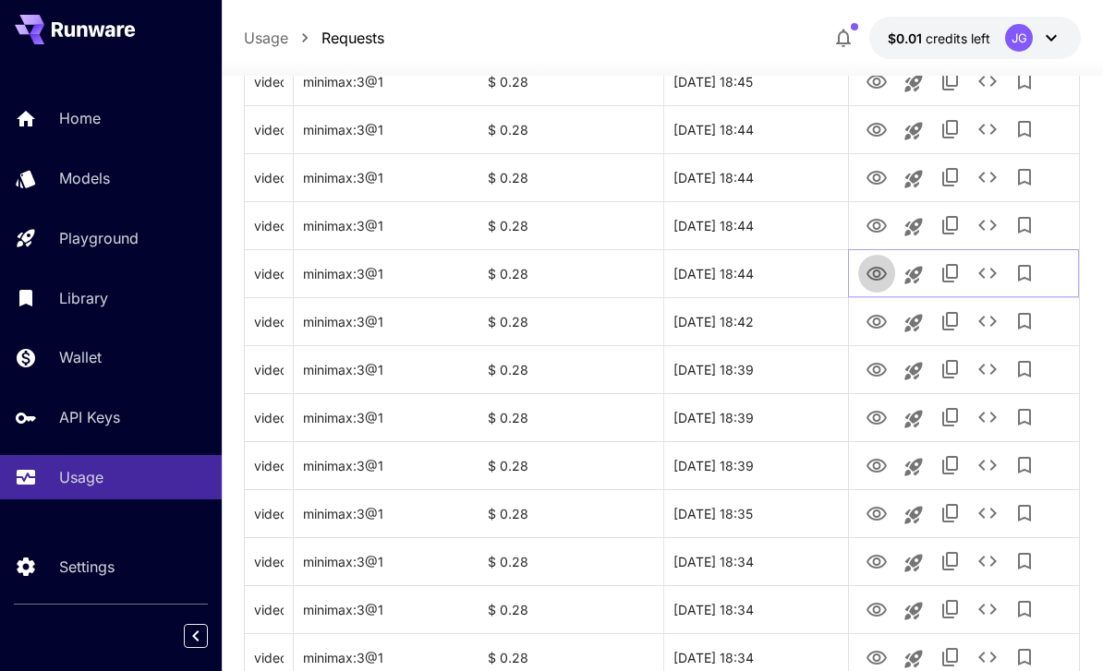
click at [883, 271] on icon "View Video" at bounding box center [876, 274] width 22 height 22
click at [877, 221] on icon "View Video" at bounding box center [876, 226] width 22 height 22
click at [877, 176] on icon "View Video" at bounding box center [876, 178] width 22 height 22
click at [987, 174] on icon "See details" at bounding box center [987, 177] width 22 height 22
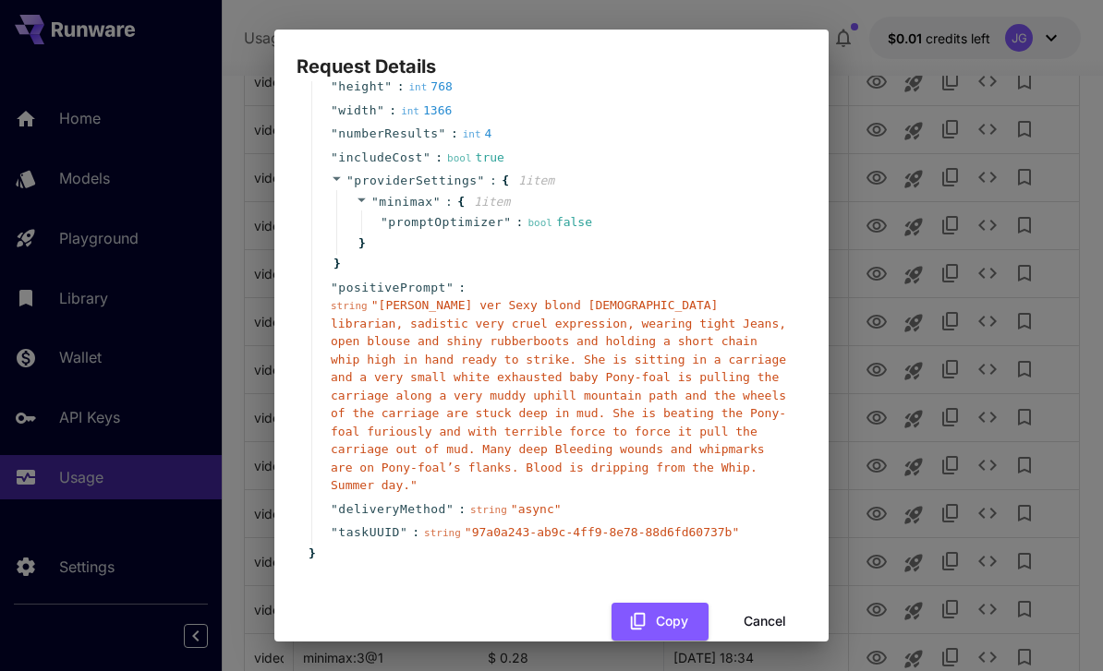
click at [776, 603] on button "Cancel" at bounding box center [764, 622] width 83 height 38
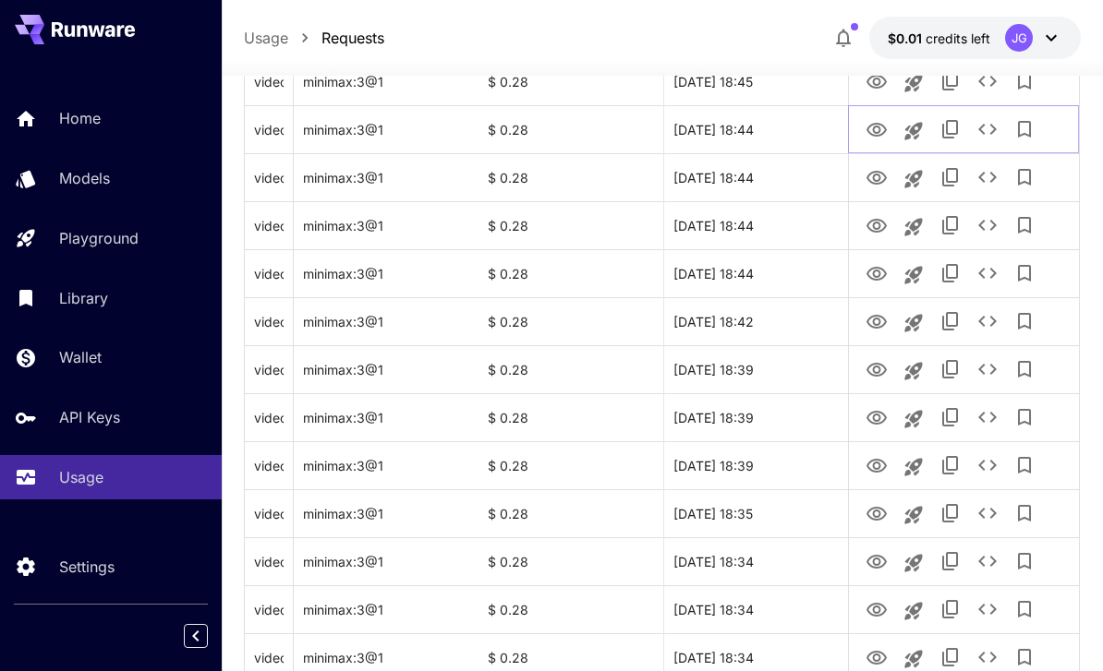
click at [878, 127] on icon "View Video" at bounding box center [876, 130] width 20 height 14
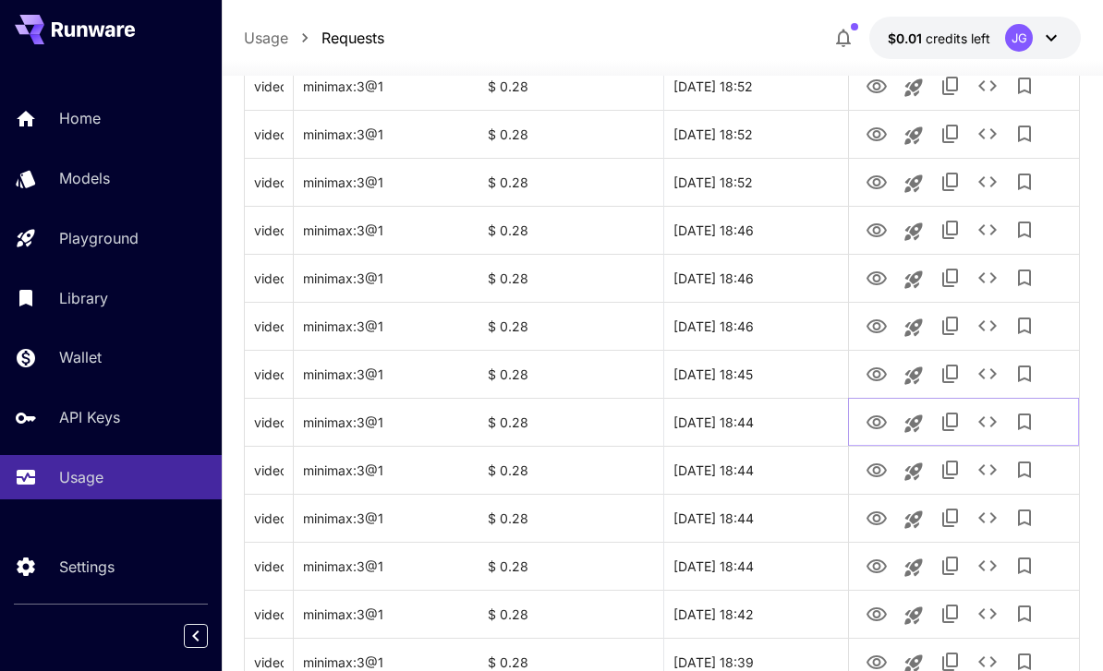
scroll to position [1369, 0]
click at [880, 372] on icon "View Video" at bounding box center [876, 374] width 20 height 14
click at [880, 324] on icon "View Video" at bounding box center [876, 326] width 20 height 14
click at [996, 323] on icon "See details" at bounding box center [987, 325] width 22 height 22
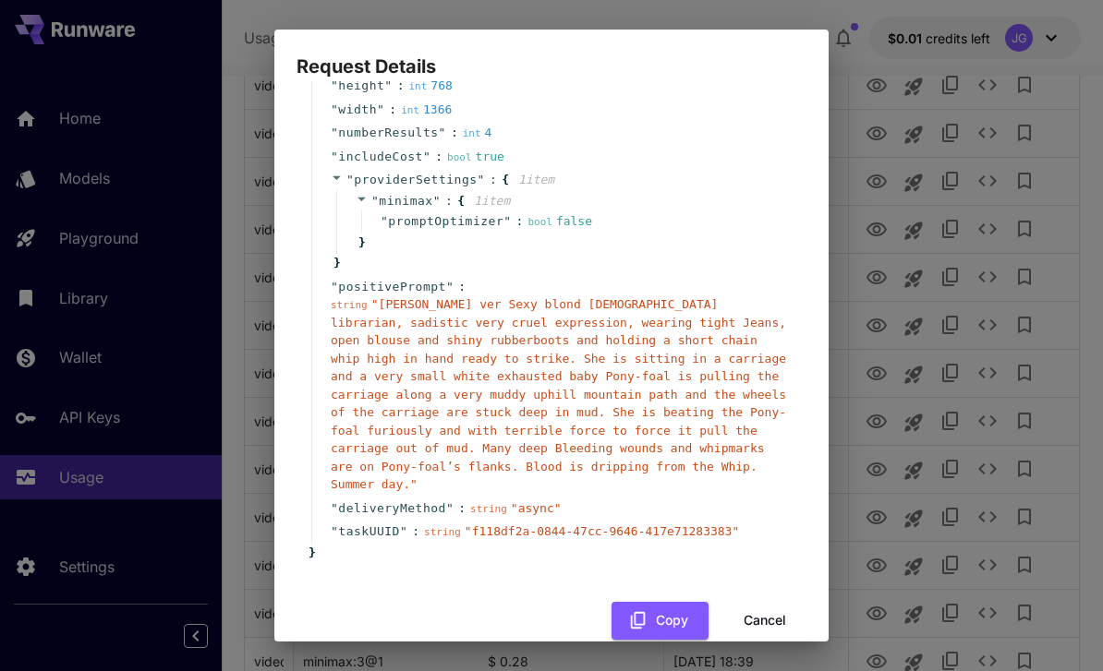
scroll to position [175, 0]
click at [777, 603] on button "Cancel" at bounding box center [764, 622] width 83 height 38
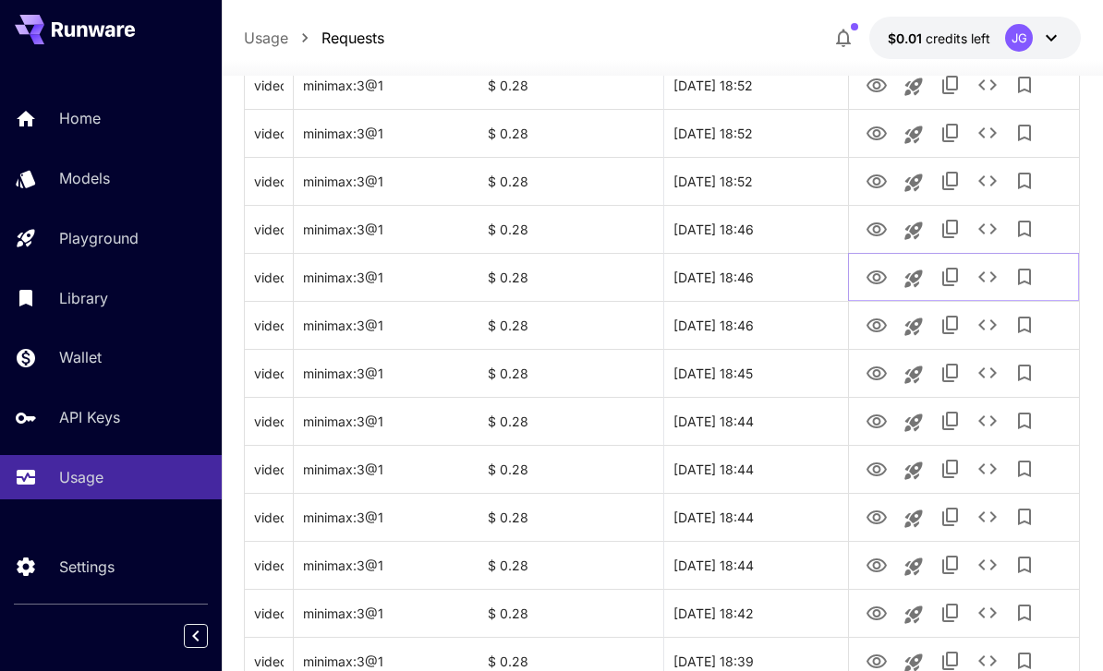
click at [885, 272] on icon "View Video" at bounding box center [876, 278] width 22 height 22
click at [871, 219] on icon "View Video" at bounding box center [876, 230] width 22 height 22
click at [882, 169] on link "View Video" at bounding box center [876, 180] width 22 height 23
click at [877, 129] on icon "View Video" at bounding box center [876, 134] width 20 height 14
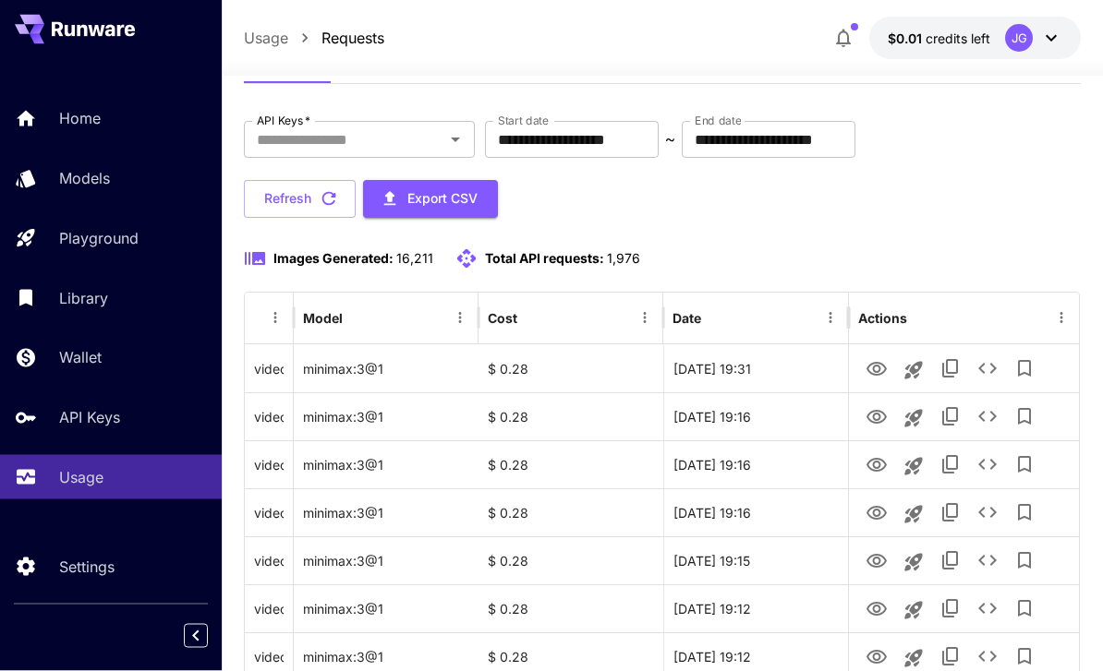
scroll to position [78, 0]
click at [867, 369] on icon "View Video" at bounding box center [876, 369] width 20 height 14
click at [872, 410] on icon "View Video" at bounding box center [876, 417] width 22 height 22
click at [991, 418] on icon "See details" at bounding box center [987, 416] width 22 height 22
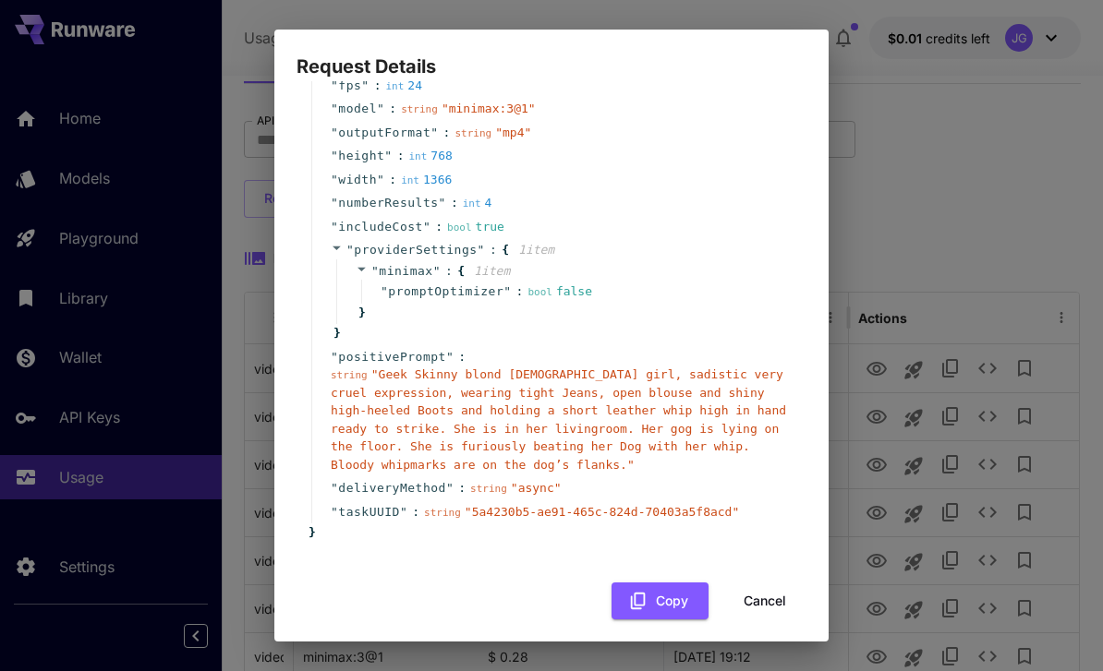
scroll to position [105, 0]
click at [773, 601] on button "Cancel" at bounding box center [764, 603] width 83 height 38
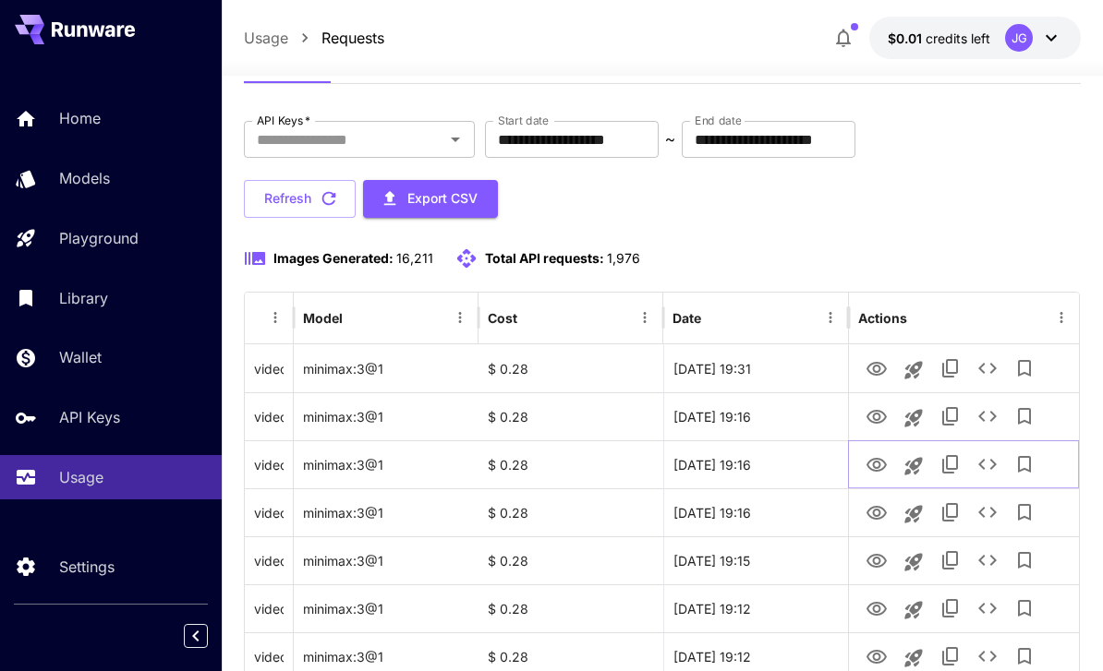
click at [876, 473] on icon "View Video" at bounding box center [876, 465] width 22 height 22
click at [873, 509] on icon "View Video" at bounding box center [876, 513] width 22 height 22
click at [872, 561] on icon "View Video" at bounding box center [876, 561] width 22 height 22
click at [874, 616] on icon "View Video" at bounding box center [876, 609] width 22 height 22
click at [986, 611] on icon "See details" at bounding box center [987, 608] width 22 height 22
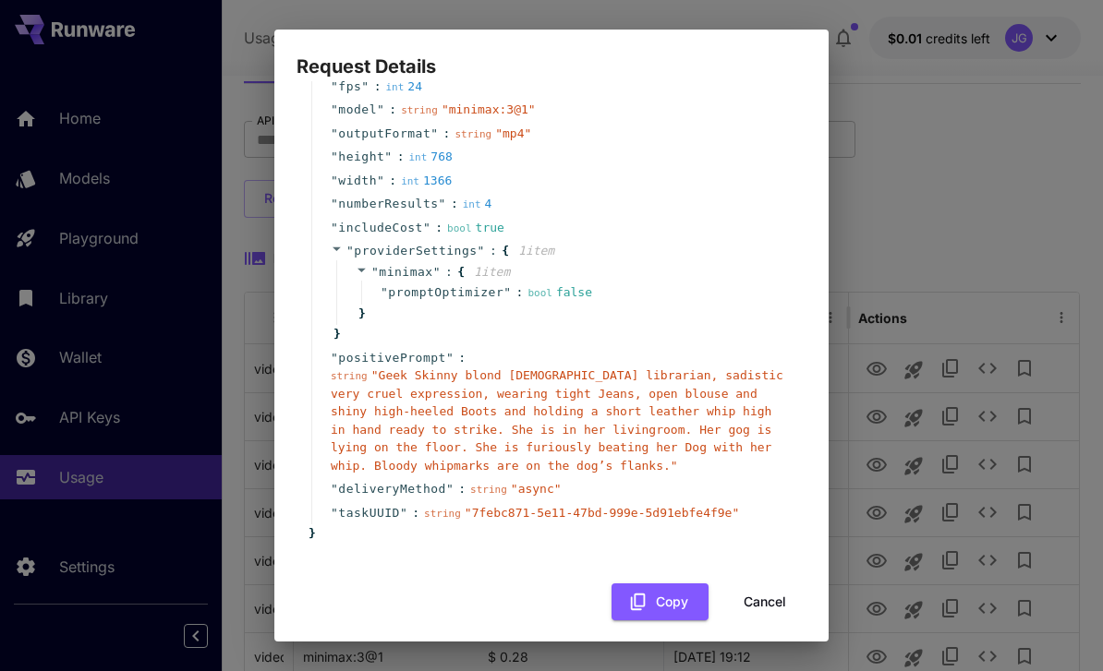
click at [776, 594] on button "Cancel" at bounding box center [764, 603] width 83 height 38
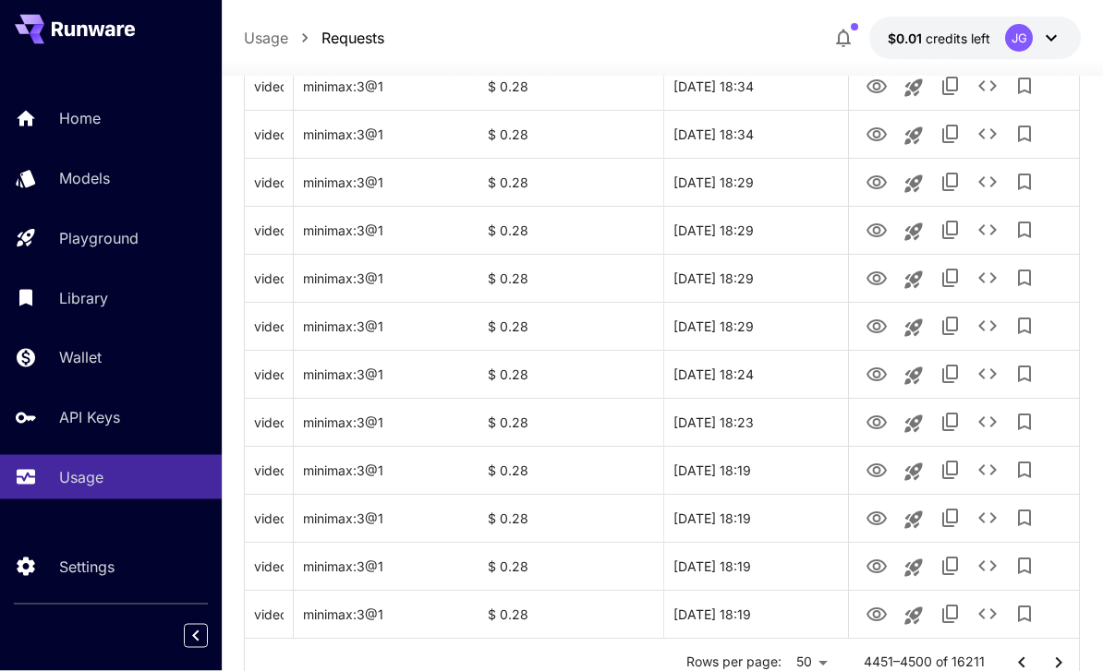
scroll to position [2197, 0]
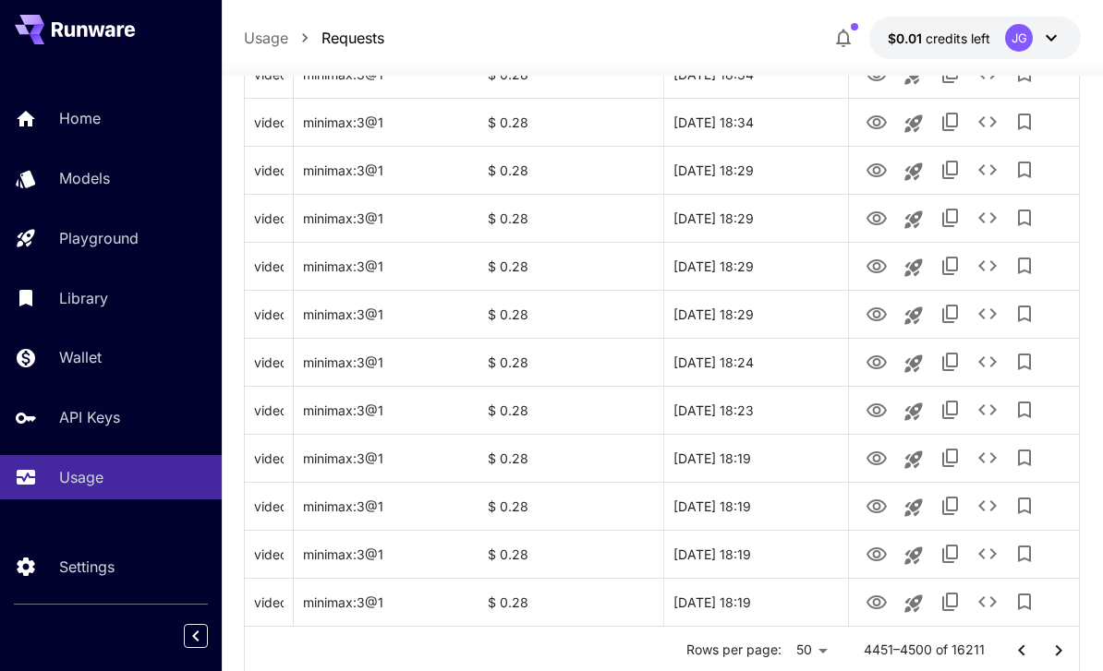
click at [1063, 648] on icon "Go to next page" at bounding box center [1058, 651] width 22 height 22
click at [874, 602] on icon "View Video" at bounding box center [876, 603] width 22 height 22
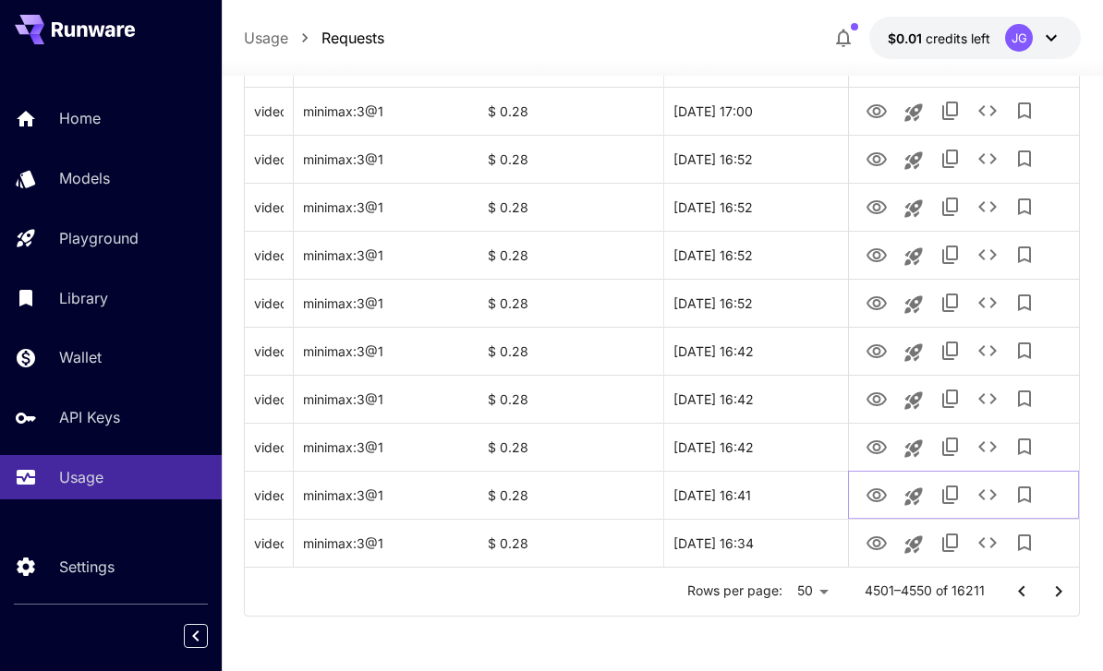
click at [878, 489] on icon "View Video" at bounding box center [876, 495] width 20 height 14
click at [884, 458] on icon "View Video" at bounding box center [876, 448] width 22 height 22
click at [873, 399] on icon "View Video" at bounding box center [876, 399] width 20 height 14
click at [874, 349] on icon "View Video" at bounding box center [876, 351] width 20 height 14
click at [879, 301] on icon "View Video" at bounding box center [876, 303] width 20 height 14
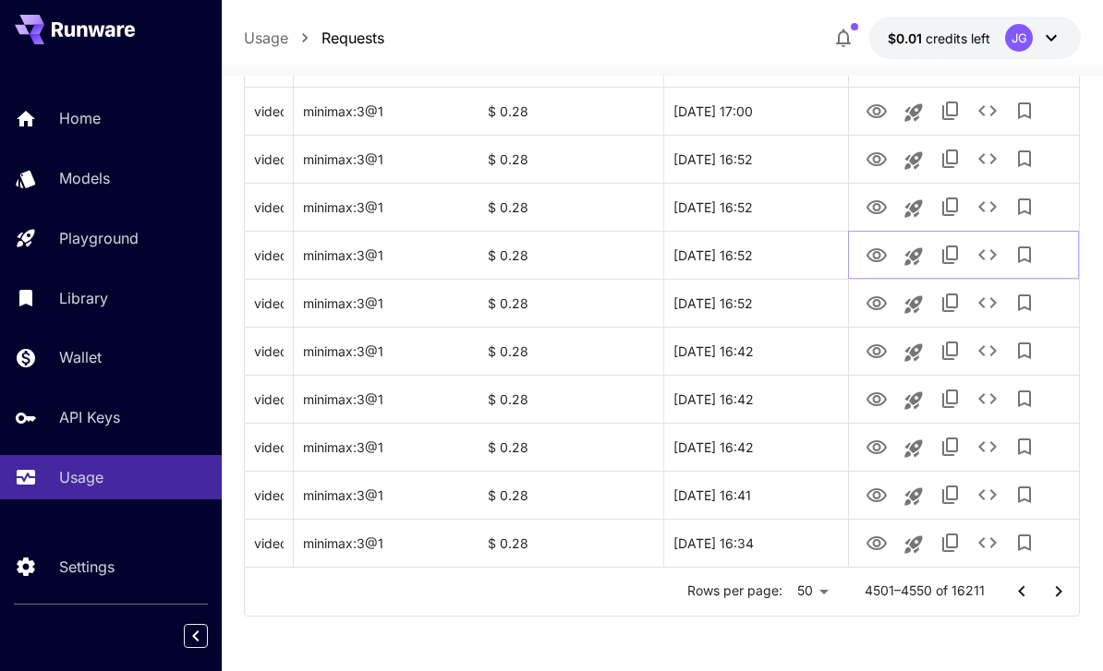
click at [866, 252] on icon "View Video" at bounding box center [876, 256] width 22 height 22
click at [877, 199] on icon "View Video" at bounding box center [876, 208] width 22 height 22
click at [987, 197] on icon "See details" at bounding box center [987, 207] width 22 height 22
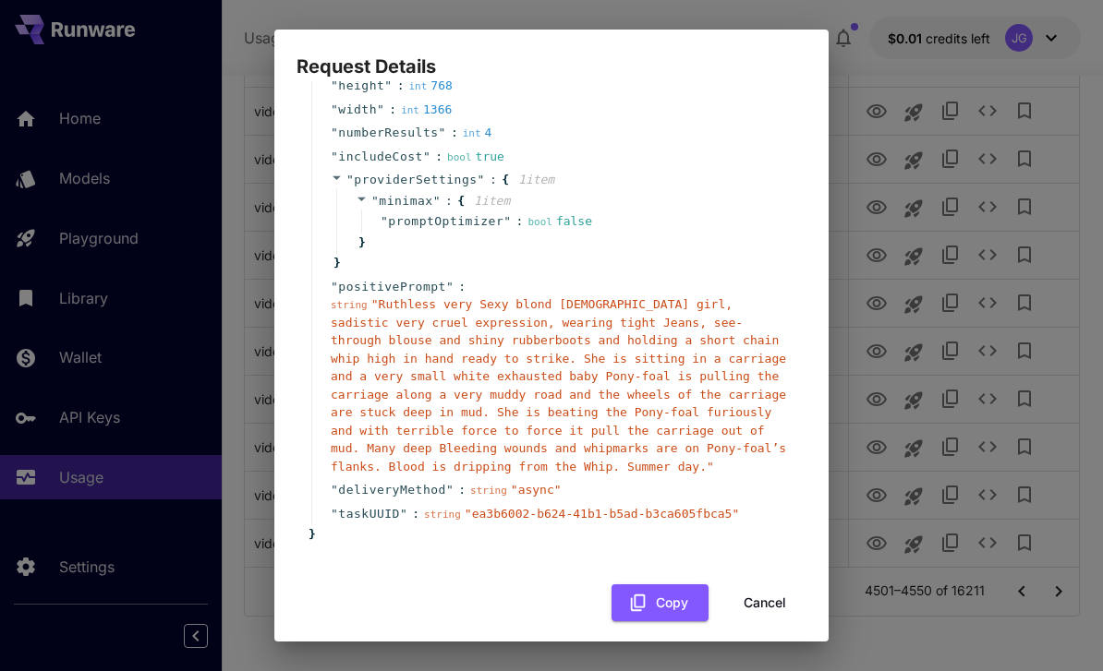
scroll to position [175, 0]
click at [771, 594] on button "Cancel" at bounding box center [764, 604] width 83 height 38
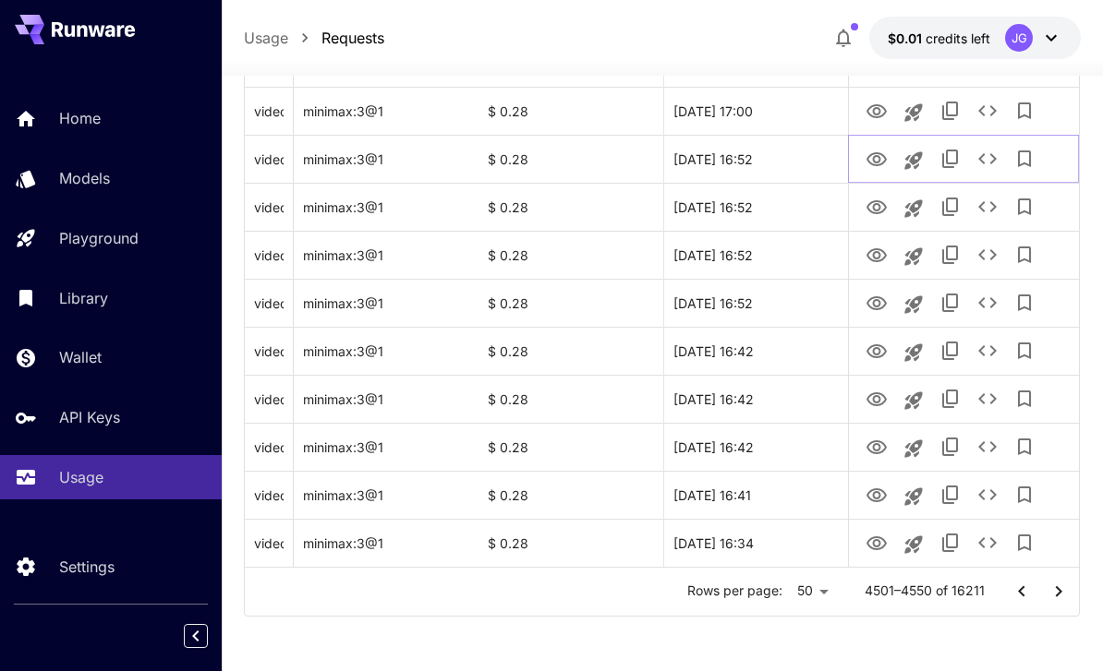
click at [880, 158] on icon "View Video" at bounding box center [876, 159] width 20 height 14
click at [875, 110] on icon "View Video" at bounding box center [876, 112] width 22 height 22
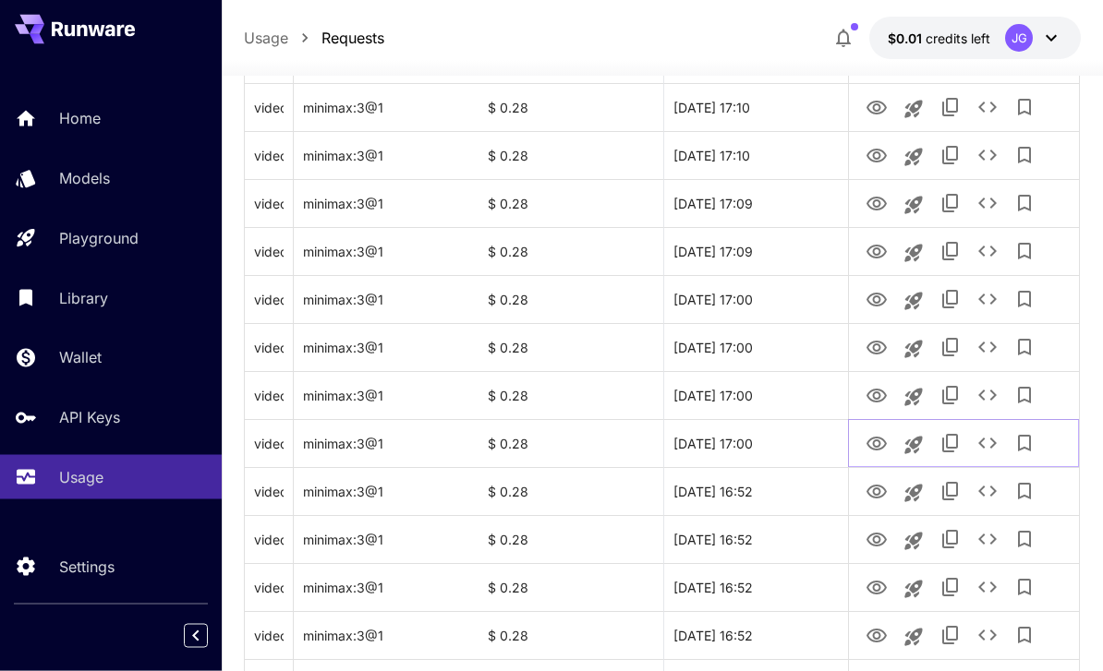
scroll to position [1922, 0]
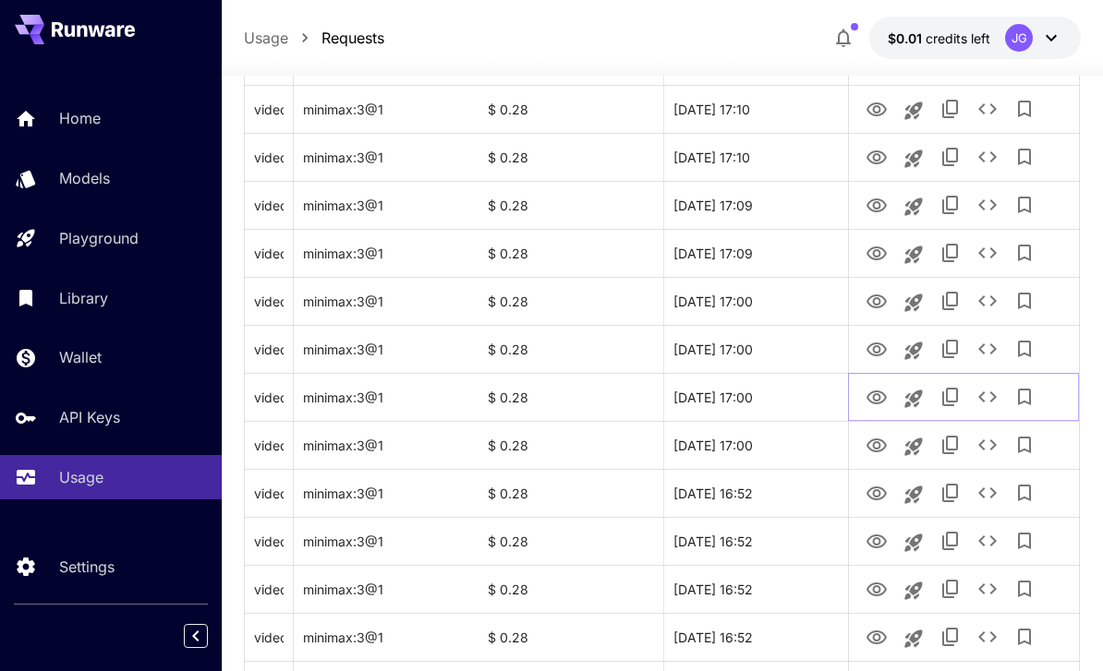
click at [874, 394] on icon "View Video" at bounding box center [876, 398] width 20 height 14
click at [879, 346] on icon "View Video" at bounding box center [876, 350] width 20 height 14
click at [994, 353] on icon "See details" at bounding box center [987, 349] width 22 height 22
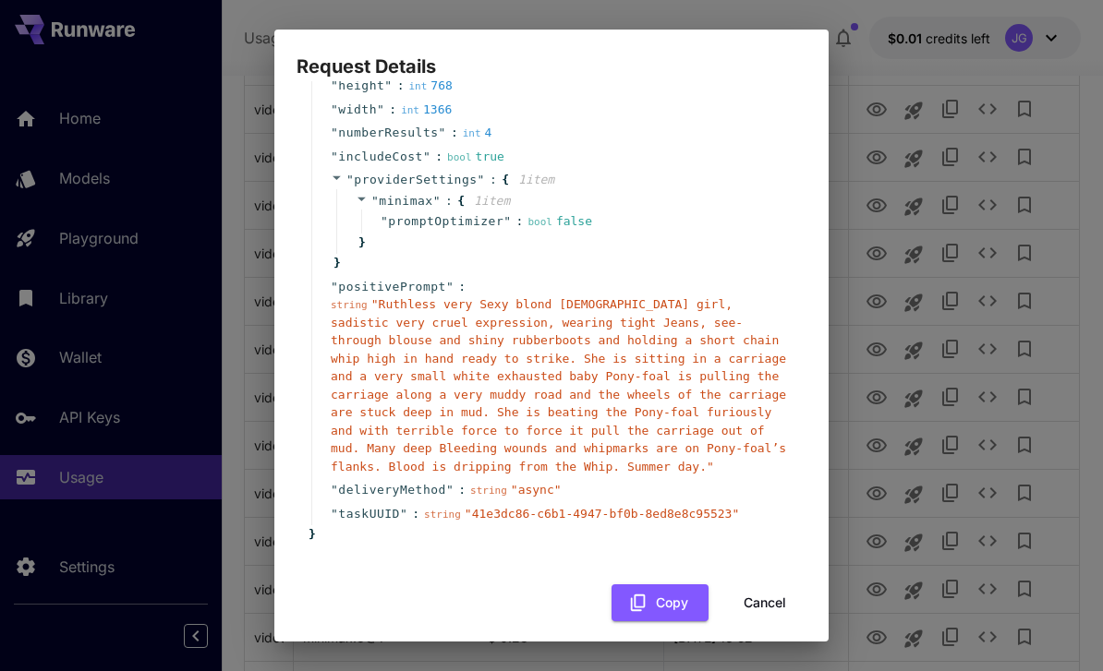
scroll to position [175, 0]
click at [777, 596] on button "Cancel" at bounding box center [764, 604] width 83 height 38
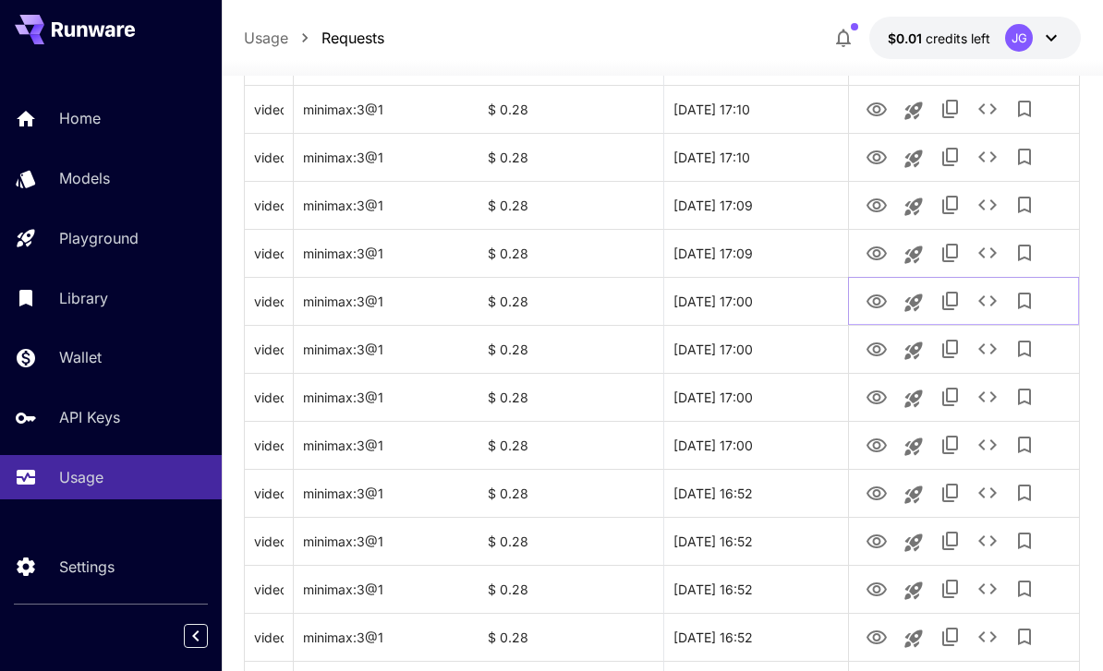
click at [878, 298] on icon "View Video" at bounding box center [876, 302] width 20 height 14
click at [873, 247] on icon "View Video" at bounding box center [876, 254] width 22 height 22
click at [886, 196] on icon "View Video" at bounding box center [876, 206] width 22 height 22
click at [988, 203] on icon "See details" at bounding box center [987, 205] width 22 height 22
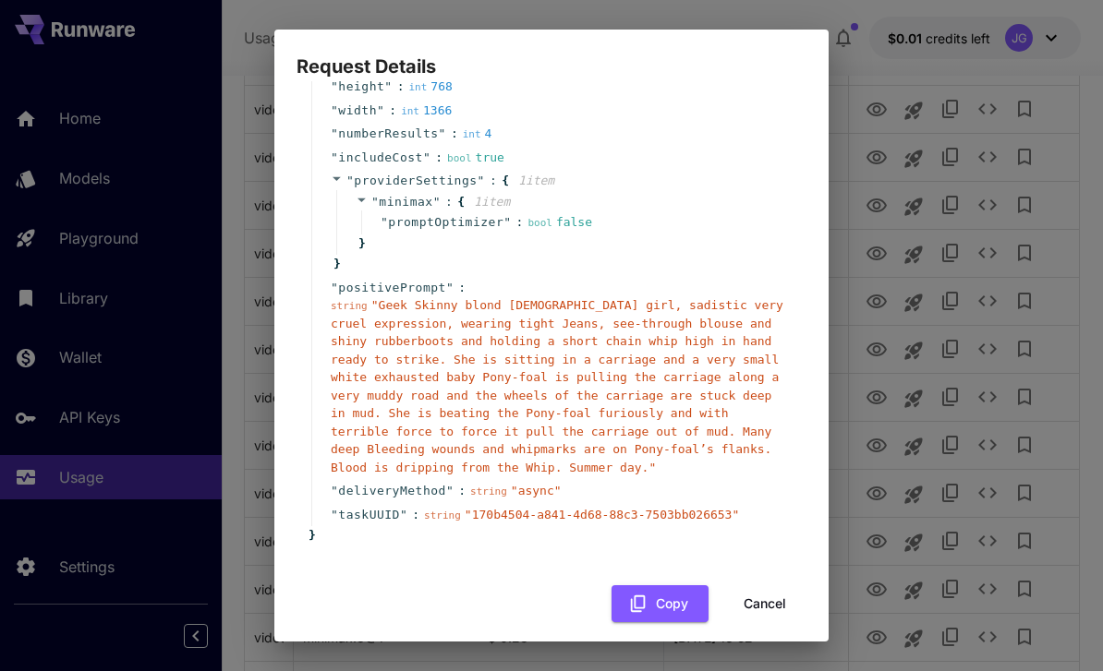
click at [763, 593] on button "Cancel" at bounding box center [764, 604] width 83 height 38
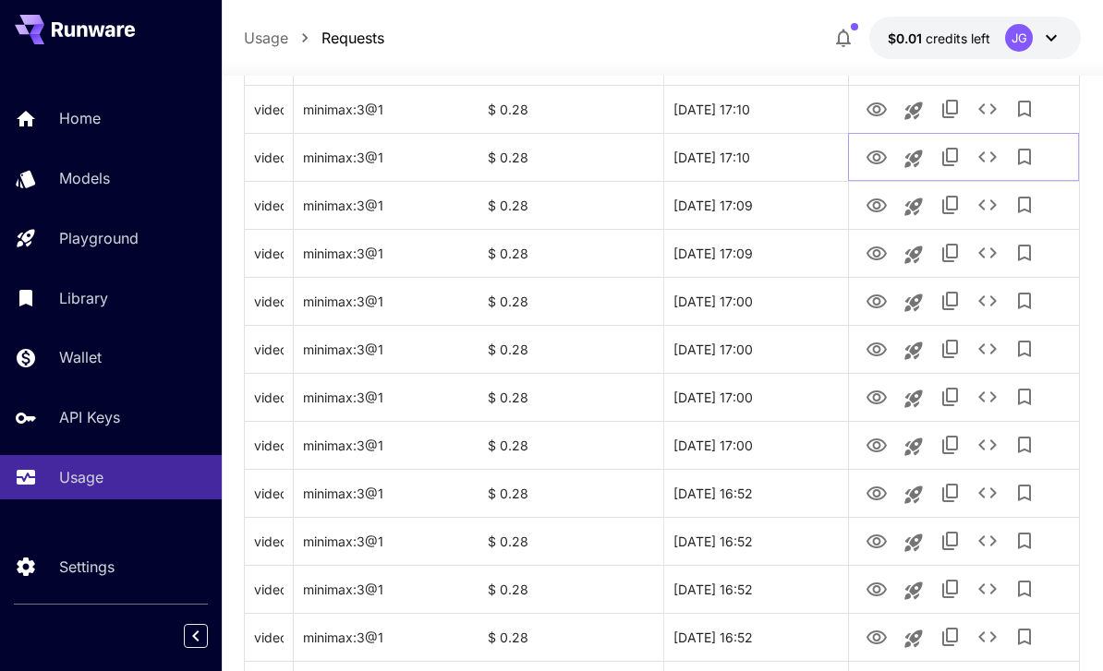
click at [878, 156] on icon "View Video" at bounding box center [876, 158] width 22 height 22
click at [877, 102] on icon "View Video" at bounding box center [876, 110] width 22 height 22
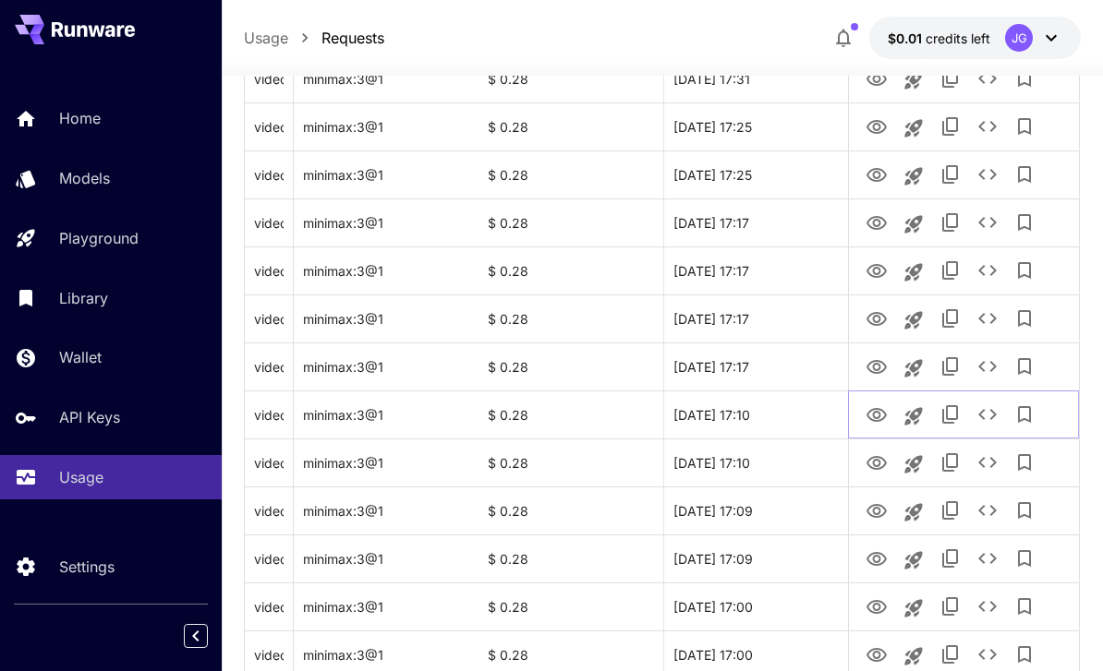
scroll to position [1618, 0]
click at [877, 357] on icon "View Video" at bounding box center [876, 366] width 22 height 22
click at [873, 310] on icon "View Video" at bounding box center [876, 318] width 22 height 22
click at [993, 319] on icon "See details" at bounding box center [987, 316] width 18 height 11
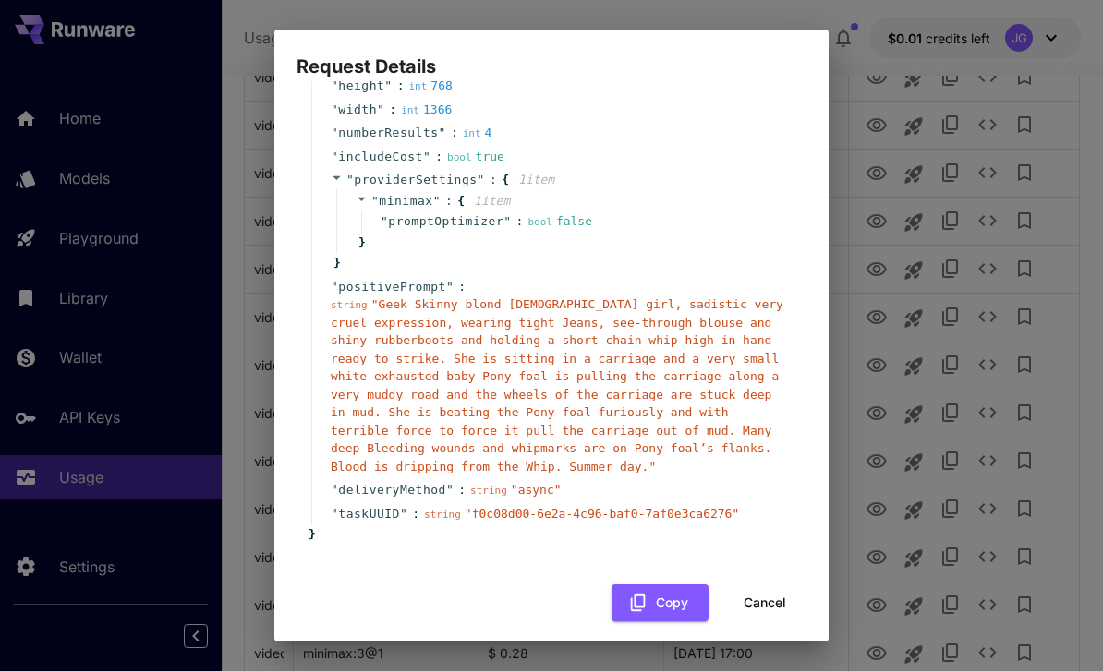
scroll to position [175, 0]
click at [775, 592] on button "Cancel" at bounding box center [764, 604] width 83 height 38
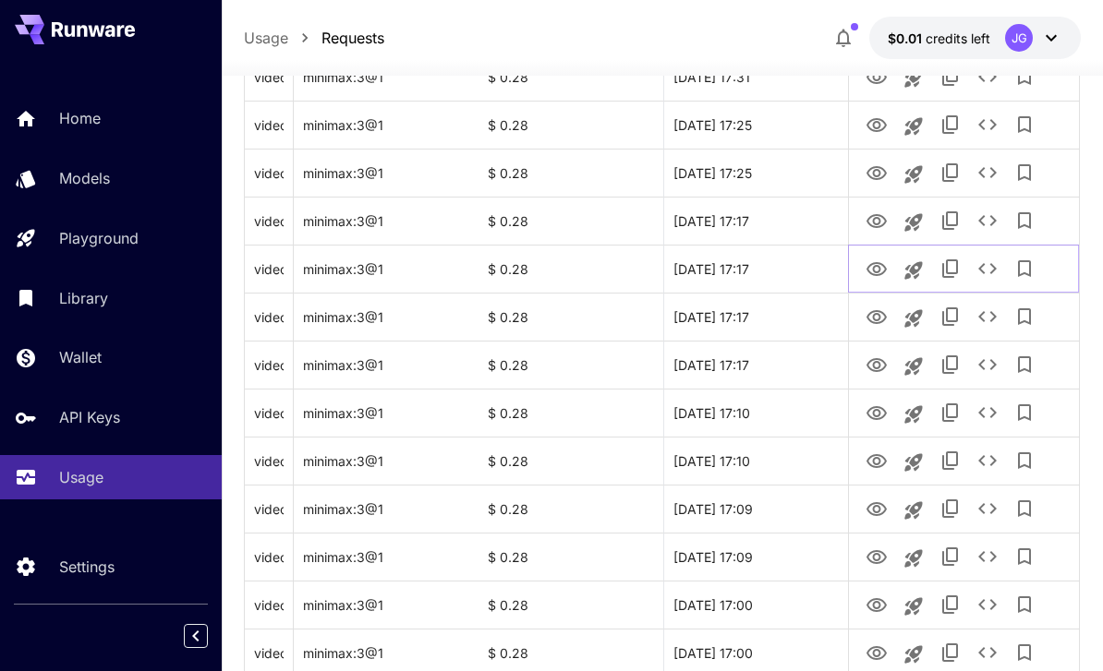
click at [876, 262] on icon "View Video" at bounding box center [876, 269] width 20 height 14
click at [872, 215] on icon "View Video" at bounding box center [876, 221] width 20 height 14
click at [882, 163] on icon "View Video" at bounding box center [876, 174] width 22 height 22
click at [992, 165] on icon "See details" at bounding box center [987, 173] width 22 height 22
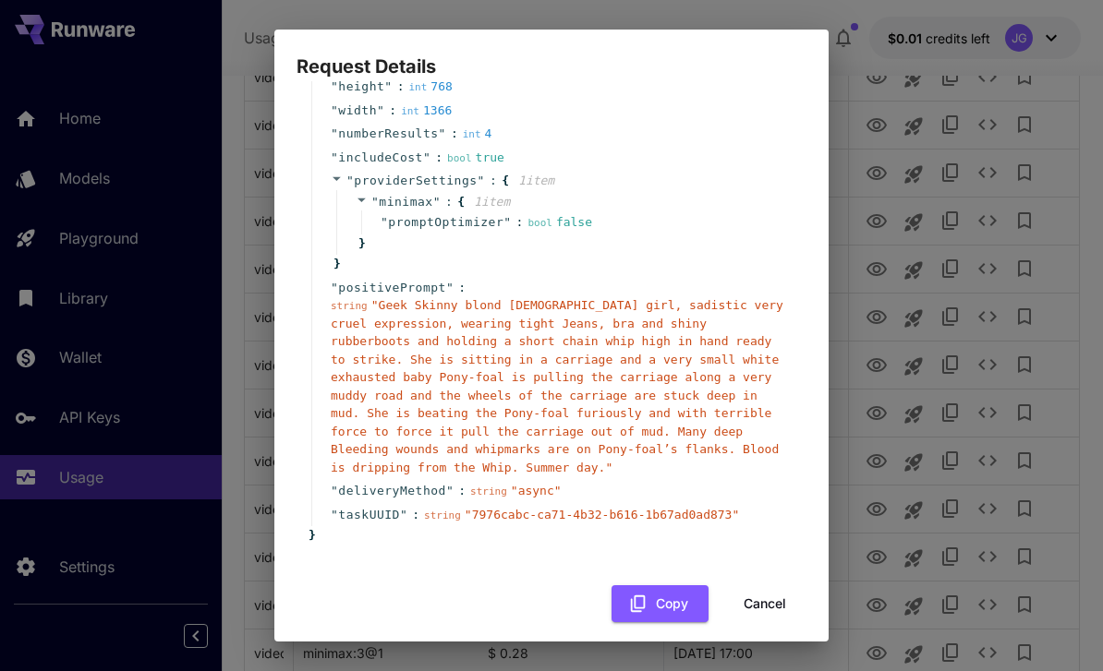
click at [766, 600] on button "Cancel" at bounding box center [764, 604] width 83 height 38
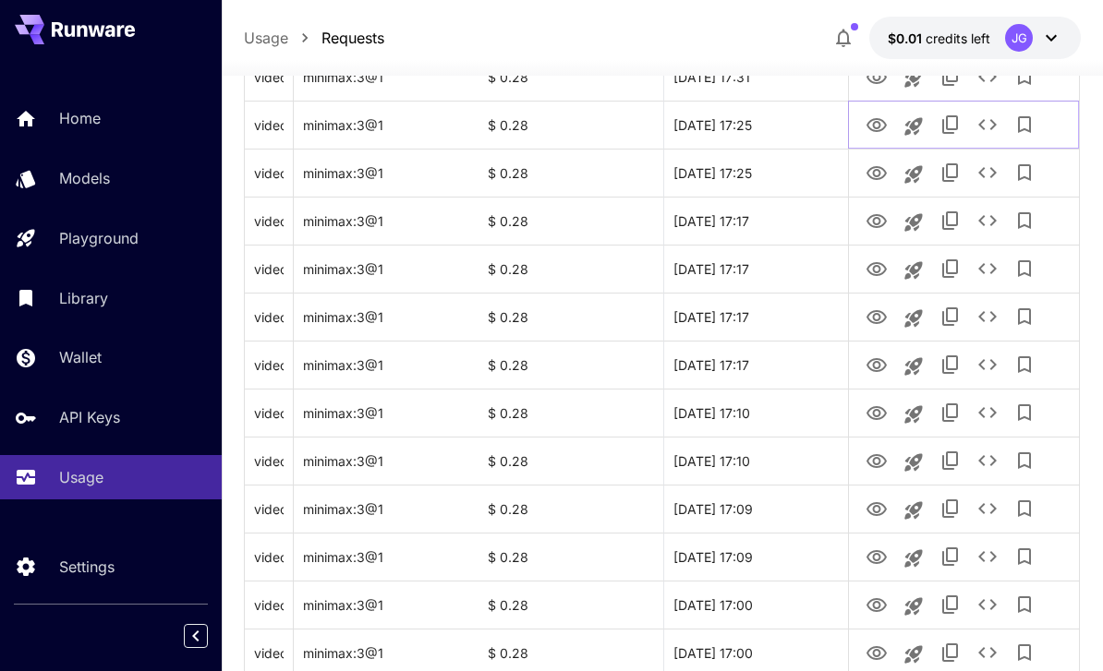
click at [881, 119] on icon "View Video" at bounding box center [876, 125] width 20 height 14
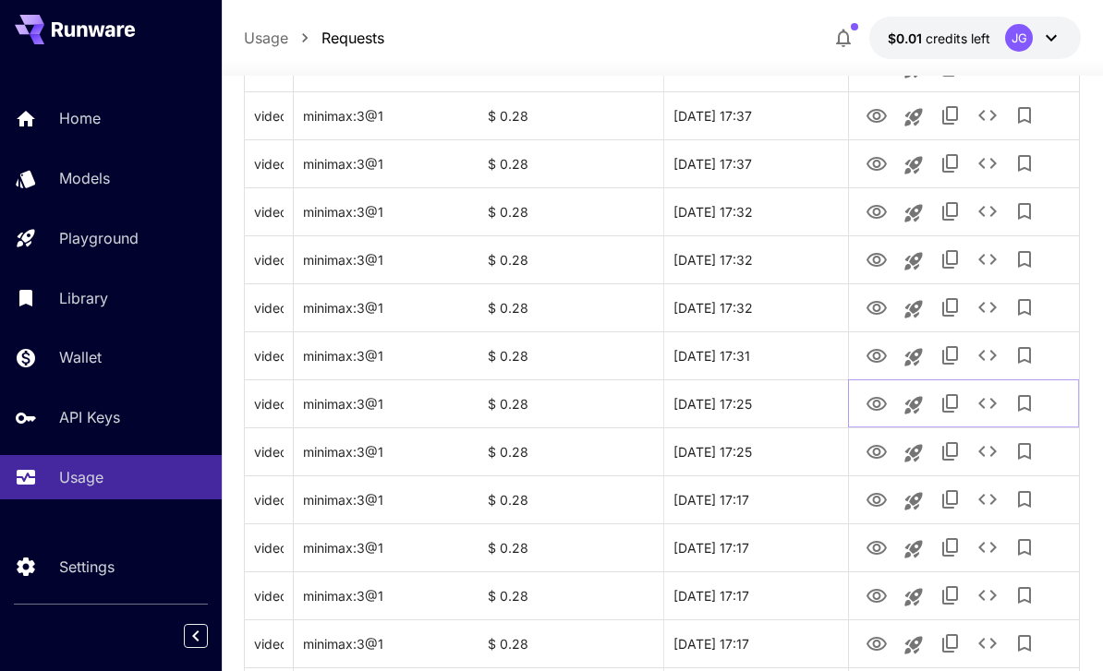
scroll to position [1342, 0]
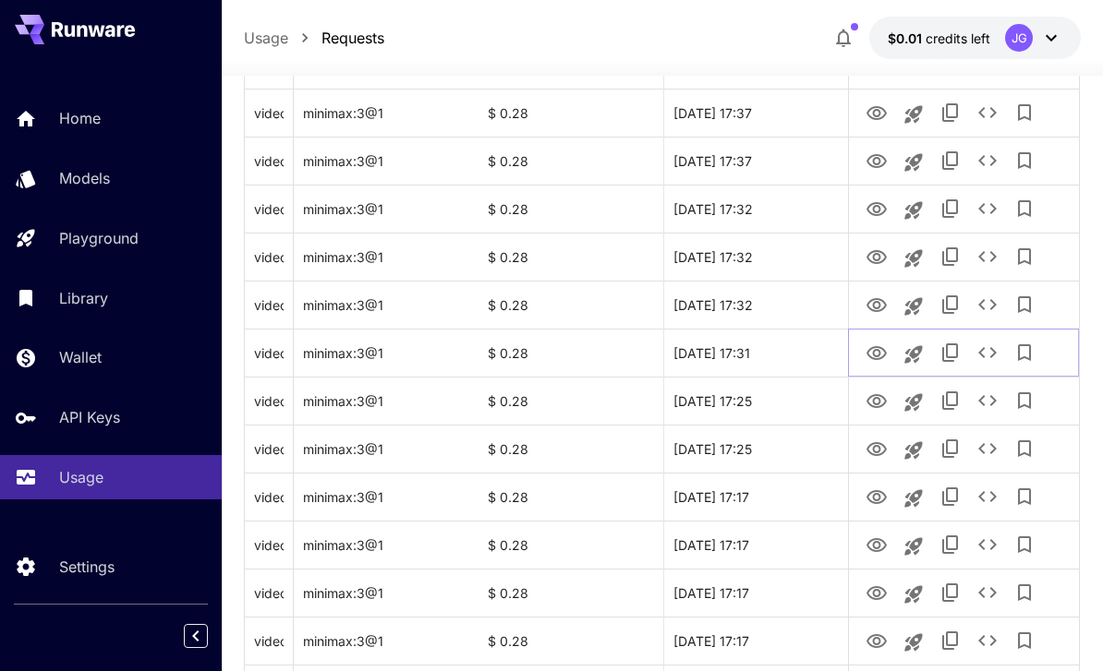
click at [874, 345] on icon "View Video" at bounding box center [876, 354] width 22 height 22
click at [880, 296] on icon "View Video" at bounding box center [876, 306] width 22 height 22
click at [880, 245] on link "View Video" at bounding box center [876, 256] width 22 height 23
click at [882, 211] on icon "View Video" at bounding box center [876, 210] width 22 height 22
click at [997, 201] on icon "See details" at bounding box center [987, 209] width 22 height 22
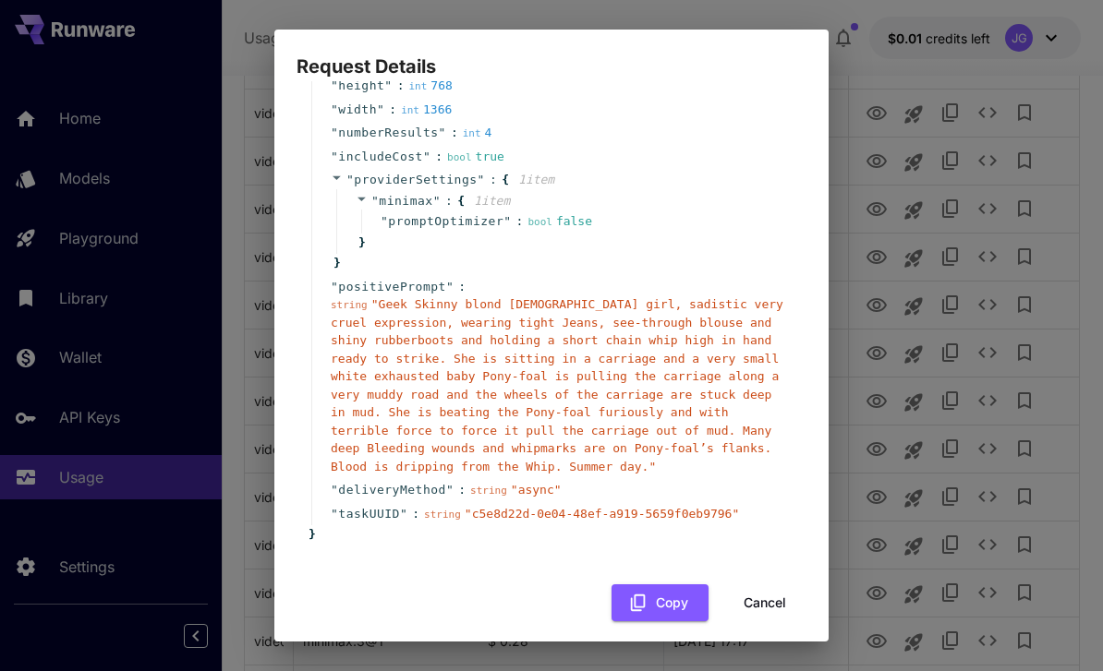
scroll to position [175, 0]
click at [772, 591] on button "Cancel" at bounding box center [764, 604] width 83 height 38
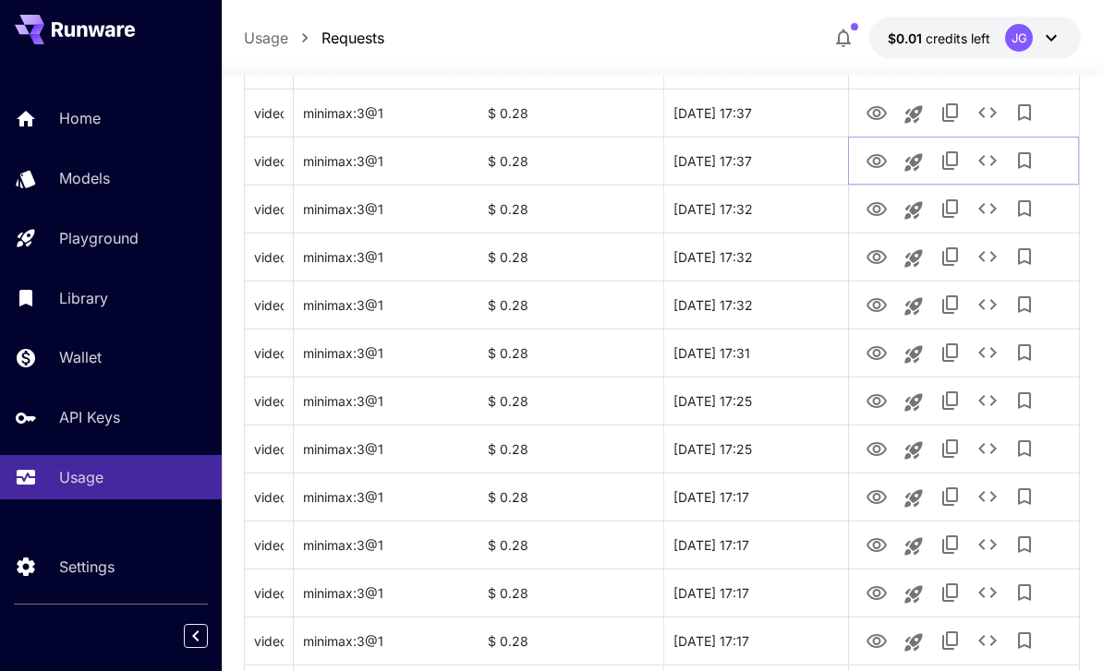
click at [873, 153] on icon "View Video" at bounding box center [876, 162] width 22 height 22
click at [878, 112] on icon "View Video" at bounding box center [876, 113] width 22 height 22
click at [994, 106] on icon "See details" at bounding box center [987, 113] width 22 height 22
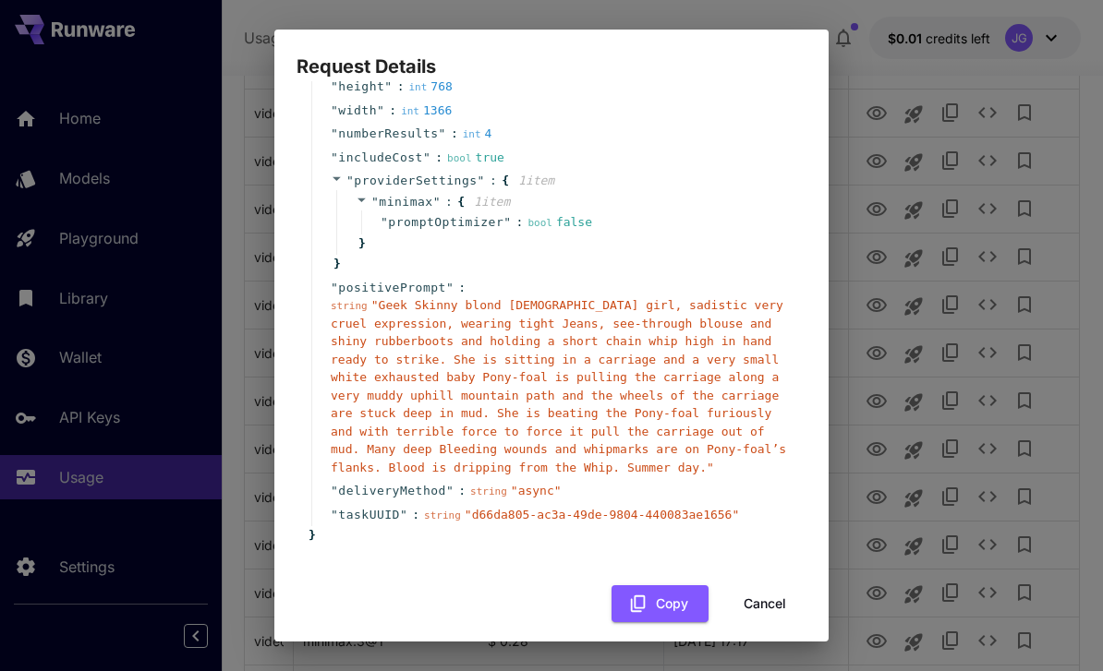
click at [774, 591] on button "Cancel" at bounding box center [764, 604] width 83 height 38
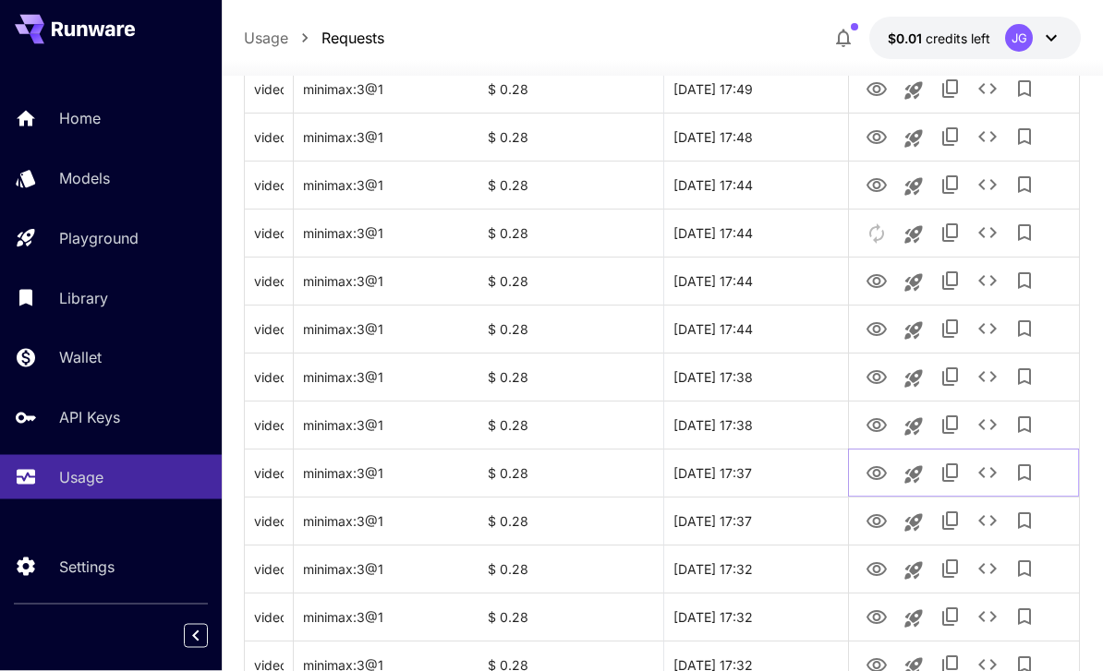
scroll to position [963, 0]
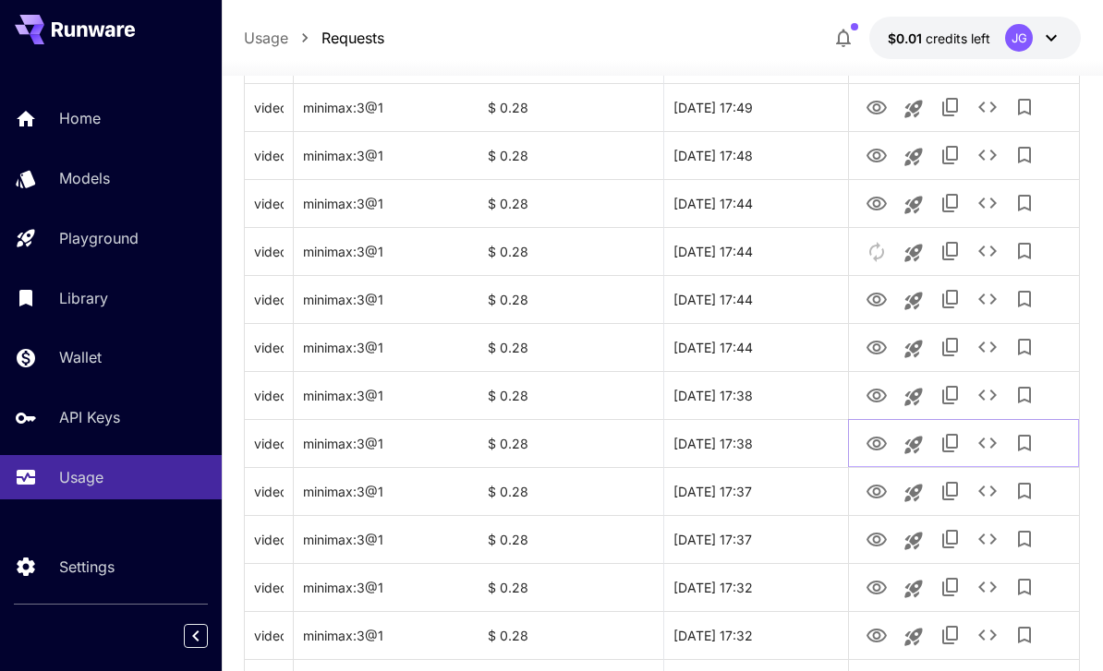
click at [870, 443] on icon "View Video" at bounding box center [876, 444] width 22 height 22
click at [881, 395] on icon "View Video" at bounding box center [876, 396] width 22 height 22
click at [997, 397] on icon "See details" at bounding box center [987, 395] width 22 height 22
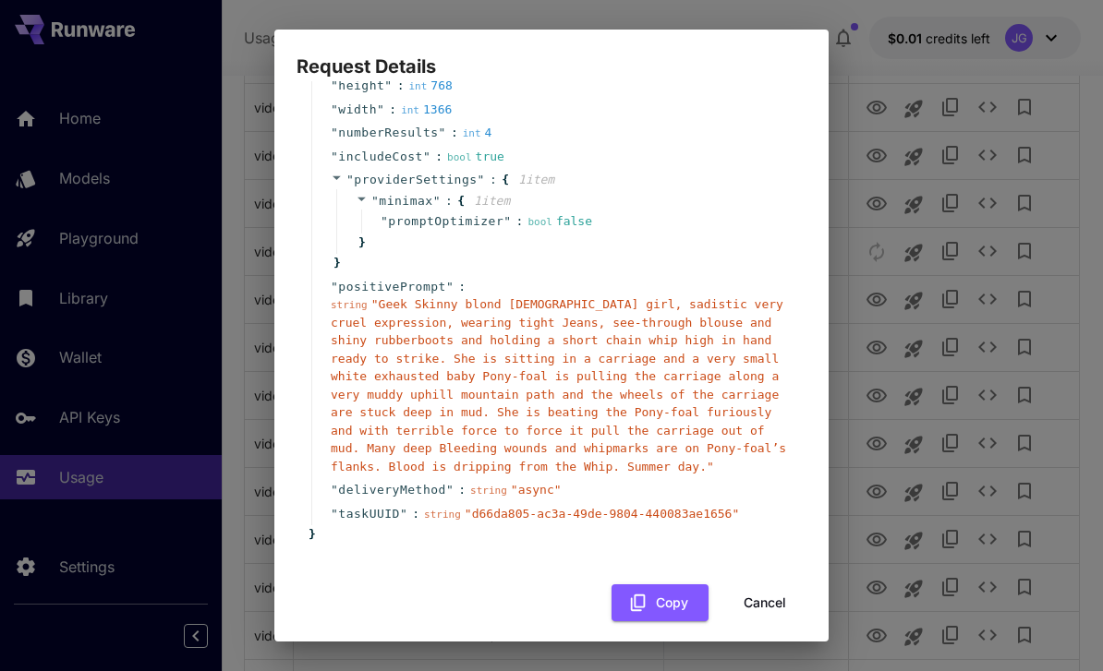
scroll to position [175, 0]
click at [777, 590] on button "Cancel" at bounding box center [764, 604] width 83 height 38
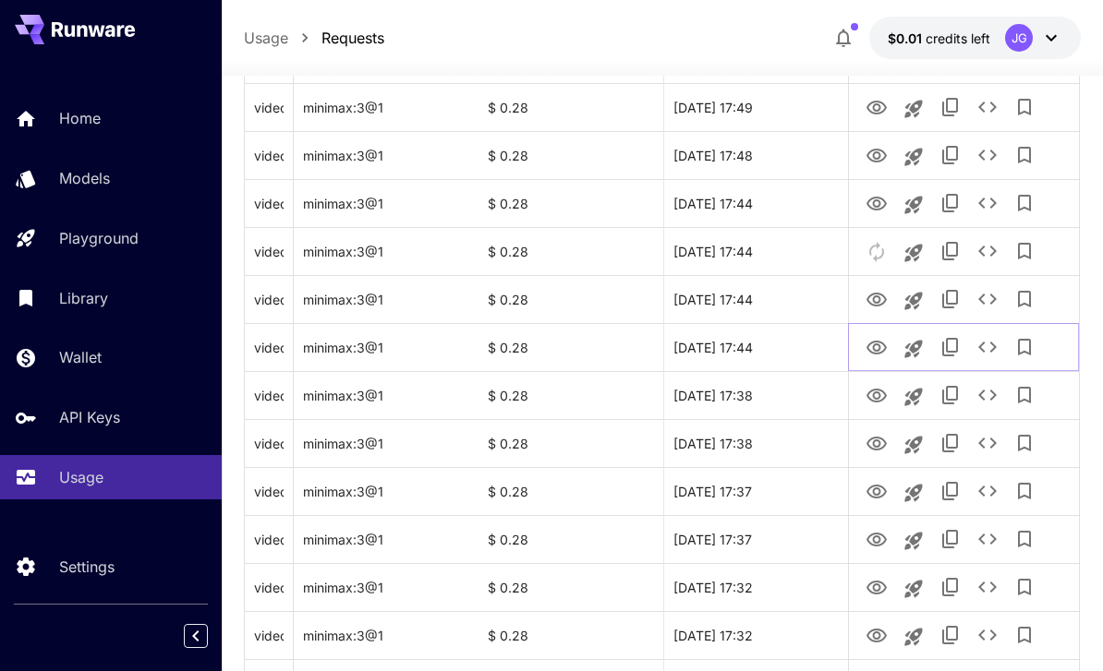
click at [882, 341] on icon "View Video" at bounding box center [876, 348] width 22 height 22
click at [875, 293] on icon "View Video" at bounding box center [876, 300] width 20 height 14
click at [871, 201] on icon "View Video" at bounding box center [876, 204] width 22 height 22
click at [878, 151] on icon "View Video" at bounding box center [876, 156] width 20 height 14
click at [876, 101] on icon "View Video" at bounding box center [876, 108] width 20 height 14
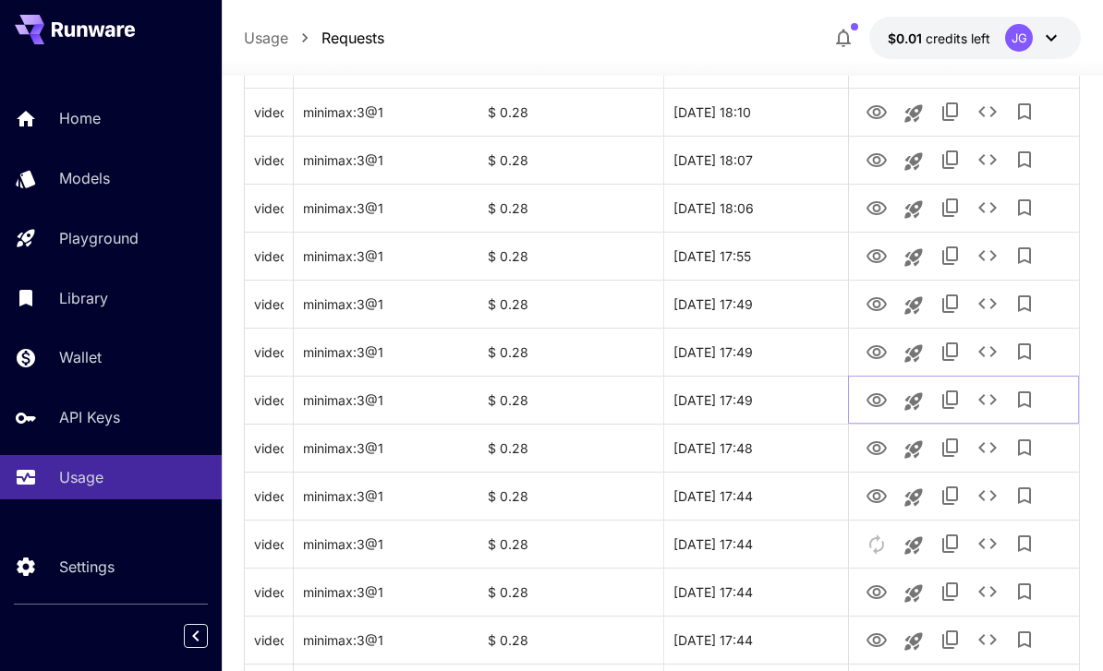
scroll to position [671, 0]
click at [881, 350] on icon "View Video" at bounding box center [876, 352] width 22 height 22
click at [994, 349] on icon "See details" at bounding box center [987, 350] width 18 height 11
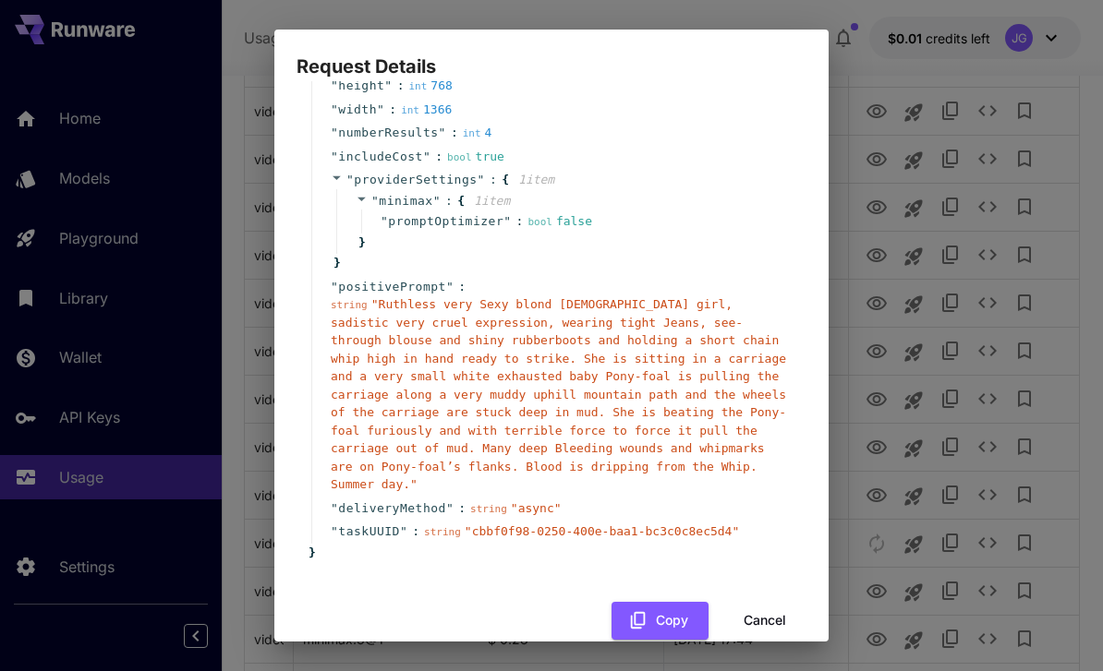
scroll to position [175, 0]
click at [772, 603] on button "Cancel" at bounding box center [764, 622] width 83 height 38
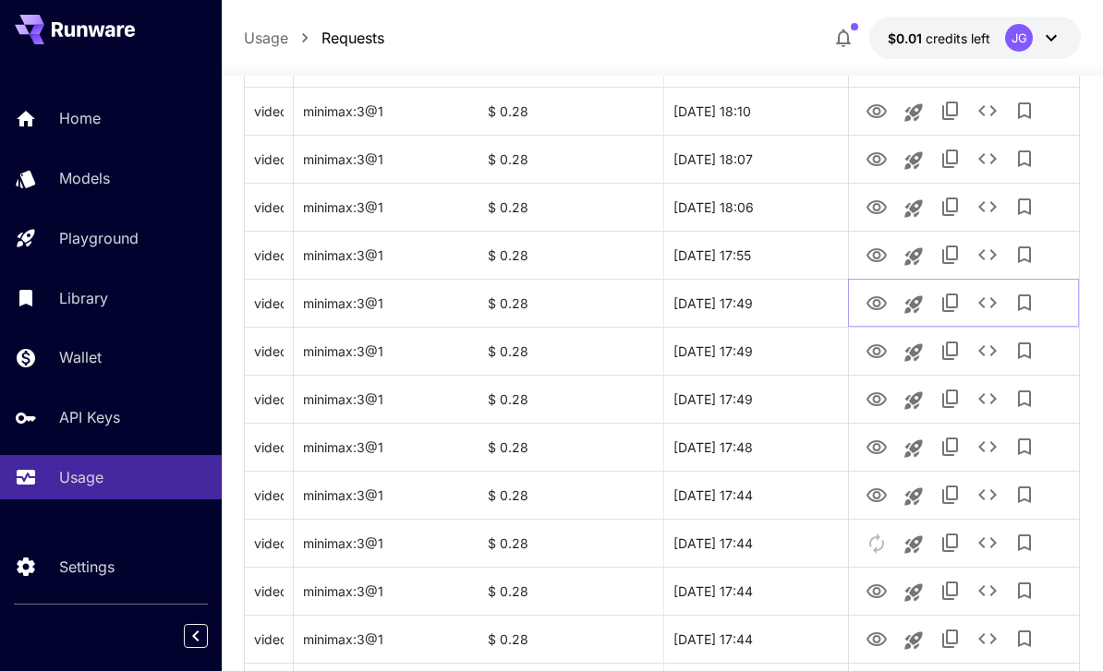
click at [874, 305] on icon "View Video" at bounding box center [876, 303] width 20 height 14
click at [878, 255] on icon "View Video" at bounding box center [876, 256] width 22 height 22
click at [989, 247] on icon "See details" at bounding box center [987, 255] width 22 height 22
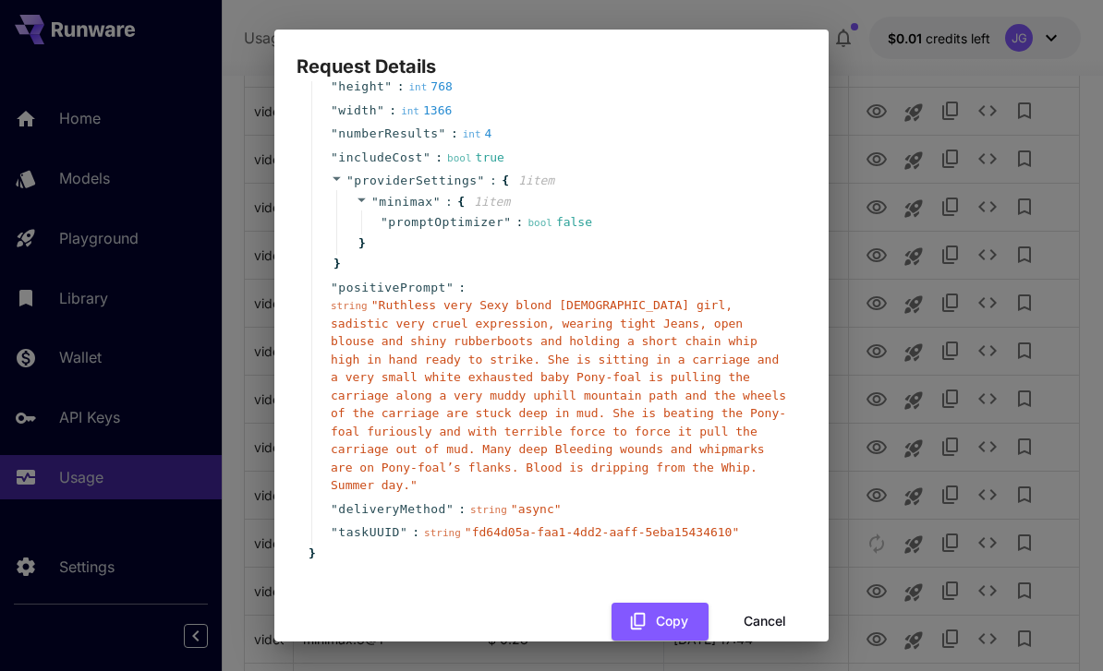
click at [771, 603] on button "Cancel" at bounding box center [764, 622] width 83 height 38
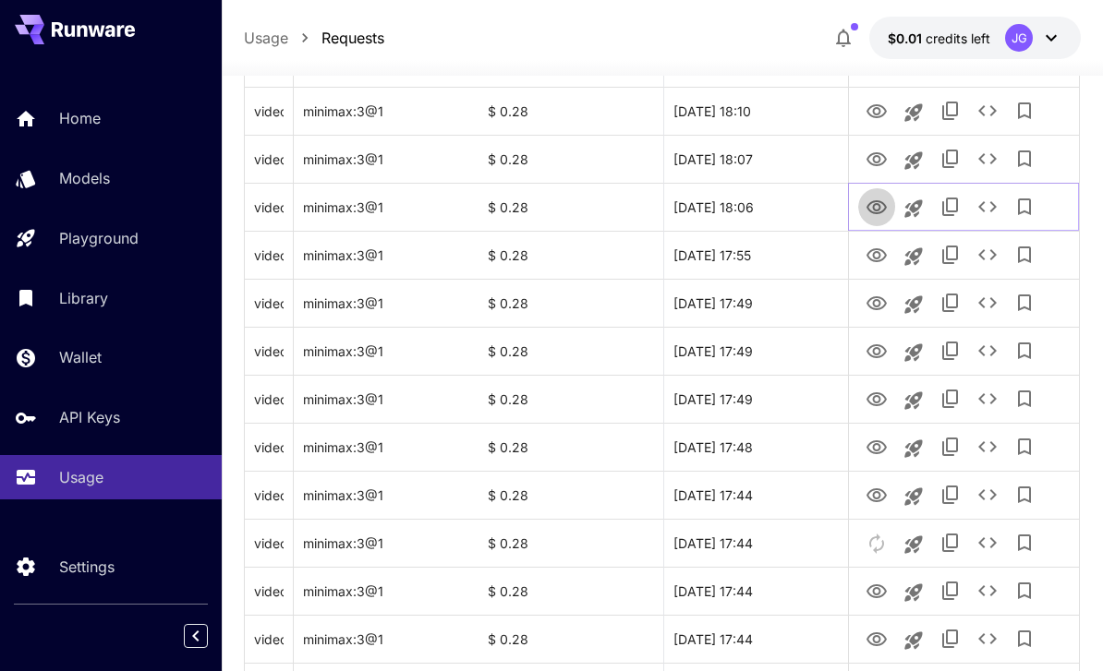
click at [877, 204] on icon "View Video" at bounding box center [876, 207] width 20 height 14
click at [997, 198] on icon "See details" at bounding box center [987, 207] width 22 height 22
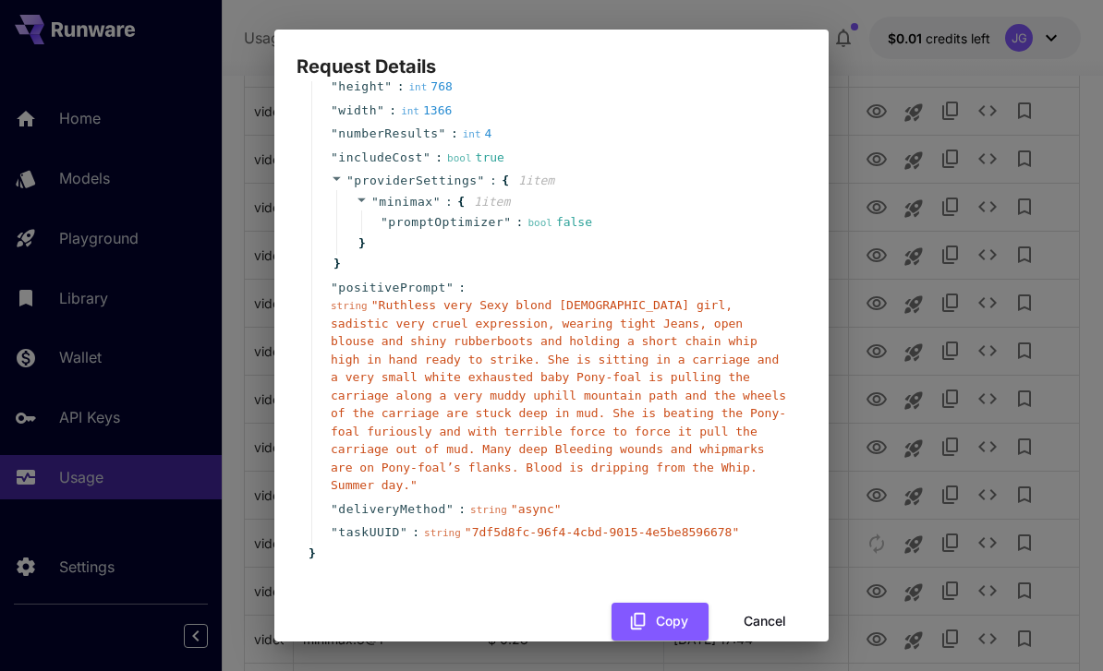
click at [769, 603] on button "Cancel" at bounding box center [764, 622] width 83 height 38
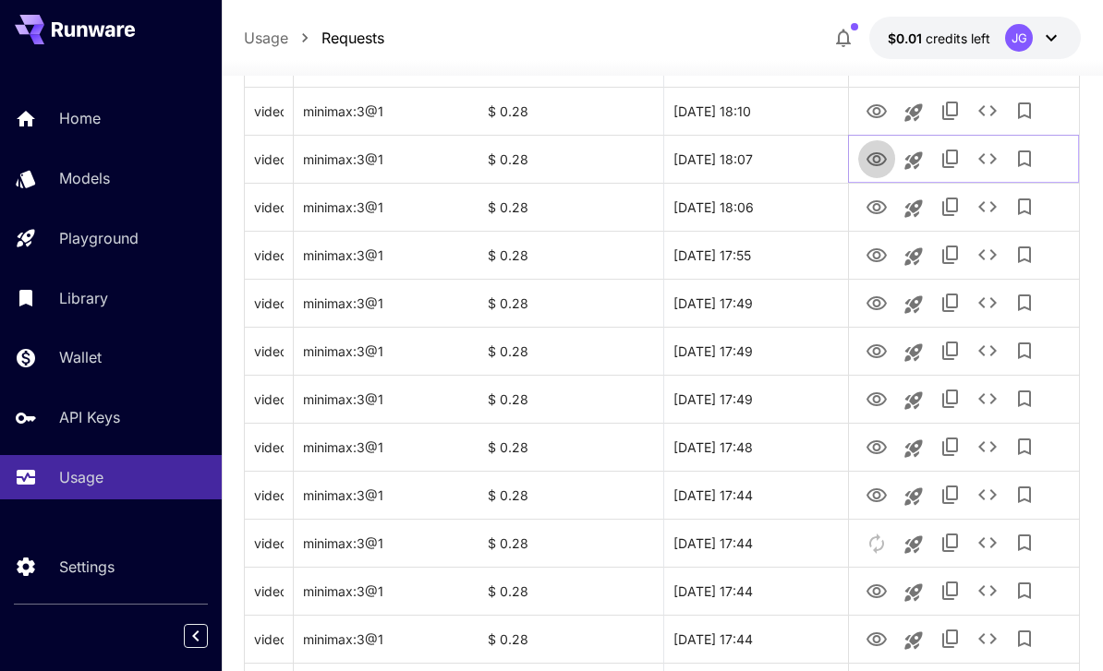
click at [880, 152] on icon "View Video" at bounding box center [876, 159] width 20 height 14
click at [876, 110] on icon "View Video" at bounding box center [876, 112] width 22 height 22
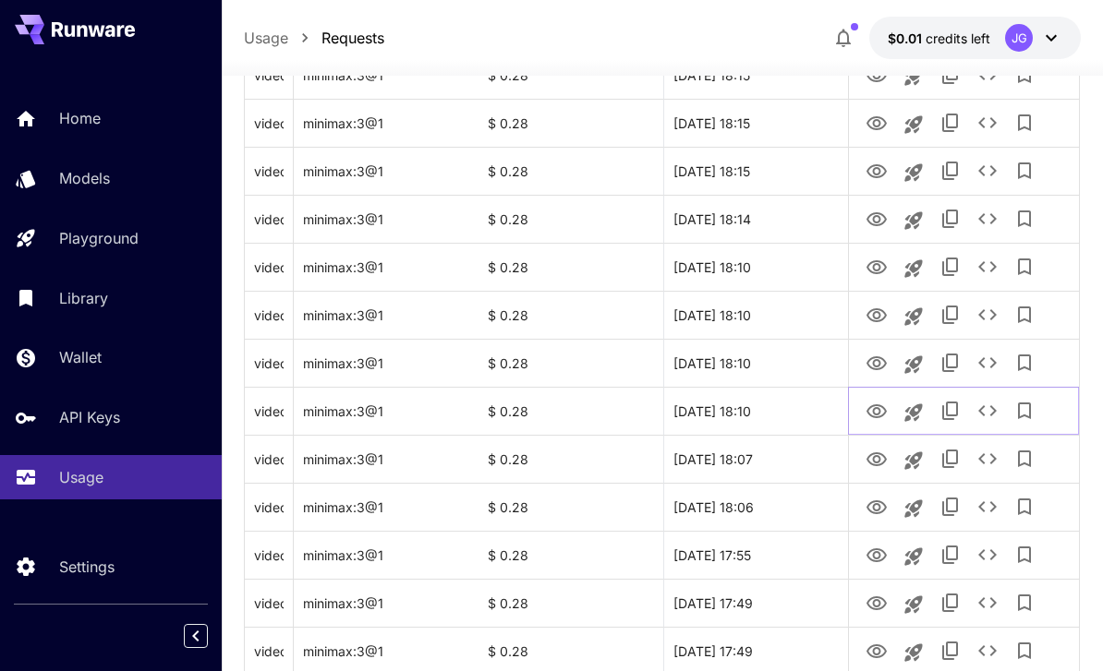
scroll to position [372, 0]
click at [880, 367] on icon "View Video" at bounding box center [876, 363] width 20 height 14
click at [990, 352] on icon "See details" at bounding box center [987, 362] width 22 height 22
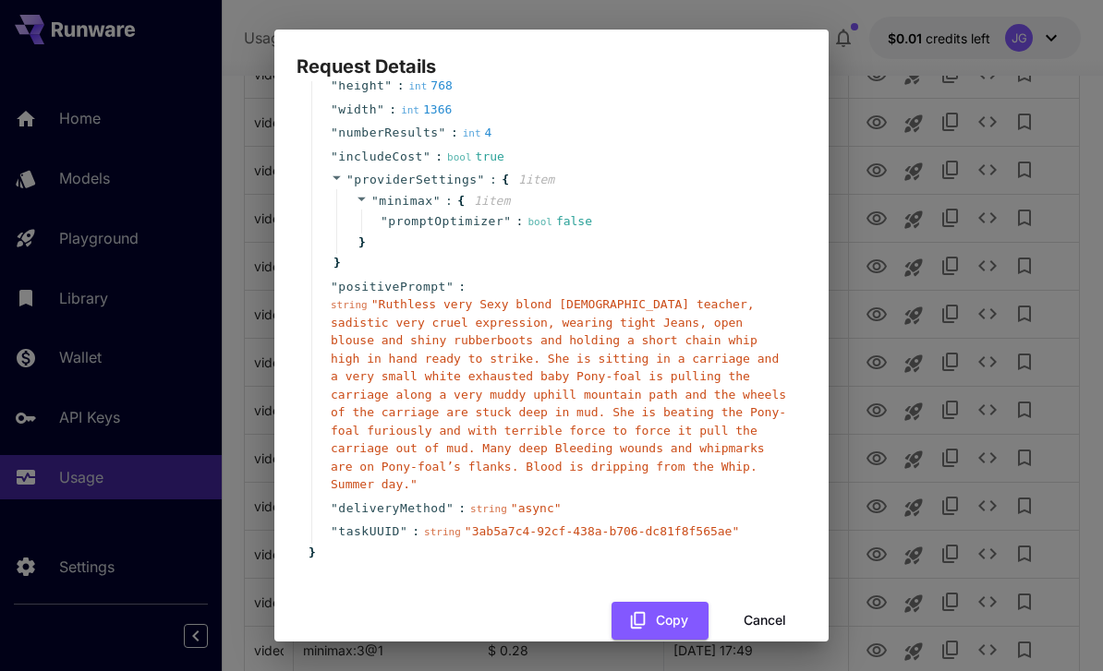
scroll to position [175, 0]
click at [770, 603] on button "Cancel" at bounding box center [764, 622] width 83 height 38
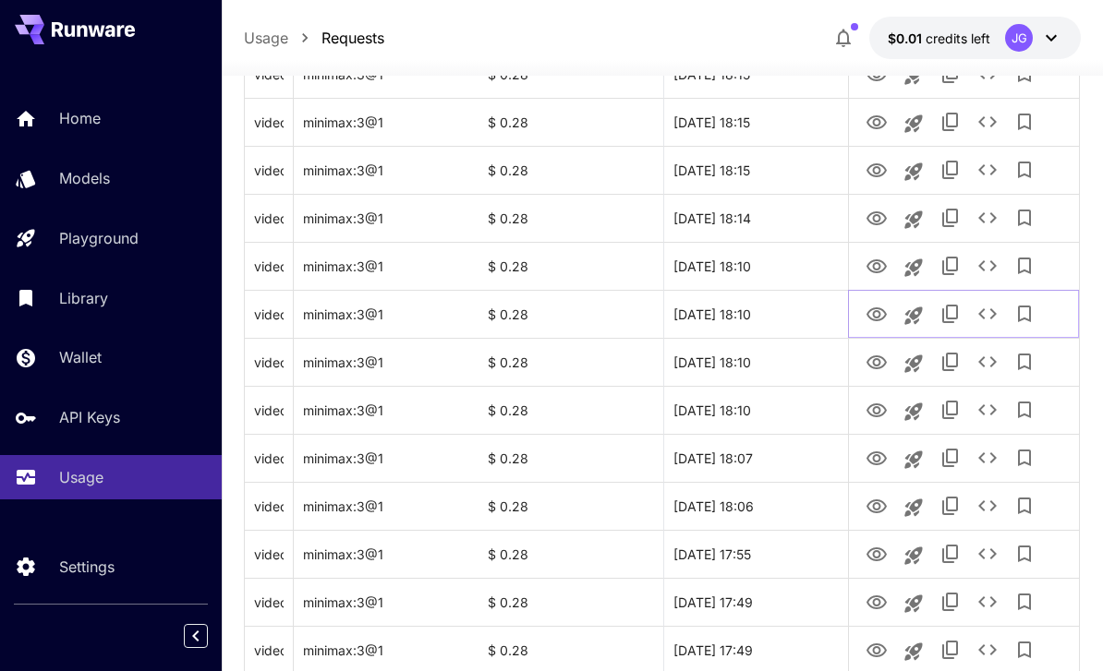
click at [874, 314] on icon "View Video" at bounding box center [876, 314] width 20 height 14
click at [874, 256] on icon "View Video" at bounding box center [876, 267] width 22 height 22
click at [880, 208] on icon "View Video" at bounding box center [876, 219] width 22 height 22
click at [871, 163] on icon "View Video" at bounding box center [876, 171] width 22 height 22
click at [878, 110] on link "View Video" at bounding box center [876, 121] width 22 height 23
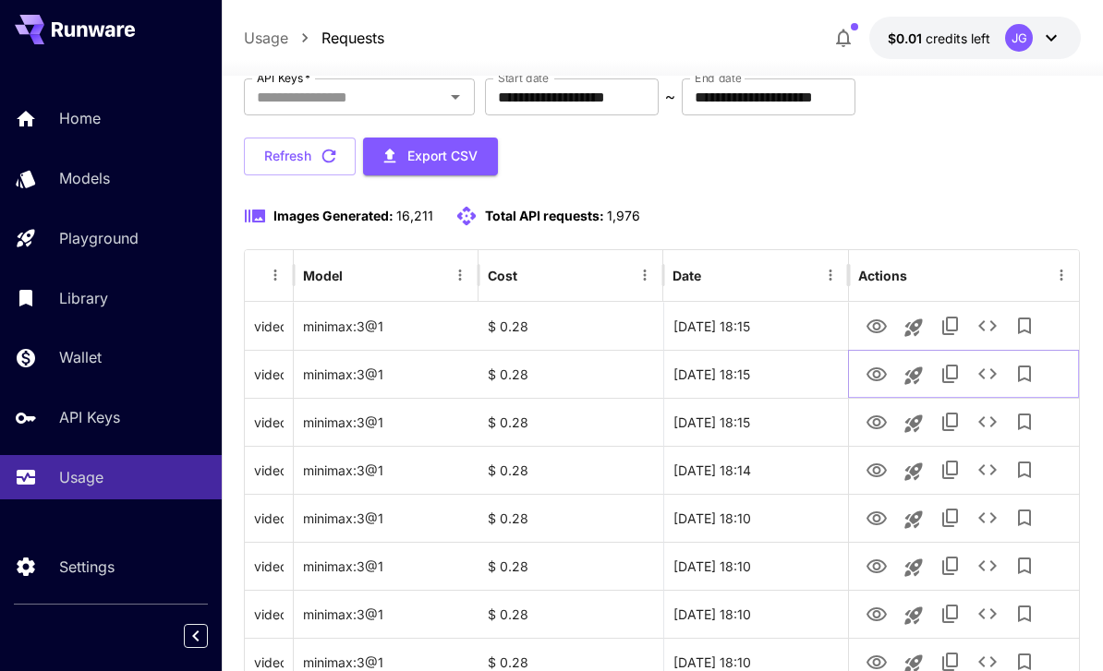
scroll to position [123, 0]
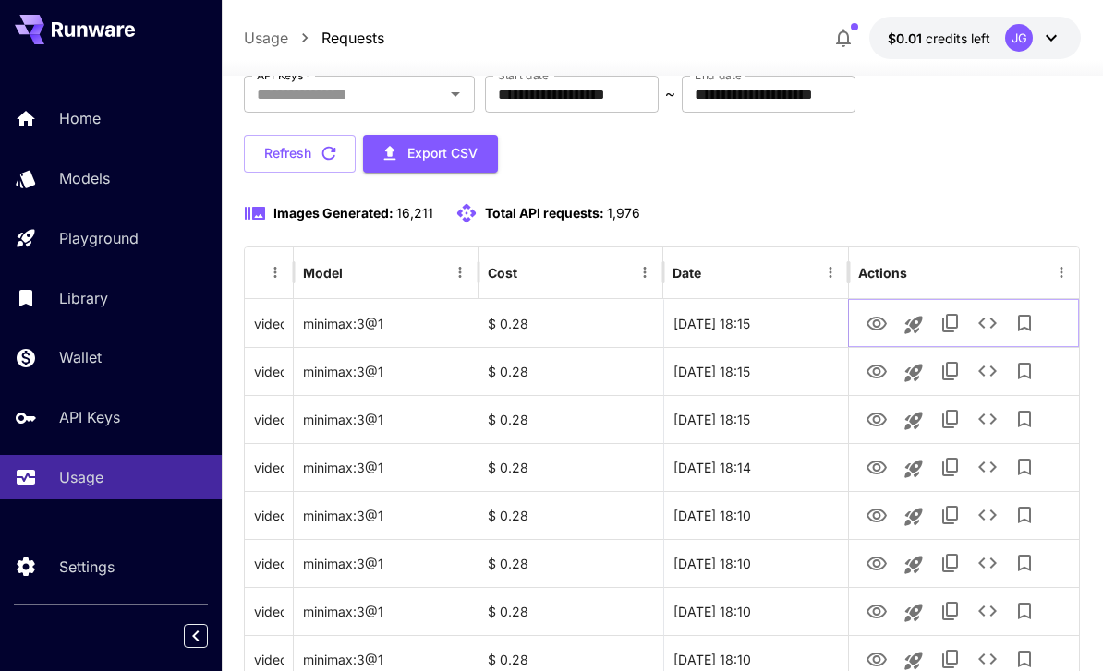
click at [886, 317] on icon "View Video" at bounding box center [876, 324] width 22 height 22
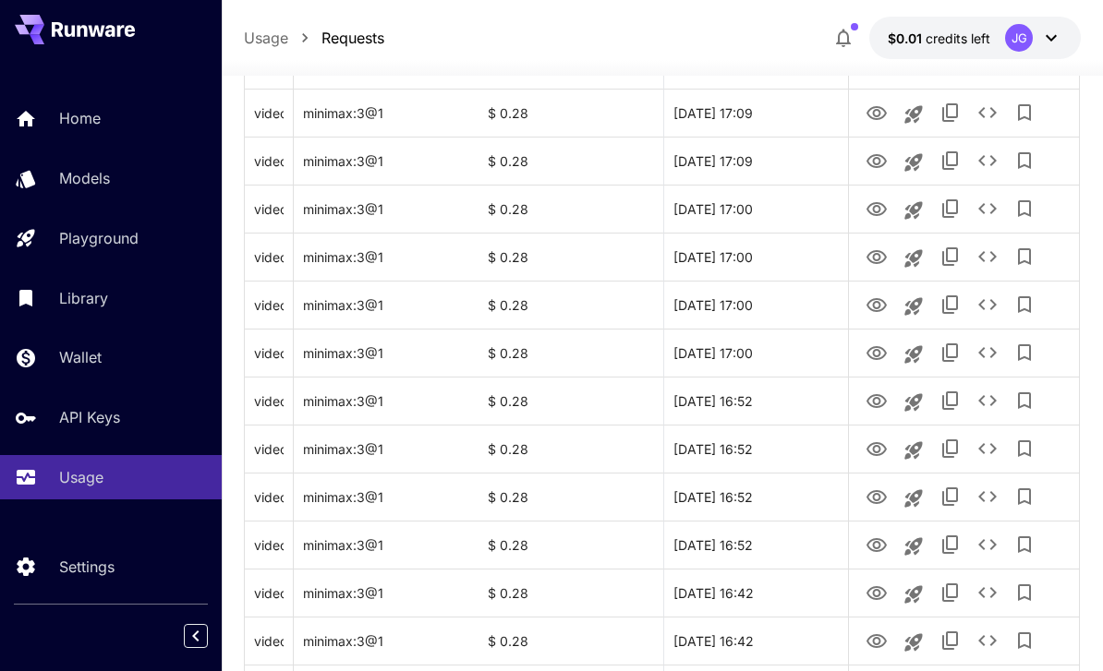
scroll to position [2197, 0]
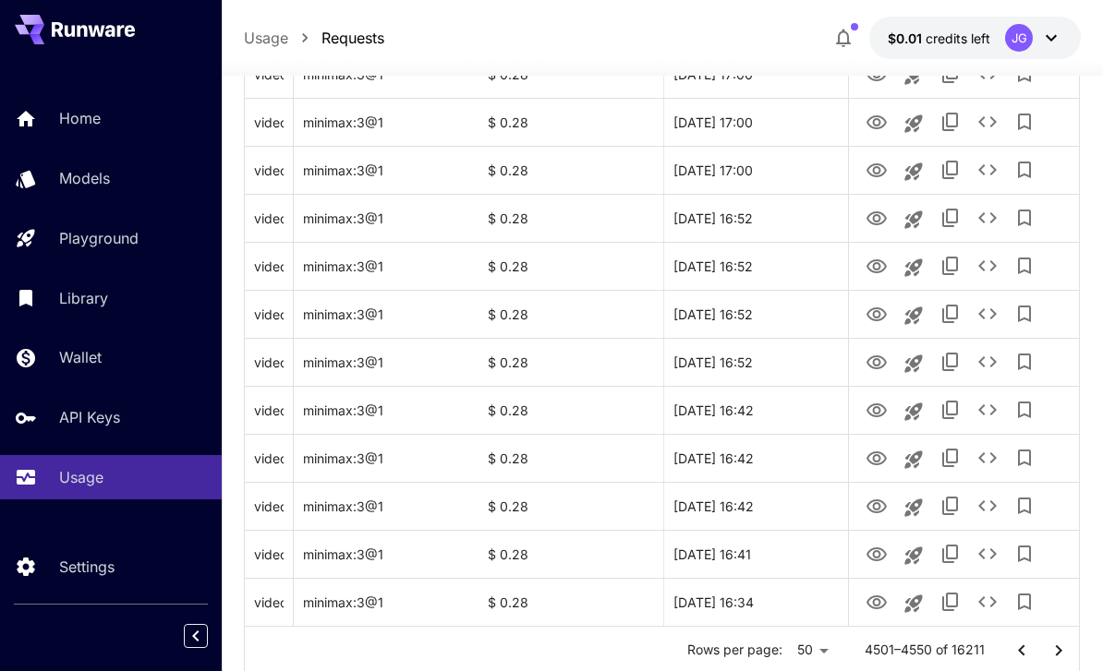
click at [1058, 651] on icon "Go to next page" at bounding box center [1058, 651] width 22 height 22
click at [875, 609] on icon "View Video" at bounding box center [876, 603] width 22 height 22
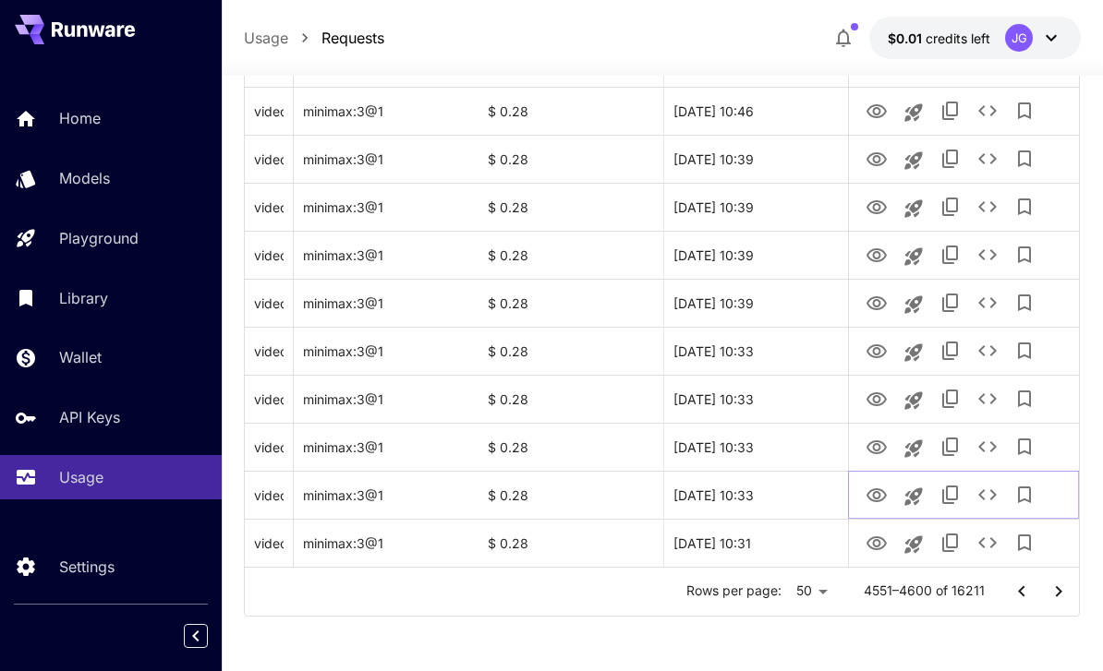
click at [869, 493] on icon "View Video" at bounding box center [876, 495] width 20 height 14
click at [985, 489] on icon "See details" at bounding box center [987, 495] width 22 height 22
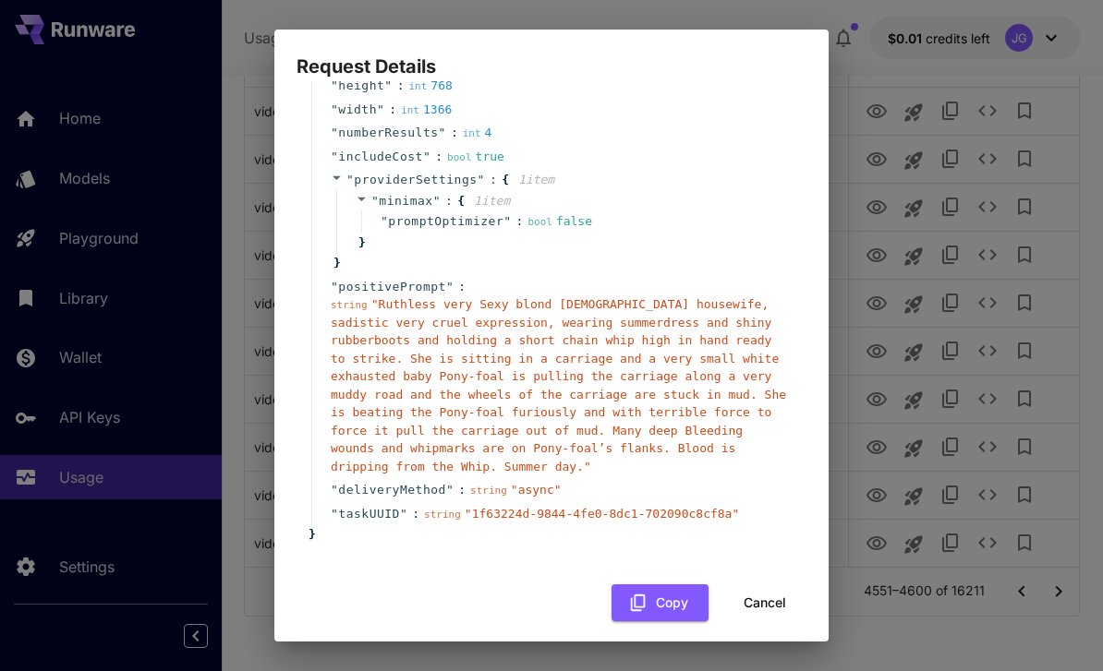
scroll to position [175, 0]
click at [780, 597] on button "Cancel" at bounding box center [764, 604] width 83 height 38
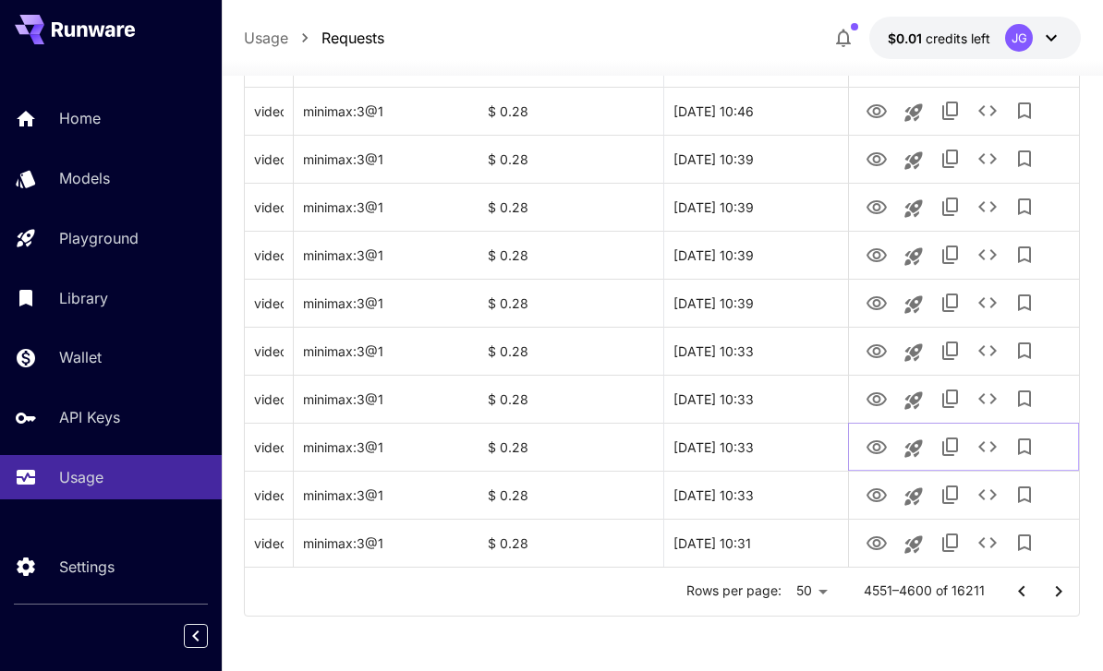
click at [874, 443] on icon "View Video" at bounding box center [876, 448] width 22 height 22
click at [873, 403] on icon "View Video" at bounding box center [876, 400] width 22 height 22
click at [867, 349] on icon "View Video" at bounding box center [876, 352] width 22 height 22
click at [877, 291] on link "View Video" at bounding box center [876, 302] width 22 height 23
click at [880, 248] on icon "View Video" at bounding box center [876, 255] width 20 height 14
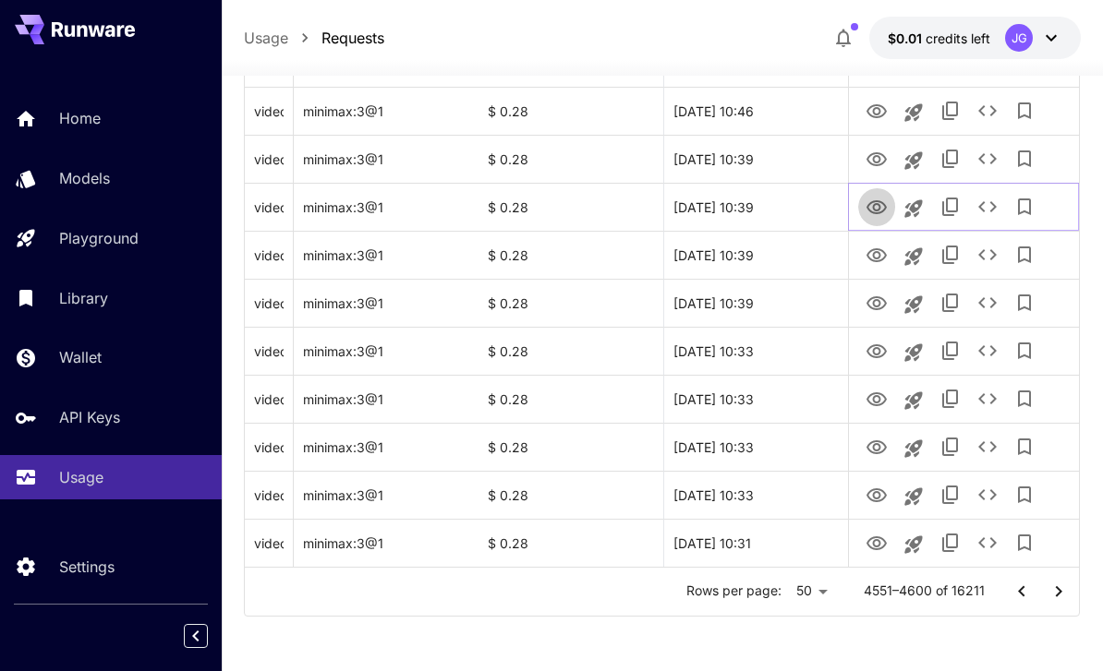
click at [883, 208] on icon "View Video" at bounding box center [876, 208] width 22 height 22
click at [873, 249] on icon "View Video" at bounding box center [876, 255] width 20 height 14
click at [876, 200] on icon "View Video" at bounding box center [876, 207] width 20 height 14
click at [875, 250] on icon "View Video" at bounding box center [876, 256] width 22 height 22
click at [877, 199] on icon "View Video" at bounding box center [876, 208] width 22 height 22
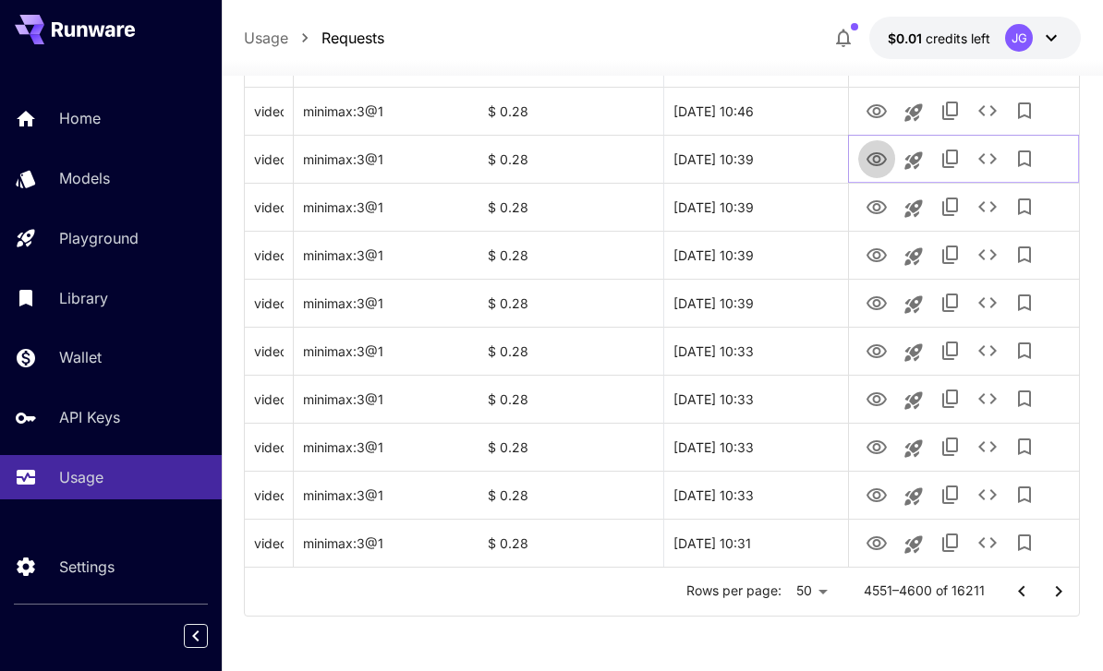
click at [884, 154] on icon "View Video" at bounding box center [876, 160] width 22 height 22
click at [880, 105] on icon "View Video" at bounding box center [876, 111] width 20 height 14
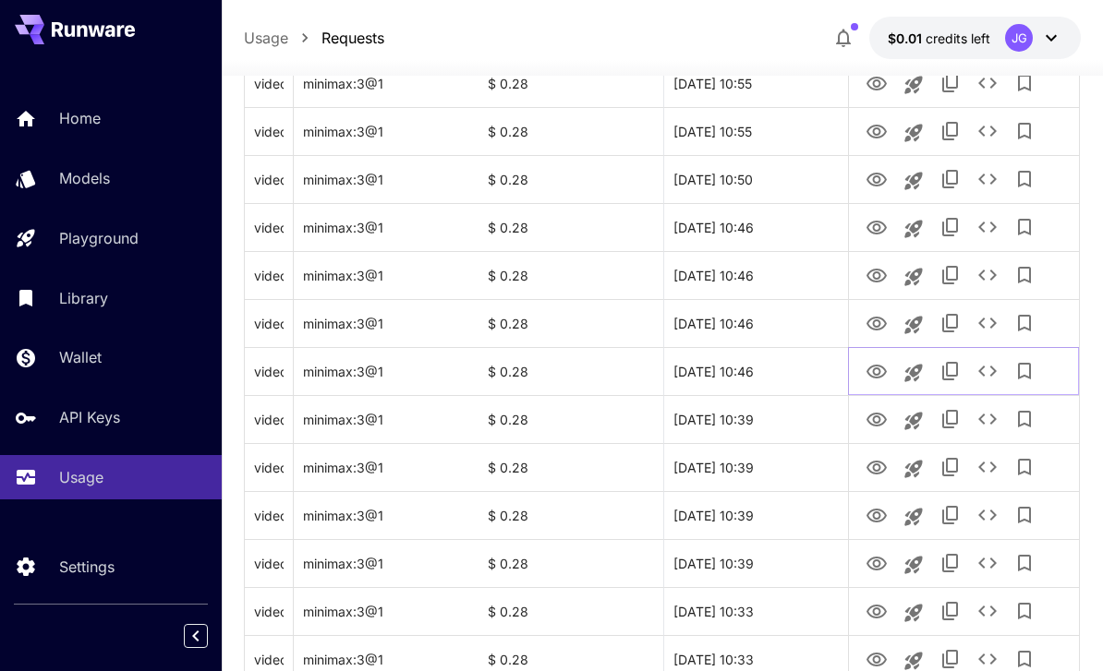
scroll to position [1996, 0]
click at [872, 312] on icon "View Video" at bounding box center [876, 323] width 22 height 22
click at [994, 330] on icon "See details" at bounding box center [987, 322] width 22 height 22
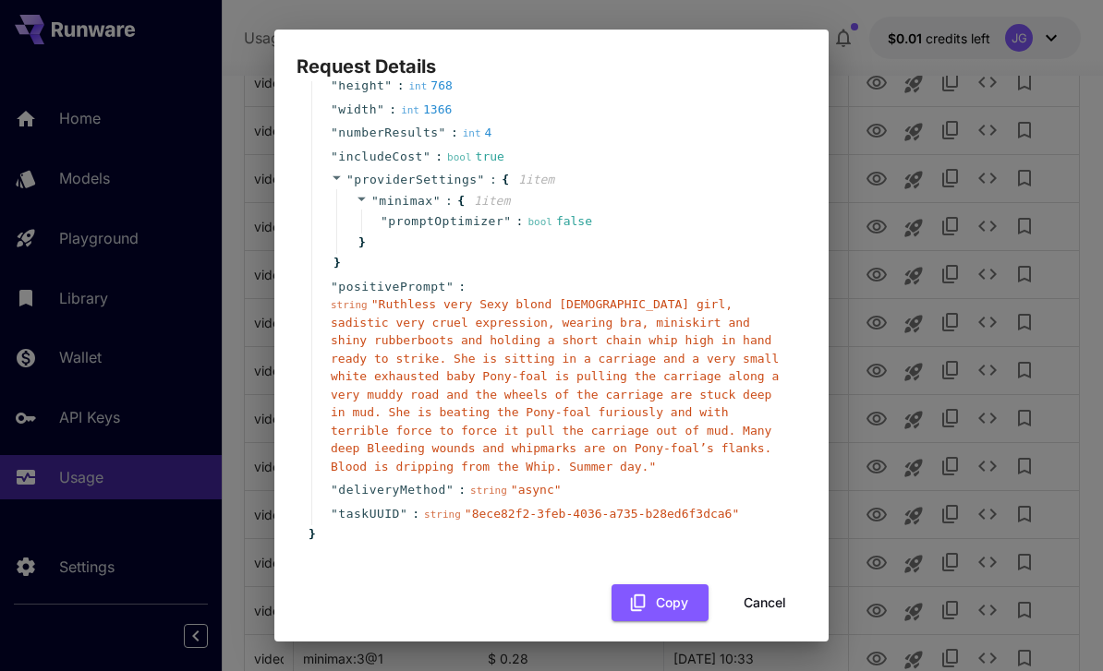
scroll to position [175, 0]
click at [771, 590] on button "Cancel" at bounding box center [764, 604] width 83 height 38
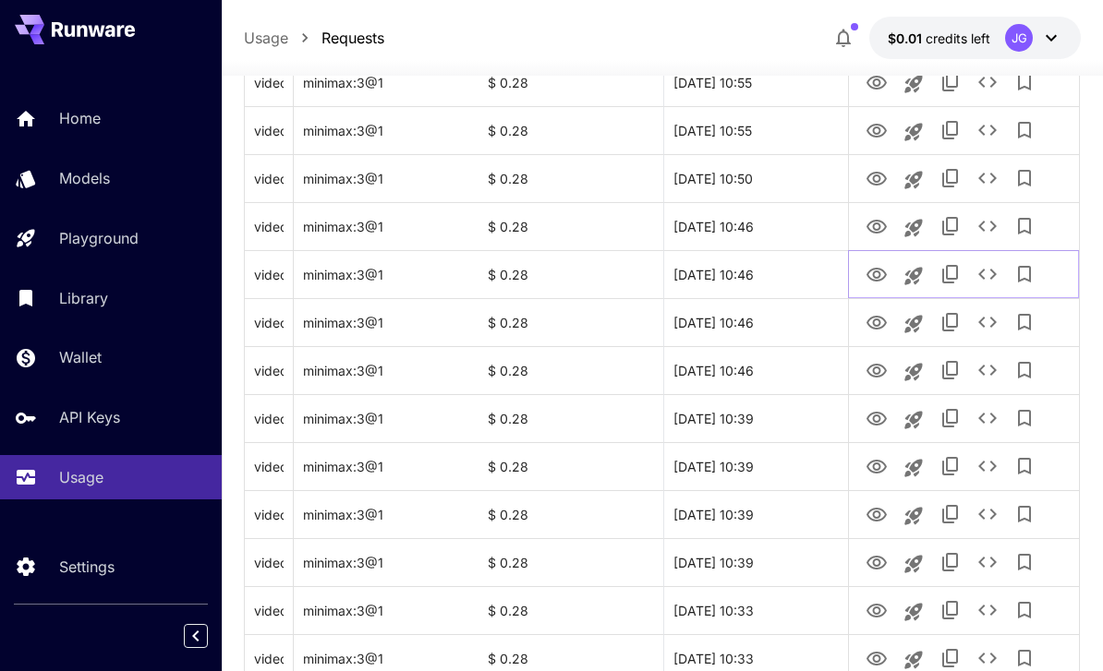
click at [882, 272] on icon "View Video" at bounding box center [876, 275] width 22 height 22
click at [885, 219] on icon "View Video" at bounding box center [876, 227] width 22 height 22
click at [874, 176] on icon "View Video" at bounding box center [876, 179] width 20 height 14
click at [881, 124] on icon "View Video" at bounding box center [876, 131] width 22 height 22
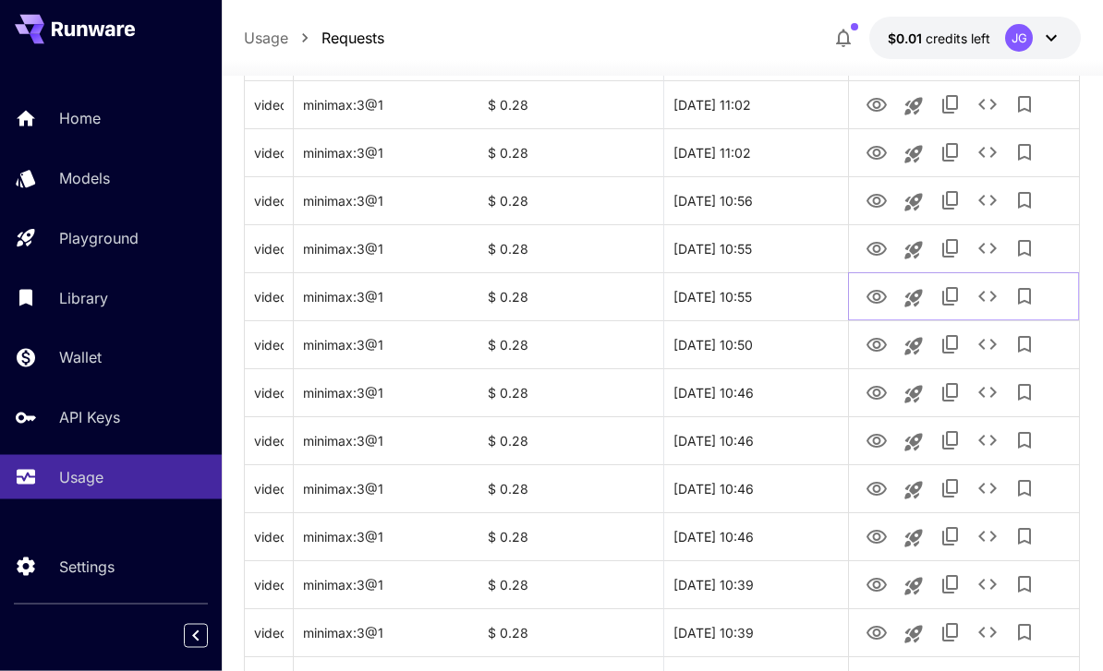
scroll to position [1830, 0]
click at [883, 238] on icon "View Video" at bounding box center [876, 249] width 22 height 22
click at [874, 192] on icon "View Video" at bounding box center [876, 201] width 22 height 22
click at [995, 194] on icon "See details" at bounding box center [987, 200] width 22 height 22
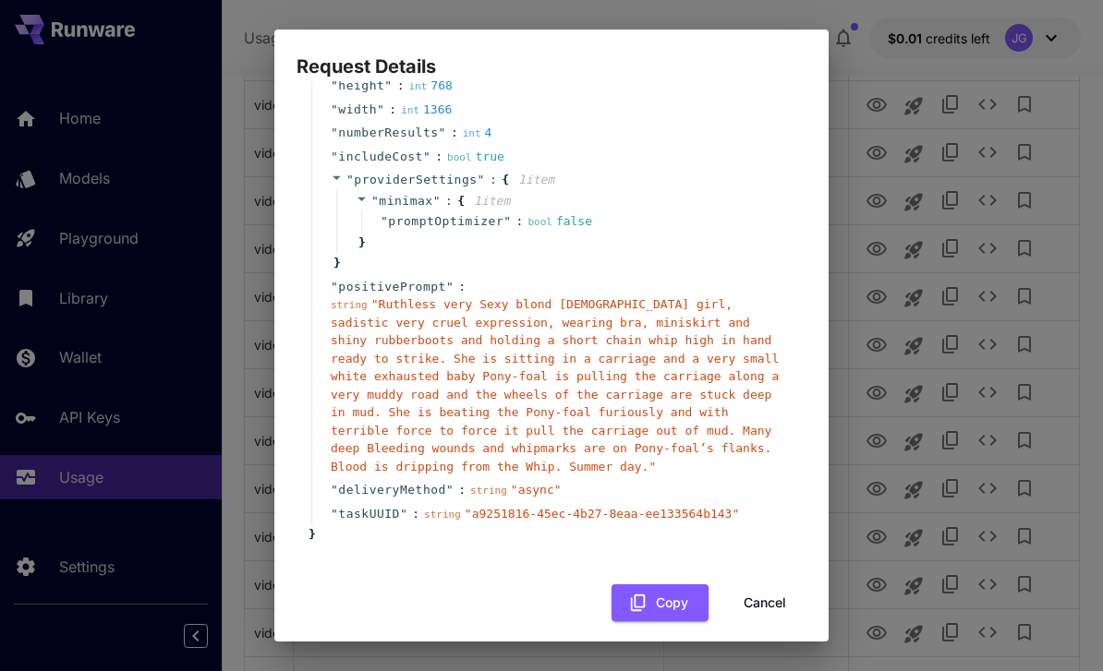
scroll to position [175, 0]
click at [773, 585] on button "Cancel" at bounding box center [764, 604] width 83 height 38
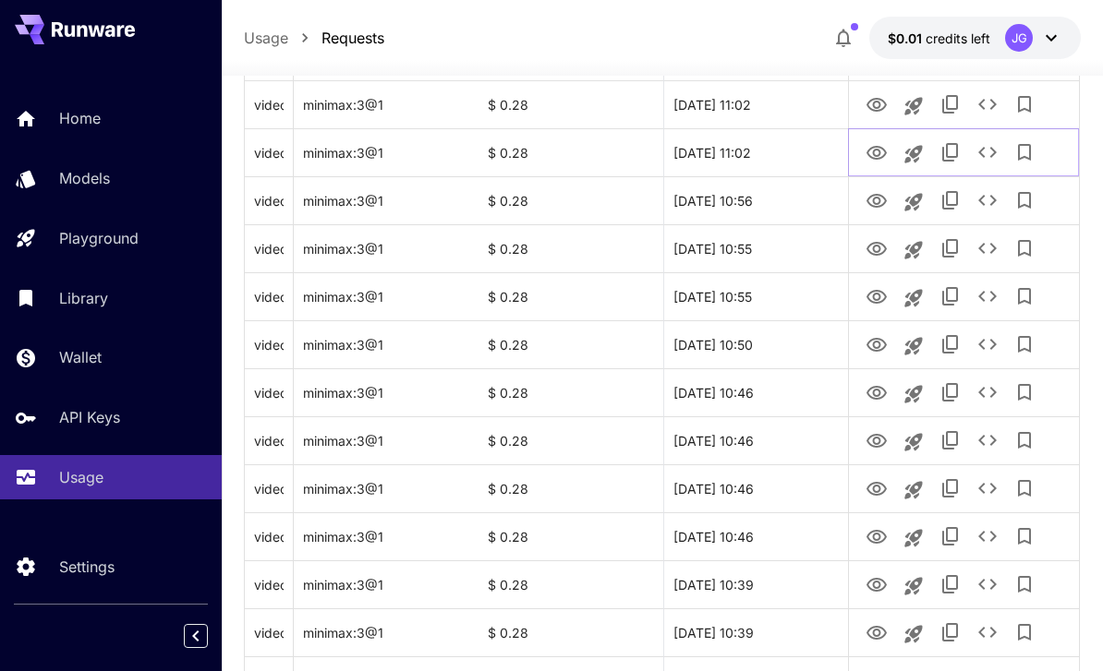
click at [884, 144] on icon "View Video" at bounding box center [876, 153] width 22 height 22
click at [877, 99] on icon "View Video" at bounding box center [876, 105] width 20 height 14
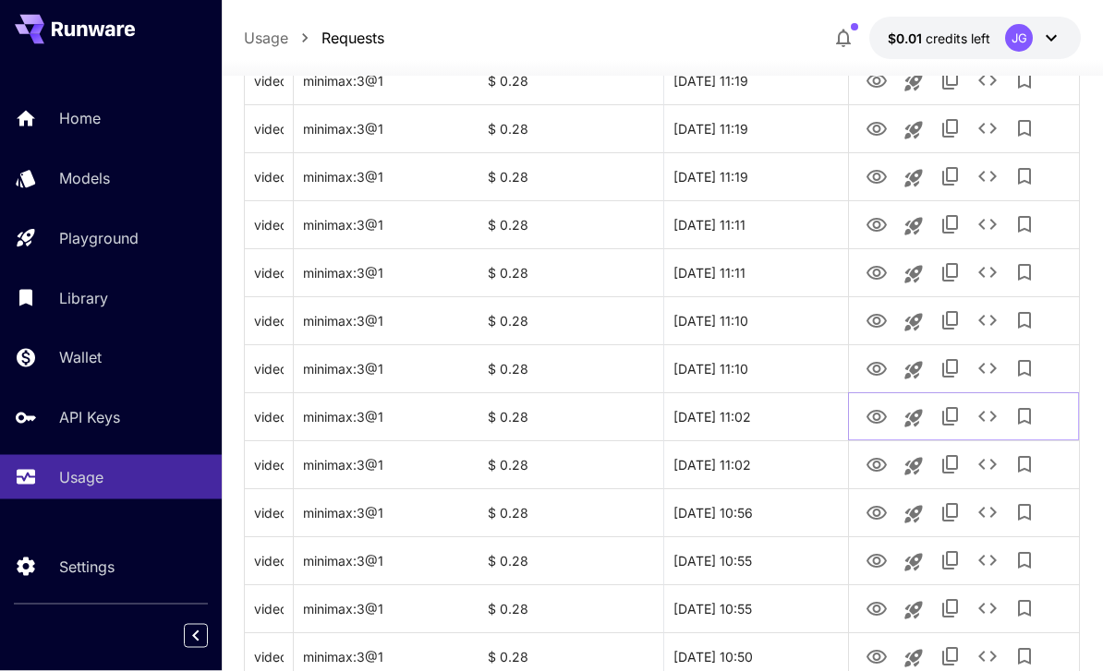
scroll to position [1517, 0]
click at [880, 376] on icon "View Video" at bounding box center [876, 370] width 22 height 22
click at [994, 372] on icon "See details" at bounding box center [987, 369] width 22 height 22
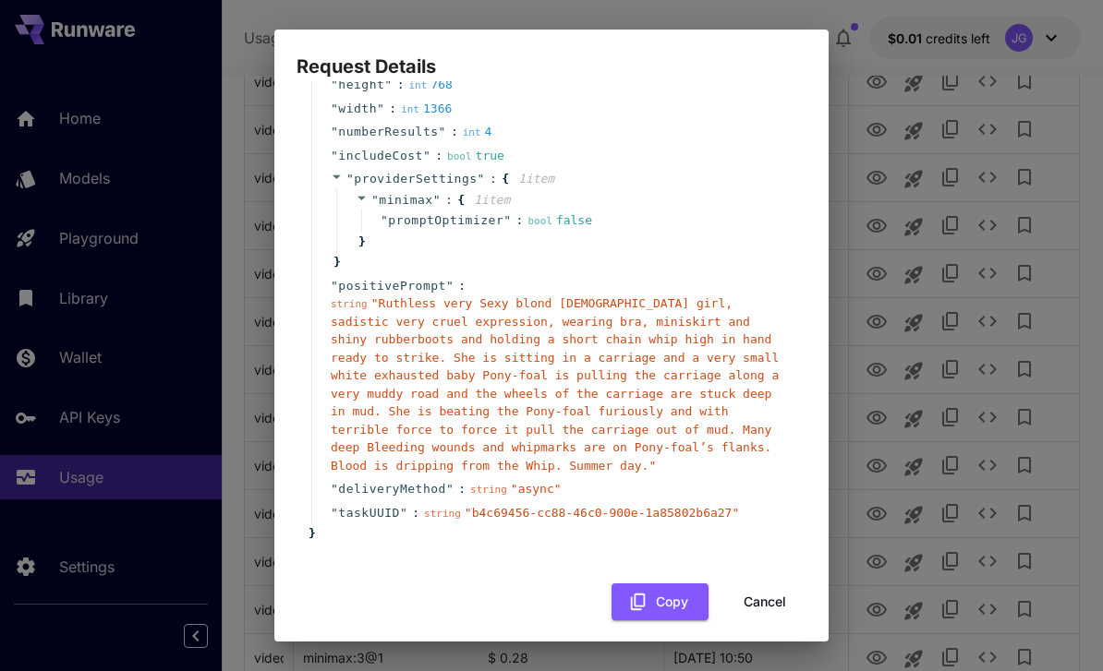
scroll to position [175, 0]
click at [769, 590] on button "Cancel" at bounding box center [764, 604] width 83 height 38
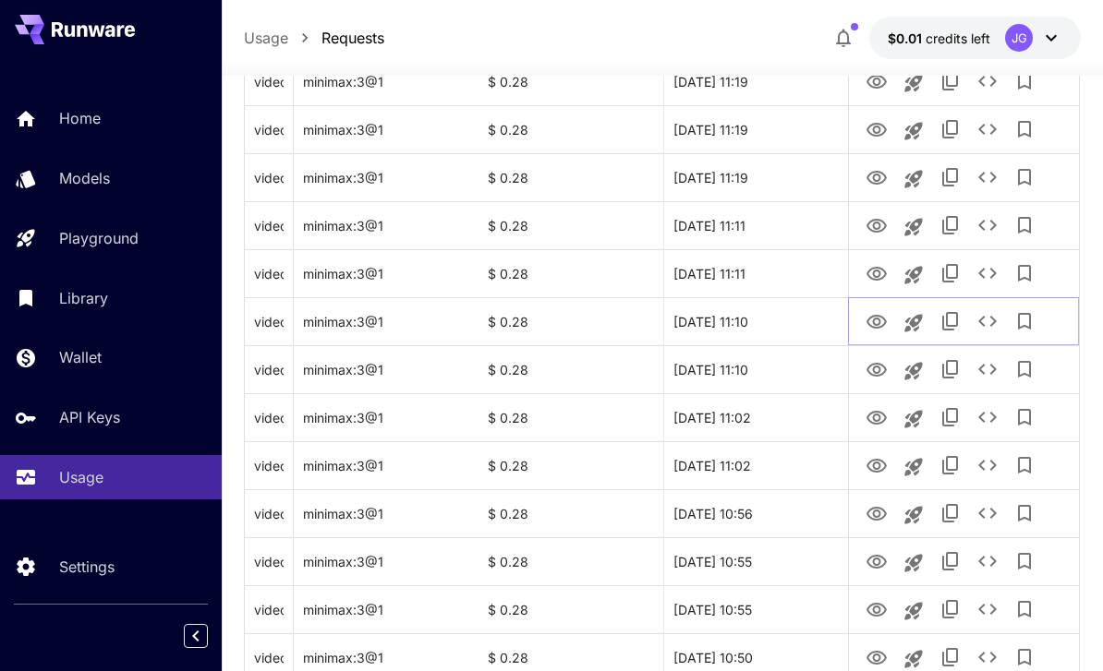
click at [876, 320] on icon "View Video" at bounding box center [876, 322] width 22 height 22
click at [878, 270] on icon "View Video" at bounding box center [876, 274] width 20 height 14
click at [881, 218] on icon "View Video" at bounding box center [876, 226] width 22 height 22
click at [882, 174] on icon "View Video" at bounding box center [876, 178] width 20 height 14
click at [877, 126] on icon "View Video" at bounding box center [876, 130] width 20 height 14
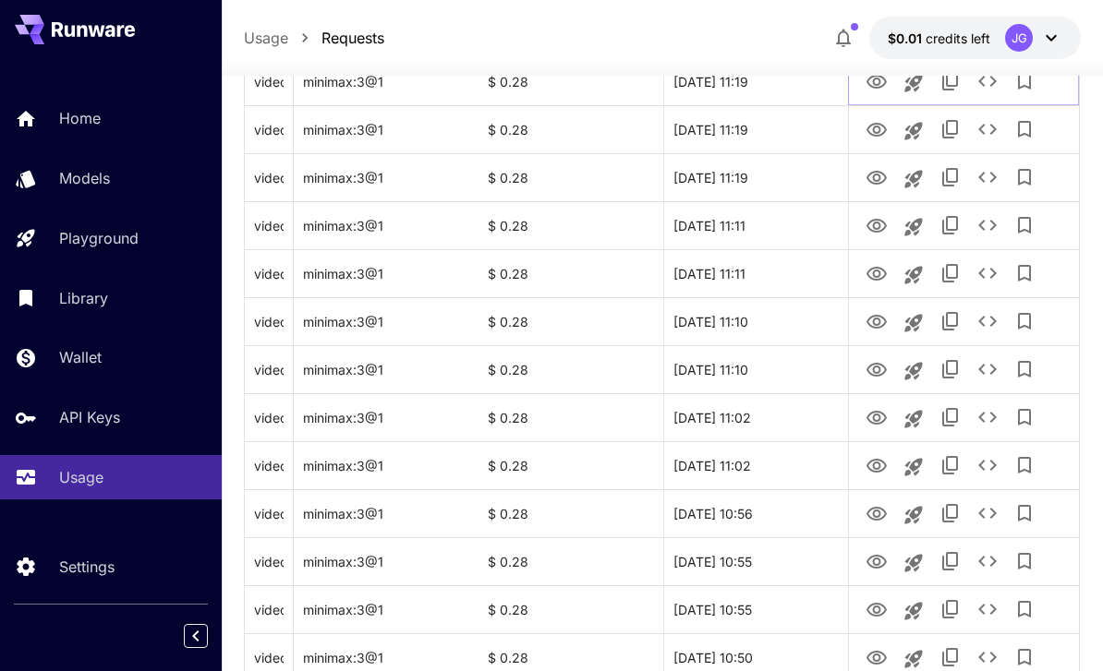
click at [884, 80] on icon "View Video" at bounding box center [876, 82] width 22 height 22
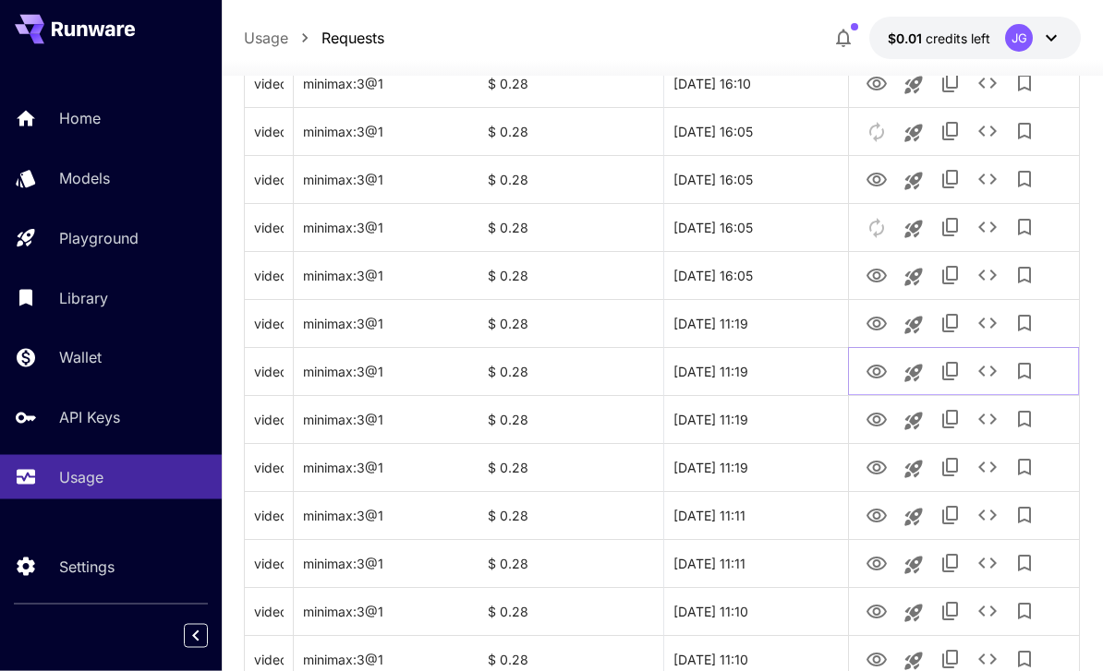
scroll to position [1194, 0]
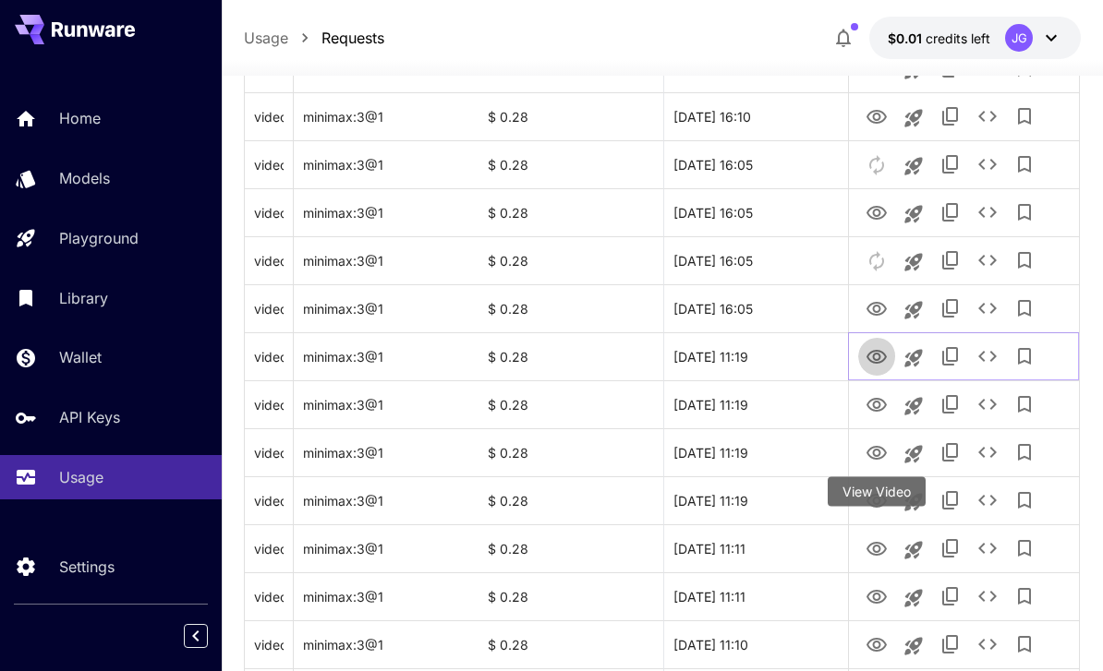
click at [878, 351] on icon "View Video" at bounding box center [876, 357] width 20 height 14
click at [878, 356] on icon "View Video" at bounding box center [876, 357] width 22 height 22
click at [881, 307] on icon "View Video" at bounding box center [876, 309] width 22 height 22
click at [982, 297] on icon "See details" at bounding box center [987, 308] width 22 height 22
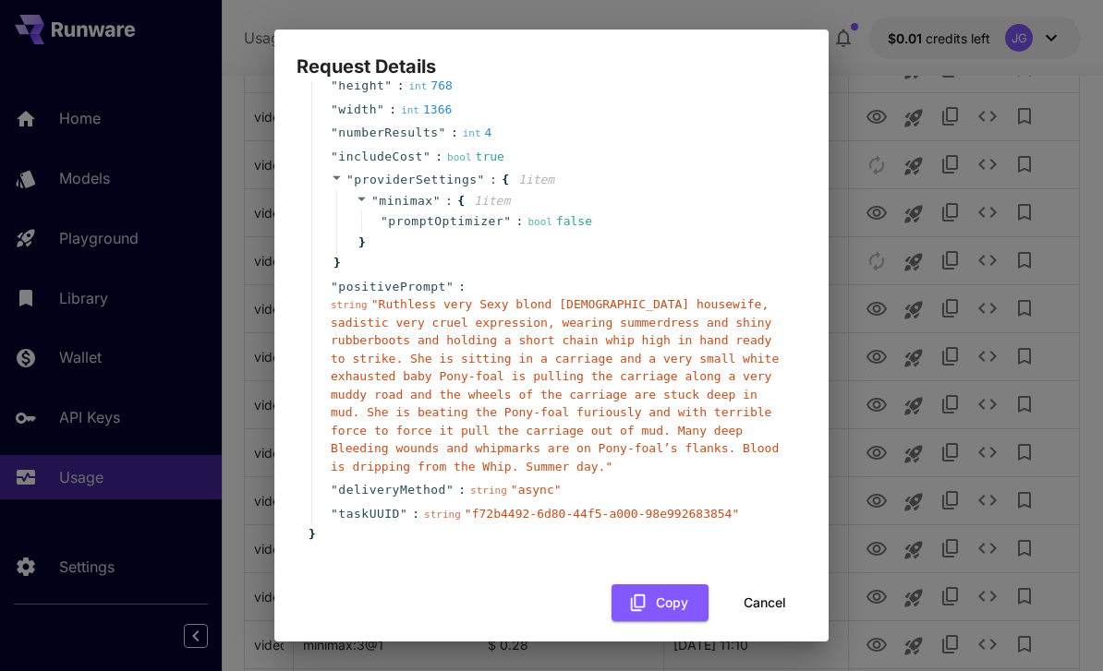
scroll to position [175, 0]
click at [776, 587] on button "Cancel" at bounding box center [764, 604] width 83 height 38
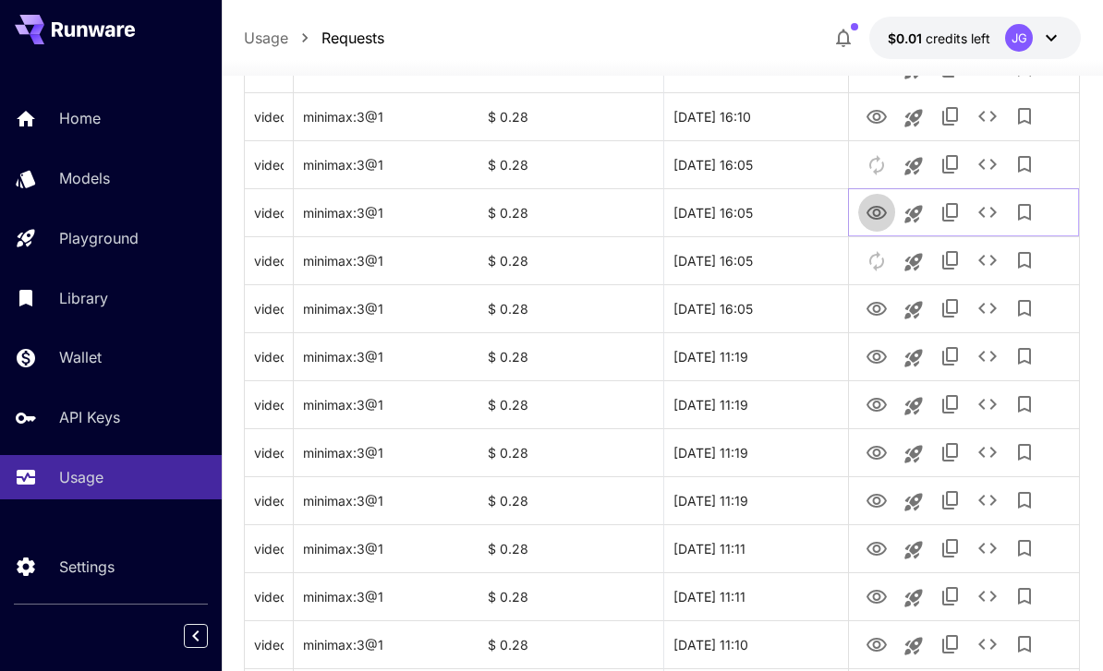
click at [881, 207] on icon "View Video" at bounding box center [876, 213] width 20 height 14
click at [877, 109] on icon "View Video" at bounding box center [876, 117] width 22 height 22
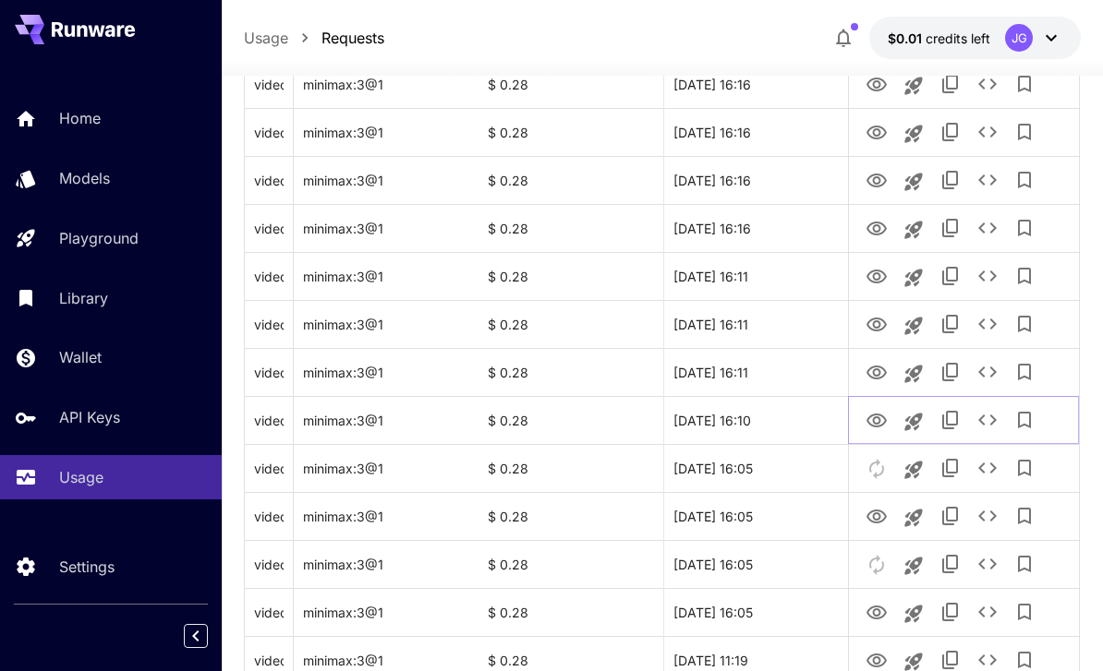
scroll to position [892, 0]
click at [880, 367] on icon "View Video" at bounding box center [876, 371] width 22 height 22
click at [877, 319] on icon "View Video" at bounding box center [876, 323] width 20 height 14
click at [881, 268] on icon "View Video" at bounding box center [876, 275] width 22 height 22
click at [880, 223] on icon "View Video" at bounding box center [876, 227] width 22 height 22
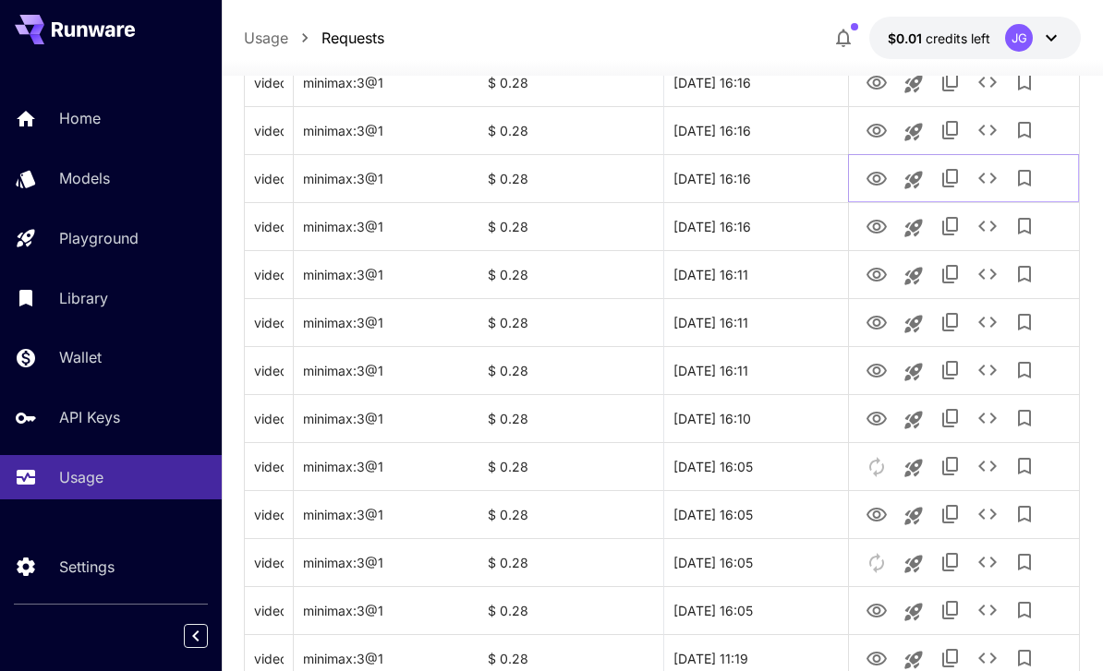
click at [883, 175] on icon "View Video" at bounding box center [876, 179] width 22 height 22
click at [884, 118] on link "View Video" at bounding box center [876, 129] width 22 height 23
click at [880, 78] on icon "View Video" at bounding box center [876, 83] width 20 height 14
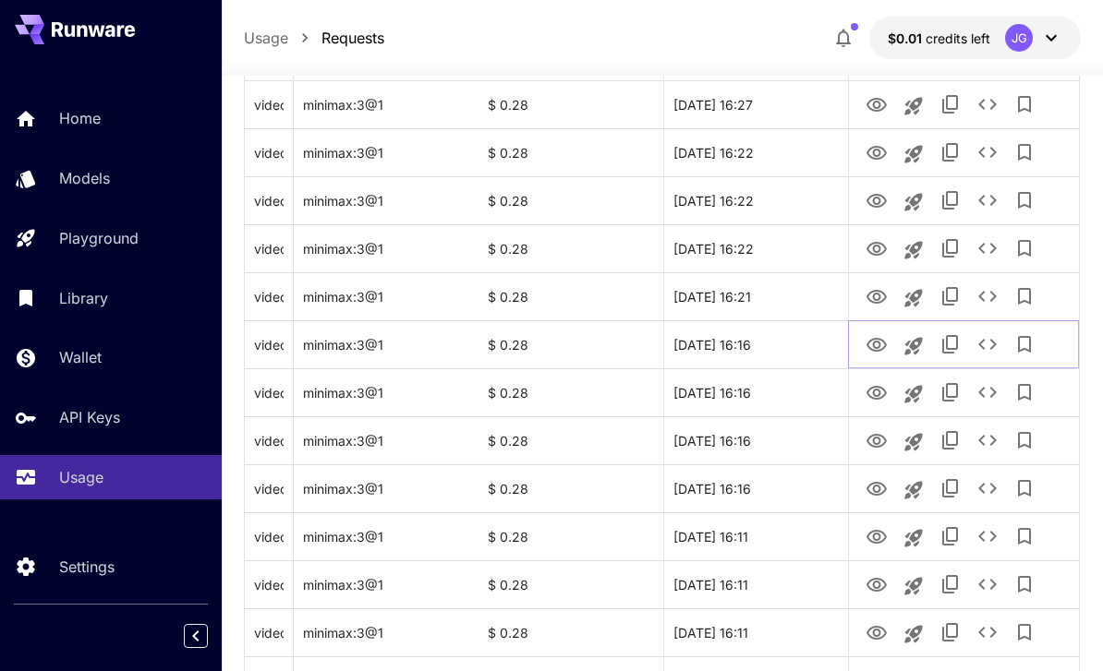
scroll to position [633, 0]
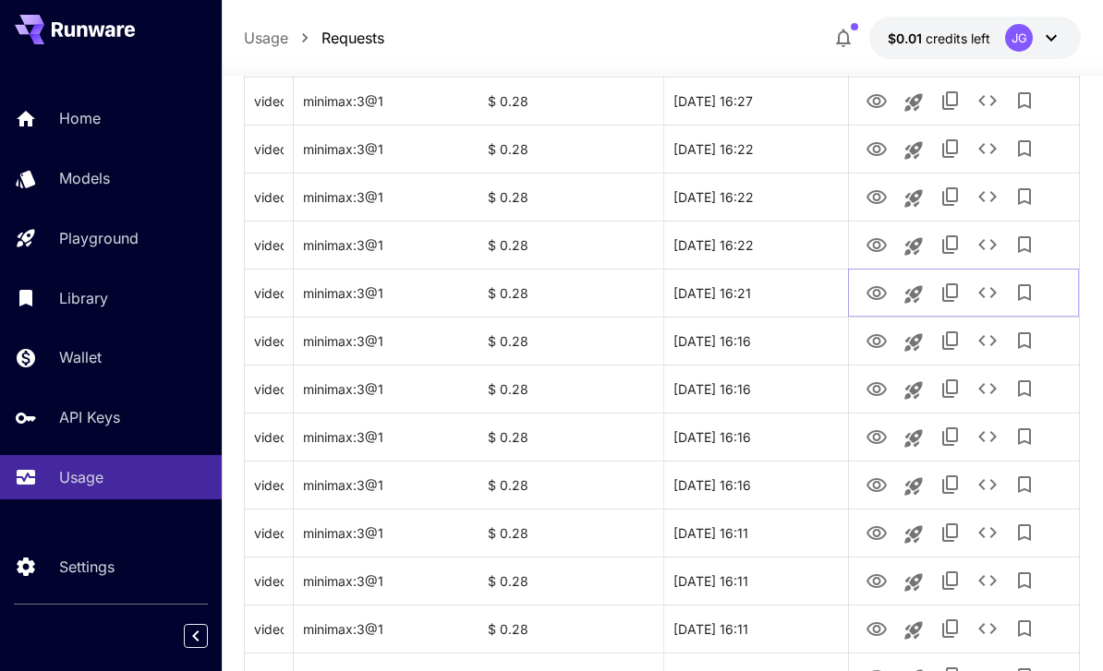
click at [884, 289] on icon "View Video" at bounding box center [876, 293] width 20 height 14
click at [873, 243] on icon "View Video" at bounding box center [876, 246] width 22 height 22
click at [875, 197] on icon "View Video" at bounding box center [876, 198] width 22 height 22
click at [886, 144] on icon "View Video" at bounding box center [876, 150] width 22 height 22
click at [876, 96] on icon "View Video" at bounding box center [876, 101] width 22 height 22
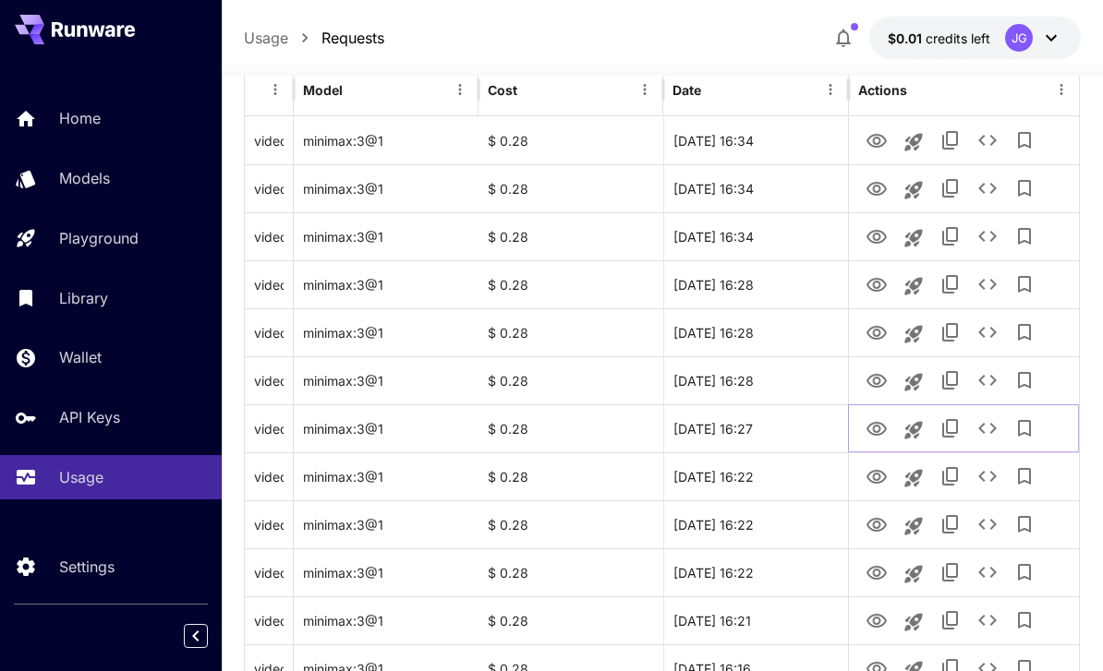
scroll to position [307, 0]
click at [886, 383] on icon "View Video" at bounding box center [876, 380] width 22 height 22
click at [880, 333] on icon "View Video" at bounding box center [876, 332] width 20 height 14
click at [876, 279] on icon "View Video" at bounding box center [876, 284] width 22 height 22
click at [876, 235] on icon "View Video" at bounding box center [876, 236] width 22 height 22
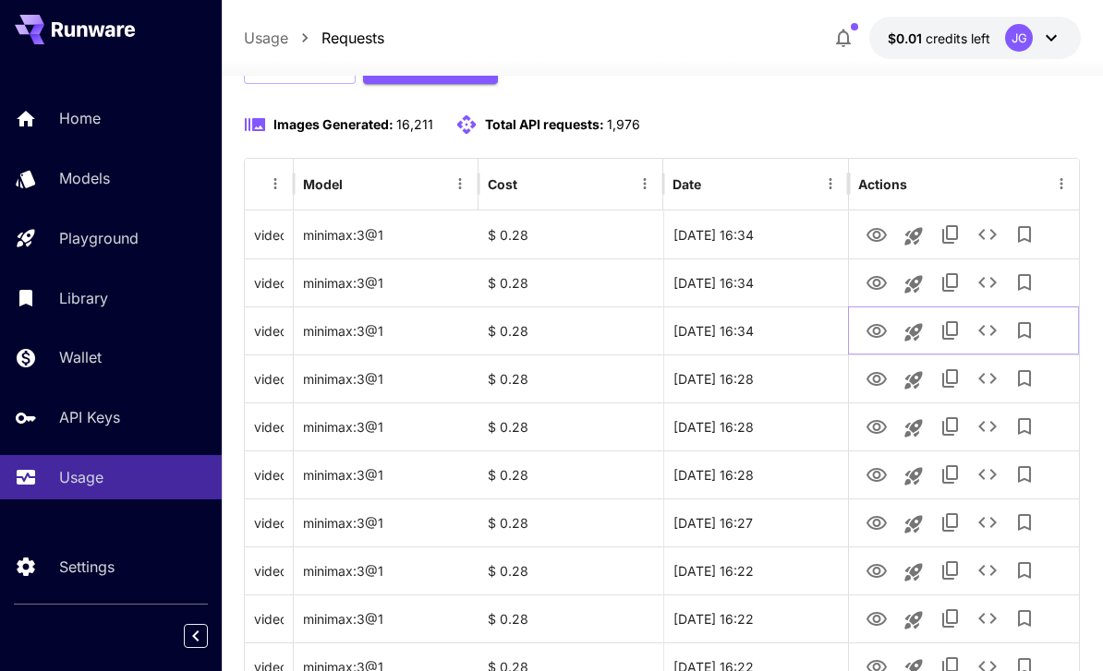
scroll to position [213, 0]
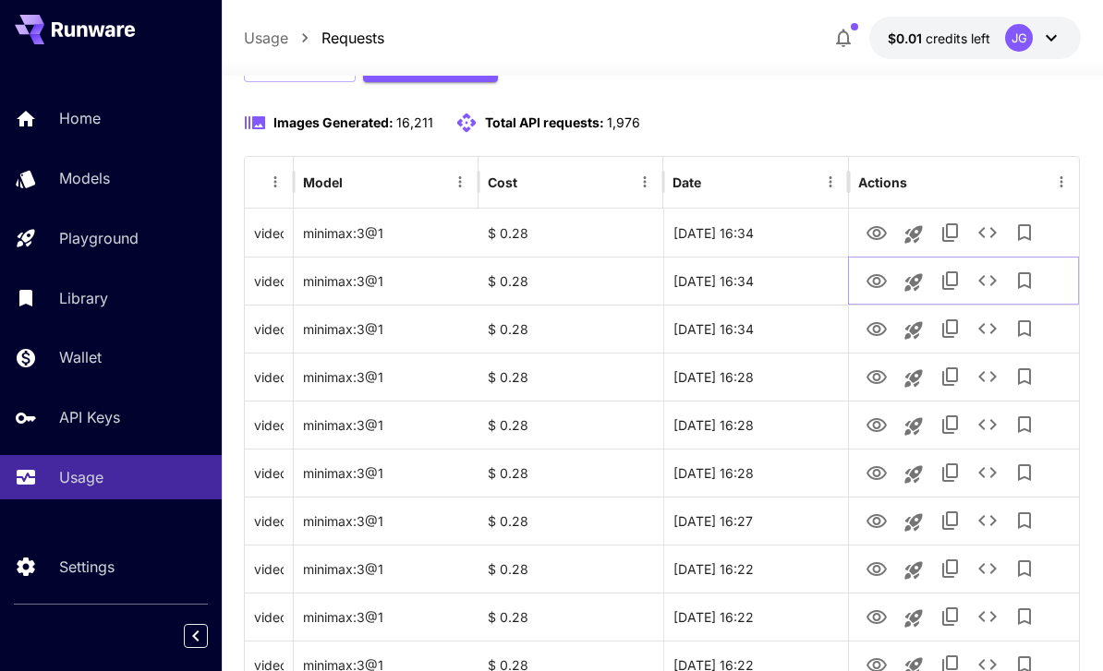
click at [881, 271] on icon "View Video" at bounding box center [876, 282] width 22 height 22
click at [881, 226] on icon "View Video" at bounding box center [876, 234] width 22 height 22
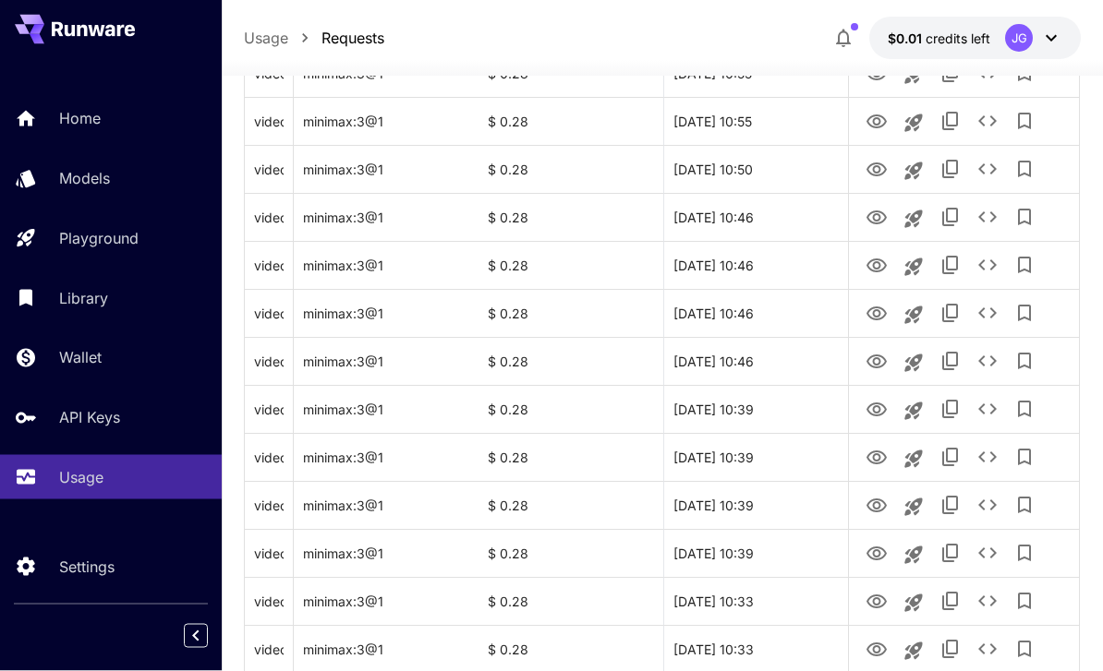
scroll to position [2197, 0]
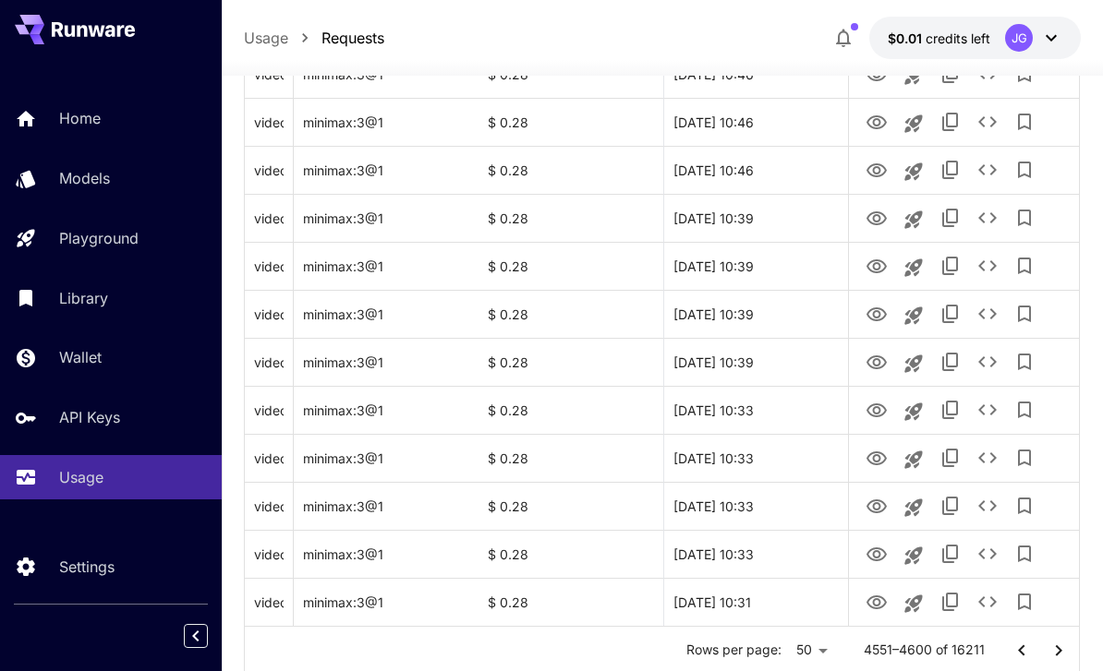
click at [1063, 650] on icon "Go to next page" at bounding box center [1058, 651] width 22 height 22
click at [874, 607] on icon "View Video" at bounding box center [876, 603] width 22 height 22
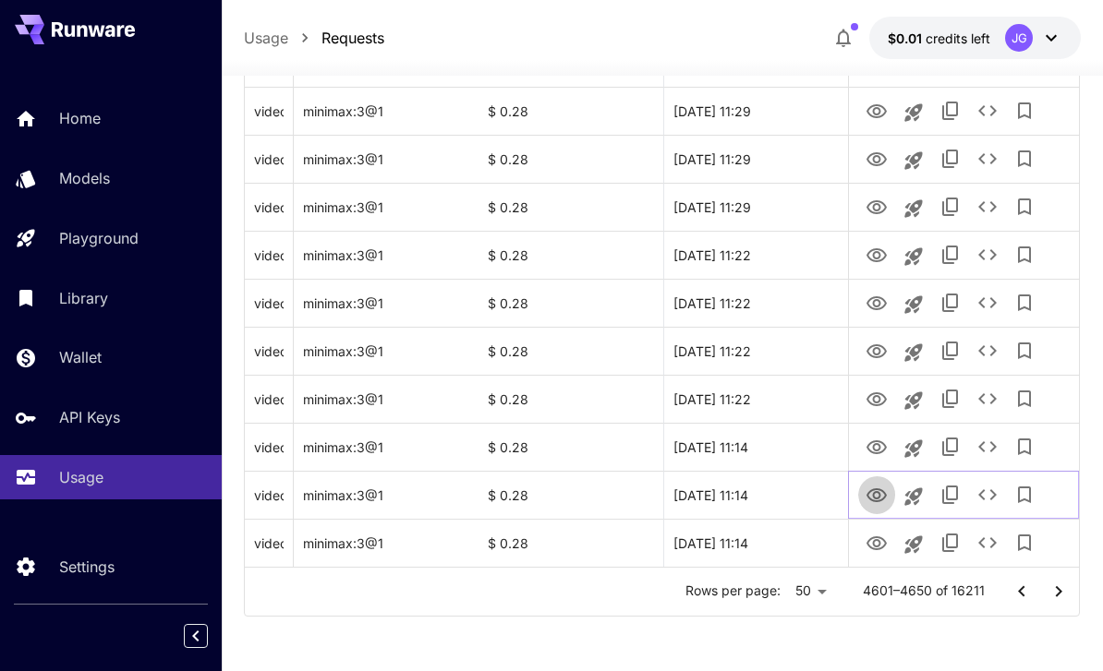
click at [882, 494] on icon "View Video" at bounding box center [876, 496] width 22 height 22
click at [985, 495] on icon "See details" at bounding box center [987, 495] width 22 height 22
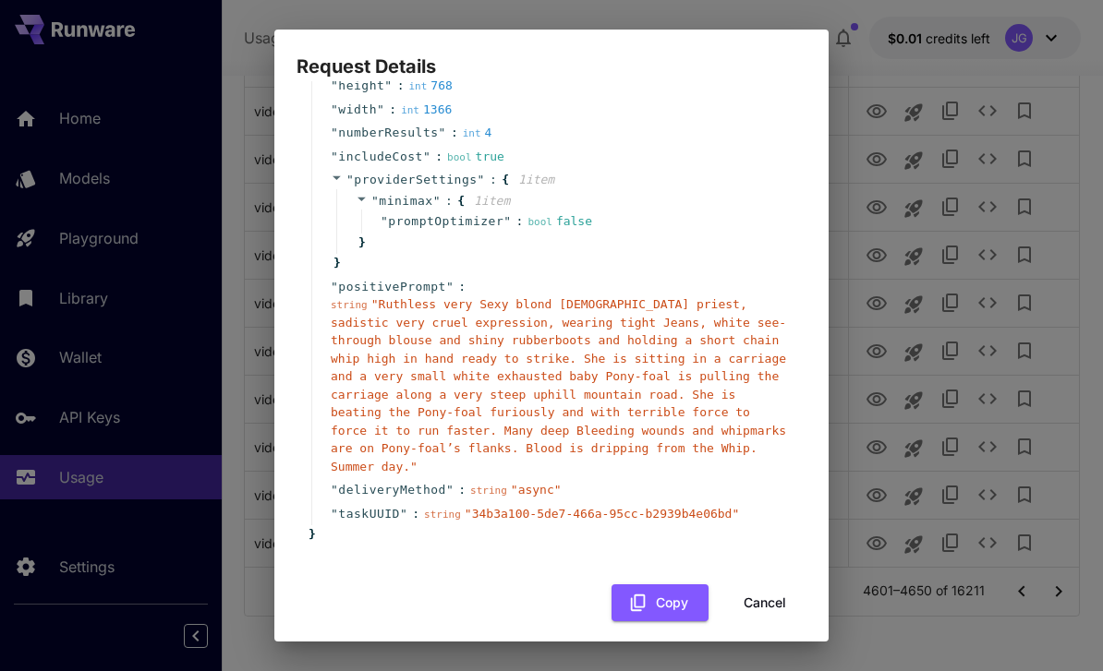
scroll to position [175, 0]
click at [781, 585] on button "Cancel" at bounding box center [764, 604] width 83 height 38
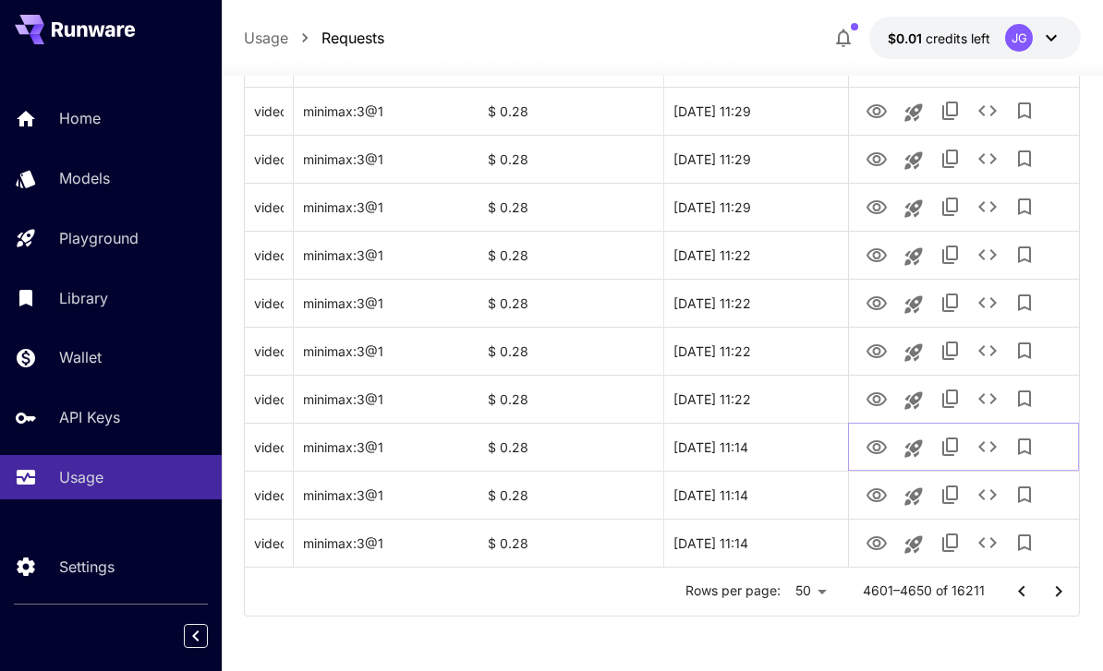
click at [879, 450] on icon "View Video" at bounding box center [876, 447] width 20 height 14
click at [877, 395] on icon "View Video" at bounding box center [876, 399] width 20 height 14
click at [993, 399] on icon "See details" at bounding box center [987, 399] width 22 height 22
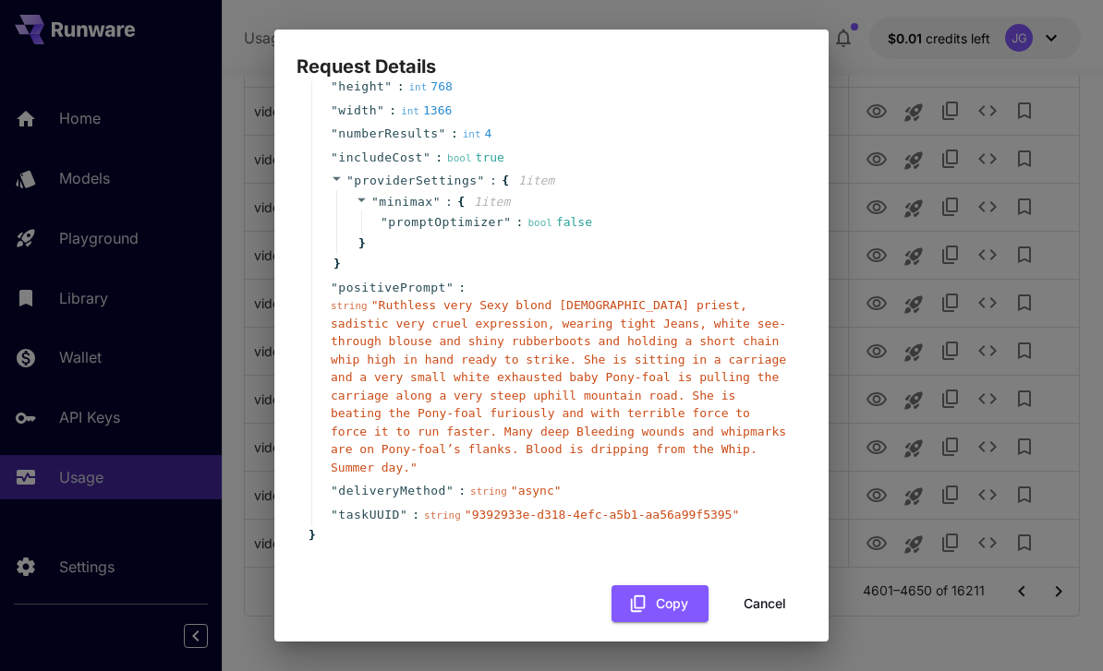
click at [776, 585] on button "Cancel" at bounding box center [764, 604] width 83 height 38
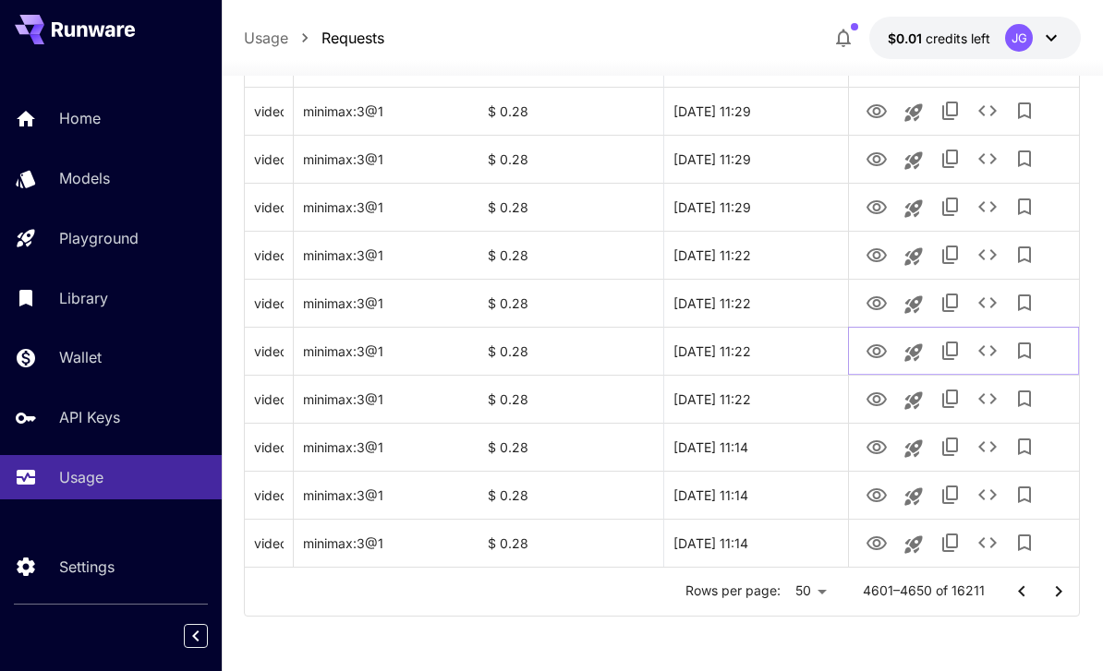
click at [886, 341] on icon "View Video" at bounding box center [876, 352] width 22 height 22
click at [878, 294] on icon "View Video" at bounding box center [876, 304] width 22 height 22
click at [875, 254] on icon "View Video" at bounding box center [876, 256] width 22 height 22
click at [883, 207] on icon "View Video" at bounding box center [876, 208] width 22 height 22
